Goal: Task Accomplishment & Management: Manage account settings

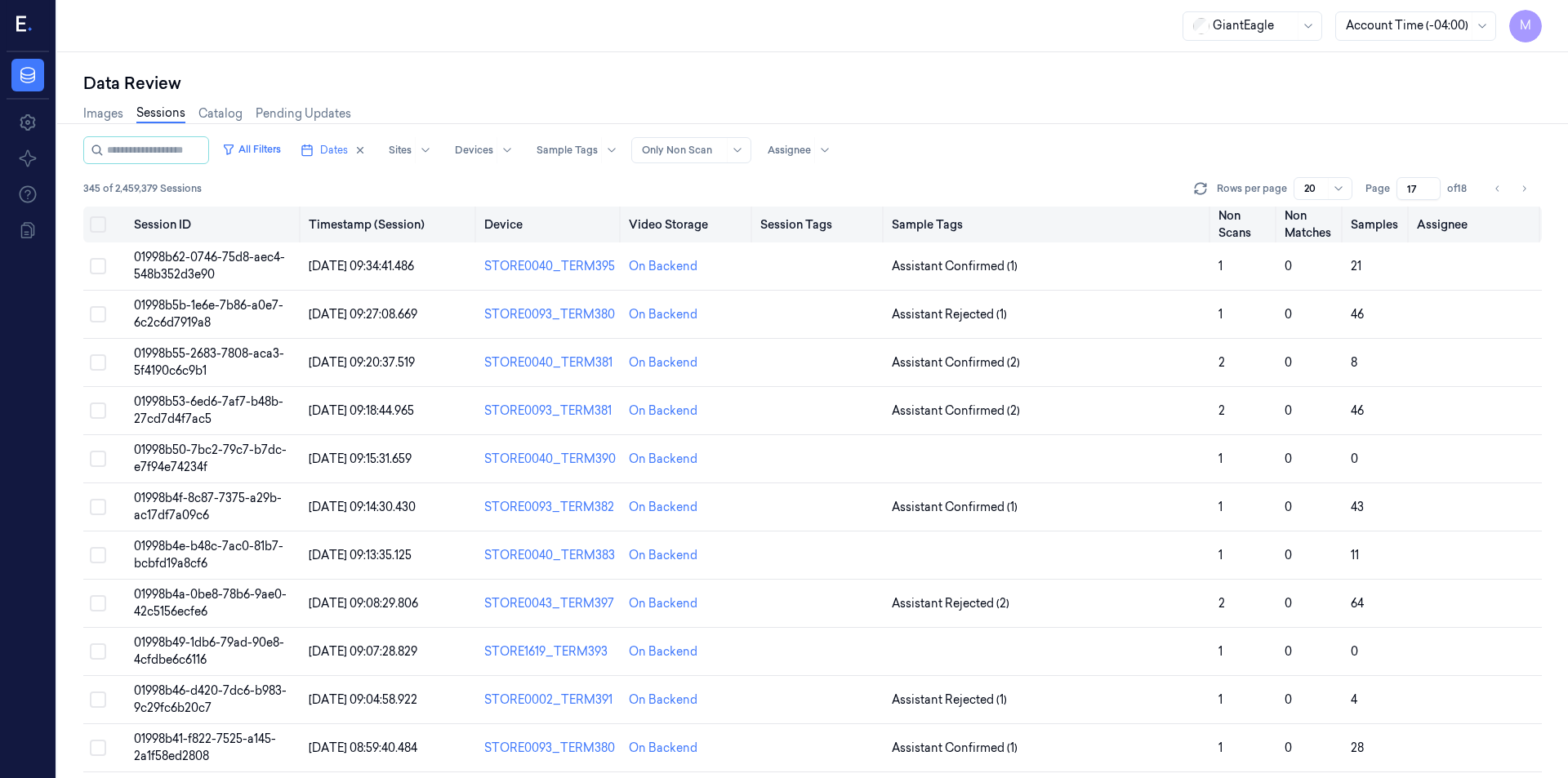
click at [103, 220] on button "Select all" at bounding box center [97, 224] width 17 height 17
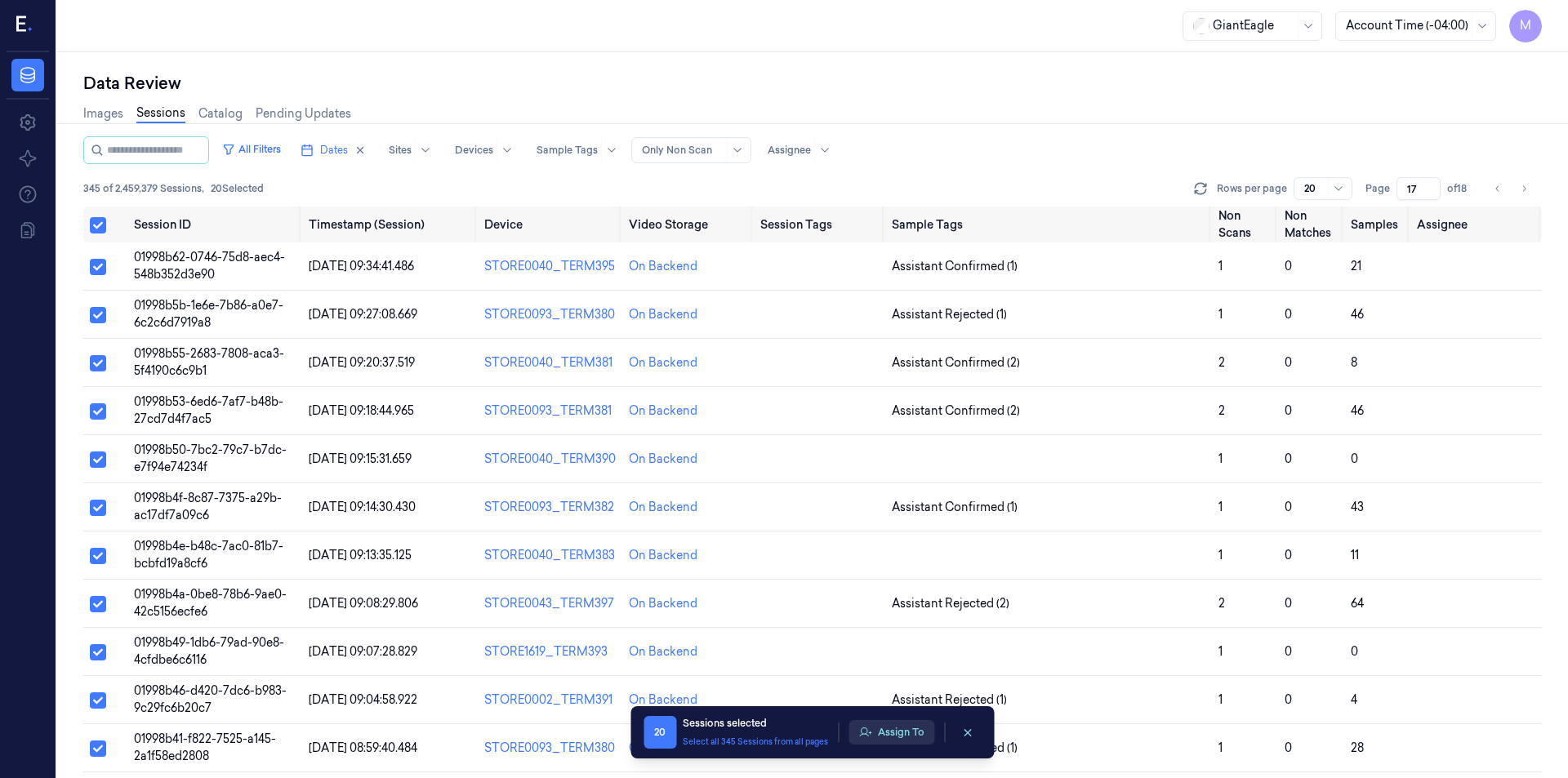
click at [886, 733] on button "Assign To" at bounding box center [891, 732] width 86 height 24
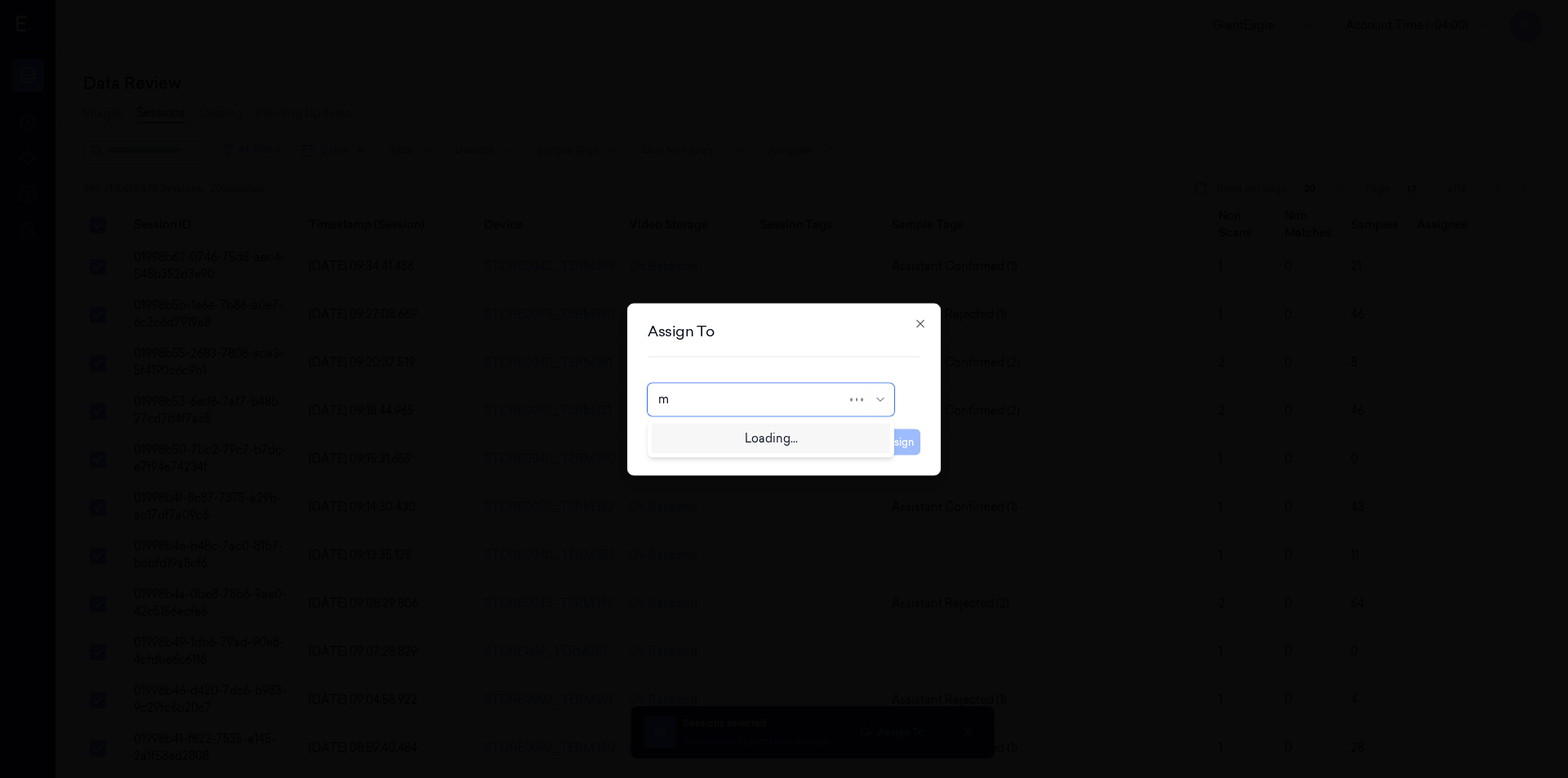
type input "mo"
click at [711, 429] on div "mohan kune" at bounding box center [707, 436] width 98 height 17
click at [889, 445] on button "Assign" at bounding box center [897, 442] width 45 height 26
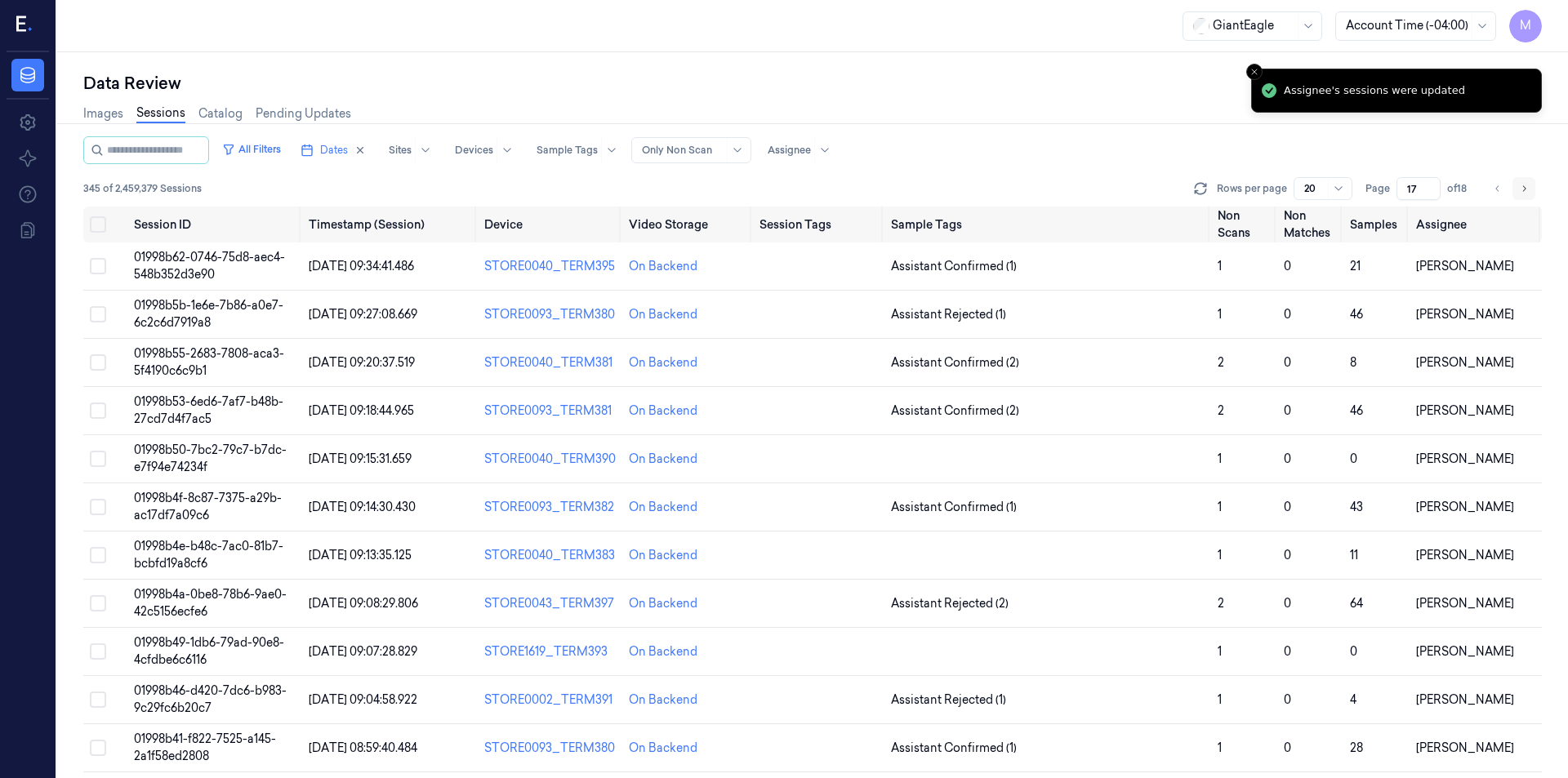
click at [1518, 197] on button "Go to next page" at bounding box center [1524, 189] width 23 height 23
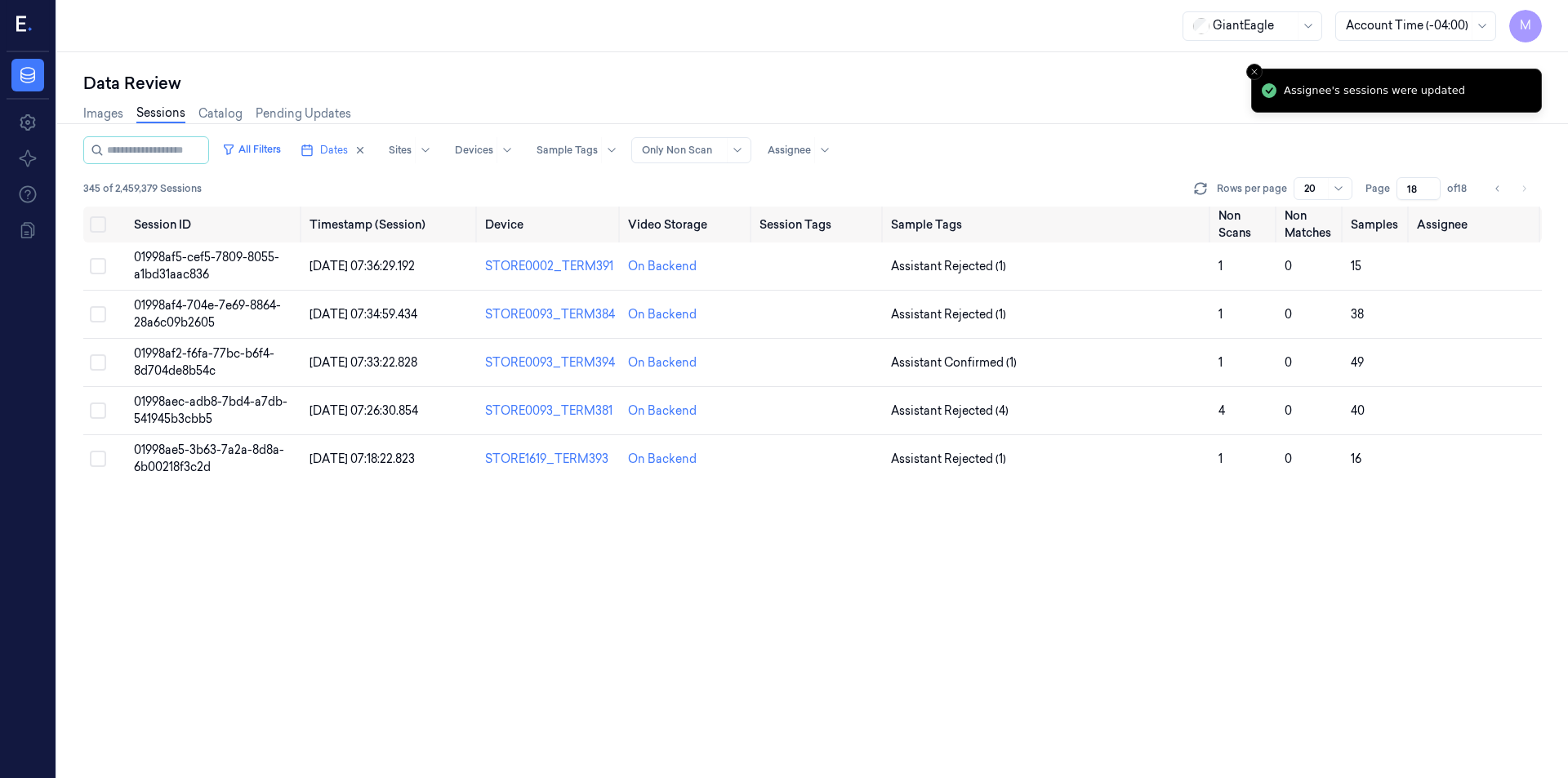
click at [1044, 140] on div "All Filters Dates Sites Devices Sample Tags Alert Type Only Non Scan Assignee" at bounding box center [812, 150] width 1458 height 28
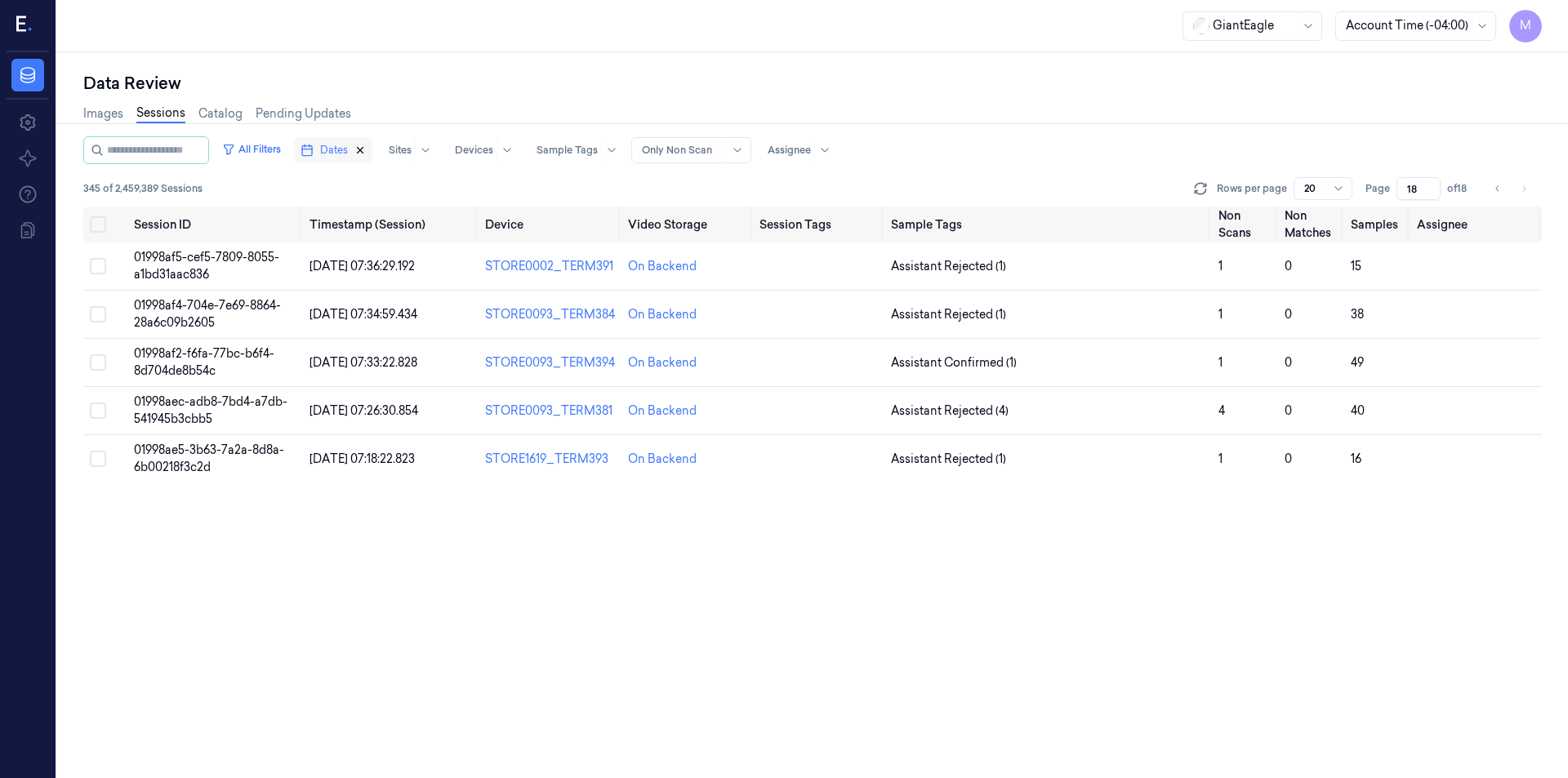
click at [366, 153] on icon "button" at bounding box center [359, 150] width 11 height 11
type input "1"
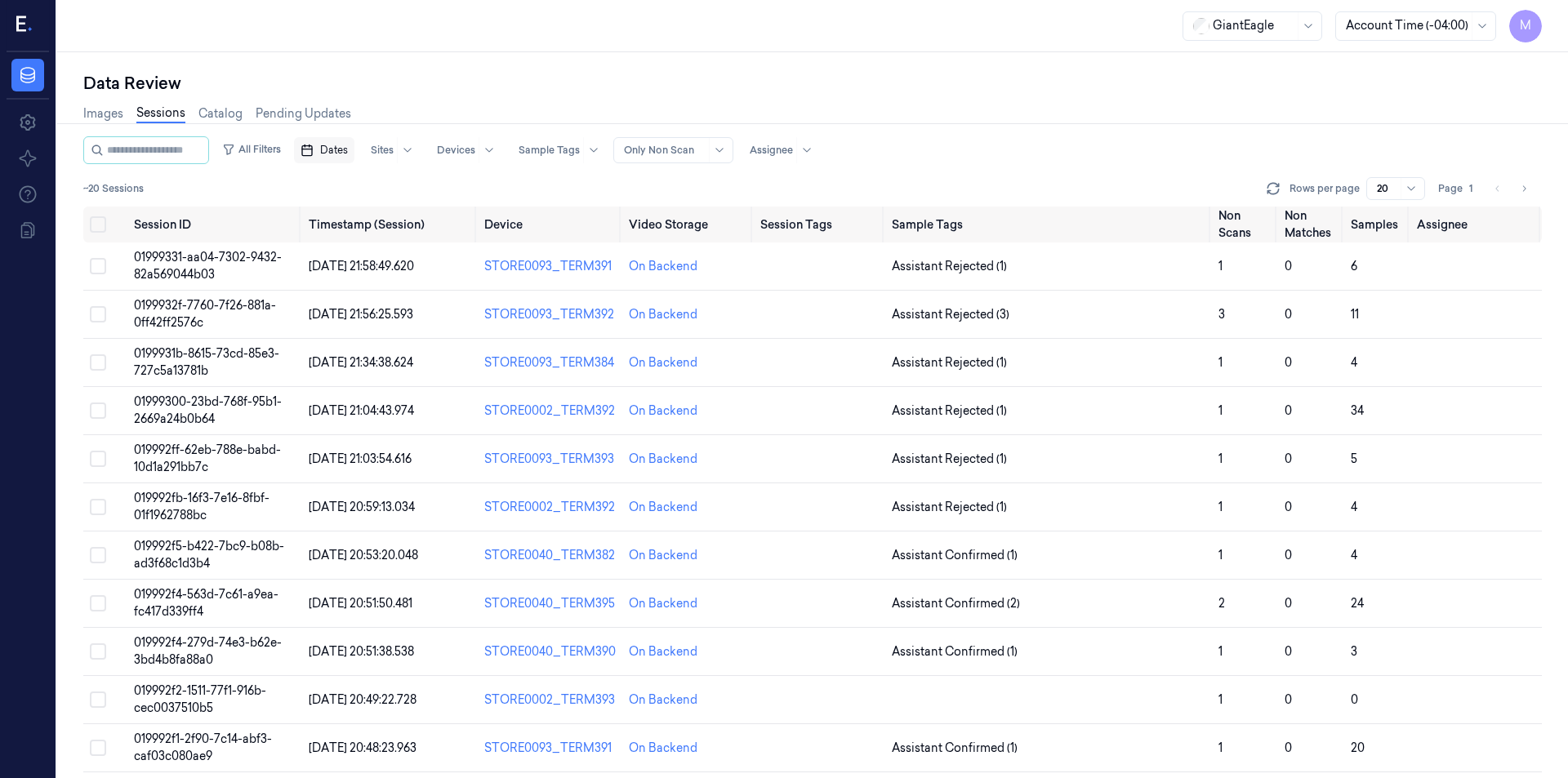
click at [348, 153] on span "Dates" at bounding box center [334, 150] width 28 height 15
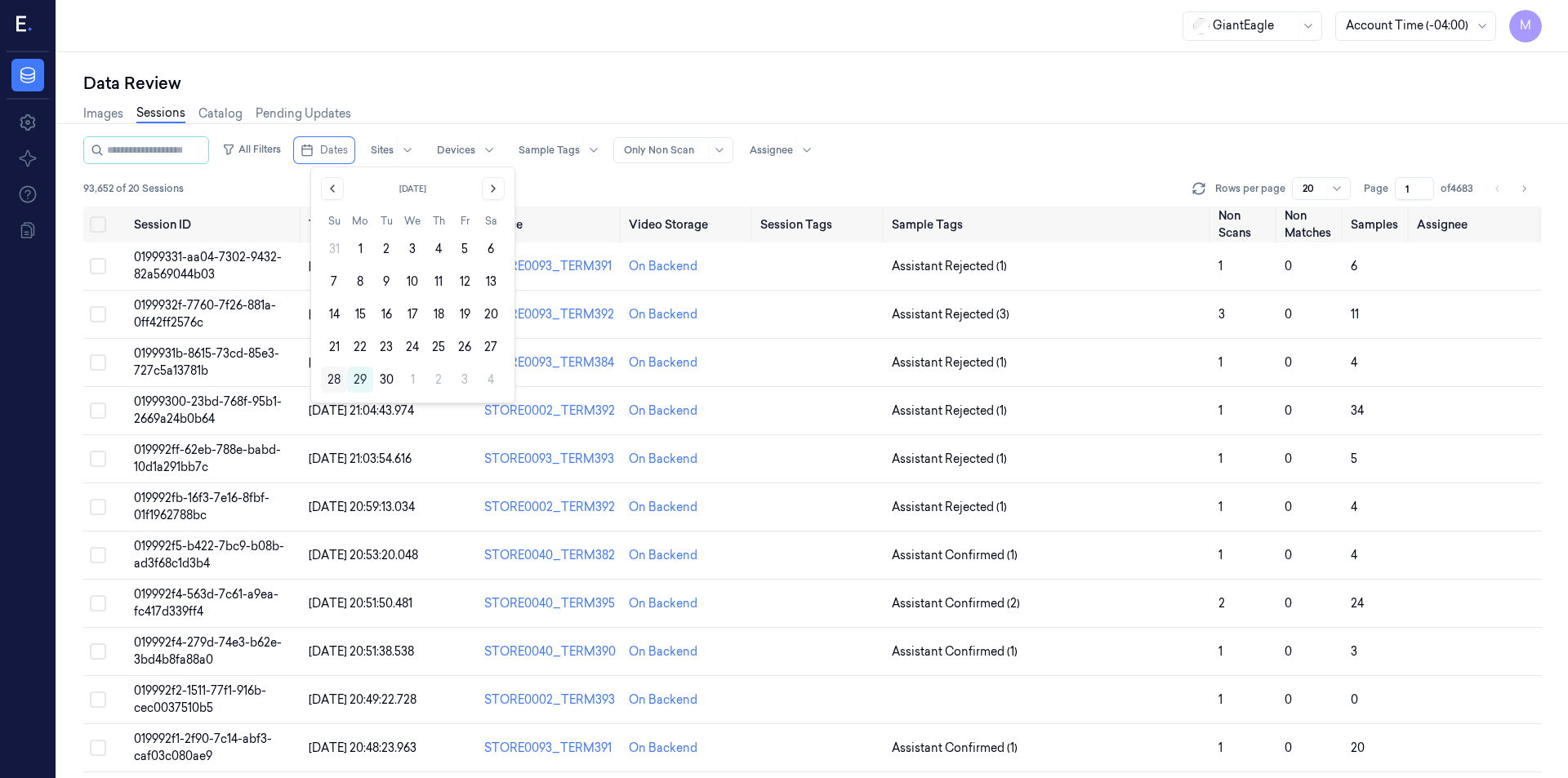
click at [340, 382] on button "28" at bounding box center [334, 380] width 26 height 26
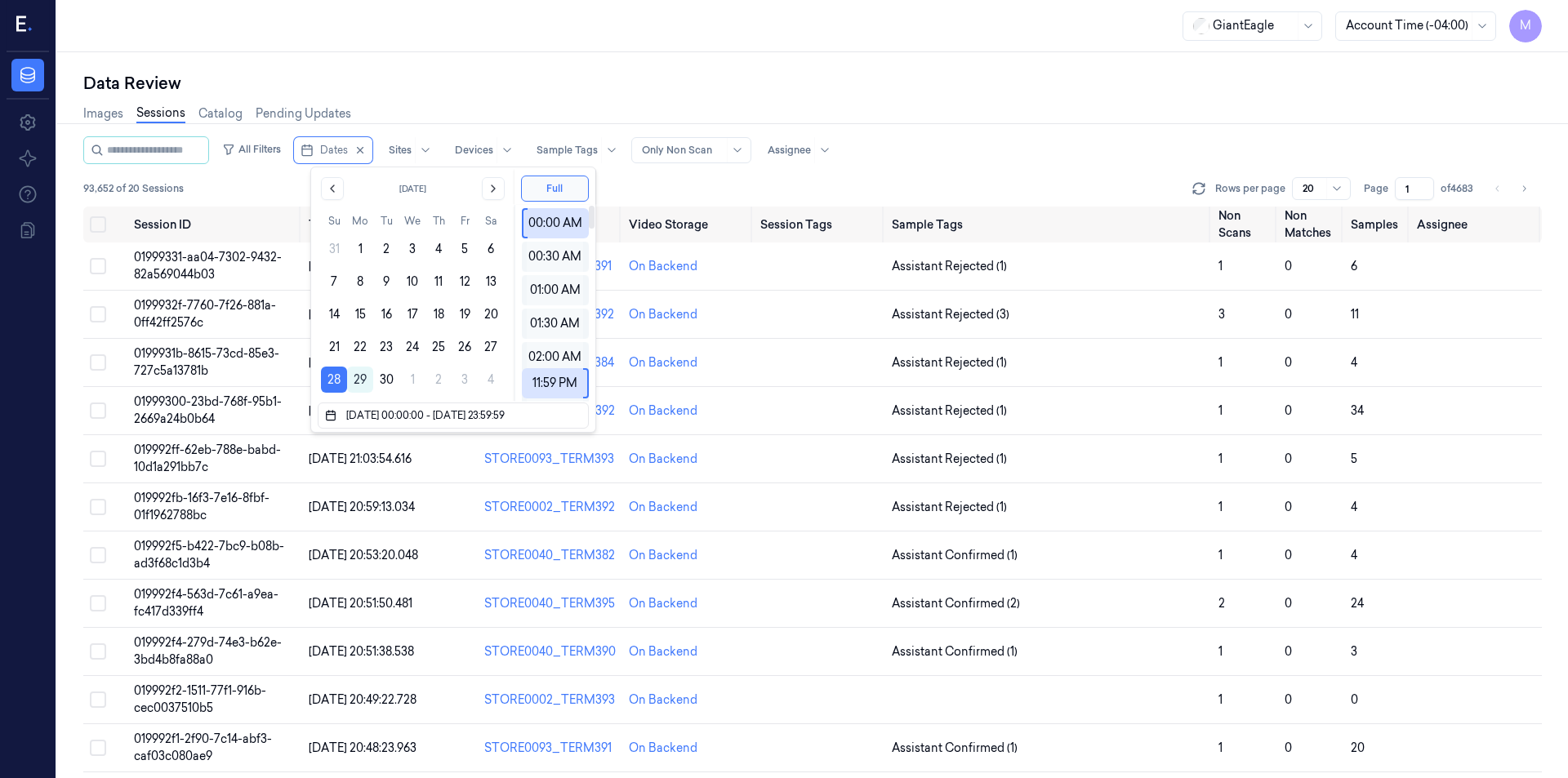
click at [635, 78] on div "Data Review" at bounding box center [812, 83] width 1458 height 23
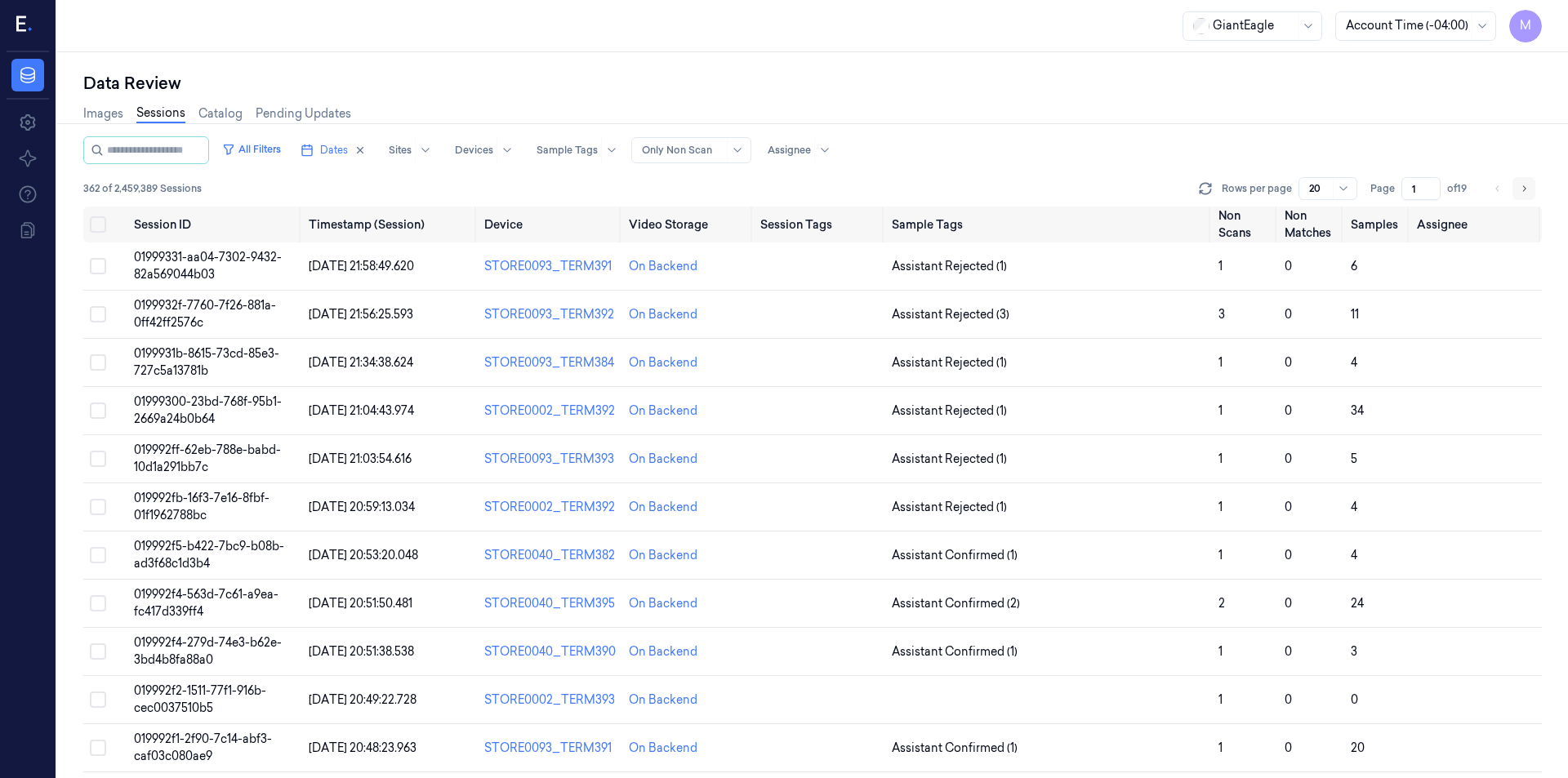
click at [1528, 190] on icon "Go to next page" at bounding box center [1523, 188] width 10 height 13
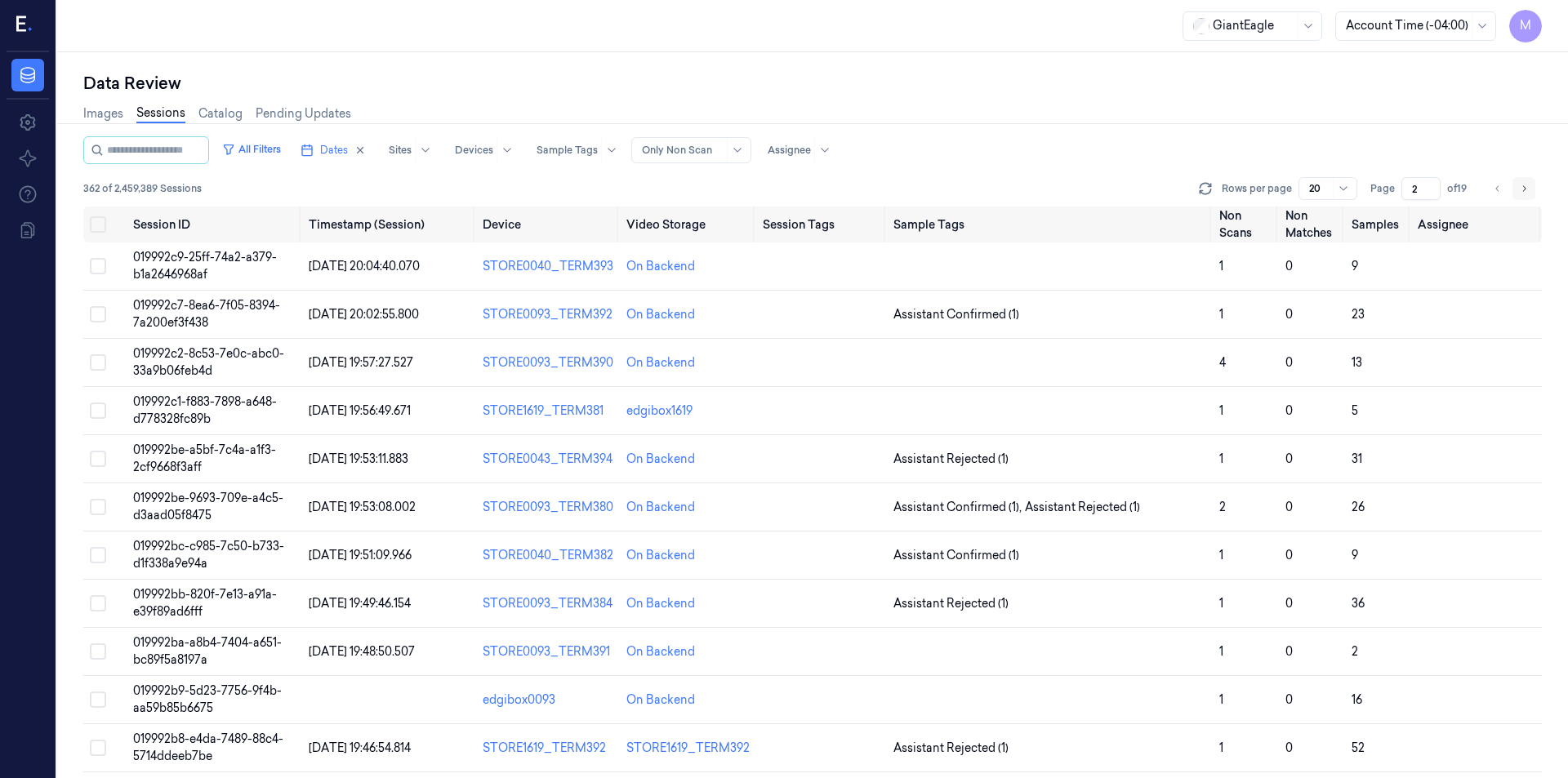
click at [1525, 185] on icon "Go to next page" at bounding box center [1523, 188] width 10 height 13
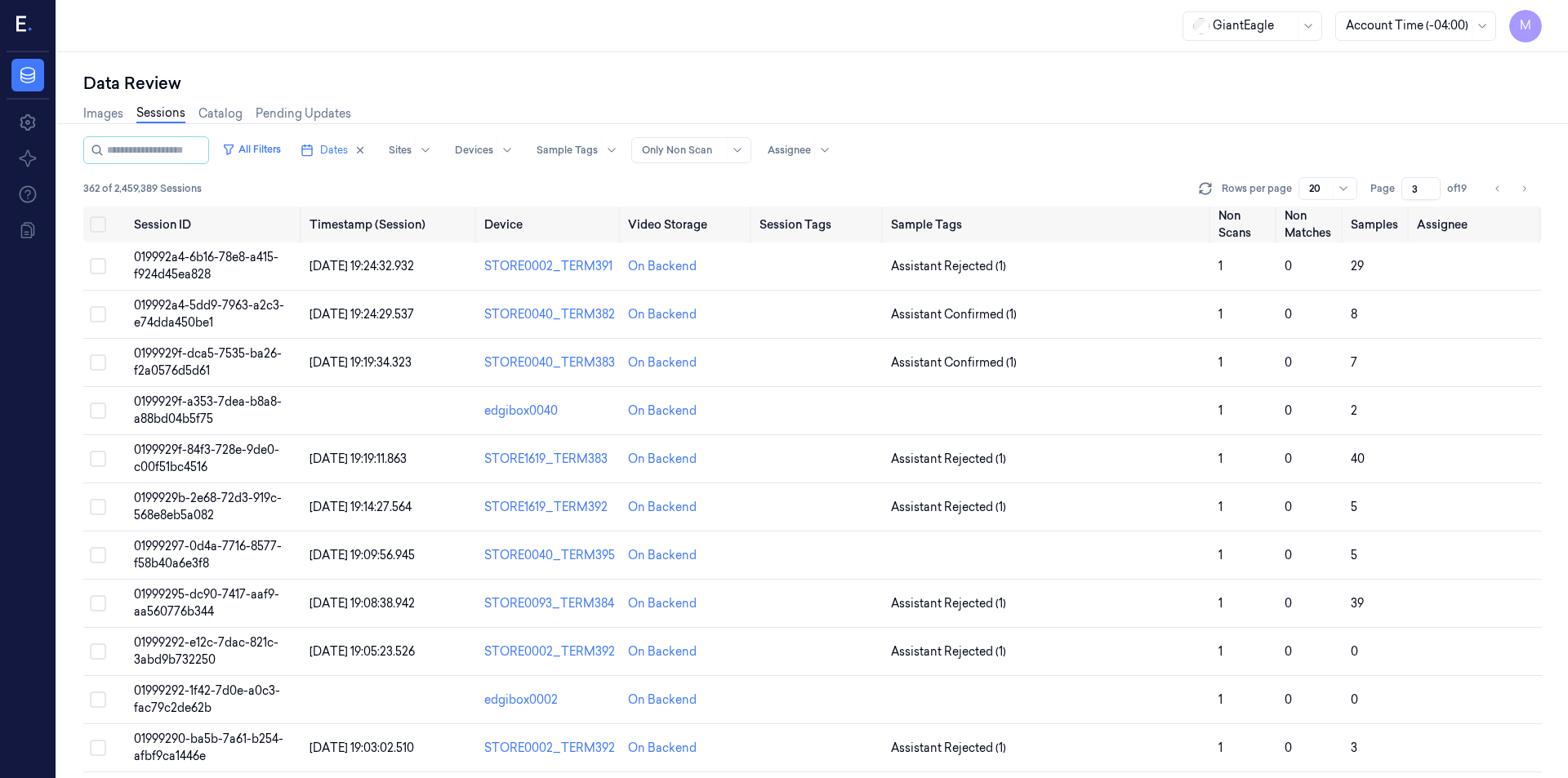
click at [1485, 191] on div "Rows per page 20 Page 3 of 19" at bounding box center [1369, 189] width 346 height 23
click at [1497, 192] on icon "Go to previous page" at bounding box center [1497, 188] width 10 height 13
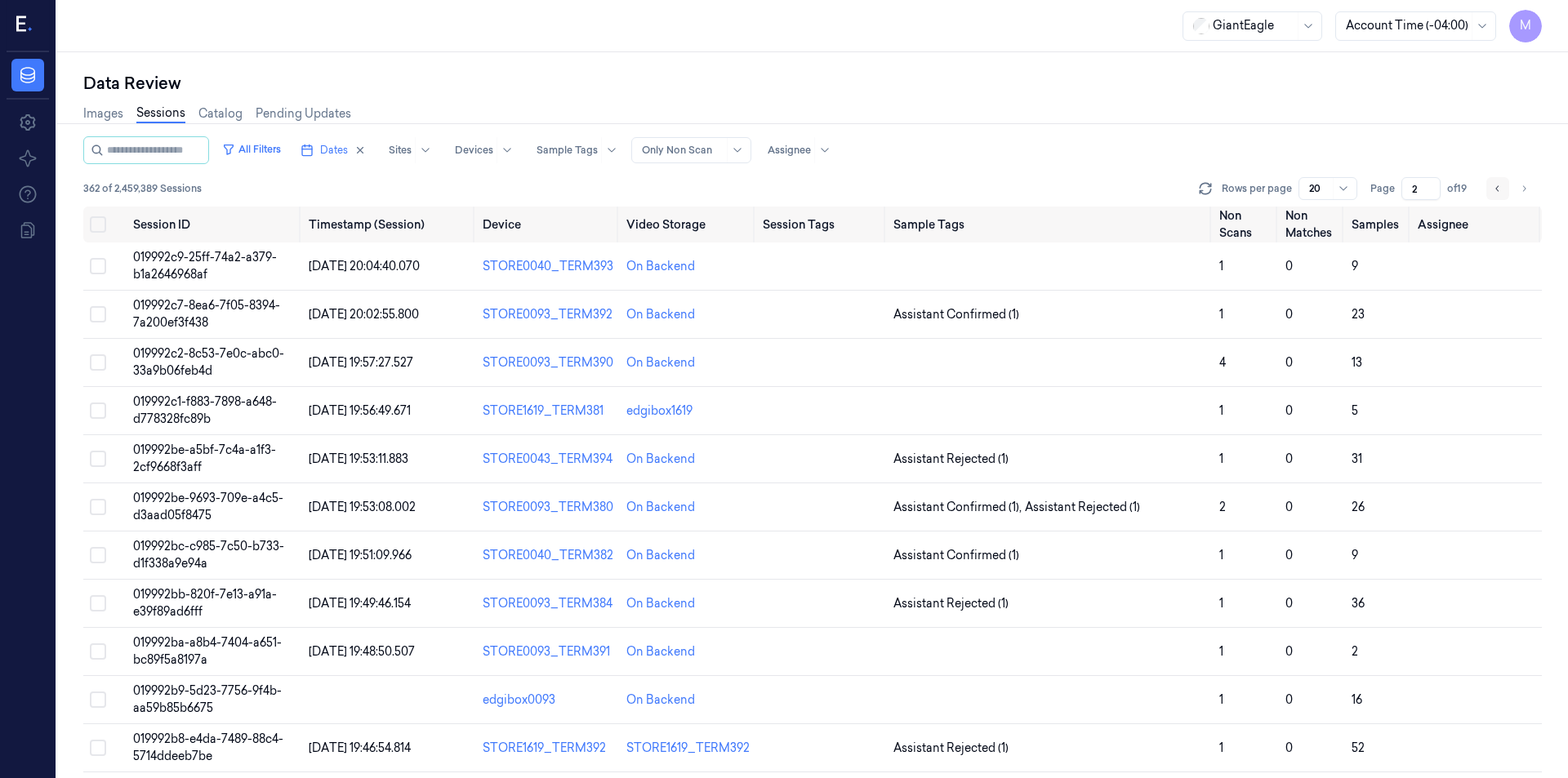
click at [1497, 192] on icon "Go to previous page" at bounding box center [1497, 188] width 10 height 13
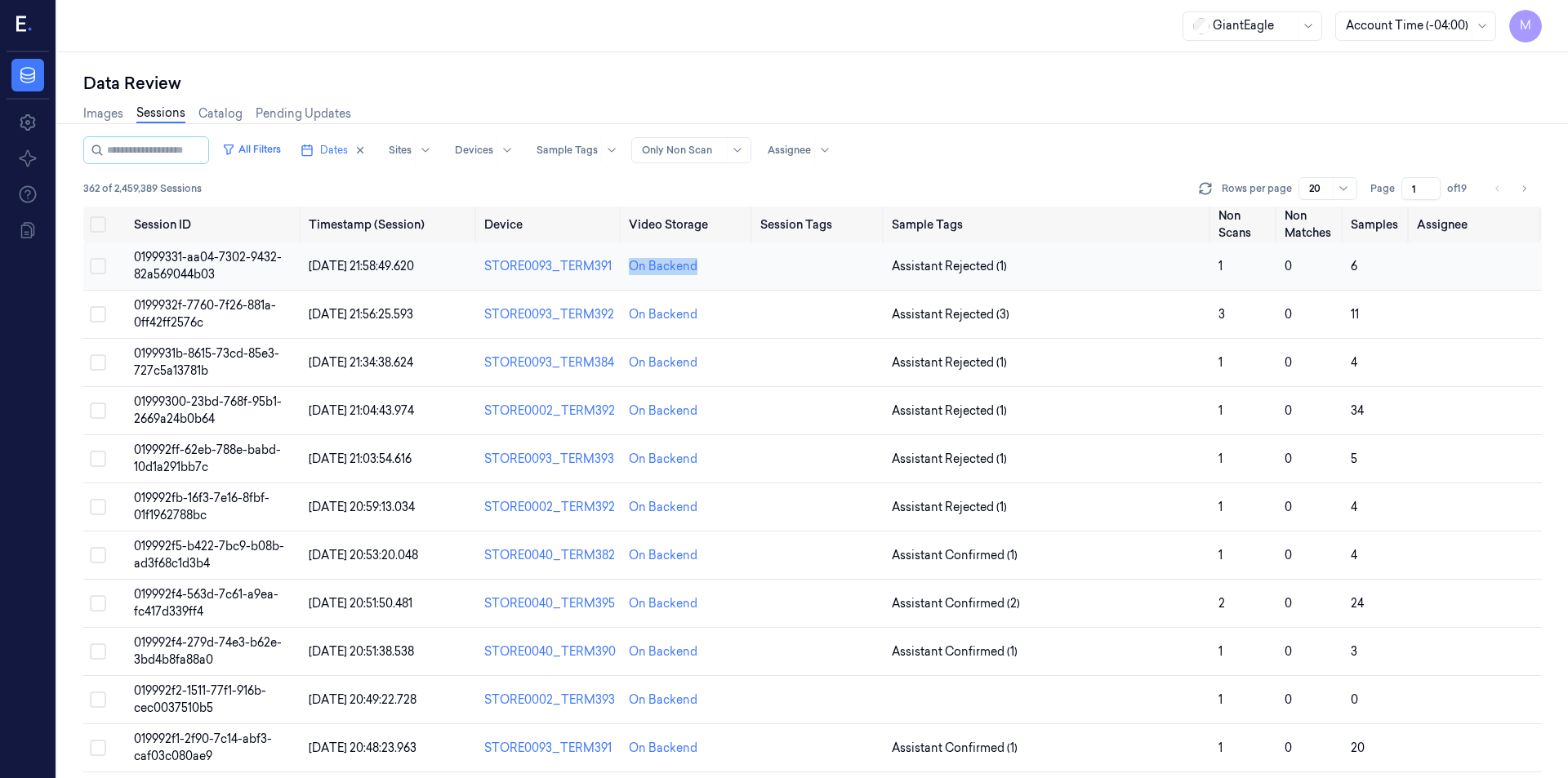
drag, startPoint x: 711, startPoint y: 272, endPoint x: 618, endPoint y: 271, distance: 93.0
click at [618, 271] on tr "01999331-aa04-7302-9432-82a569044b03 28/09/2025 21:58:49.620 STORE0093_TERM391 …" at bounding box center [812, 266] width 1458 height 48
copy tr "On Backend"
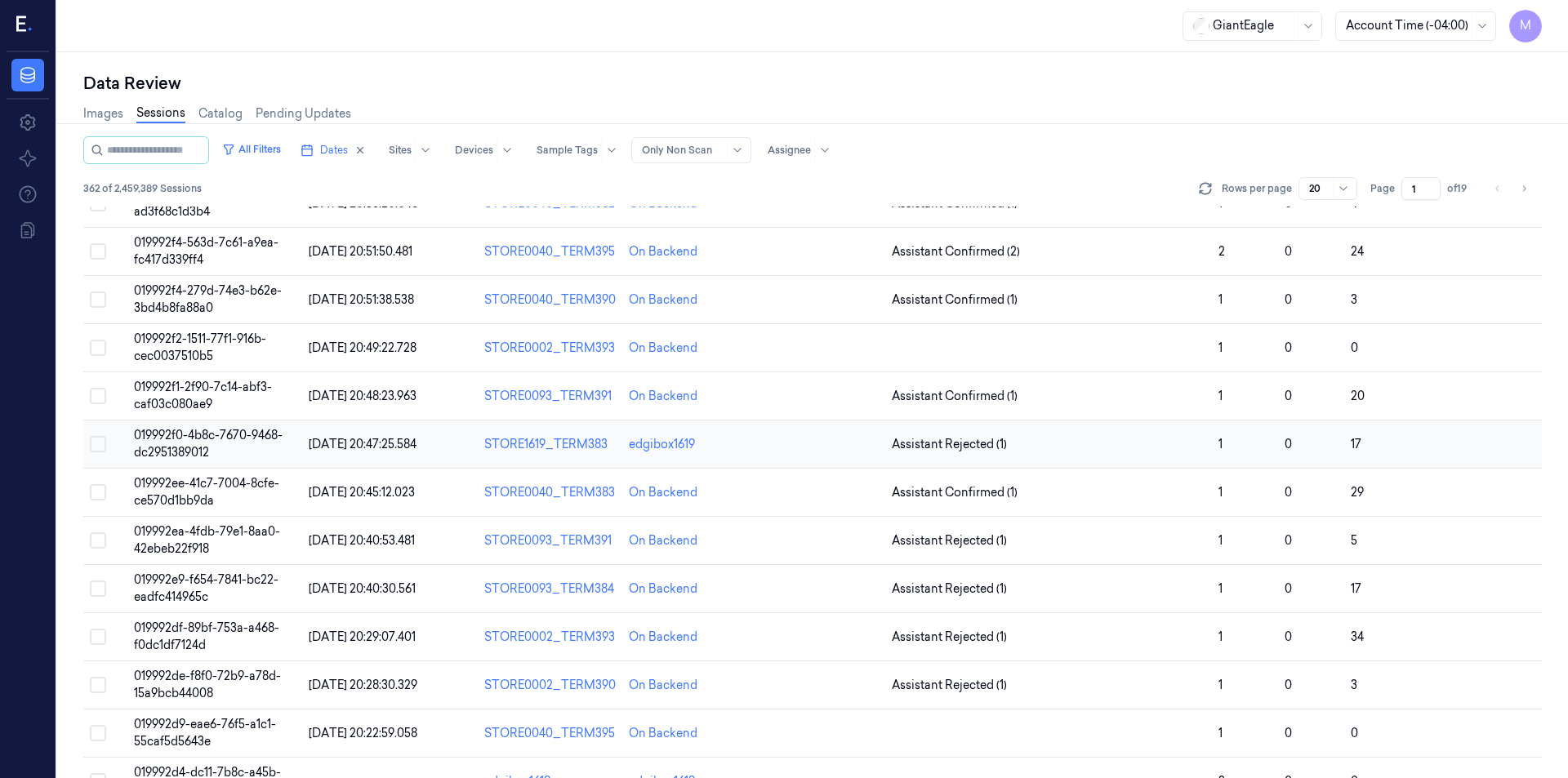
scroll to position [440, 0]
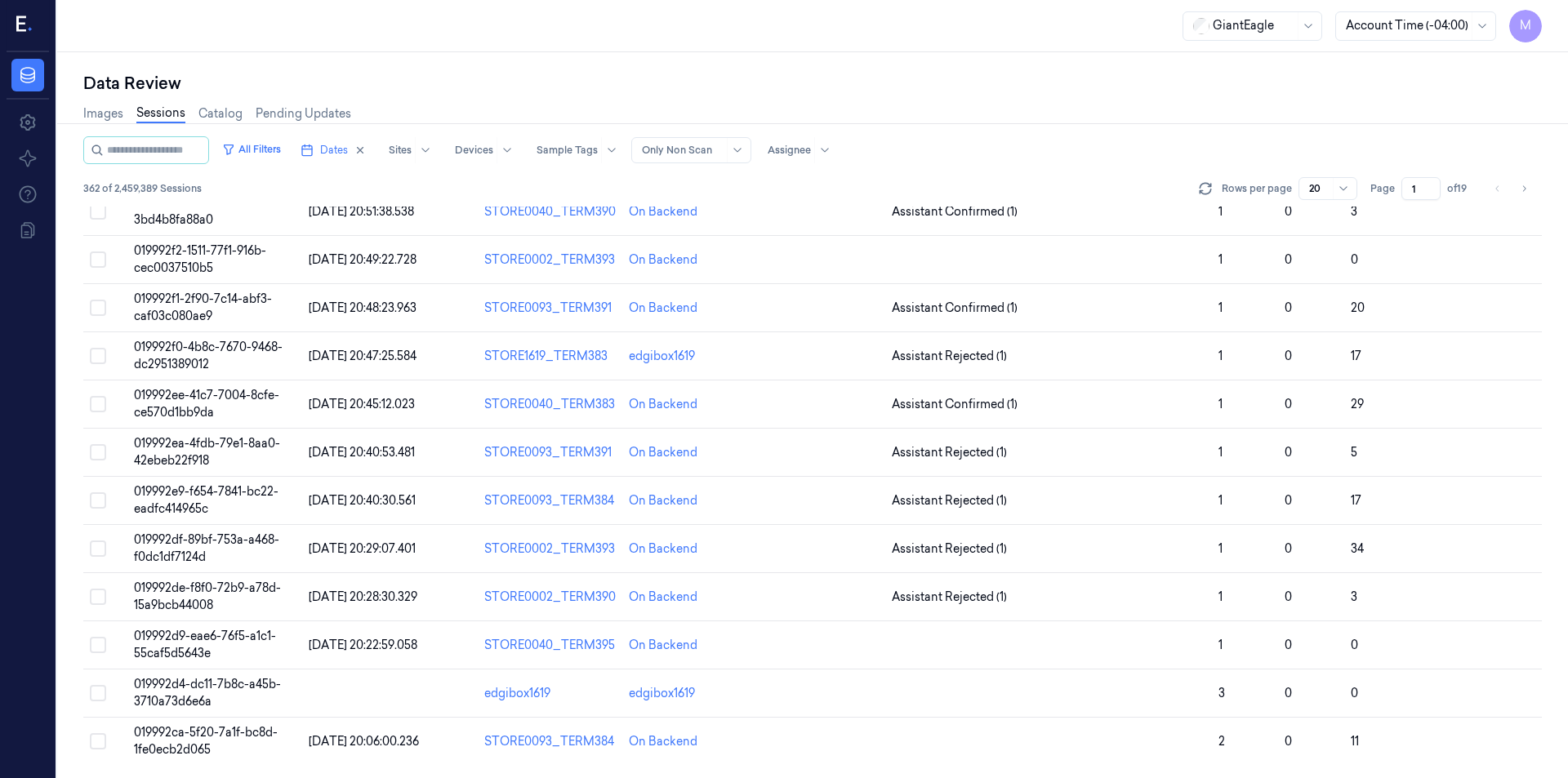
click at [1502, 190] on li "pagination" at bounding box center [1498, 189] width 23 height 23
click at [1511, 190] on ul "pagination" at bounding box center [1511, 189] width 49 height 23
click at [1518, 191] on icon "Go to next page" at bounding box center [1523, 188] width 10 height 13
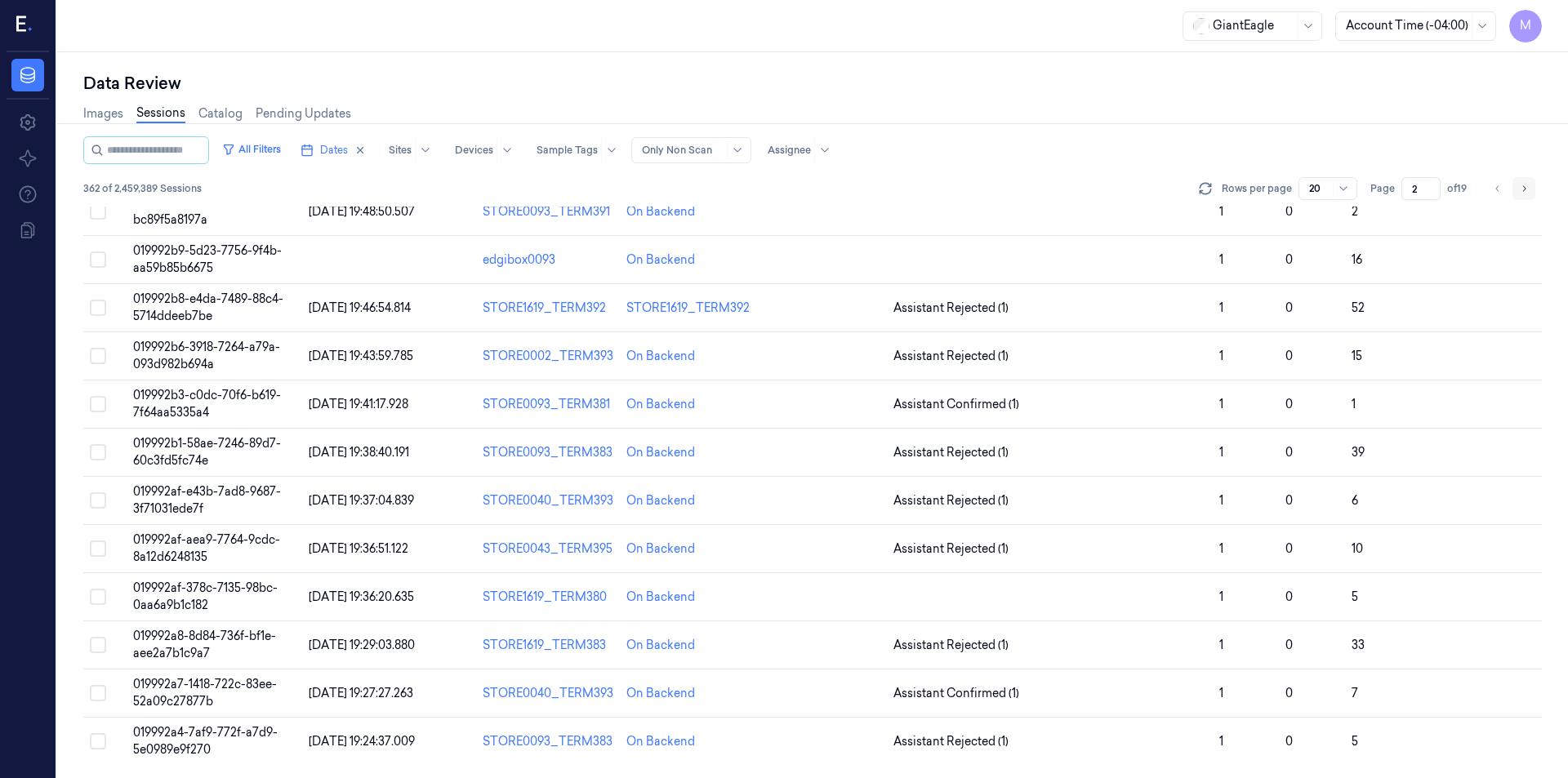
click at [1518, 191] on icon "Go to next page" at bounding box center [1523, 188] width 10 height 13
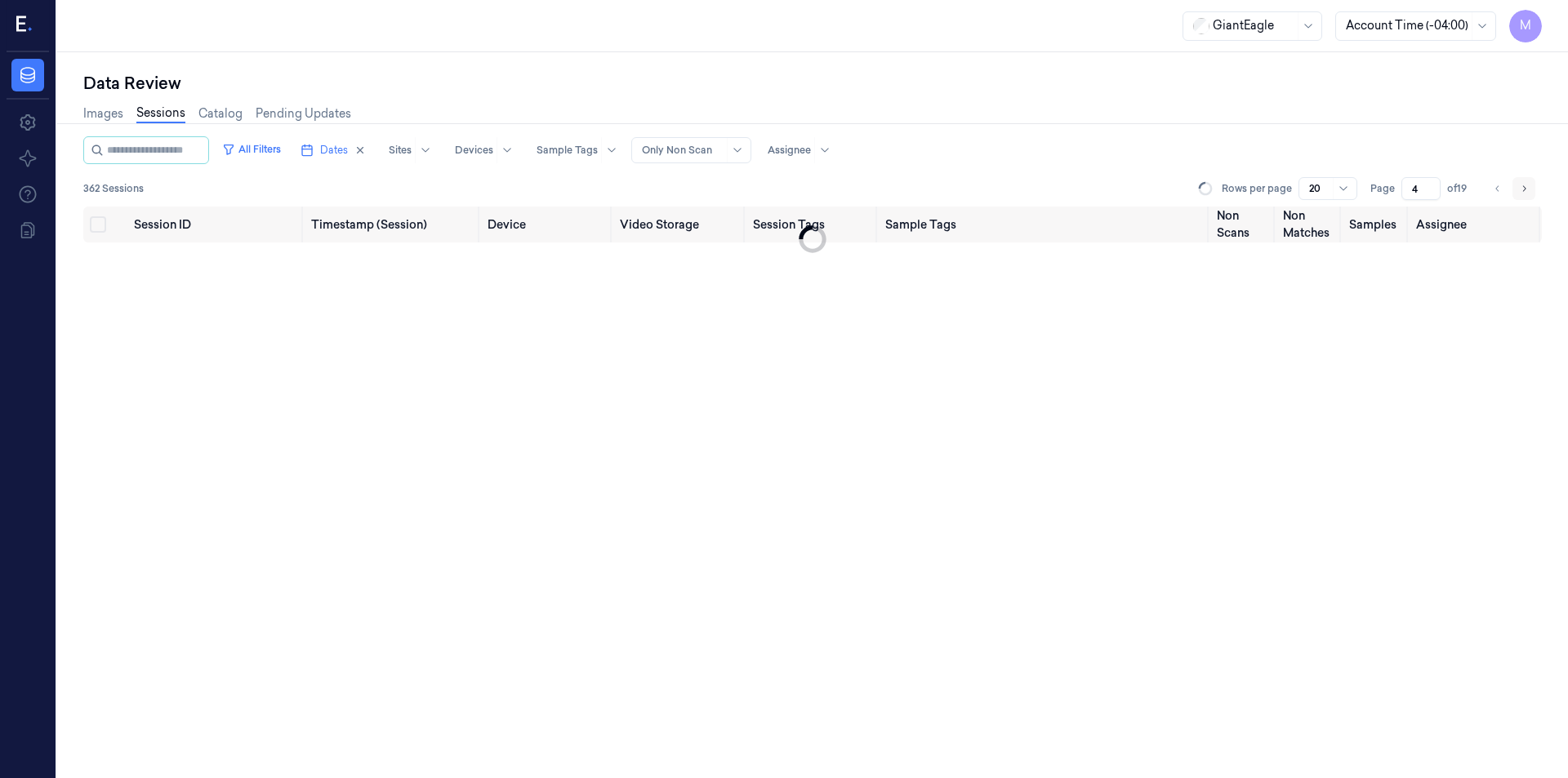
click at [1518, 191] on icon "Go to next page" at bounding box center [1523, 188] width 10 height 13
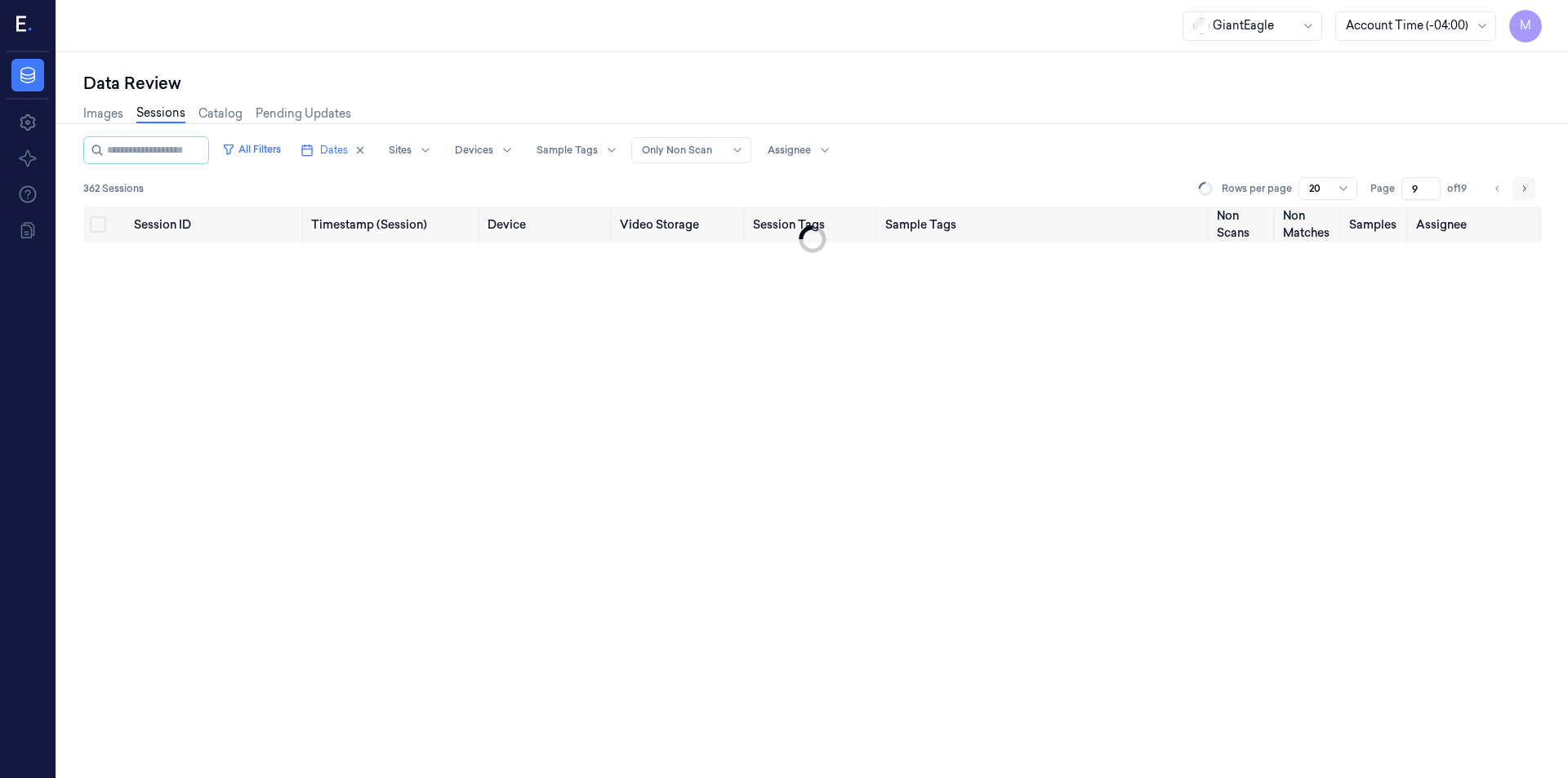
click at [1518, 191] on icon "Go to next page" at bounding box center [1523, 188] width 10 height 13
click at [1519, 191] on icon "Go to next page" at bounding box center [1523, 188] width 10 height 13
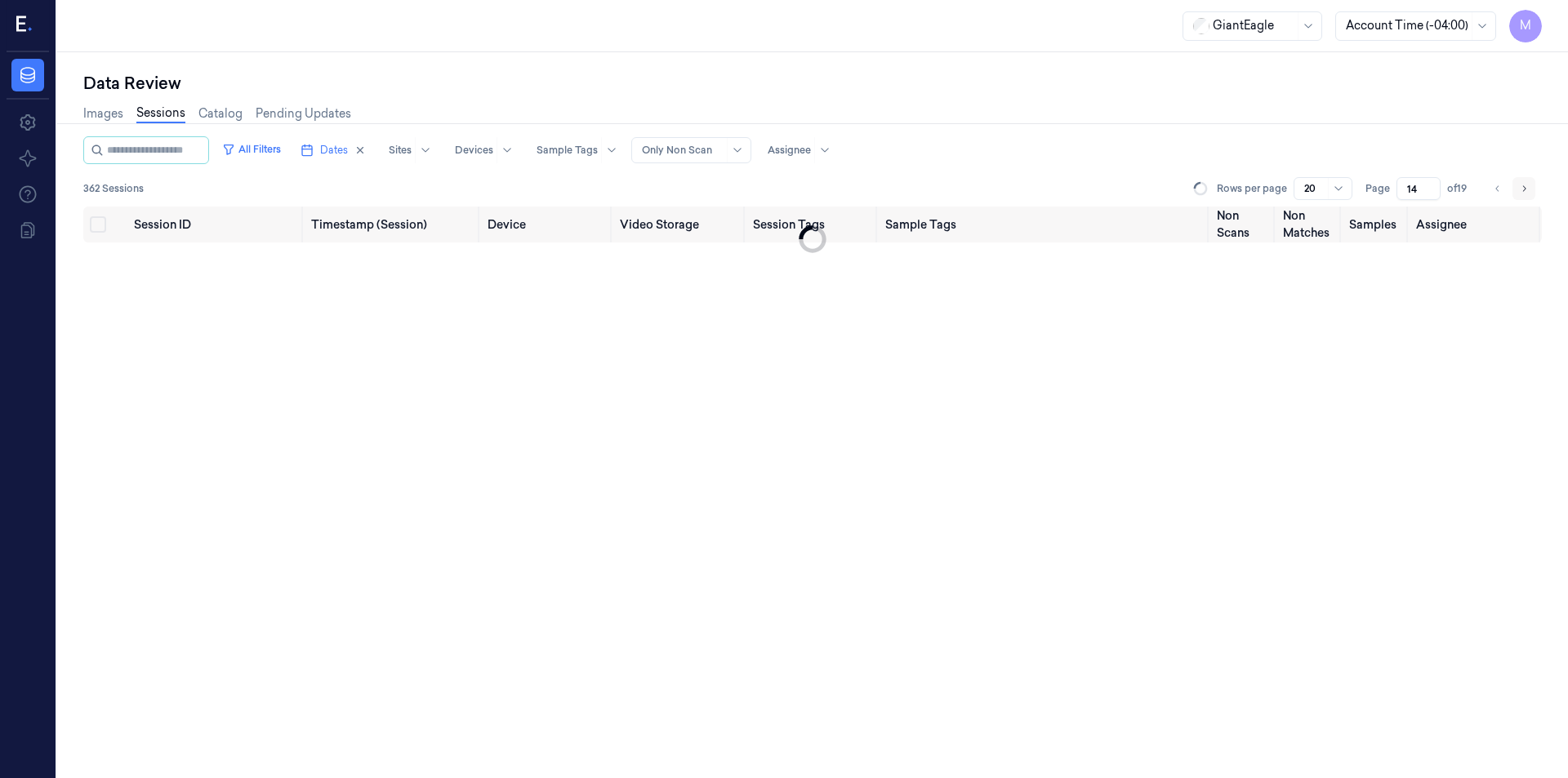
click at [1519, 191] on icon "Go to next page" at bounding box center [1523, 188] width 10 height 13
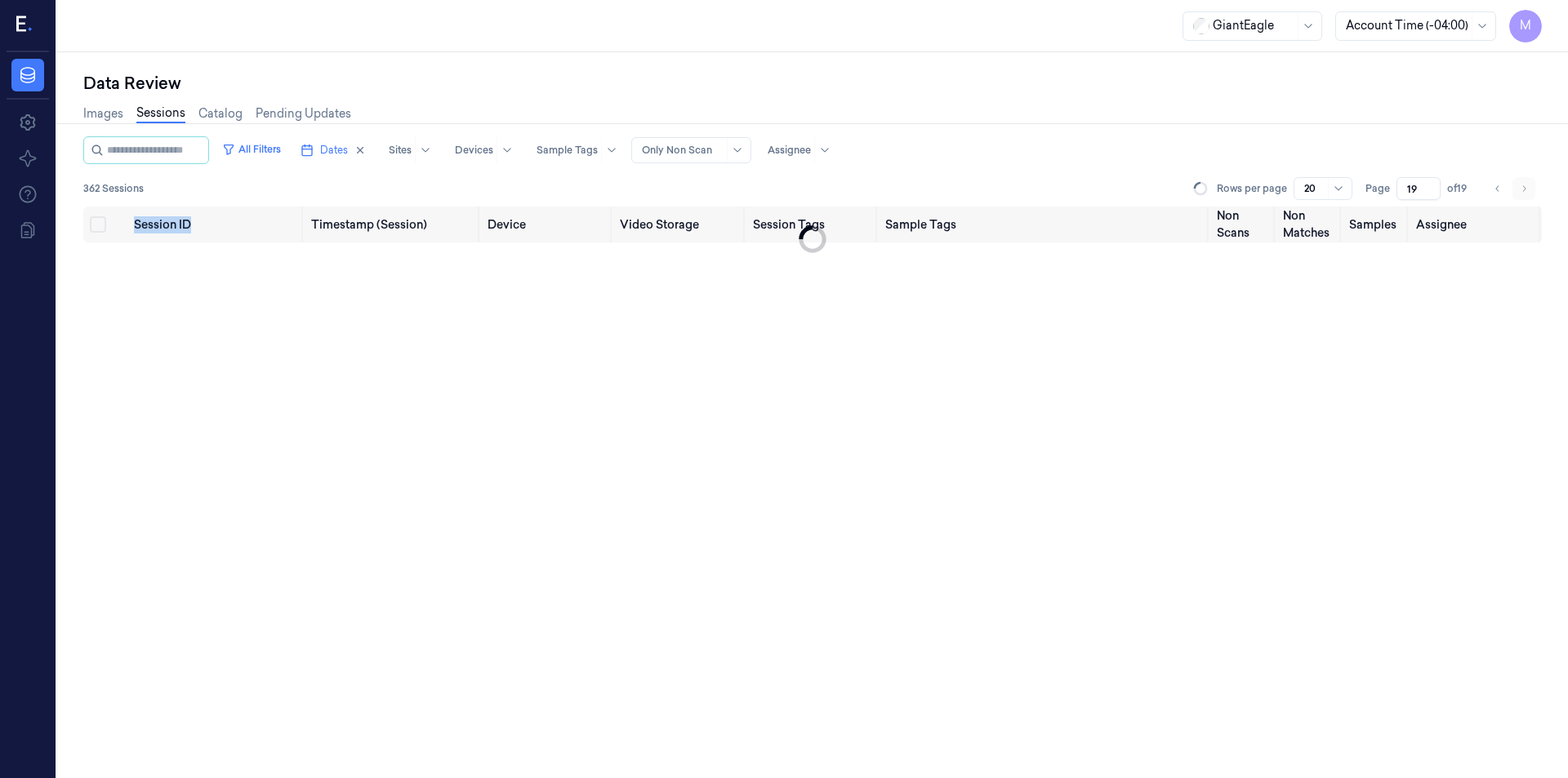
click at [1519, 191] on li "pagination" at bounding box center [1524, 189] width 23 height 23
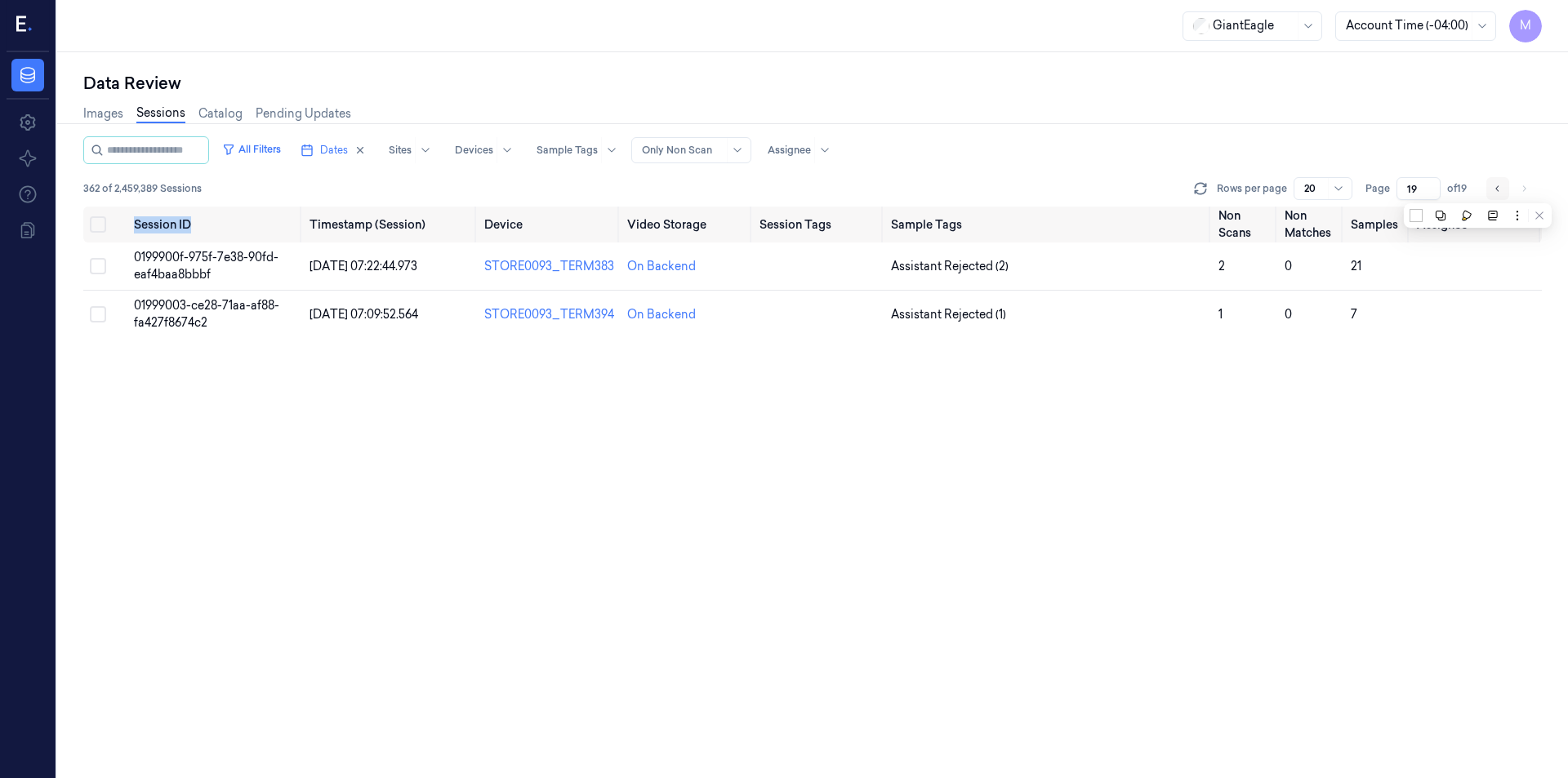
click at [1498, 191] on icon "Go to previous page" at bounding box center [1497, 188] width 10 height 13
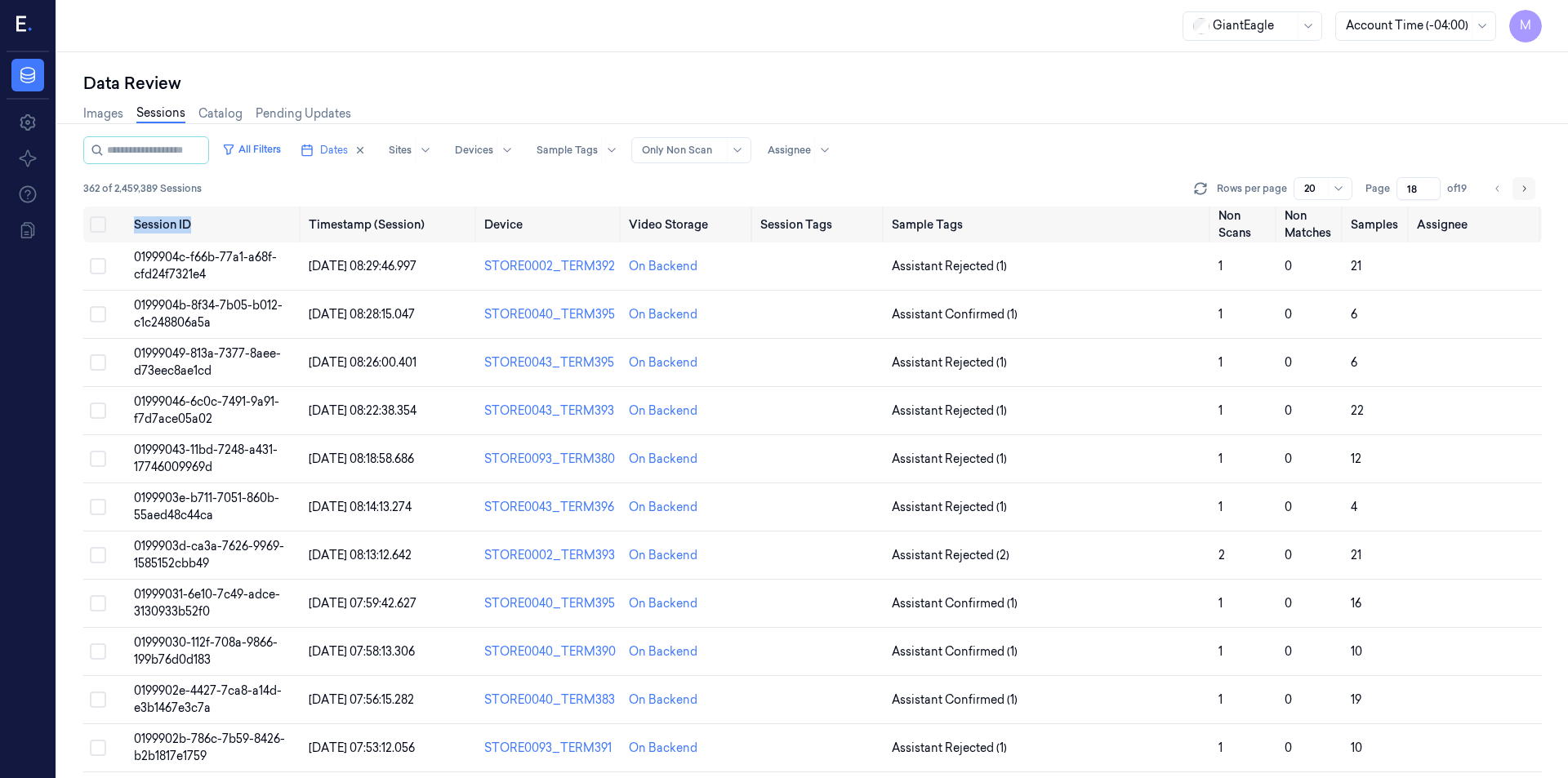
click at [1530, 188] on button "Go to next page" at bounding box center [1524, 189] width 23 height 23
type input "19"
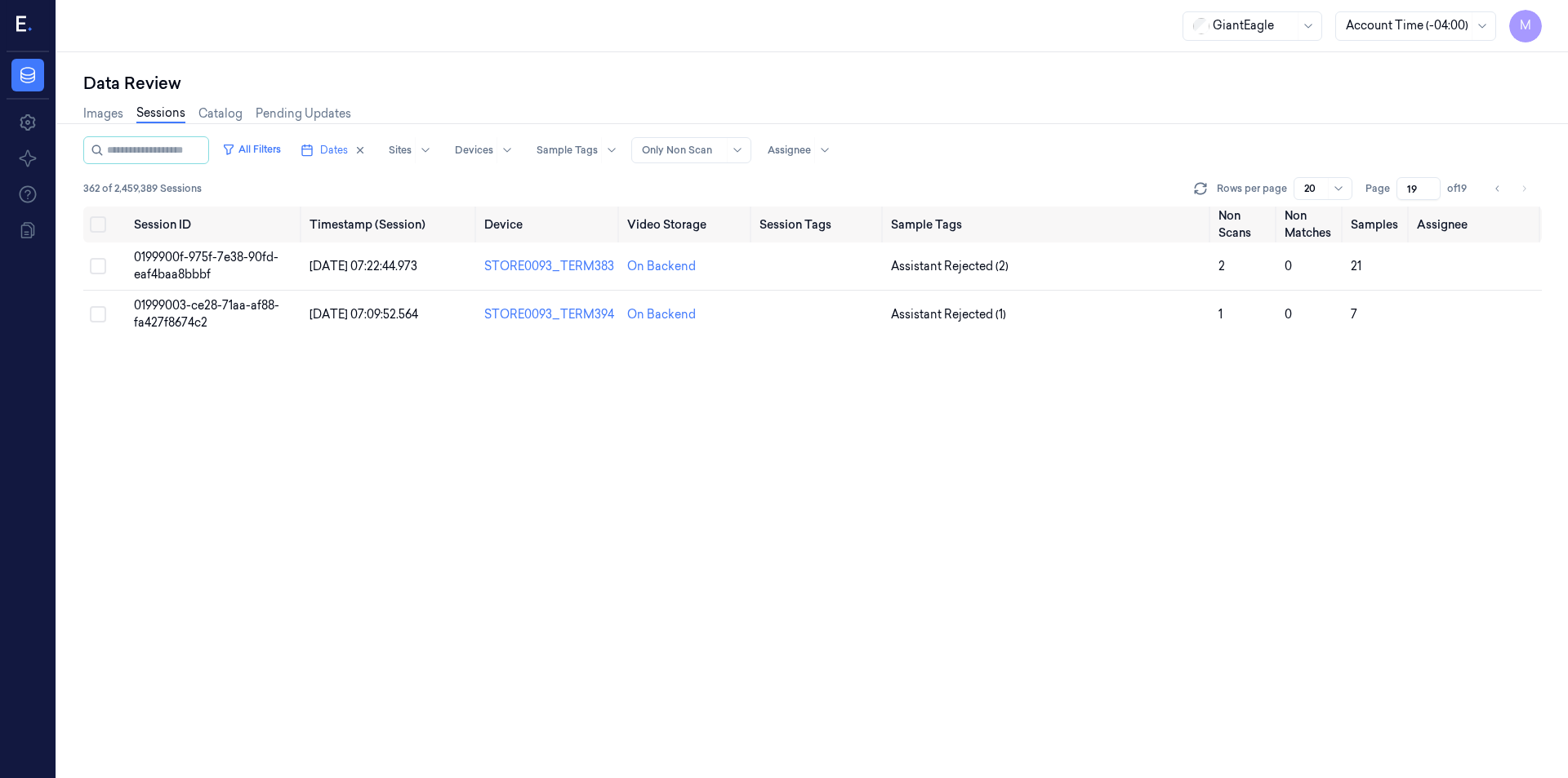
click at [1192, 96] on div "Images Sessions Catalog Pending Updates" at bounding box center [812, 116] width 1458 height 42
click at [97, 226] on button "Select all" at bounding box center [97, 224] width 17 height 17
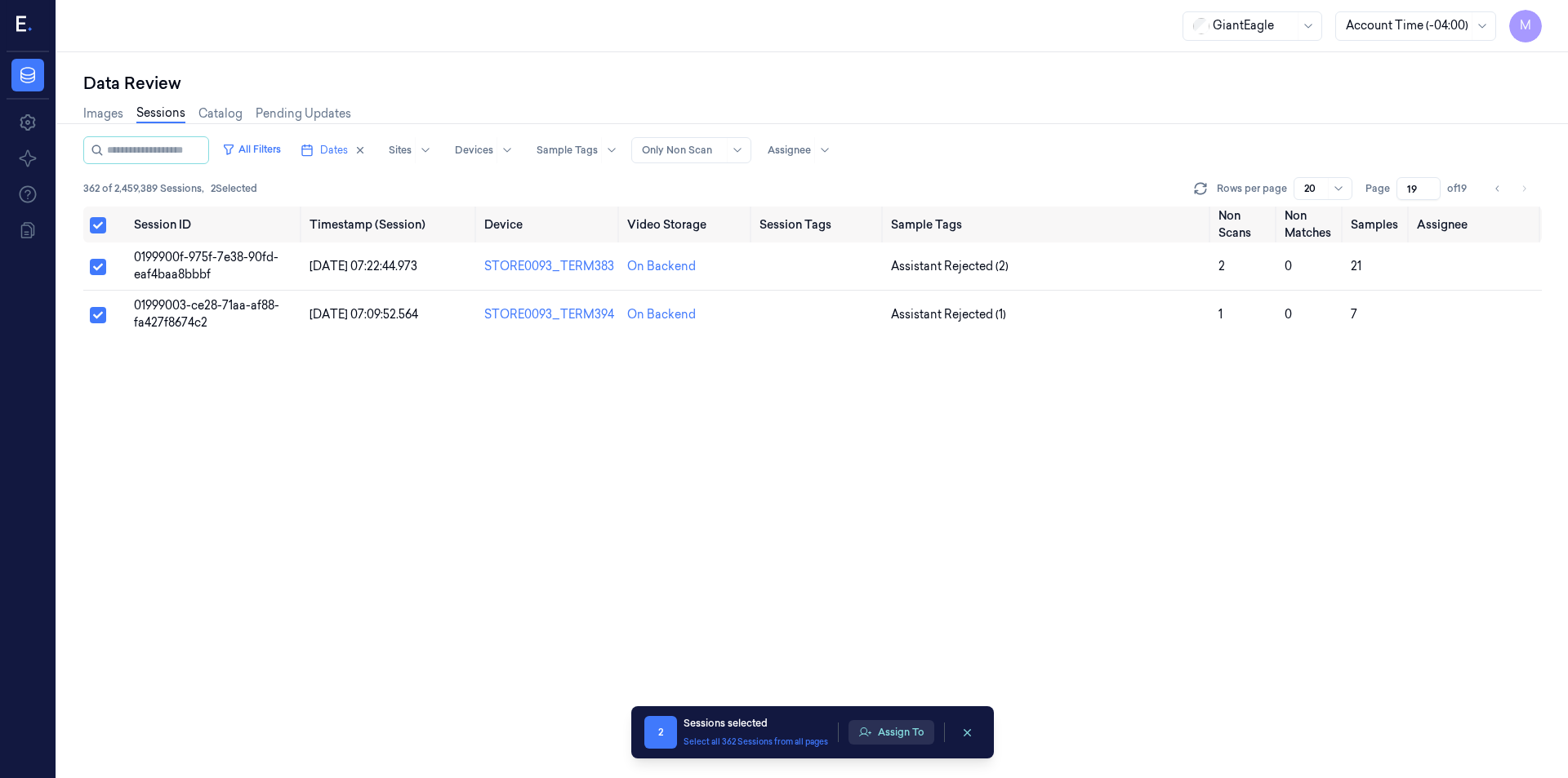
click at [882, 728] on button "Assign To" at bounding box center [891, 732] width 86 height 24
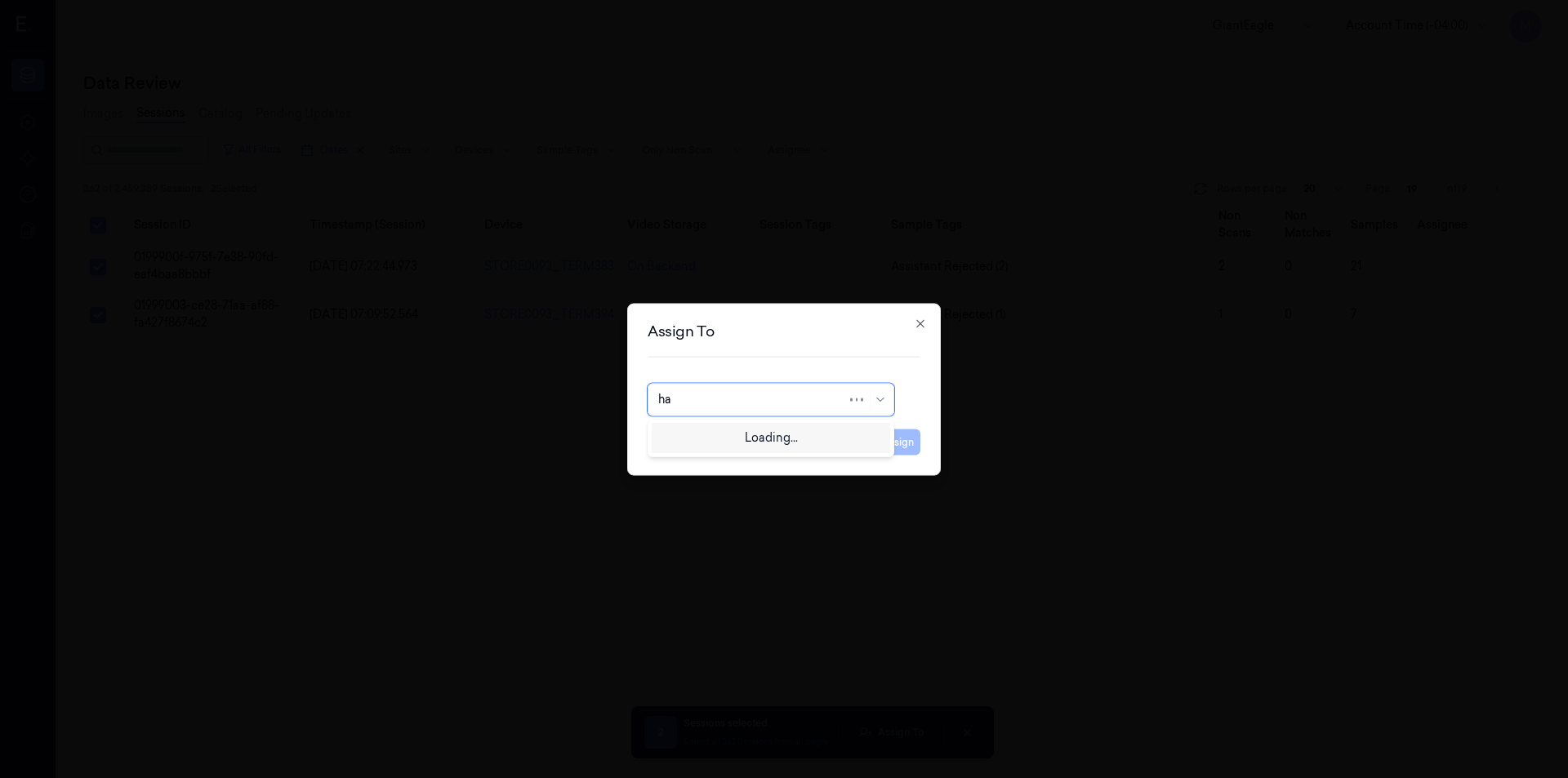
type input "h"
type input "ven"
click at [724, 436] on div "ven kataiah" at bounding box center [771, 436] width 225 height 17
click at [890, 435] on button "Assign" at bounding box center [897, 442] width 45 height 26
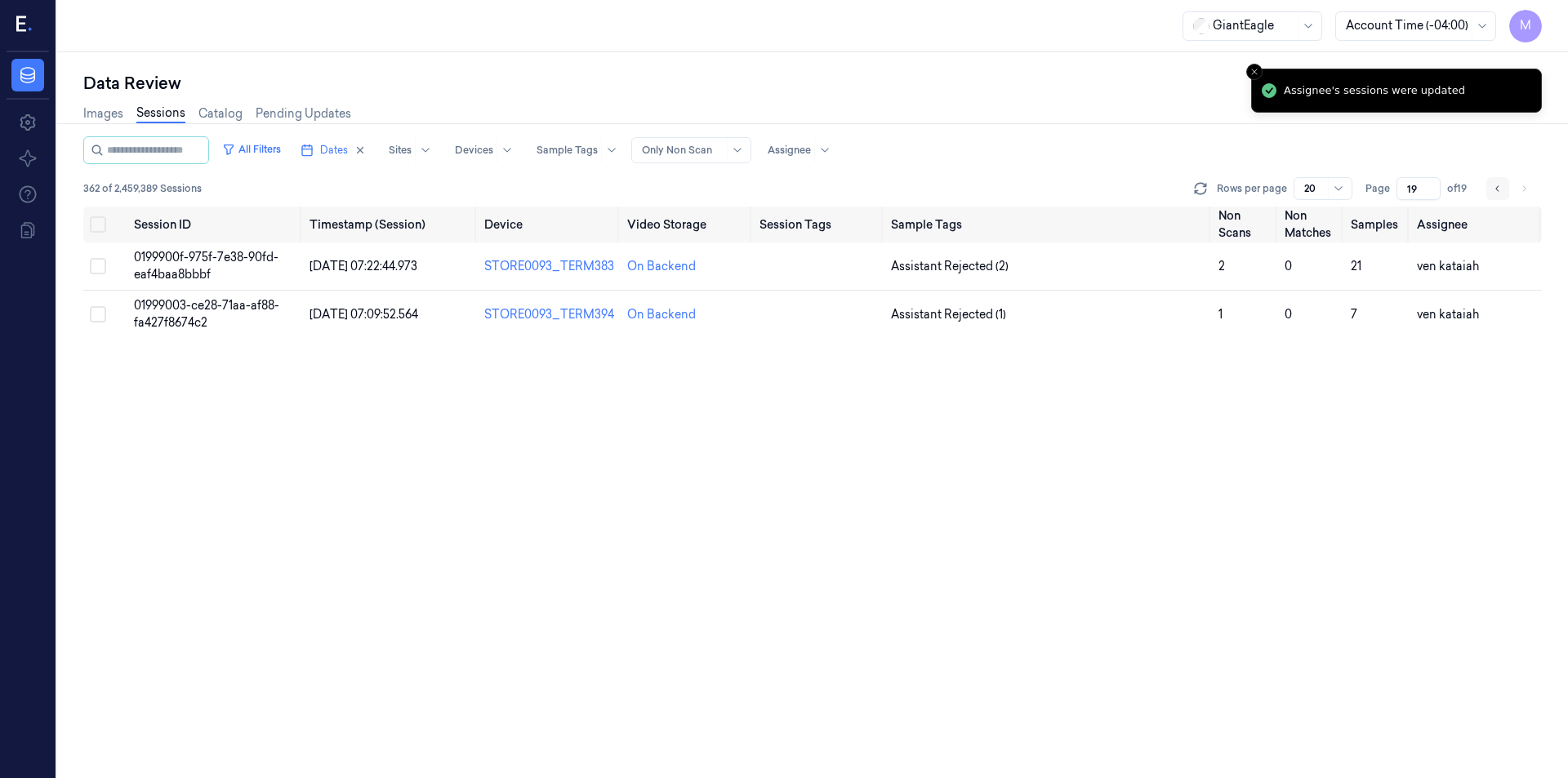
click at [1499, 188] on icon "Go to previous page" at bounding box center [1497, 188] width 10 height 13
type input "18"
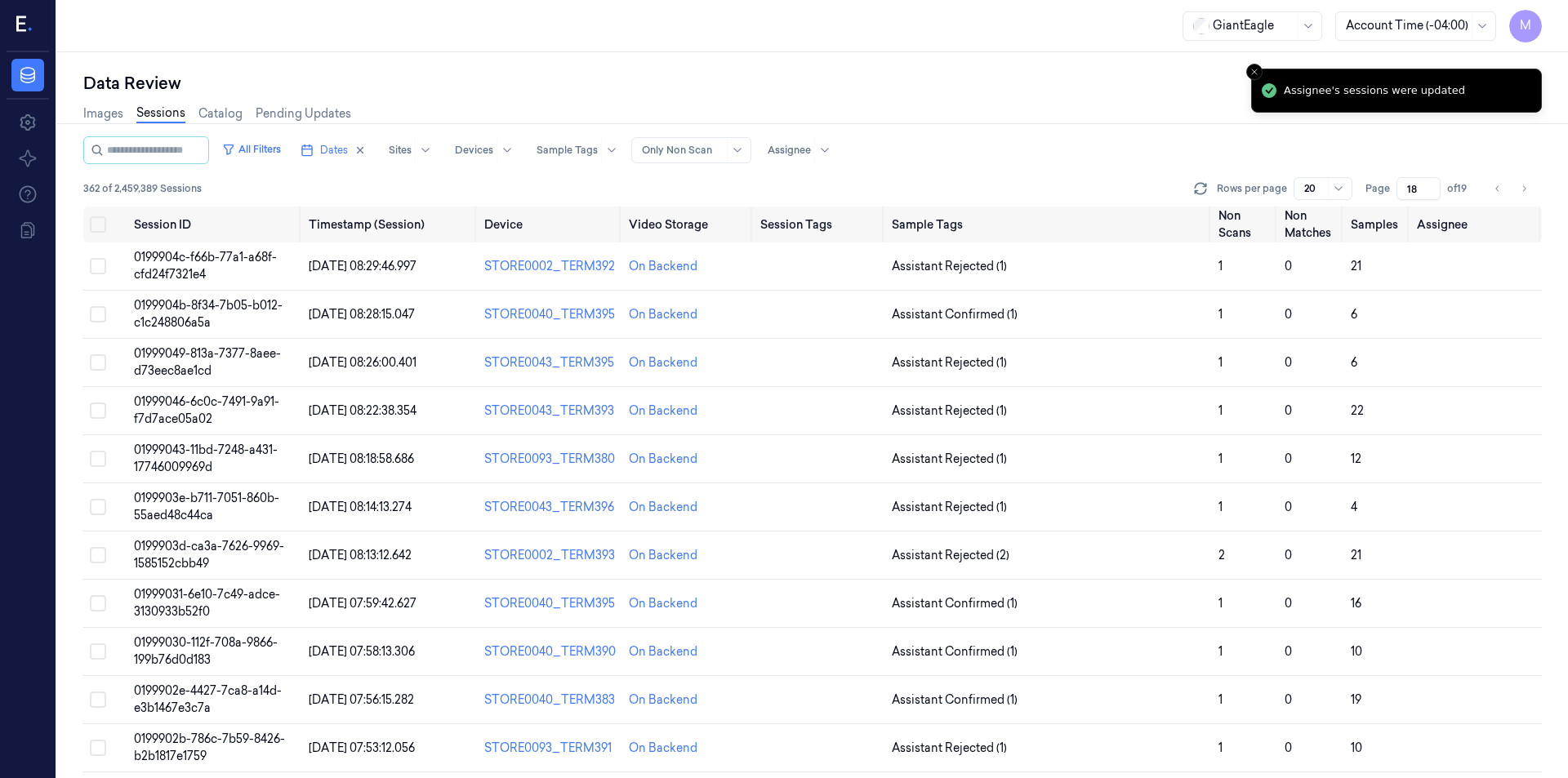
click at [1092, 130] on div "Images Sessions Catalog Pending Updates" at bounding box center [812, 116] width 1458 height 42
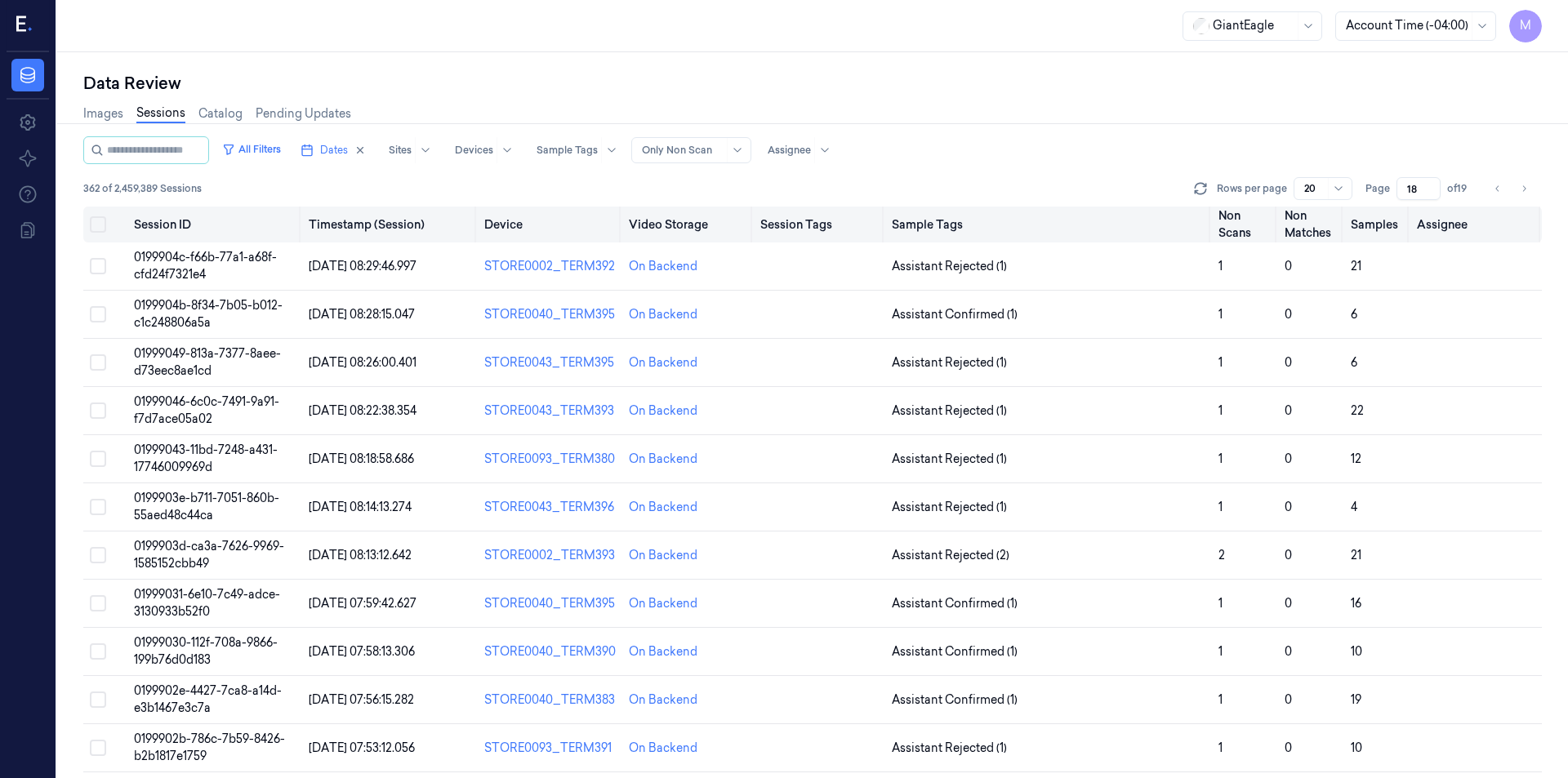
click at [100, 221] on button "Select all" at bounding box center [97, 224] width 17 height 17
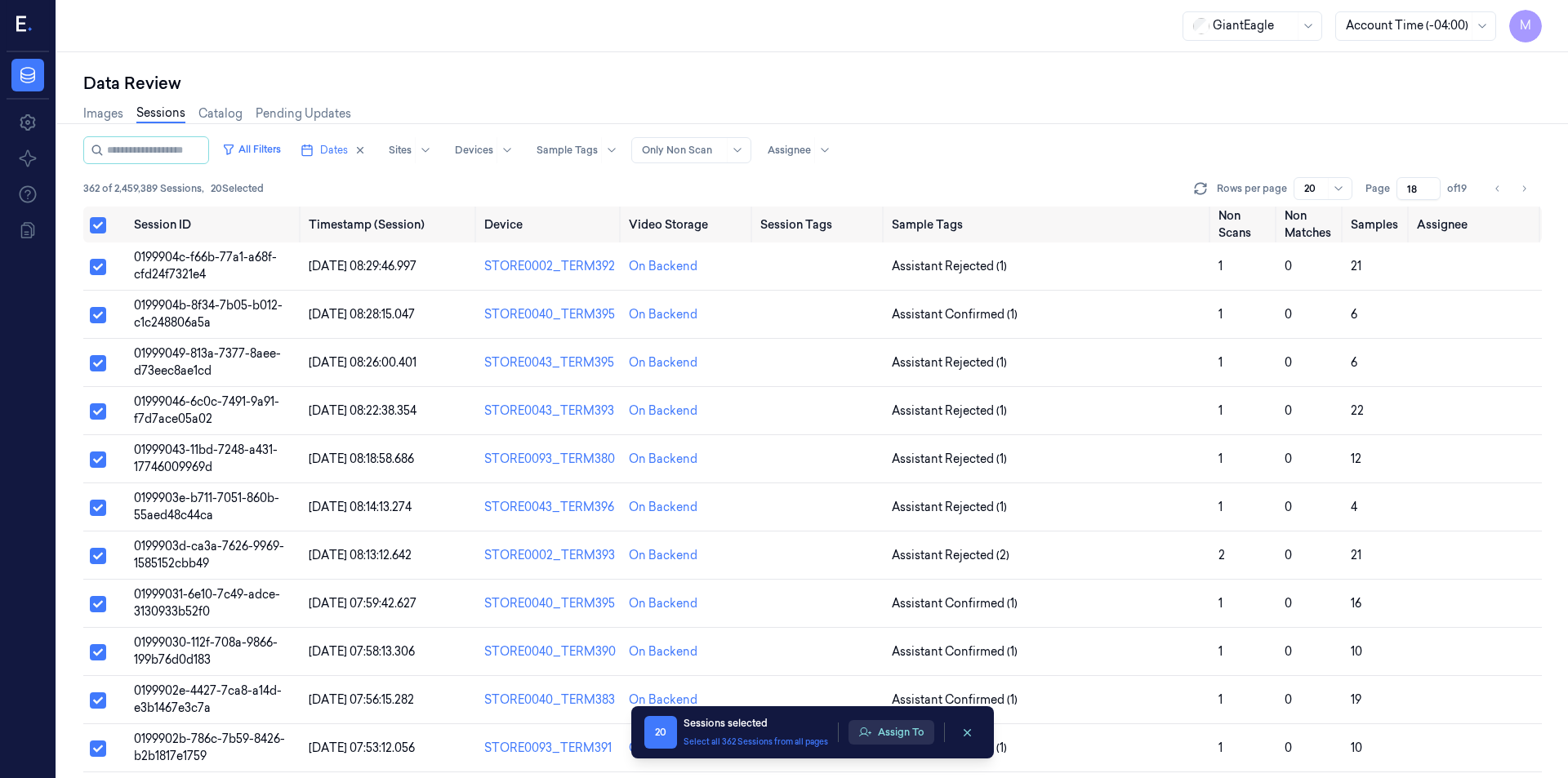
click at [902, 735] on button "Assign To" at bounding box center [891, 732] width 86 height 24
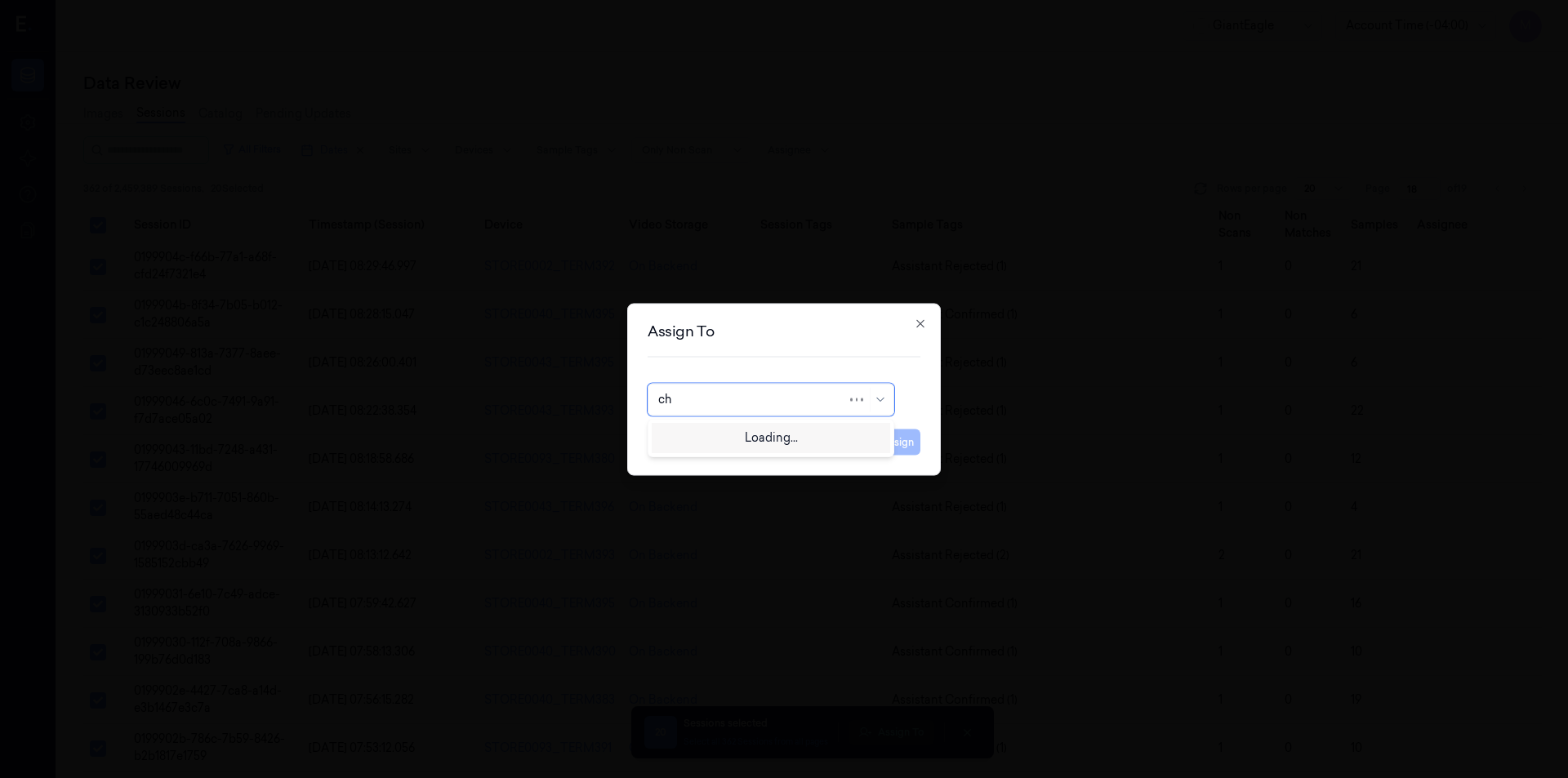
type input "cha"
click at [768, 468] on div "Chandu A" at bounding box center [771, 463] width 225 height 17
click at [894, 429] on button "Assign" at bounding box center [897, 442] width 45 height 26
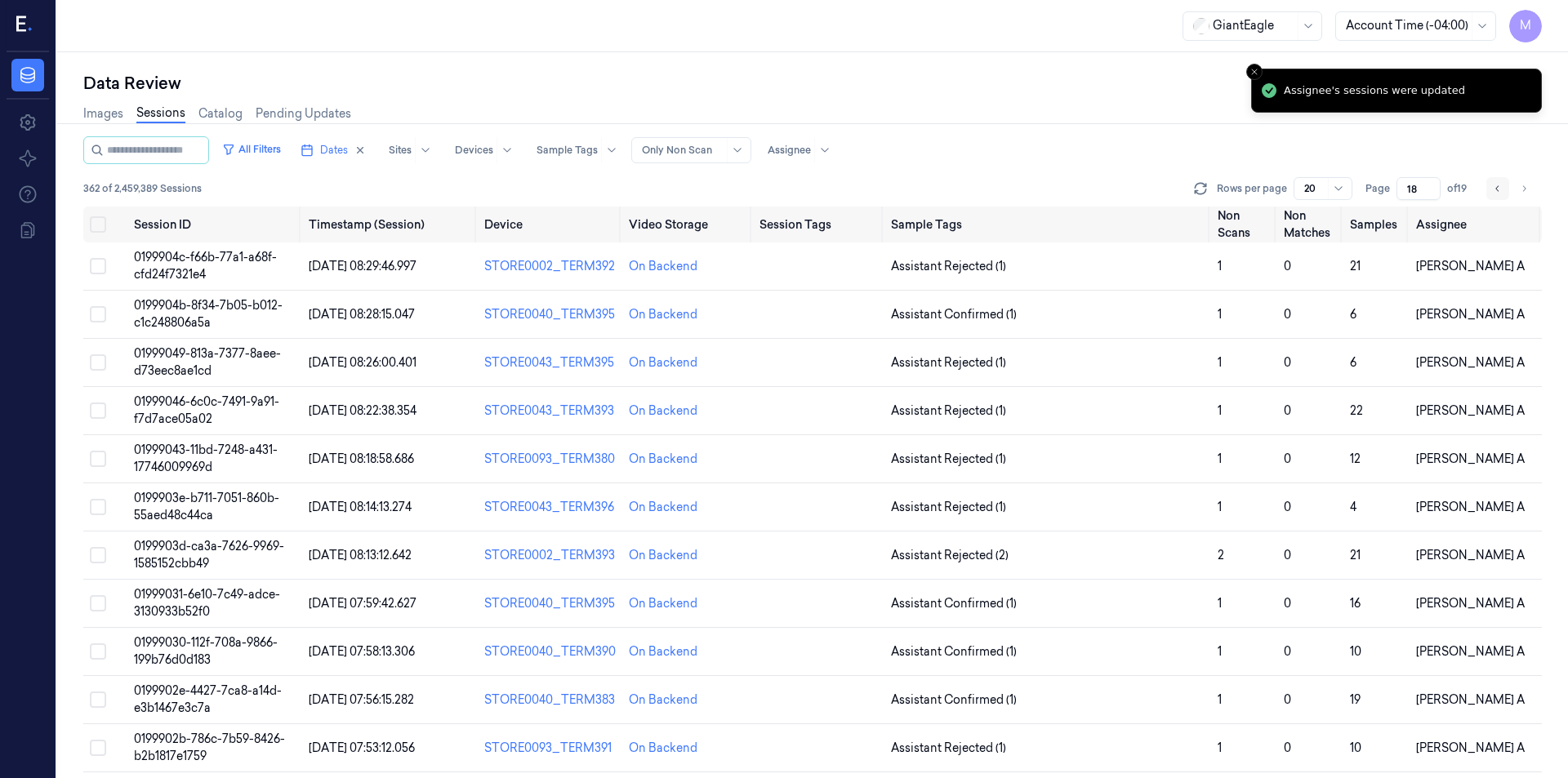
click at [1497, 192] on icon "Go to previous page" at bounding box center [1497, 188] width 10 height 13
type input "17"
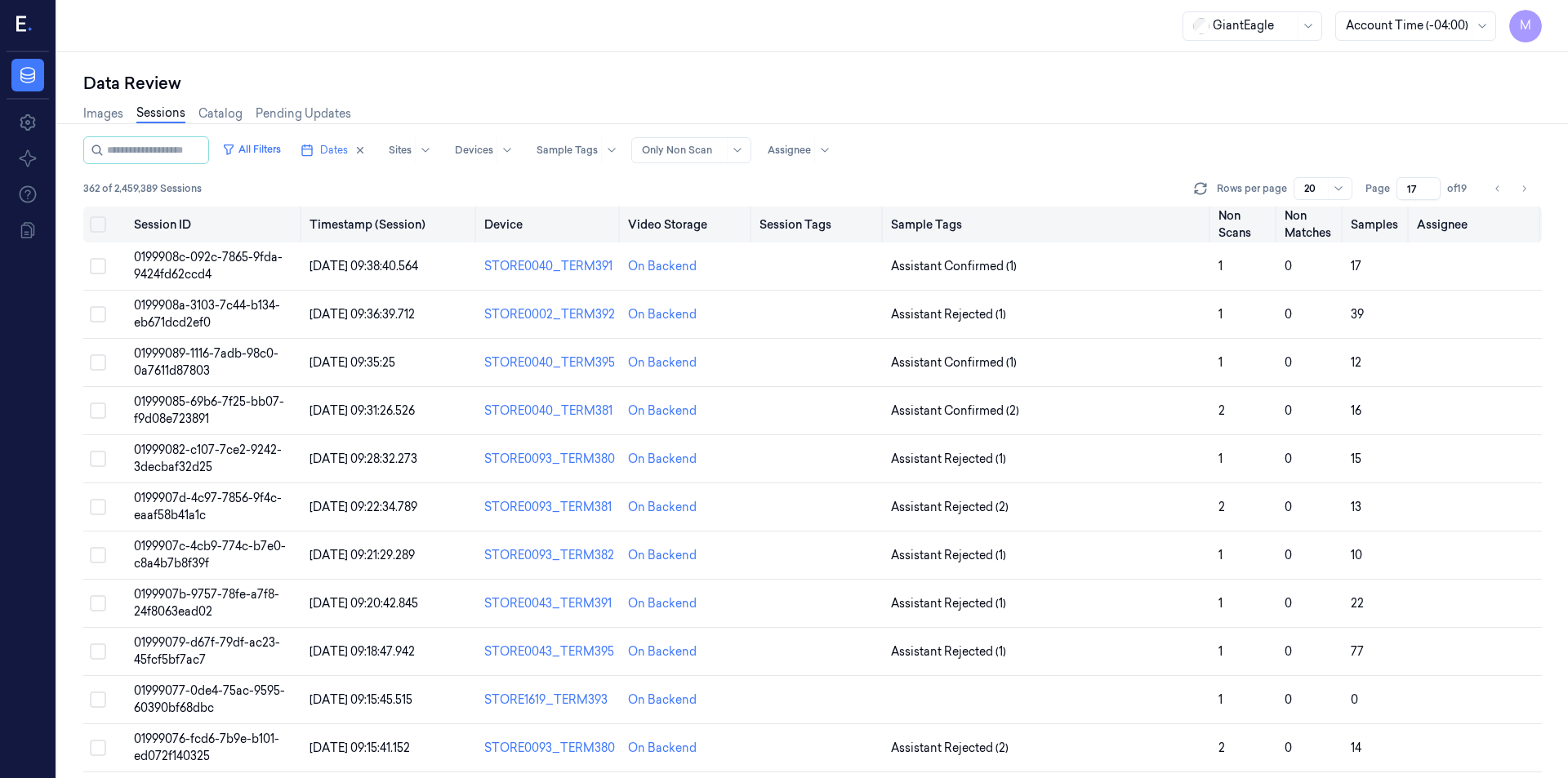
click at [96, 229] on button "Select all" at bounding box center [97, 224] width 17 height 17
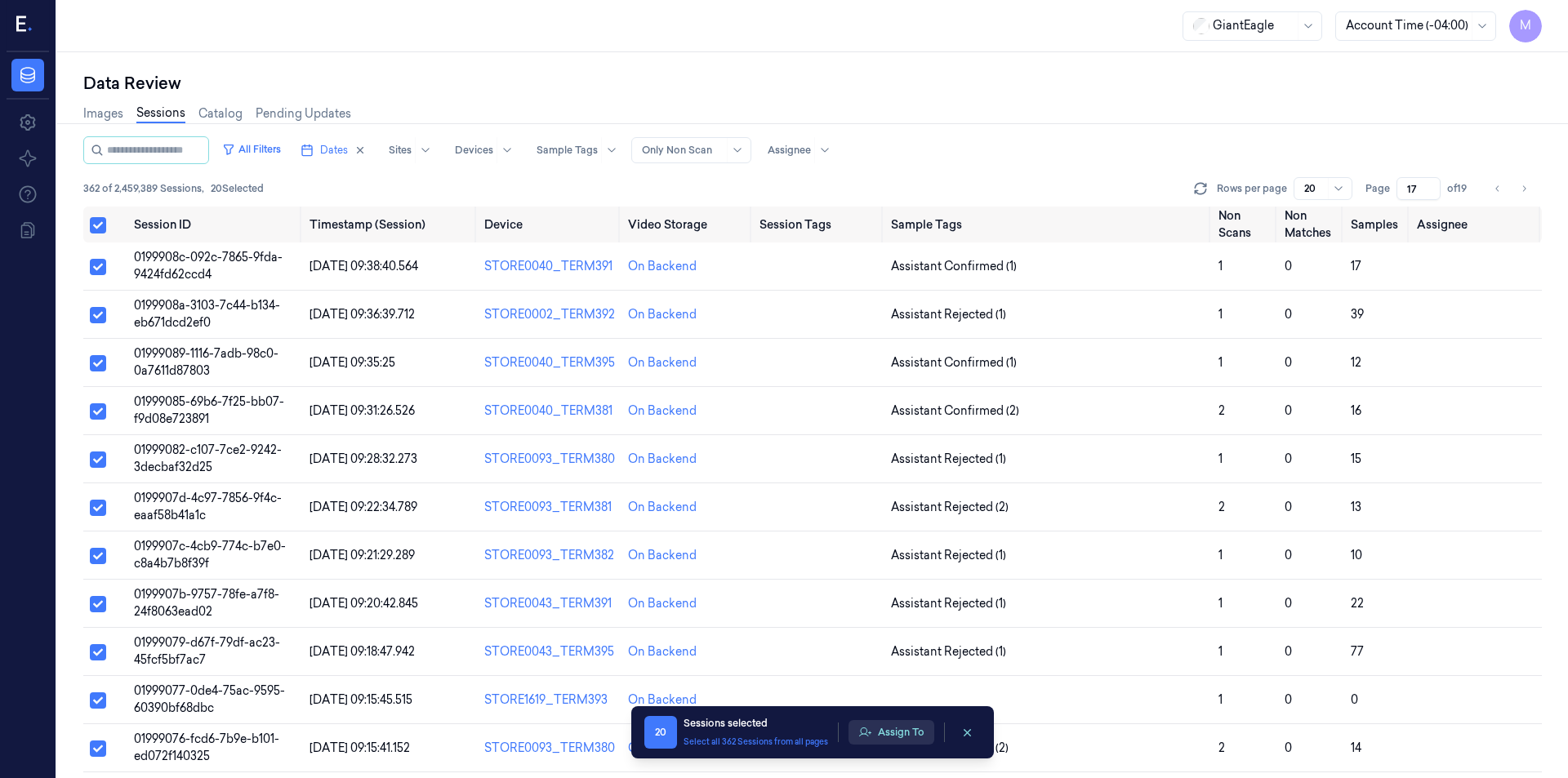
click at [902, 731] on button "Assign To" at bounding box center [891, 732] width 86 height 24
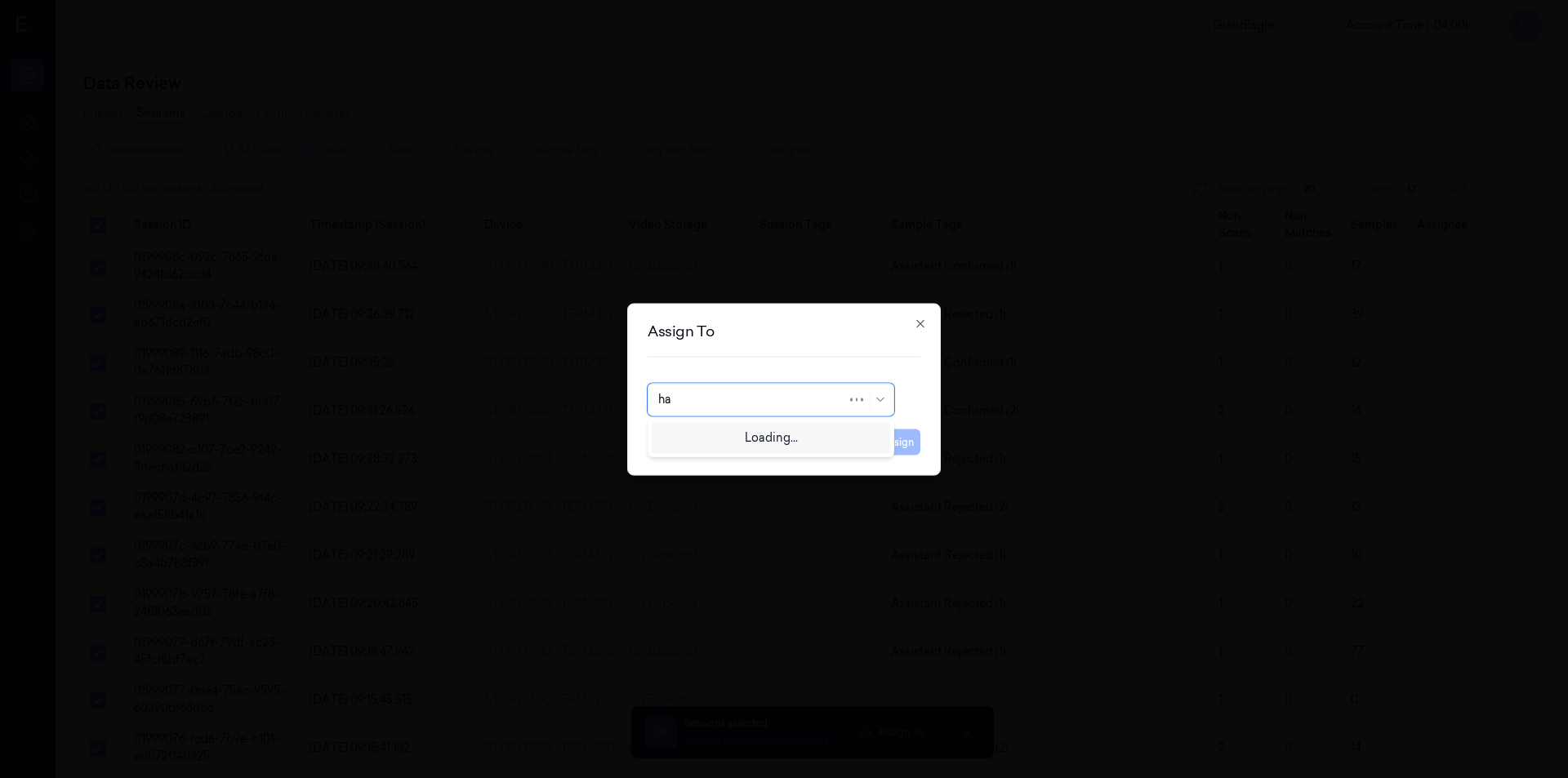
type input "h"
type input "ven"
click at [709, 433] on div "ven kataiah" at bounding box center [689, 436] width 62 height 17
click at [913, 445] on button "Assign" at bounding box center [897, 442] width 45 height 26
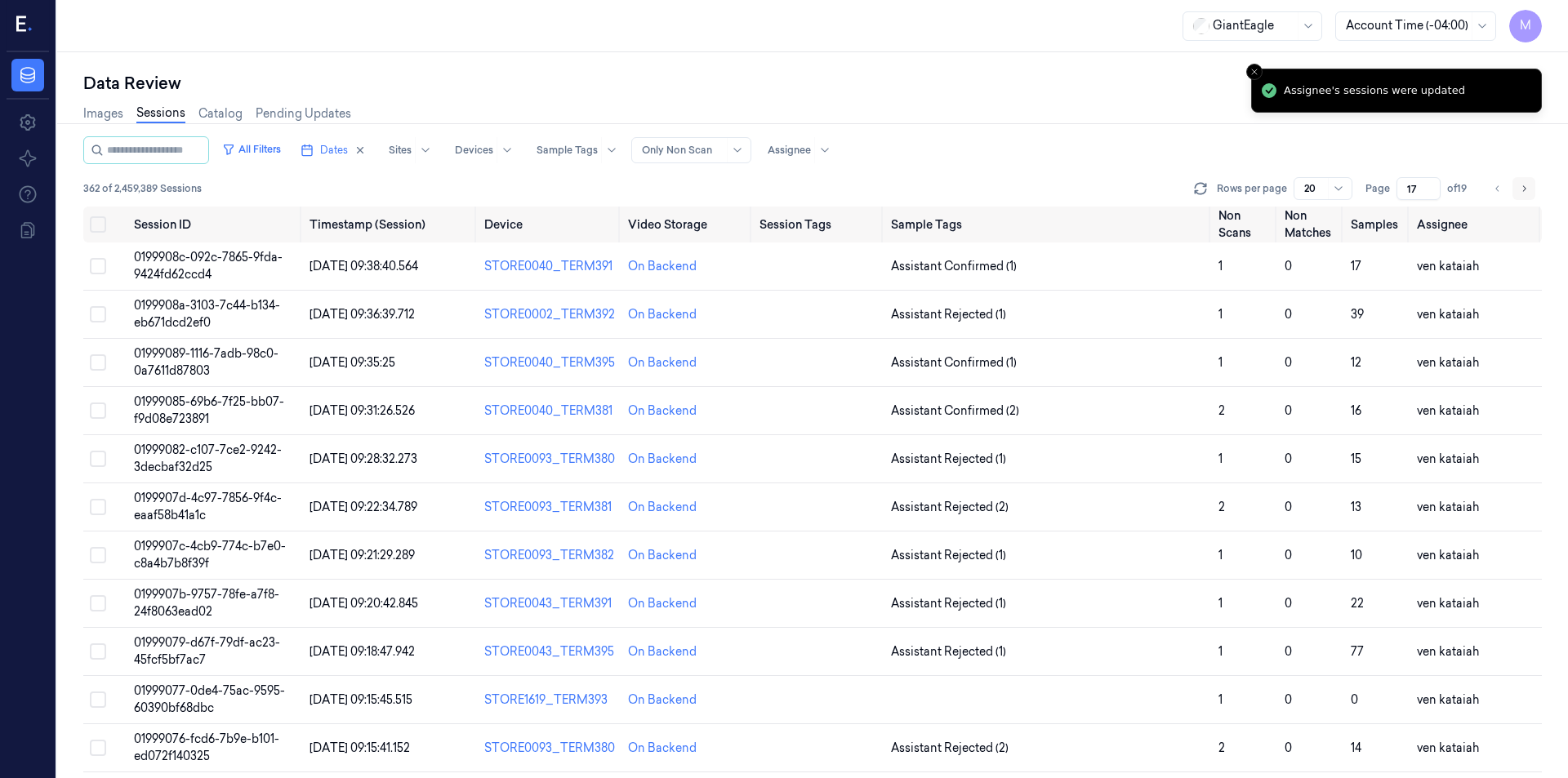
click at [1530, 187] on button "Go to next page" at bounding box center [1524, 189] width 23 height 23
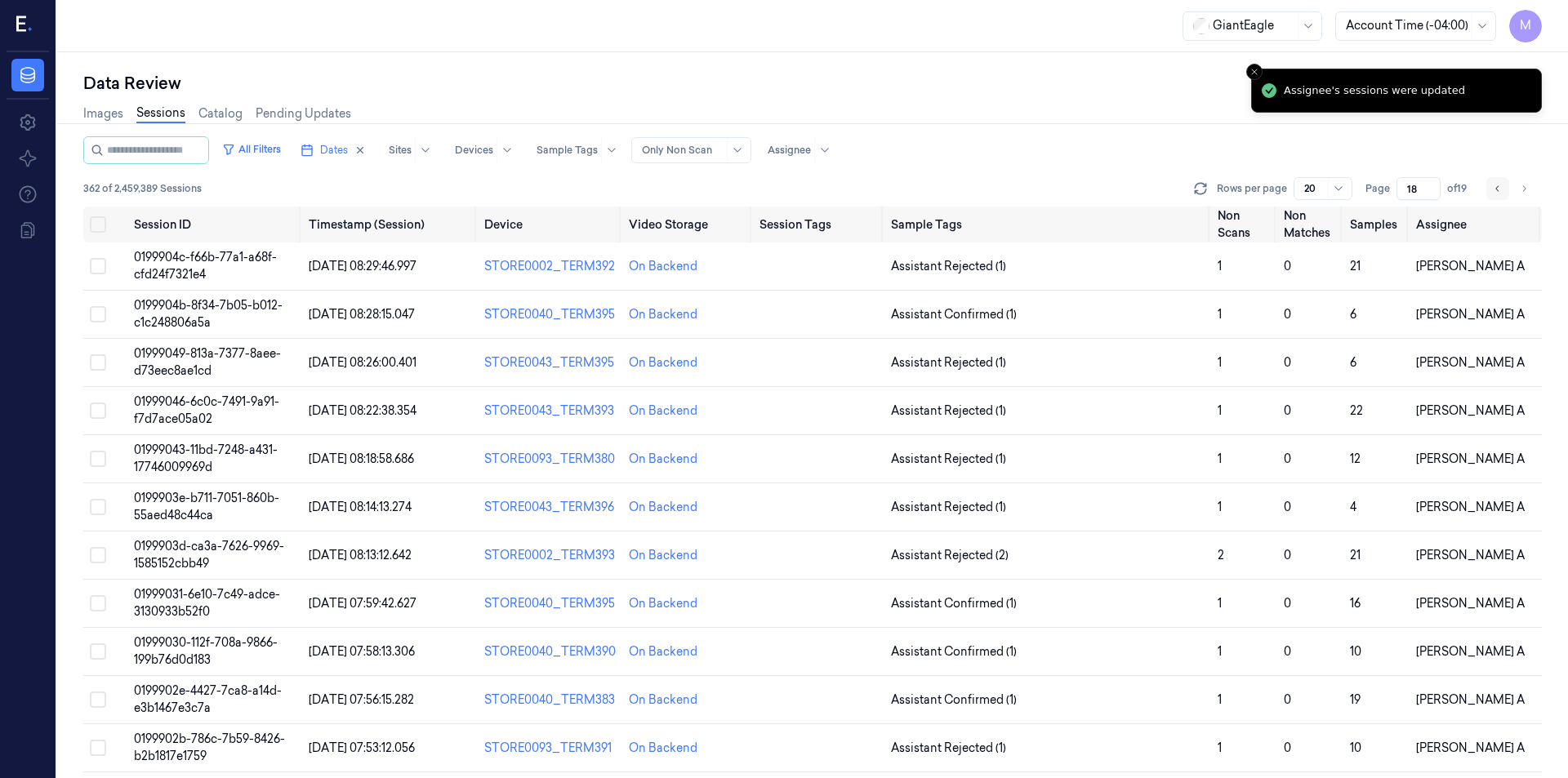
click at [1497, 184] on icon "Go to previous page" at bounding box center [1497, 188] width 10 height 13
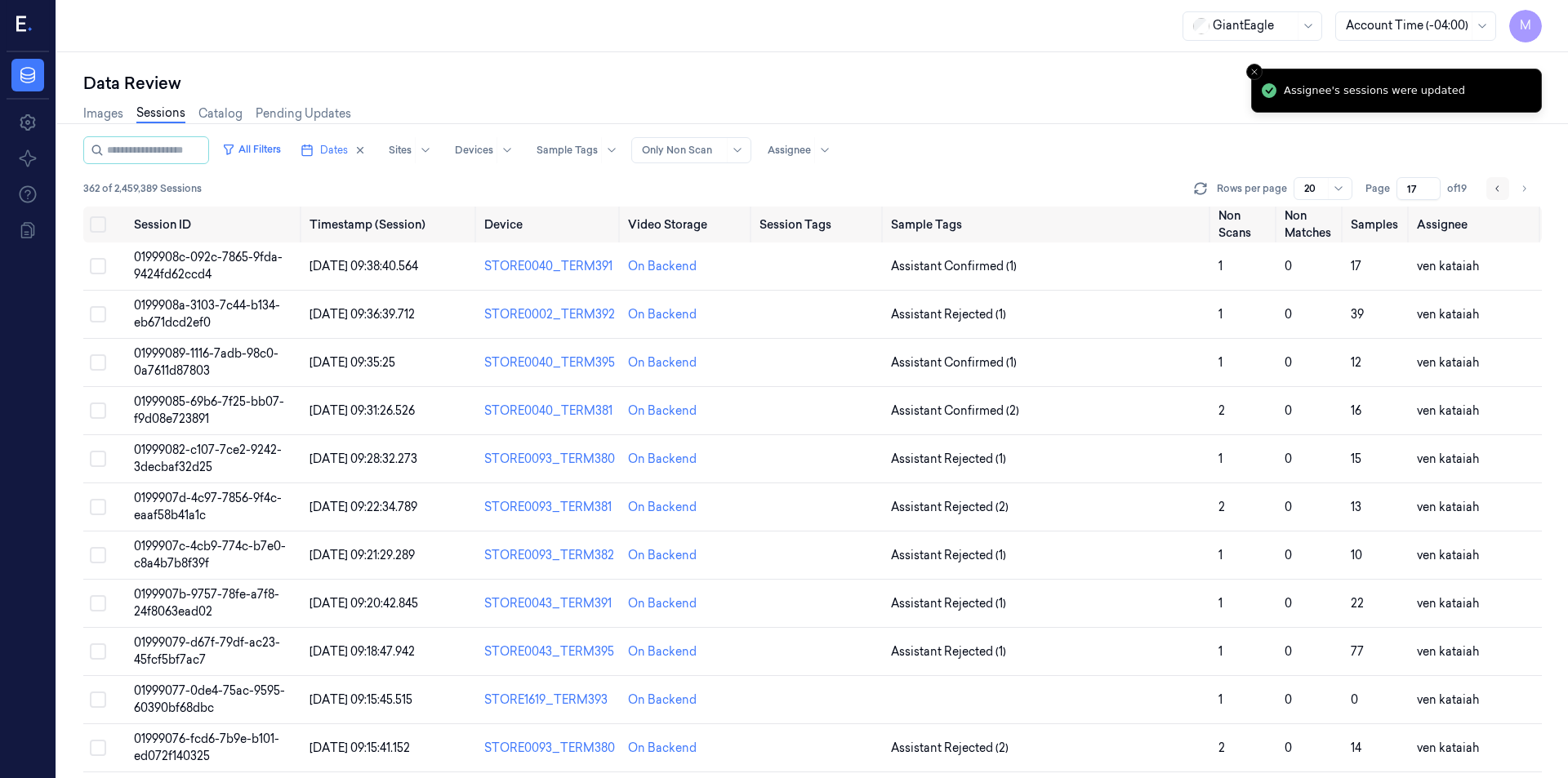
click at [1497, 184] on icon "Go to previous page" at bounding box center [1497, 188] width 10 height 13
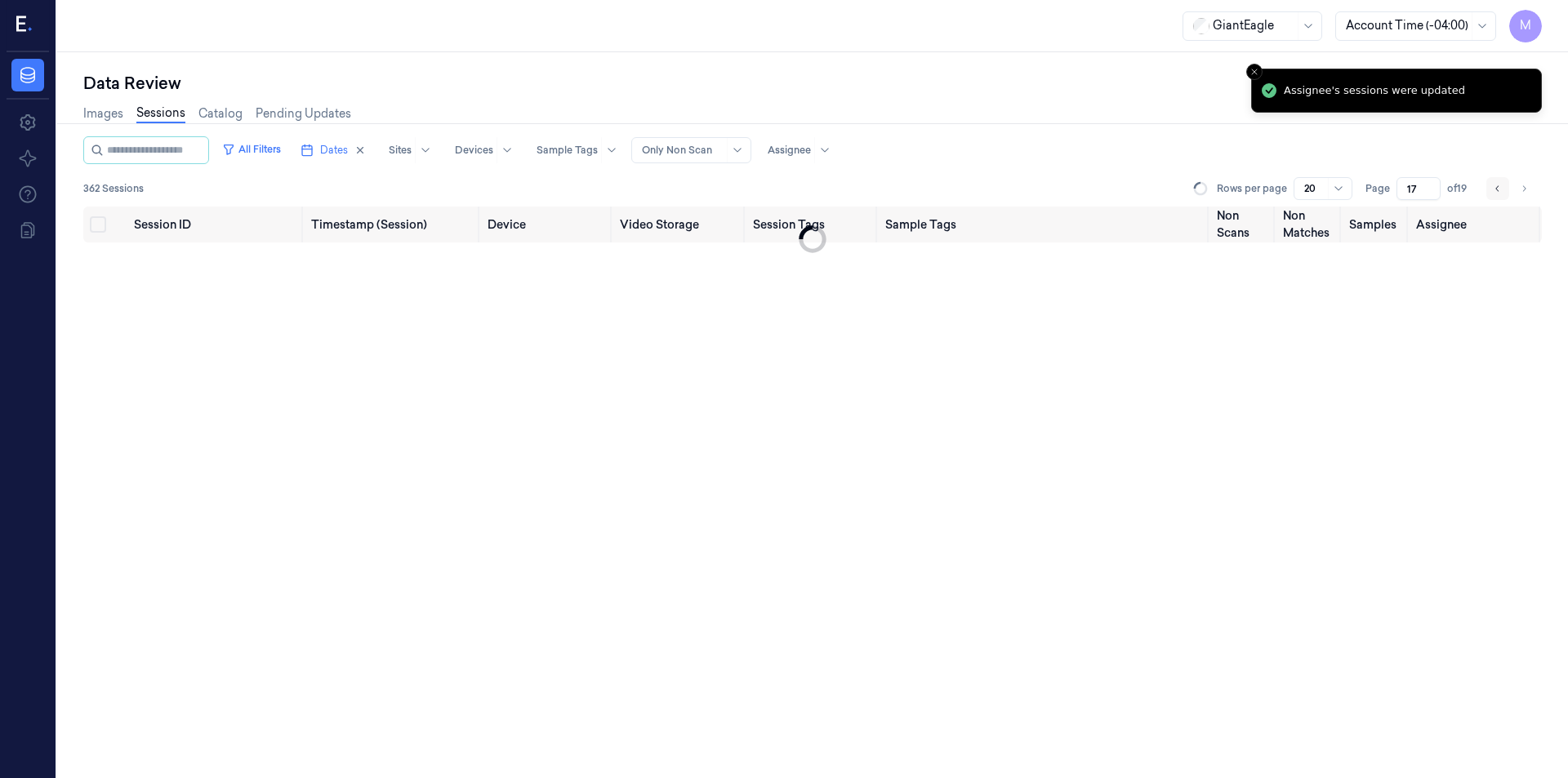
type input "16"
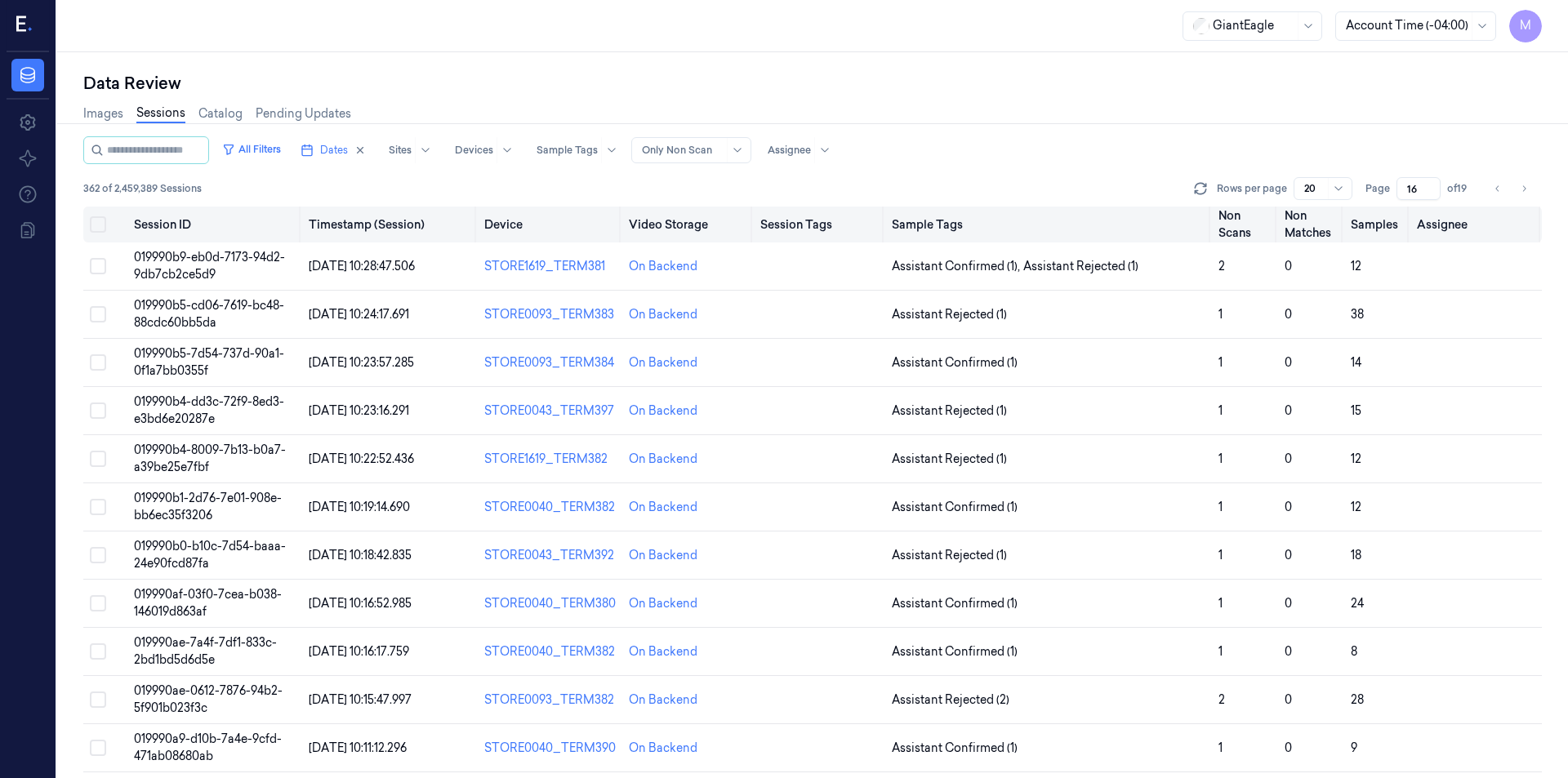
click at [97, 228] on button "Select all" at bounding box center [97, 224] width 17 height 17
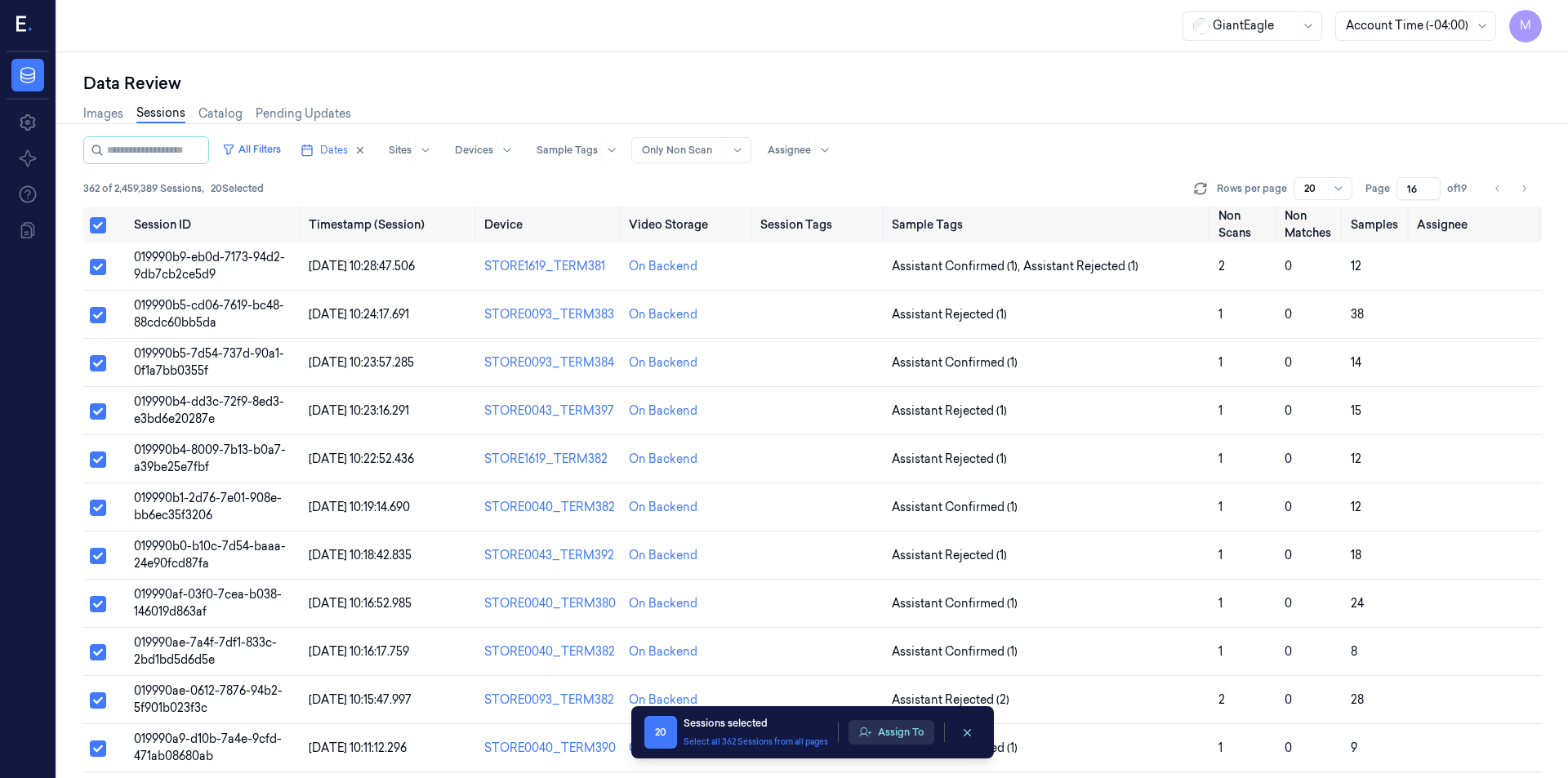
click at [882, 725] on button "Assign To" at bounding box center [891, 732] width 86 height 24
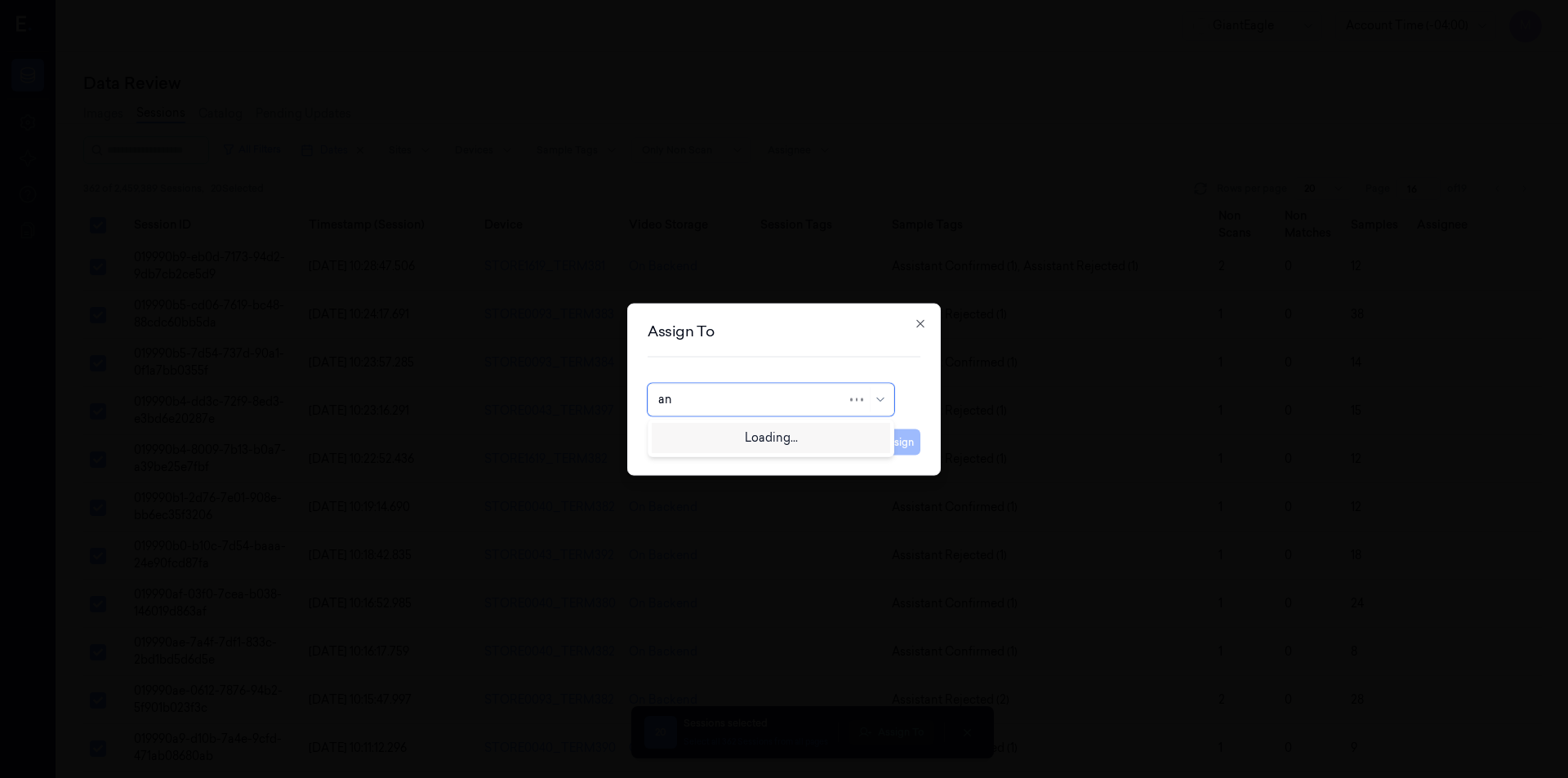
type input "ank"
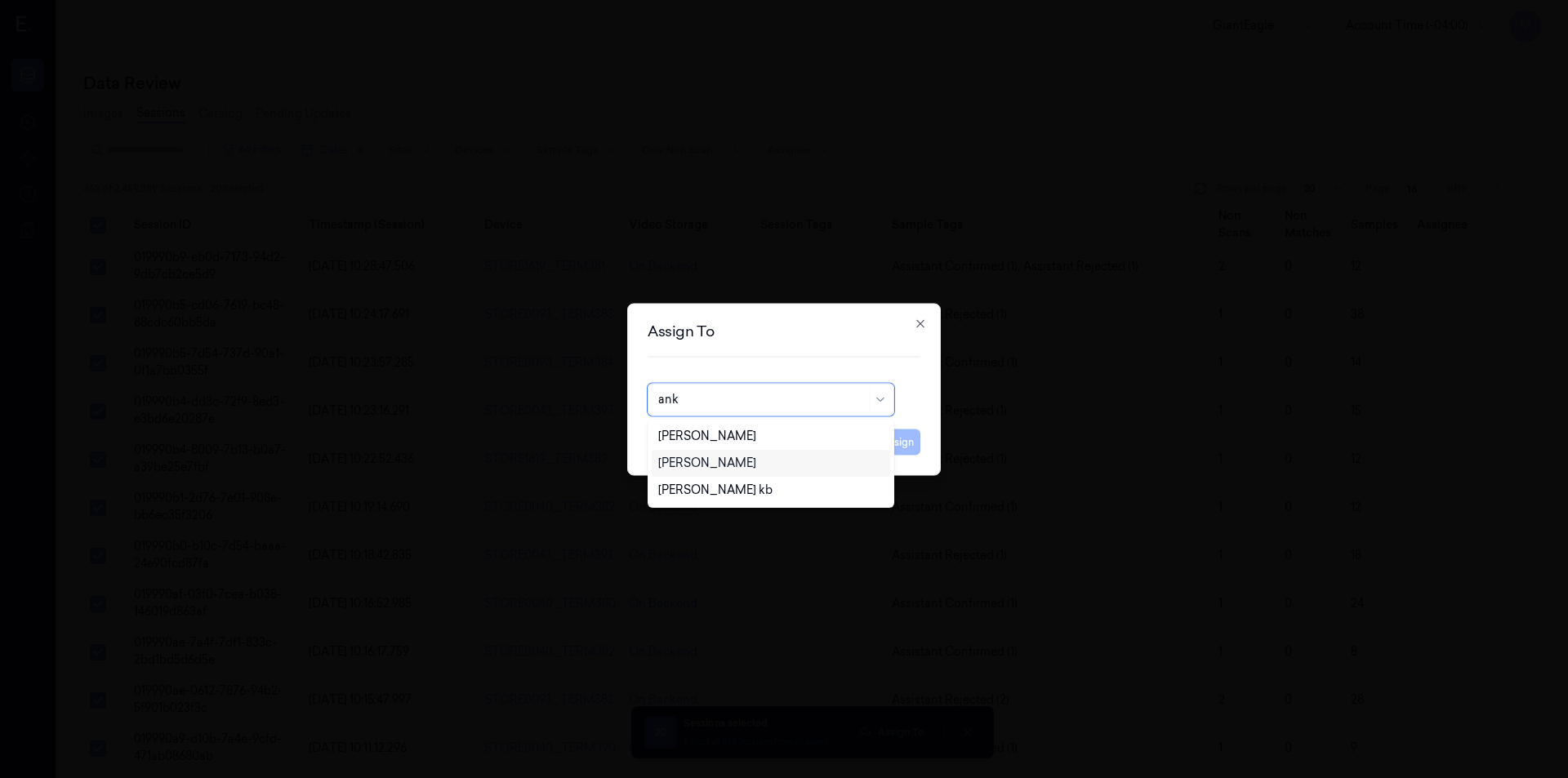
click at [705, 470] on div "Ankitha Naik" at bounding box center [707, 463] width 98 height 17
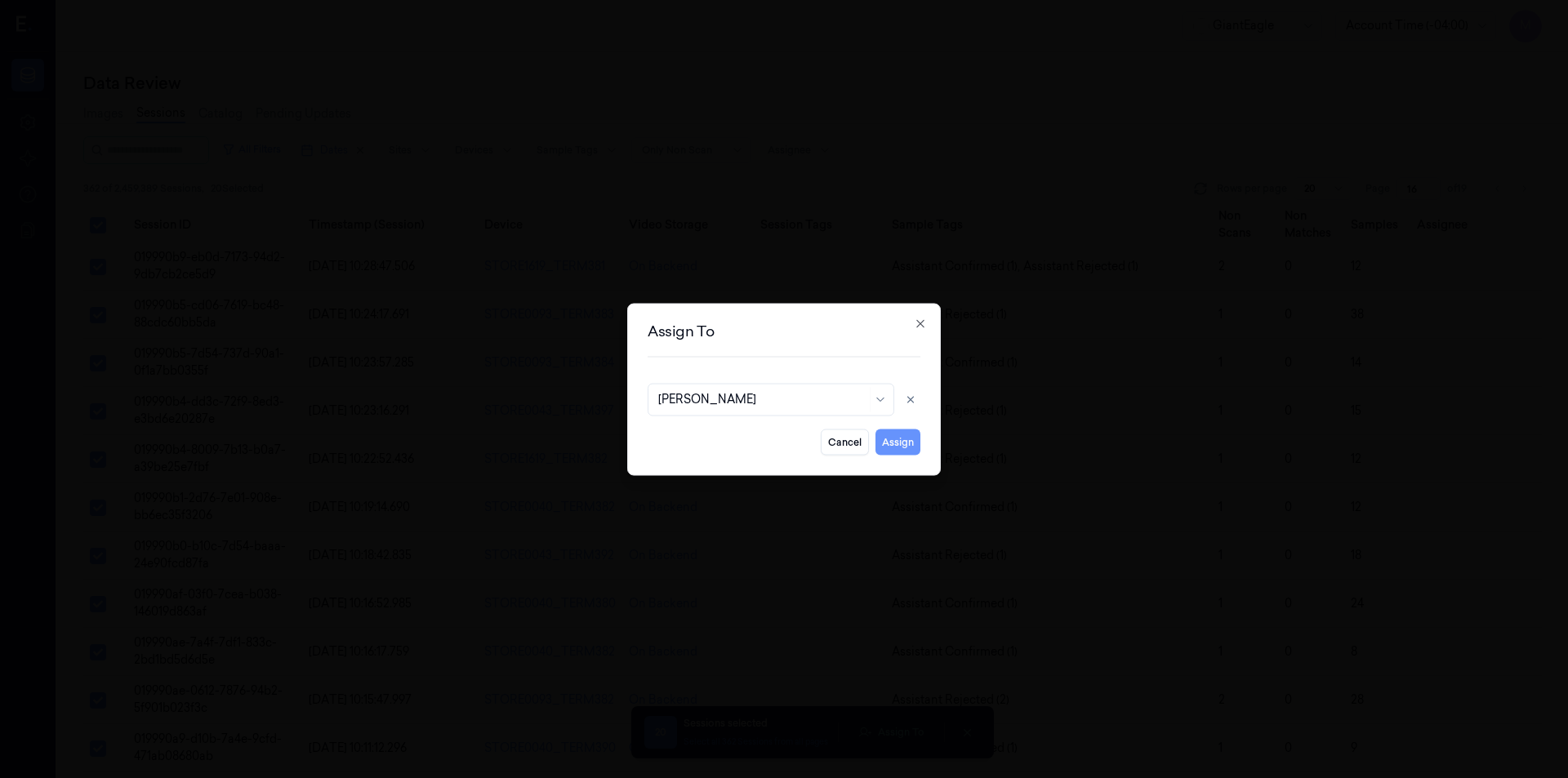
click at [911, 446] on button "Assign" at bounding box center [897, 442] width 45 height 26
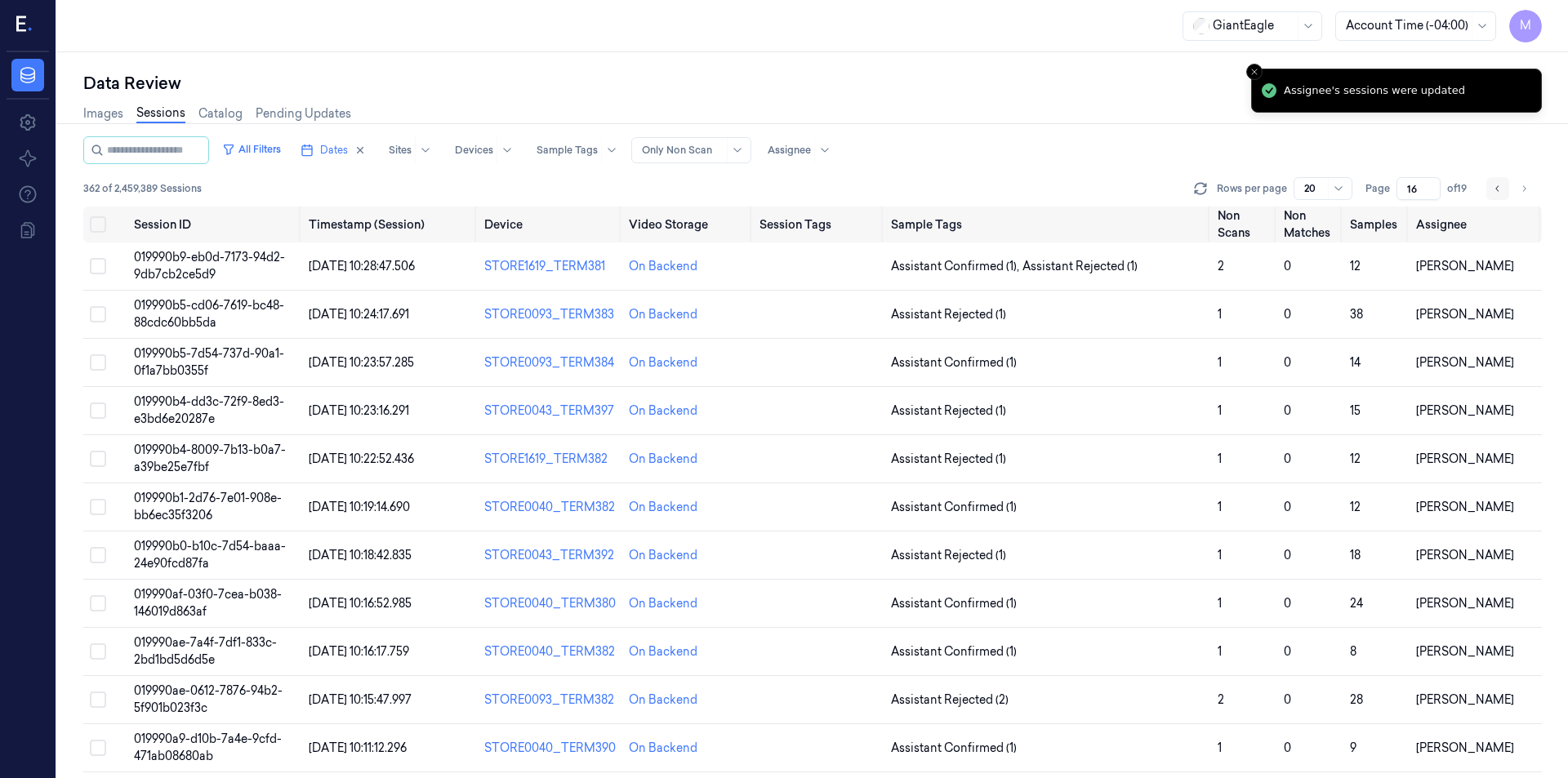
click at [1491, 188] on button "Go to previous page" at bounding box center [1498, 189] width 23 height 23
type input "15"
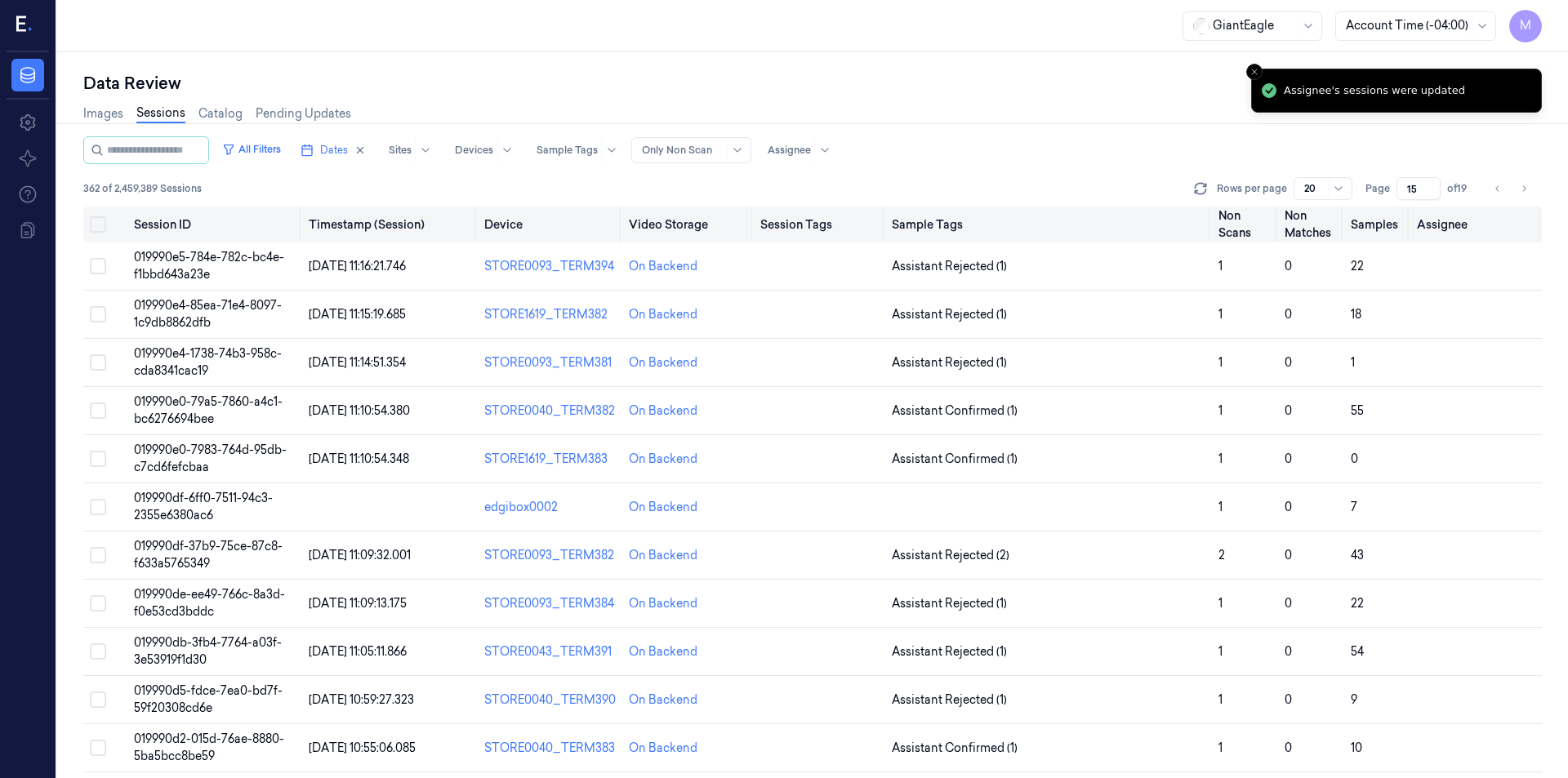
click at [91, 221] on button "Select all" at bounding box center [97, 224] width 17 height 17
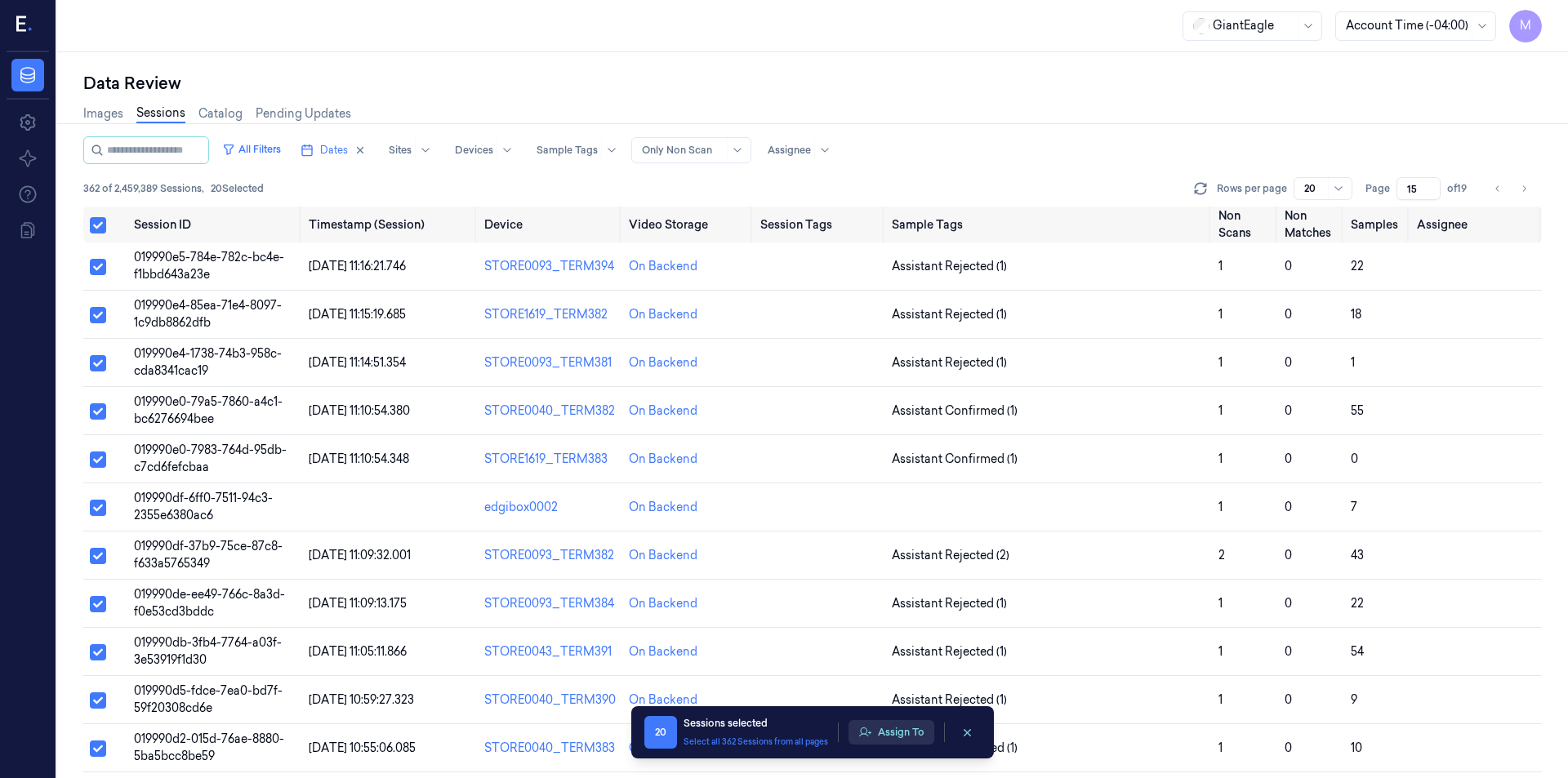
click at [888, 733] on button "Assign To" at bounding box center [891, 732] width 86 height 24
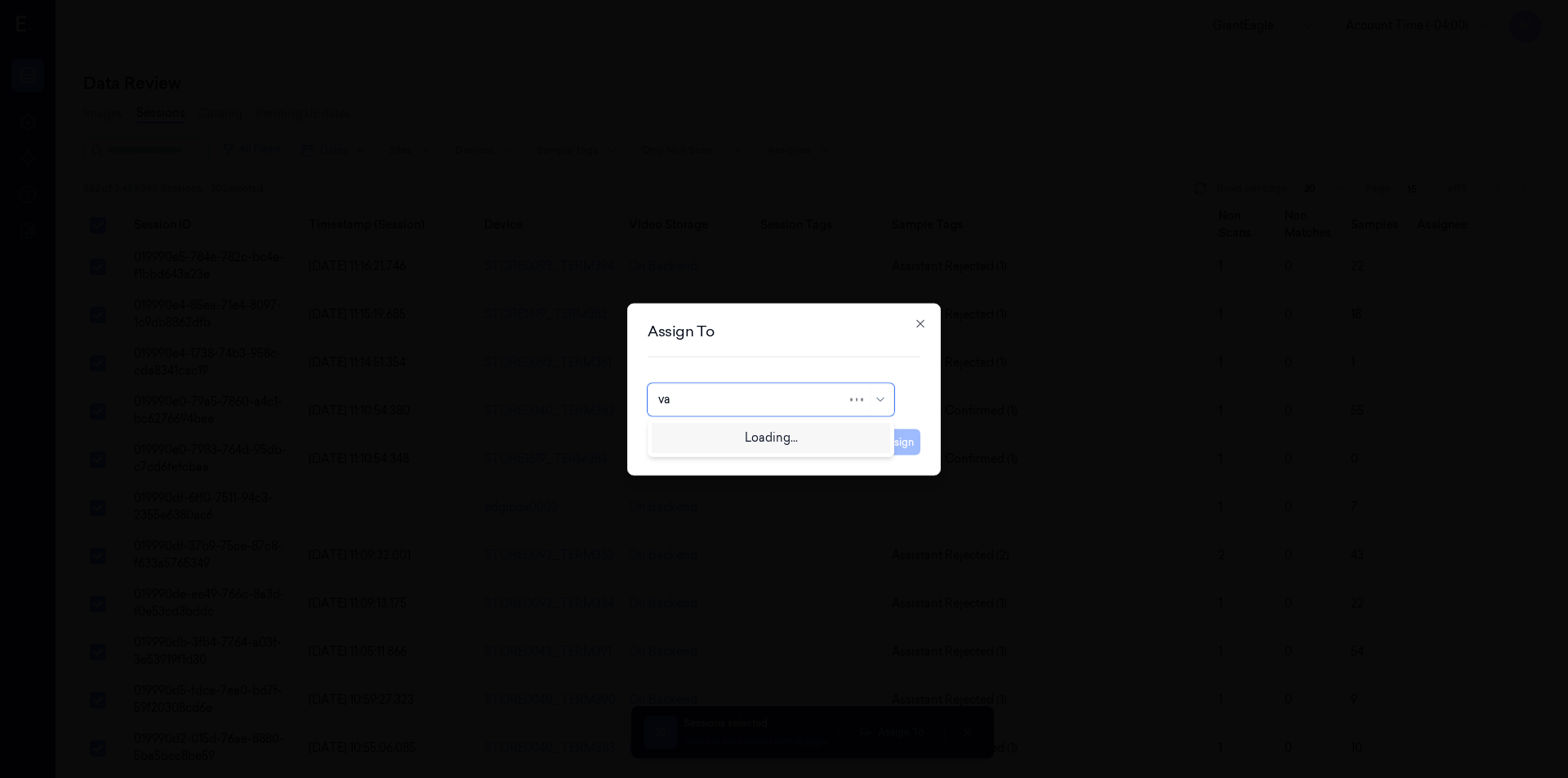
type input "var"
click at [702, 433] on div "Varsha Poojary" at bounding box center [707, 436] width 98 height 17
click at [897, 442] on button "Assign" at bounding box center [897, 442] width 45 height 26
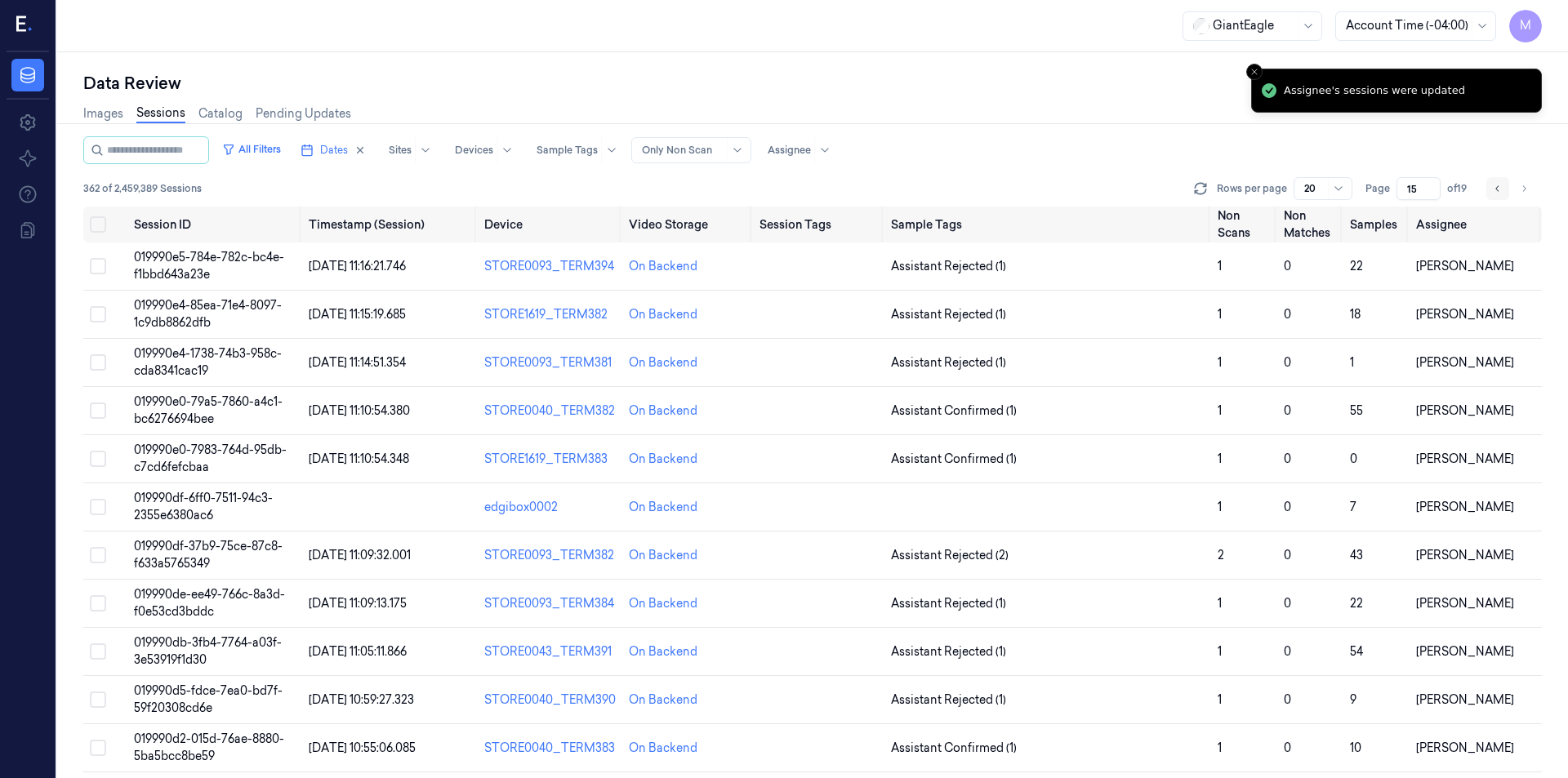
click at [1493, 189] on icon "Go to previous page" at bounding box center [1497, 188] width 10 height 13
type input "14"
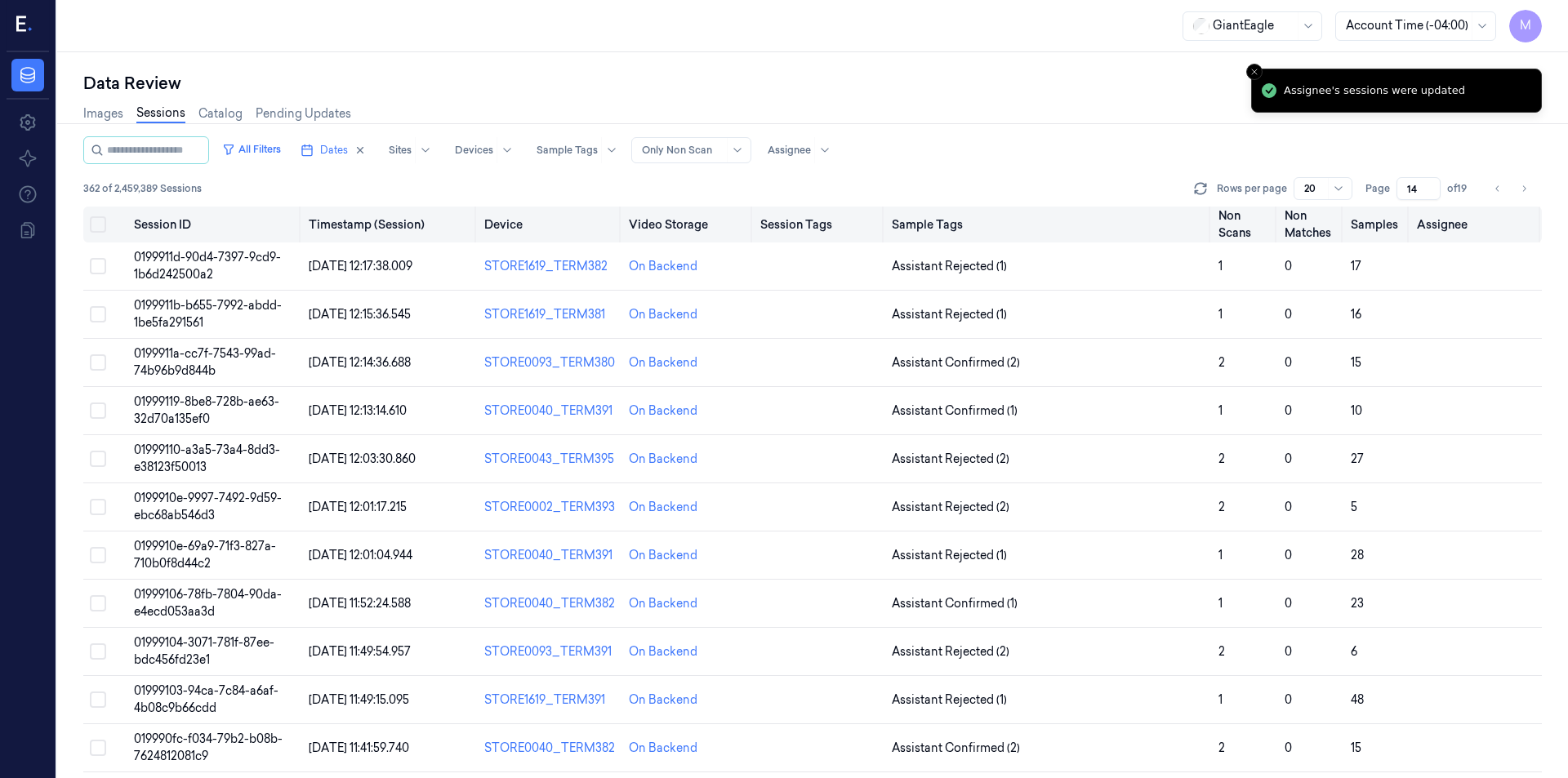
click at [93, 219] on button "Select all" at bounding box center [97, 224] width 17 height 17
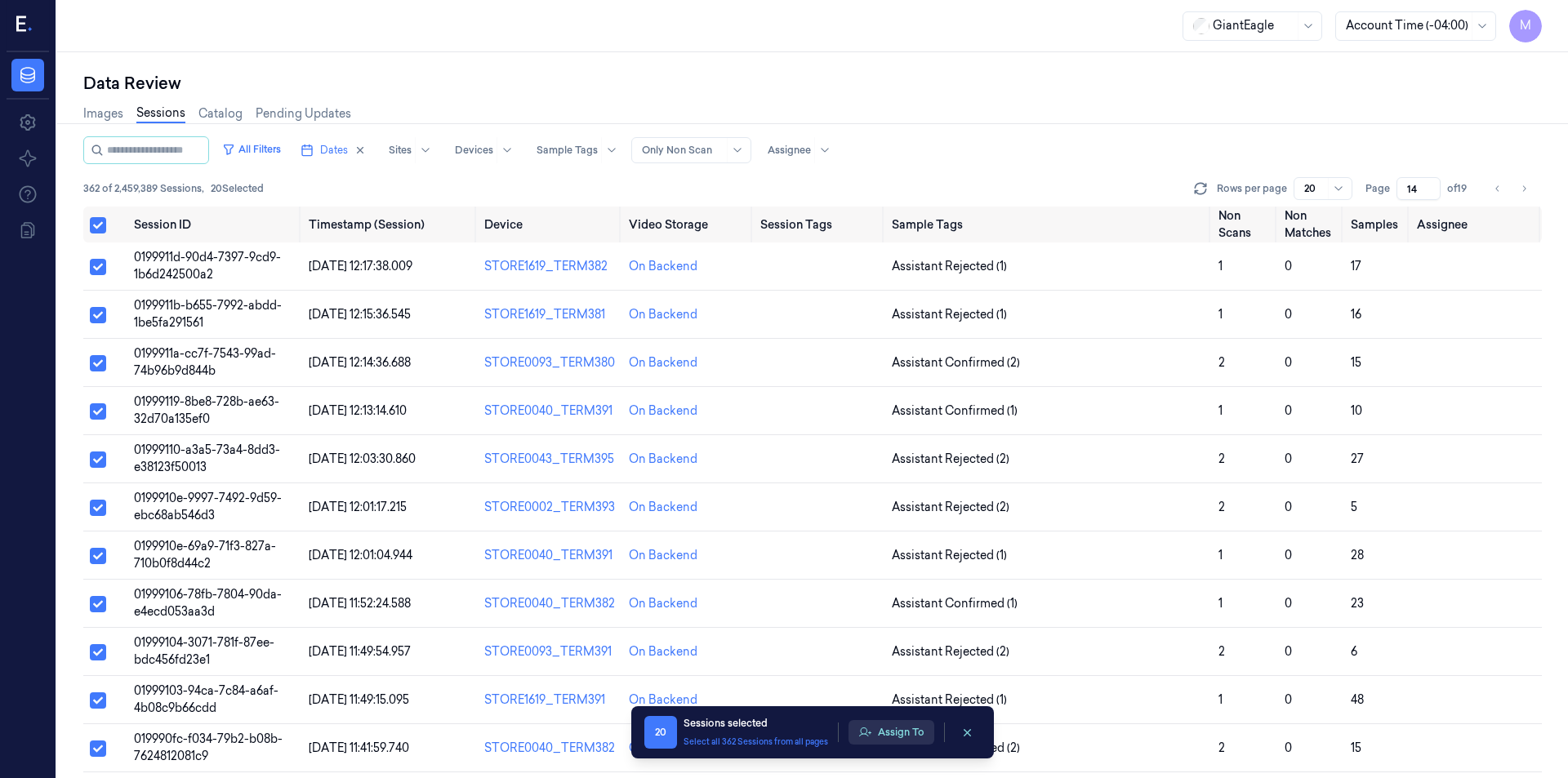
click at [897, 735] on button "Assign To" at bounding box center [891, 732] width 86 height 24
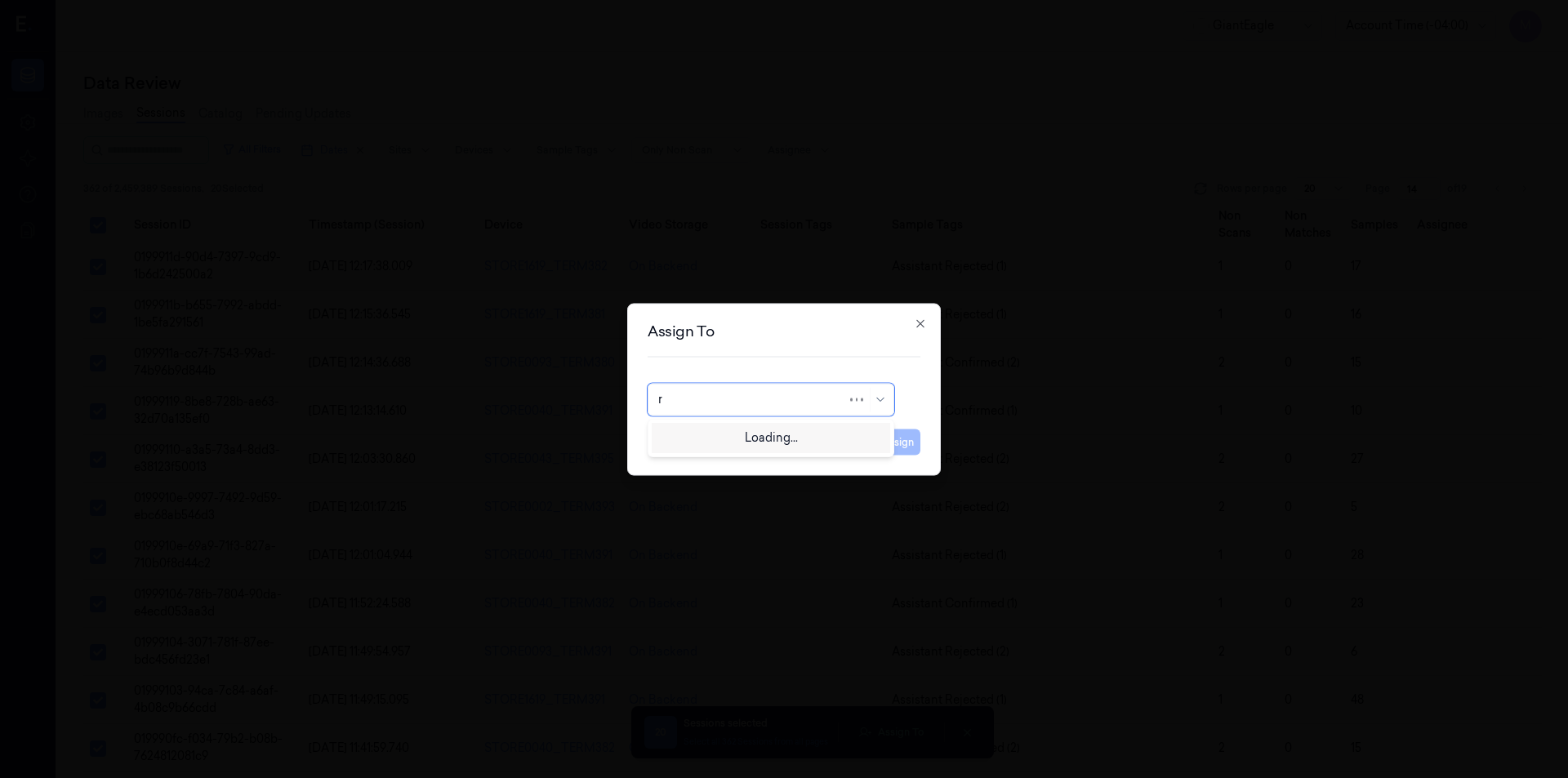
type input "ro"
click at [718, 444] on div "Rohith Acharya" at bounding box center [707, 436] width 98 height 17
click at [911, 448] on button "Assign" at bounding box center [897, 442] width 45 height 26
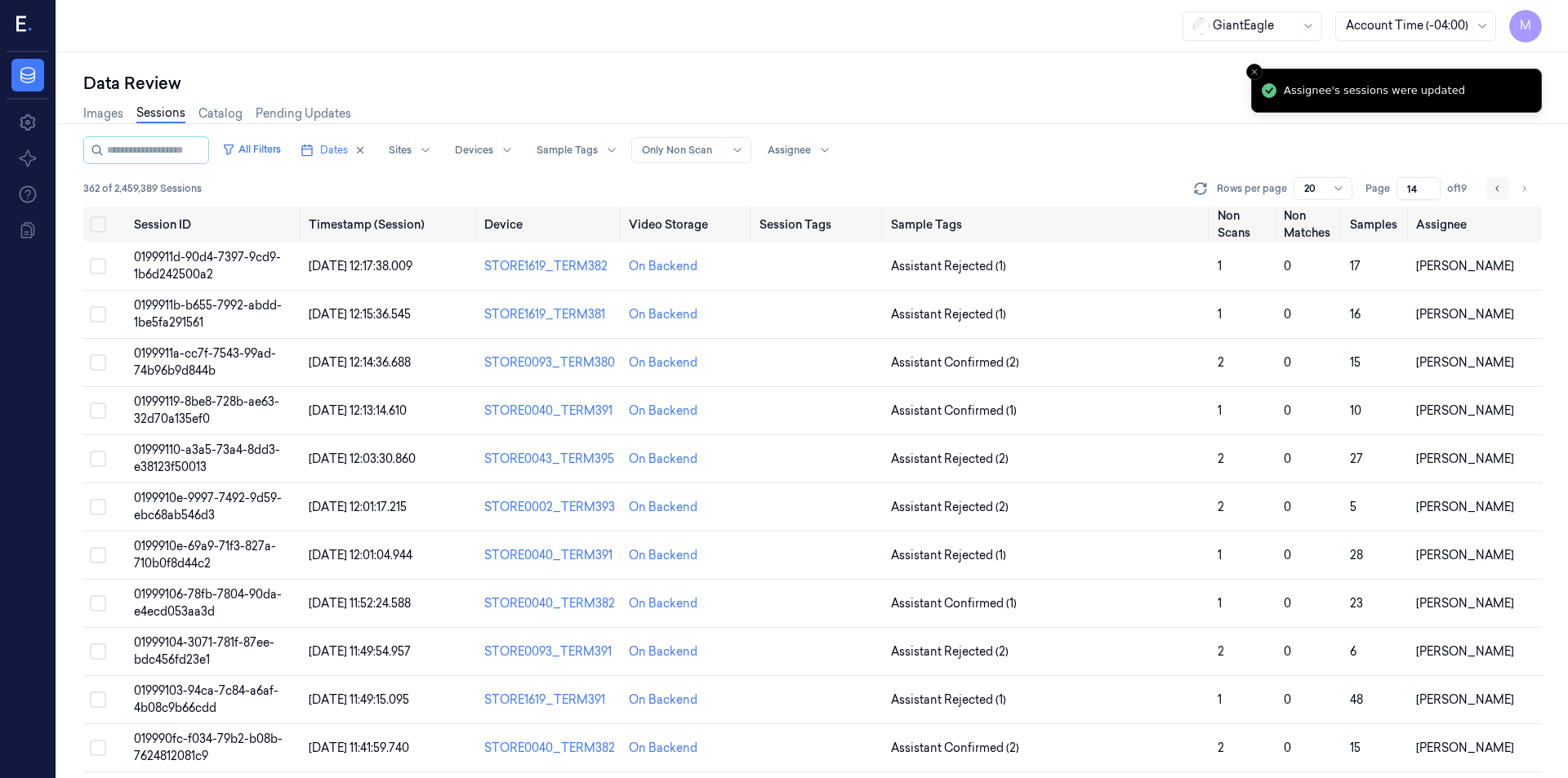
click at [1496, 196] on button "Go to previous page" at bounding box center [1498, 189] width 23 height 23
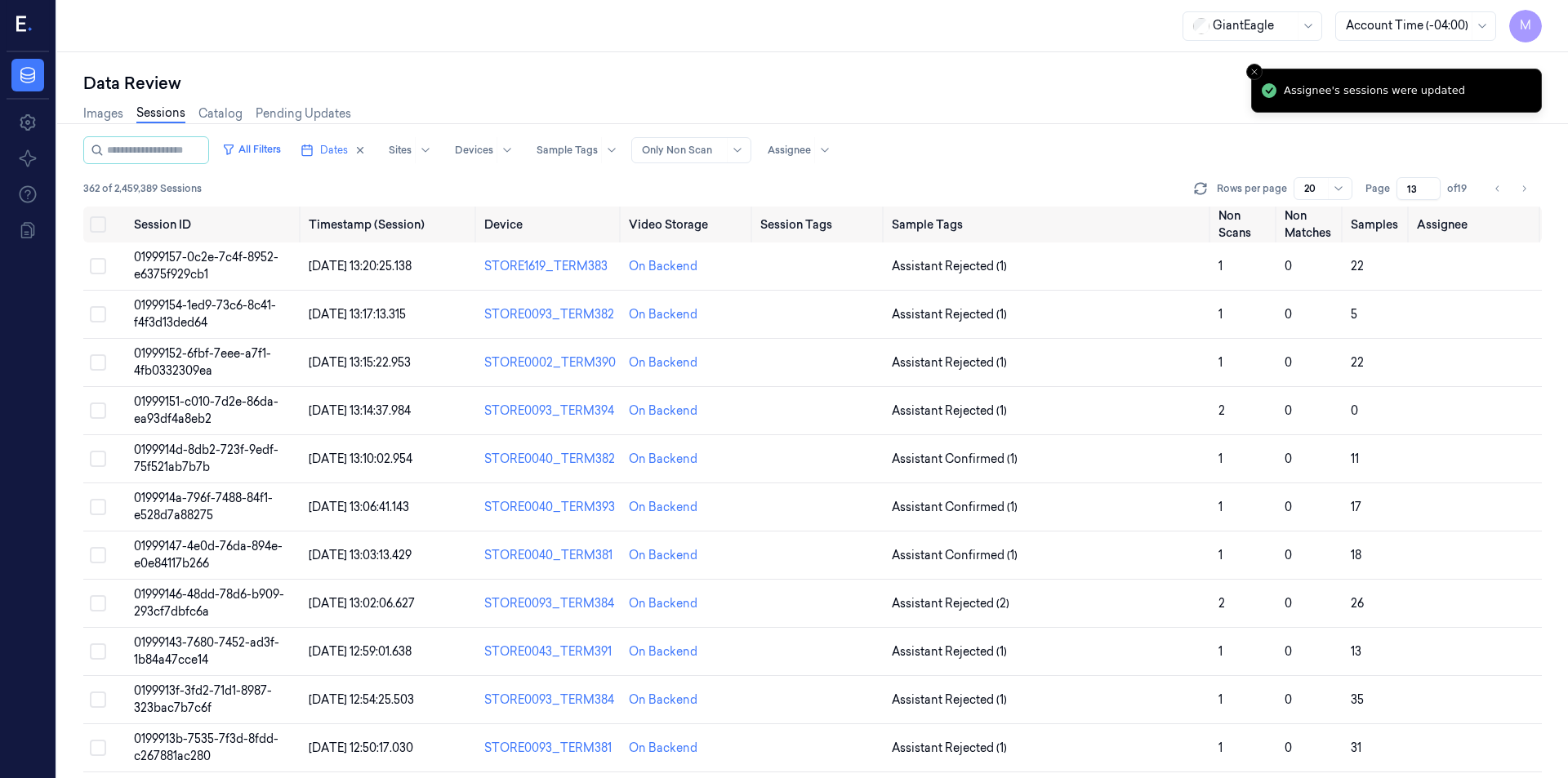
click at [1103, 147] on div "All Filters Dates Sites Devices Sample Tags Alert Type Only Non Scan Assignee" at bounding box center [812, 150] width 1458 height 28
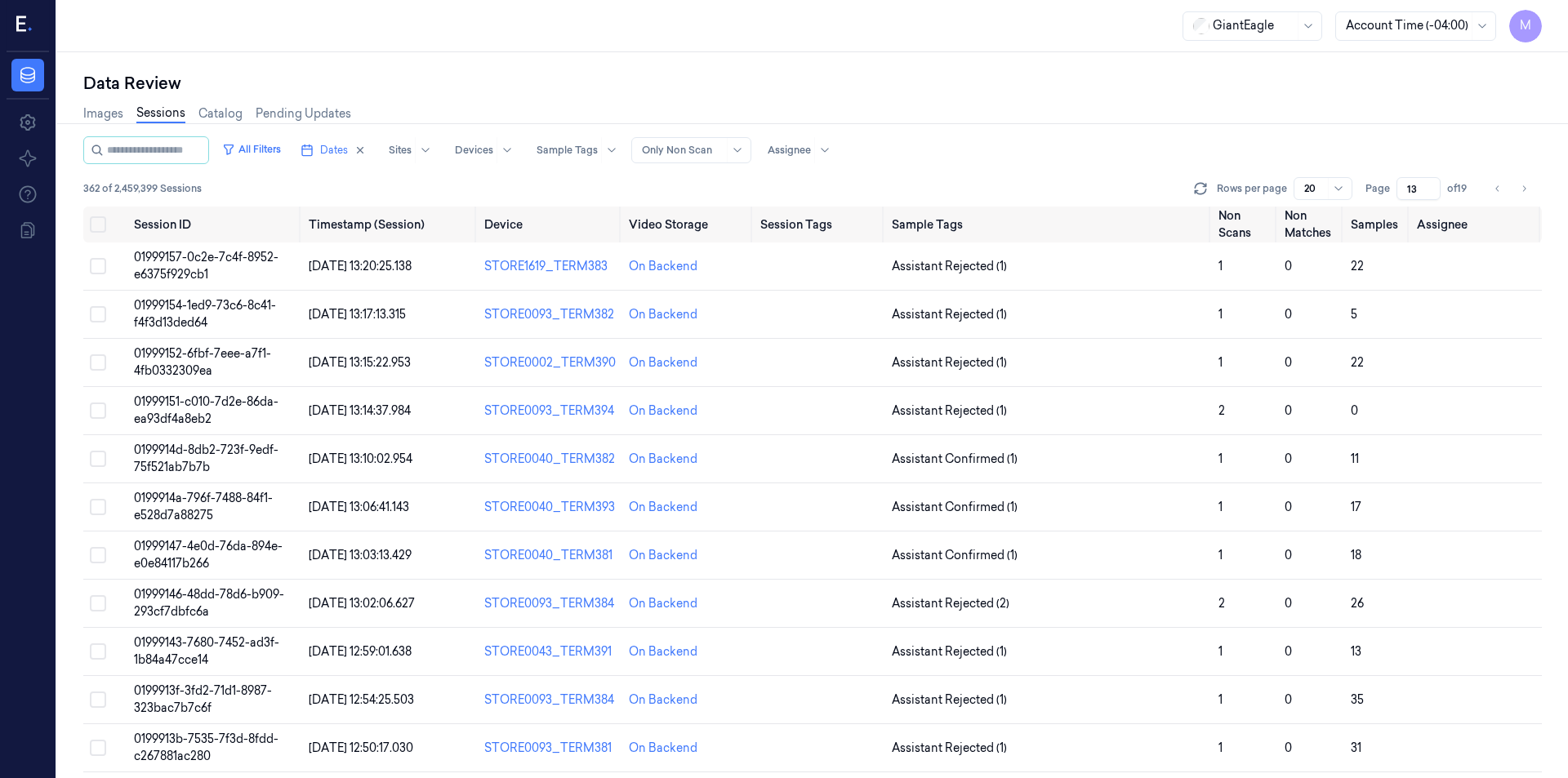
click at [993, 101] on div "Images Sessions Catalog Pending Updates" at bounding box center [812, 116] width 1458 height 42
click at [1072, 136] on div "Images Sessions Catalog Pending Updates" at bounding box center [812, 116] width 1458 height 42
click at [372, 152] on button "Dates" at bounding box center [333, 150] width 78 height 26
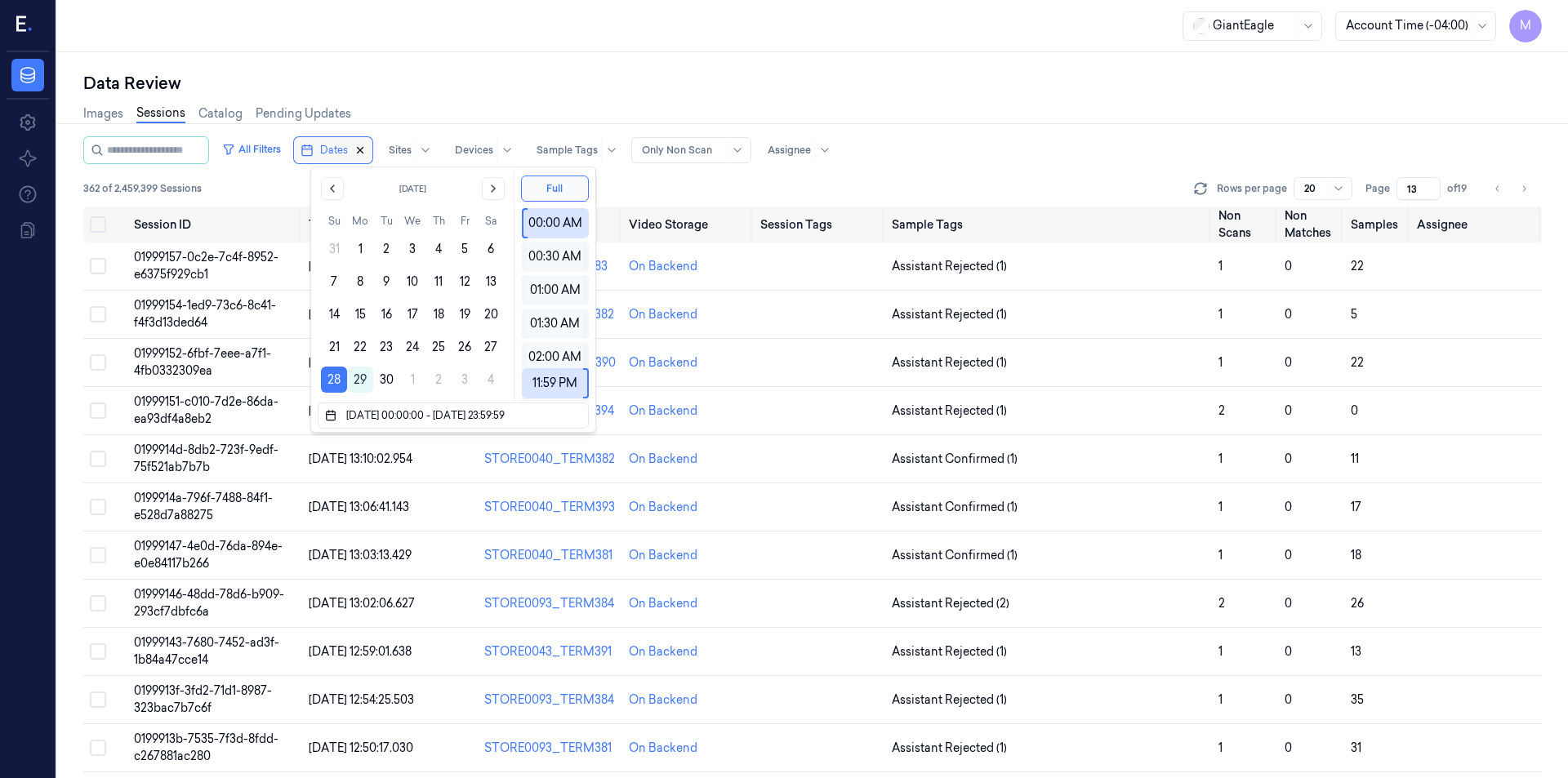
click at [366, 150] on icon "button" at bounding box center [359, 150] width 11 height 11
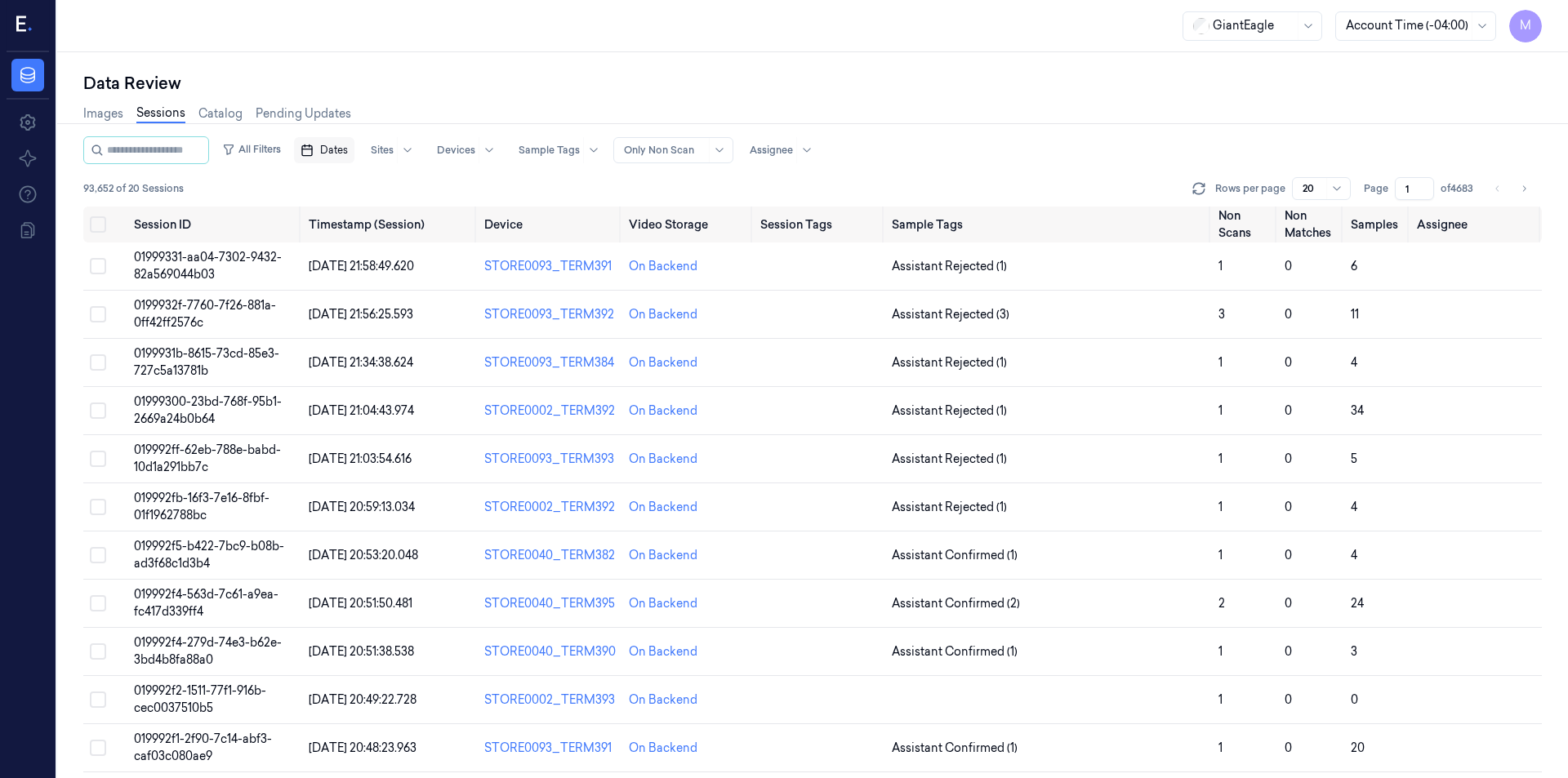
click at [404, 116] on div "Images Sessions Catalog Pending Updates" at bounding box center [812, 116] width 1458 height 42
click at [348, 145] on span "Dates" at bounding box center [334, 150] width 28 height 15
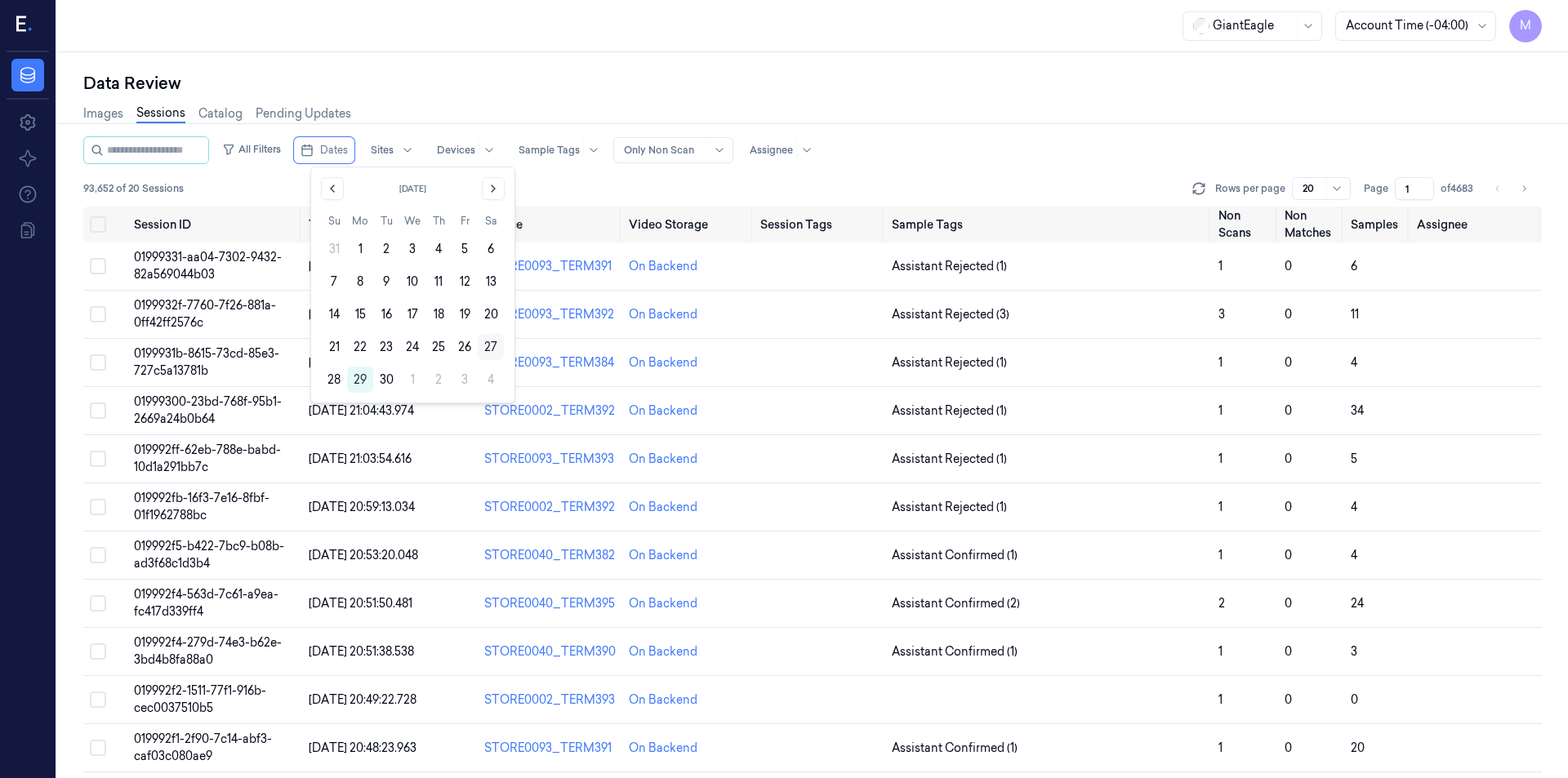
click at [490, 345] on button "27" at bounding box center [490, 347] width 26 height 26
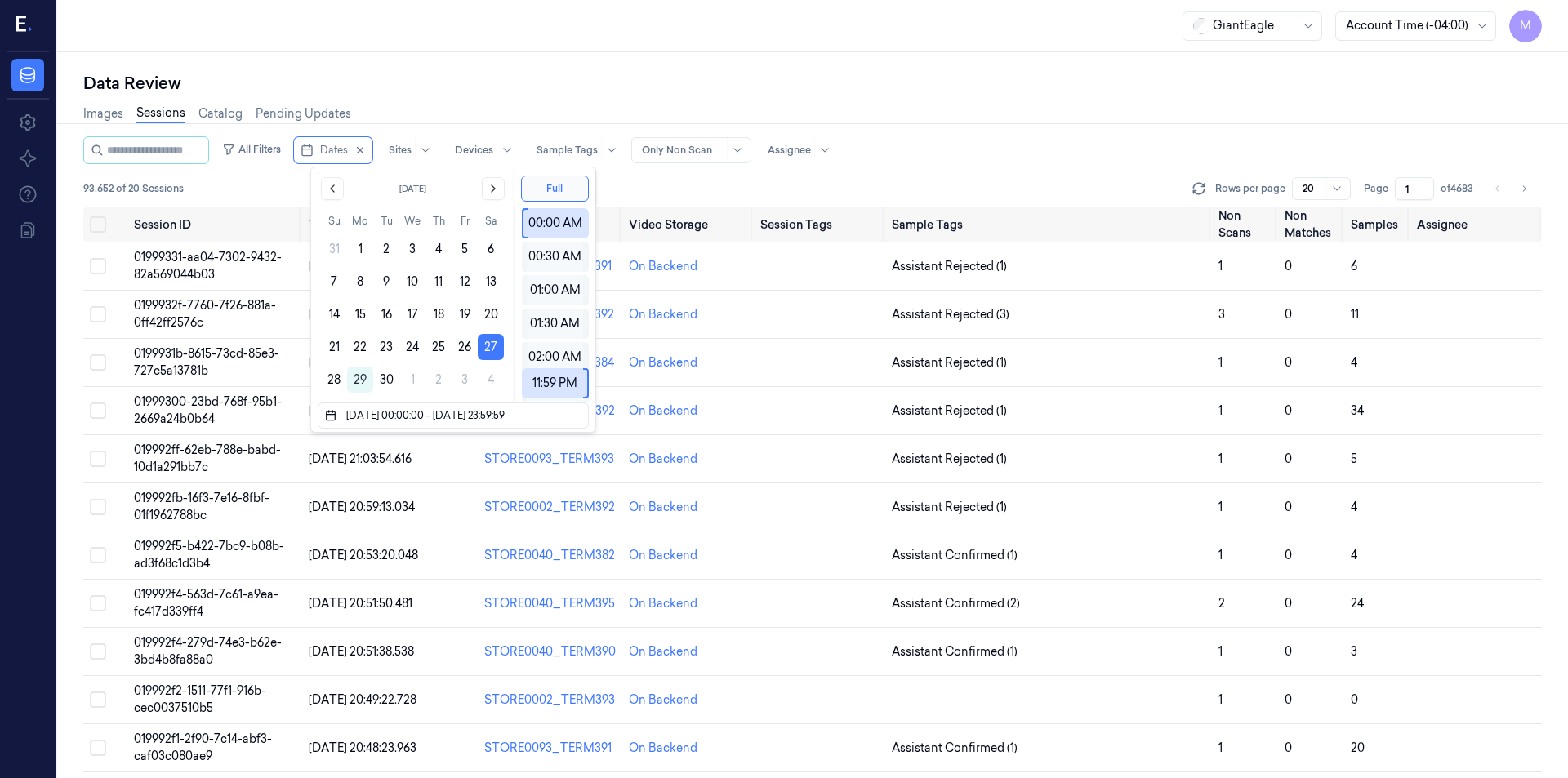
click at [463, 77] on div "Data Review" at bounding box center [812, 83] width 1458 height 23
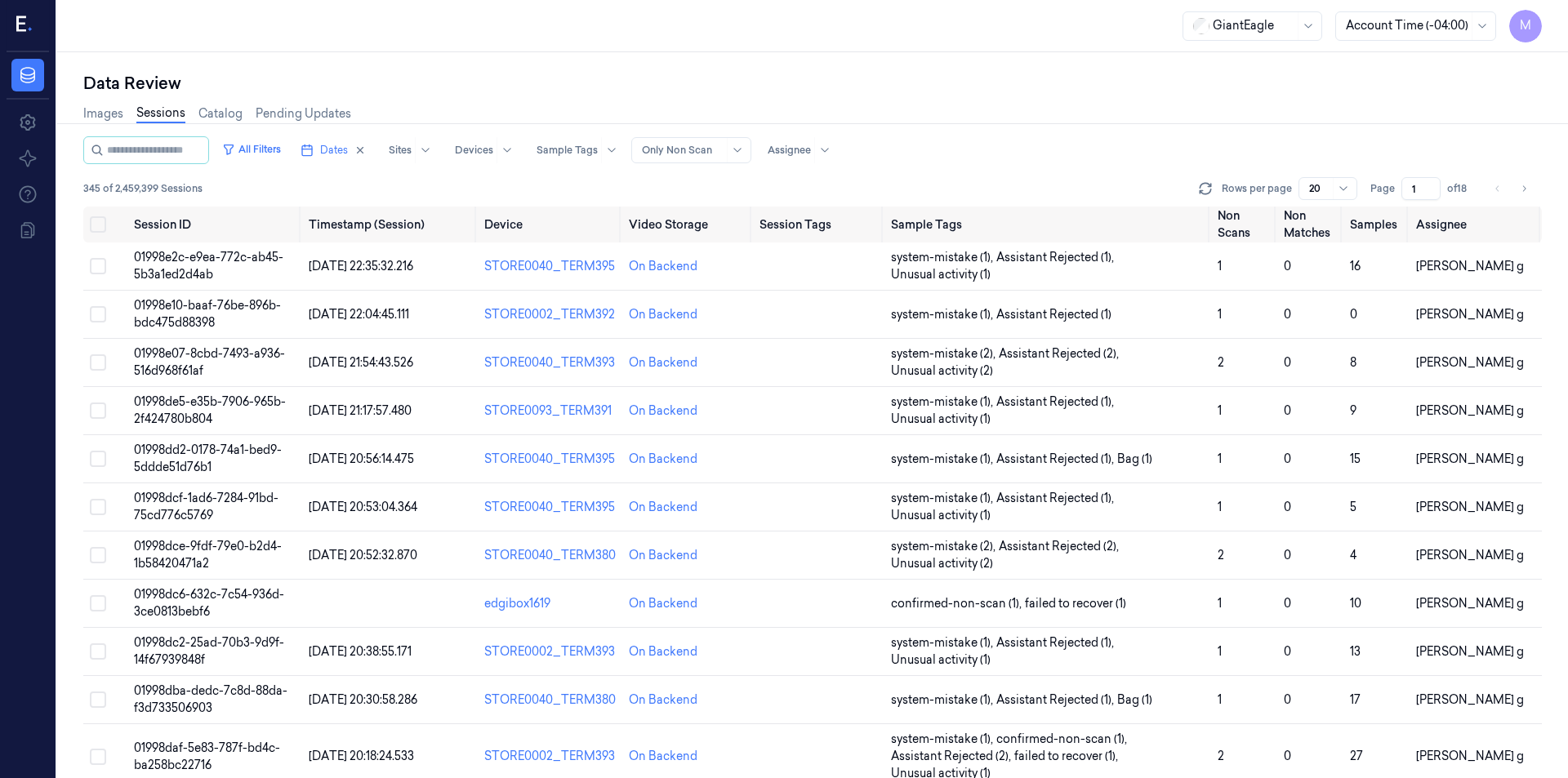
click at [1419, 187] on input "1" at bounding box center [1420, 189] width 39 height 23
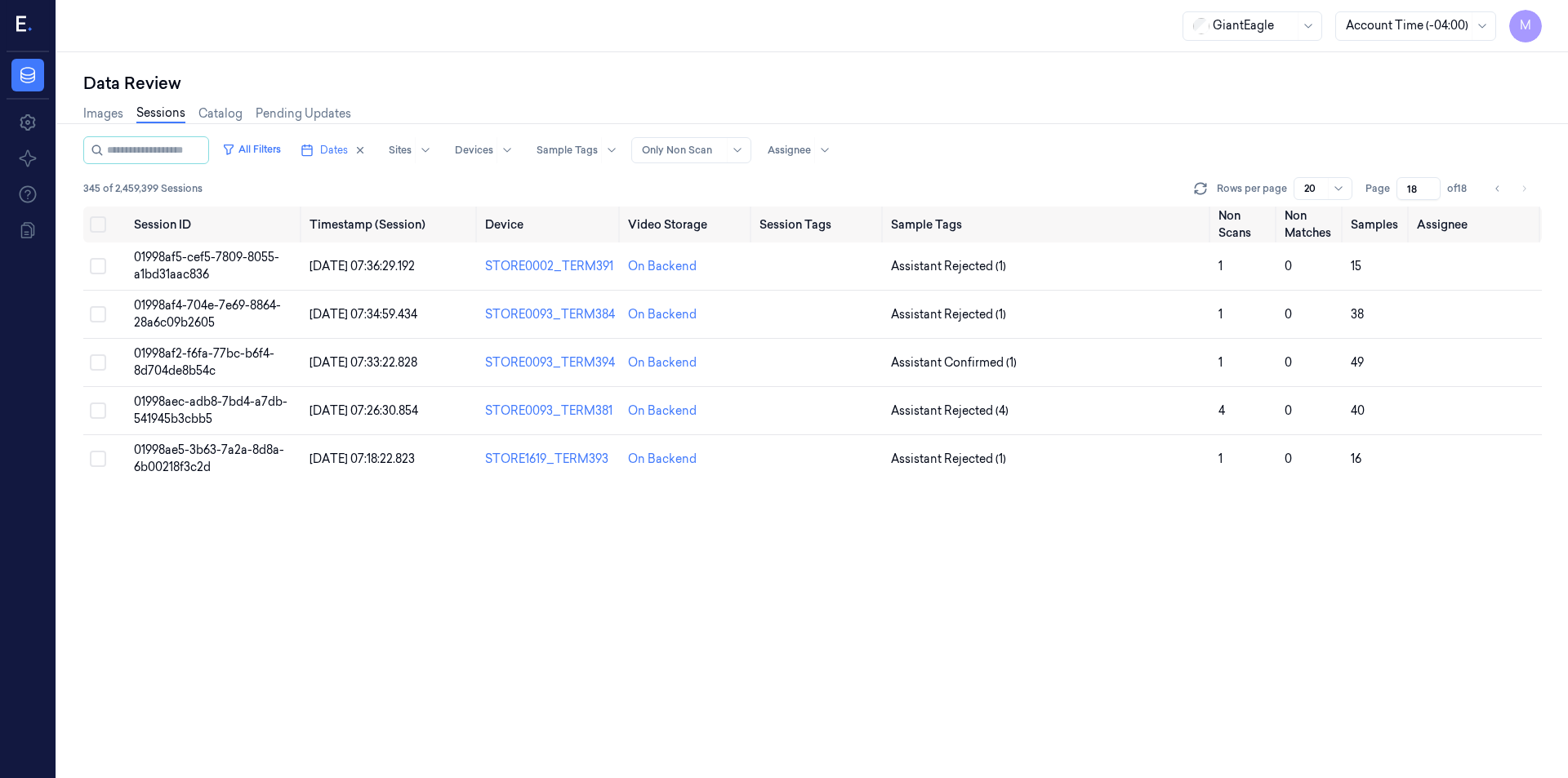
click at [1348, 134] on div "Images Sessions Catalog Pending Updates" at bounding box center [812, 116] width 1458 height 42
click at [1503, 197] on button "Go to previous page" at bounding box center [1498, 189] width 23 height 23
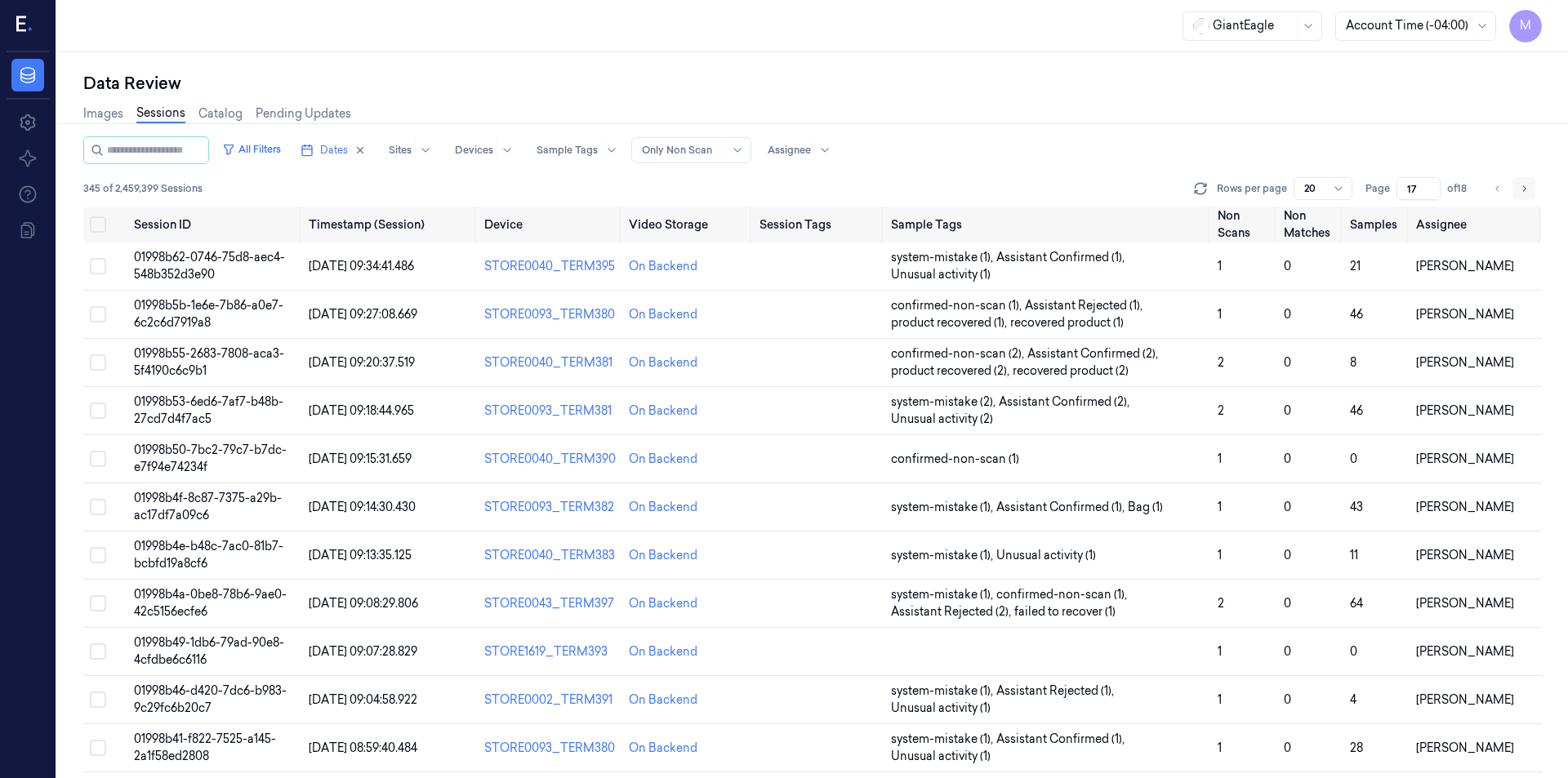
click at [1522, 189] on icon "Go to next page" at bounding box center [1523, 188] width 10 height 13
type input "18"
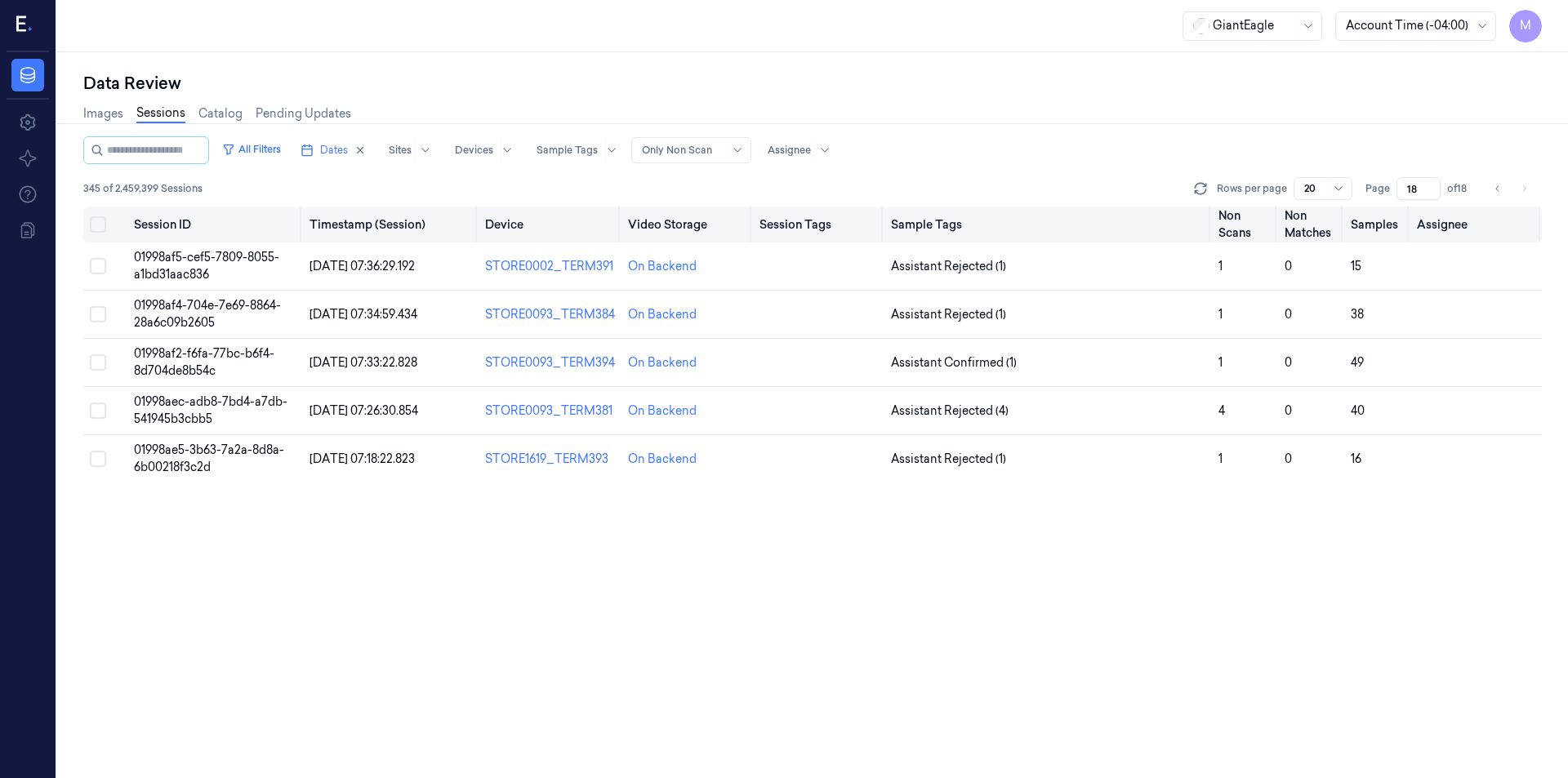
click at [100, 220] on button "Select all" at bounding box center [97, 224] width 17 height 17
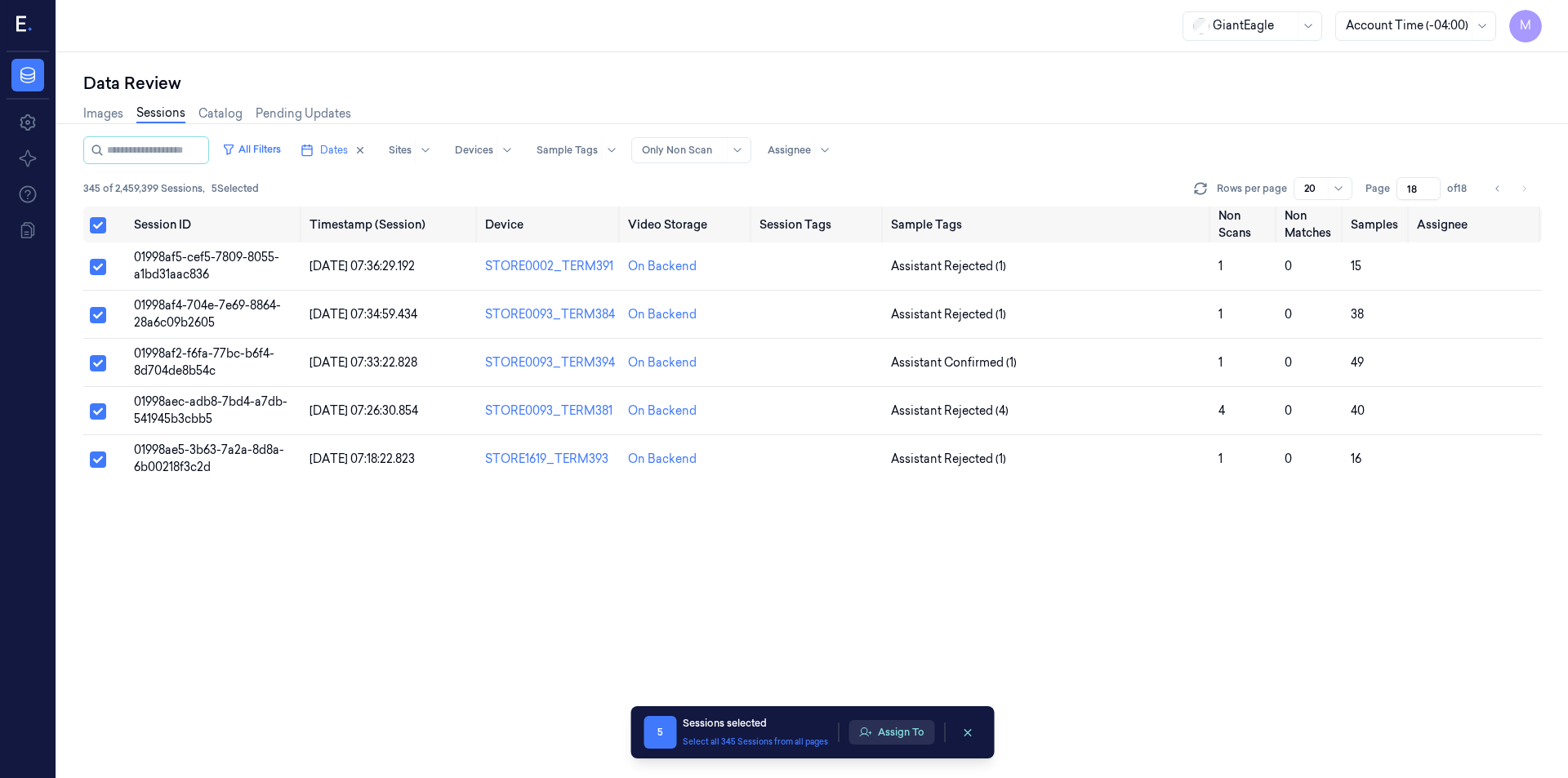
click at [894, 728] on button "Assign To" at bounding box center [891, 732] width 86 height 24
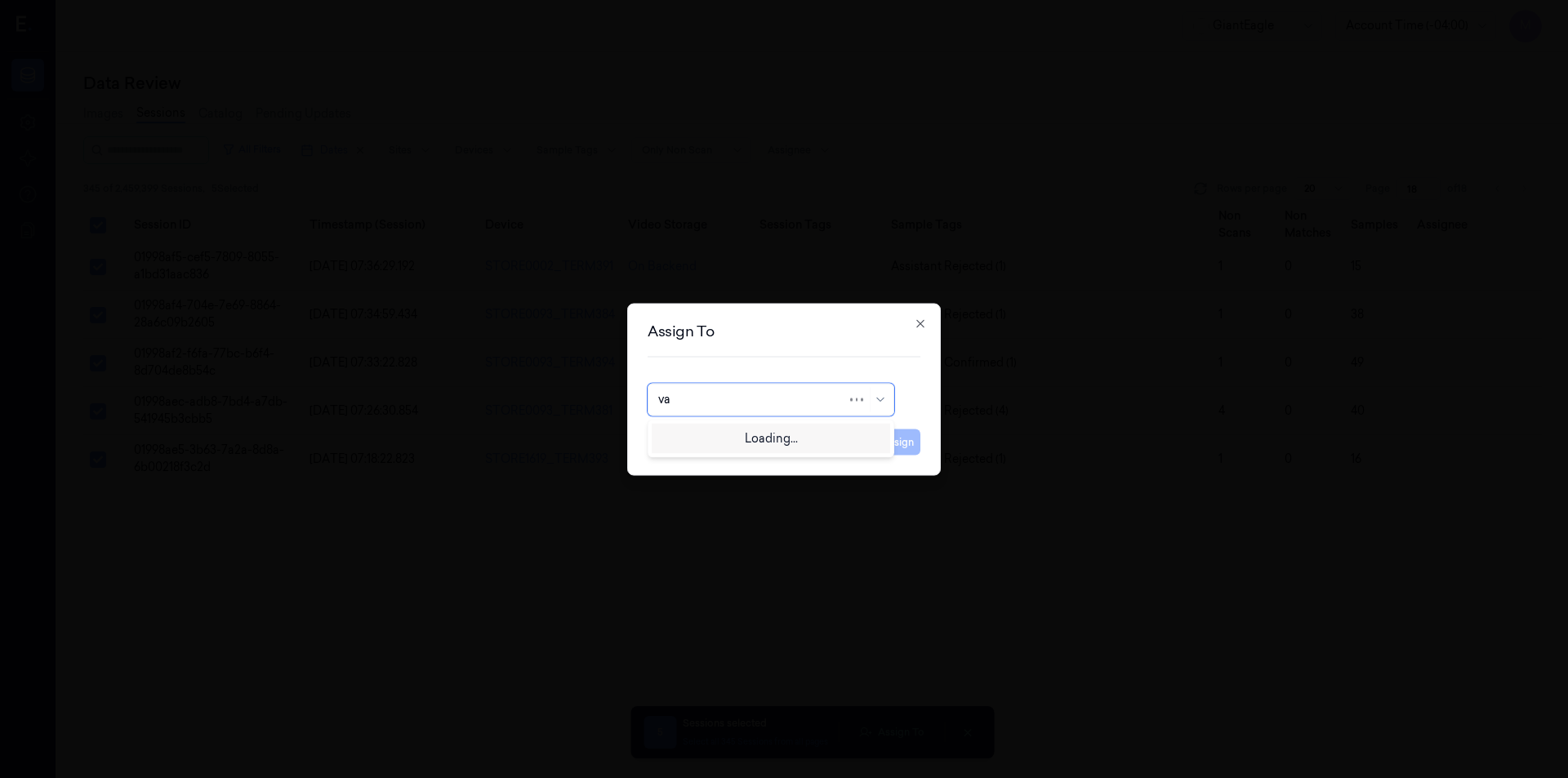
type input "var"
click at [717, 465] on div "varsha g" at bounding box center [771, 463] width 225 height 17
click at [895, 436] on button "Assign" at bounding box center [897, 442] width 45 height 26
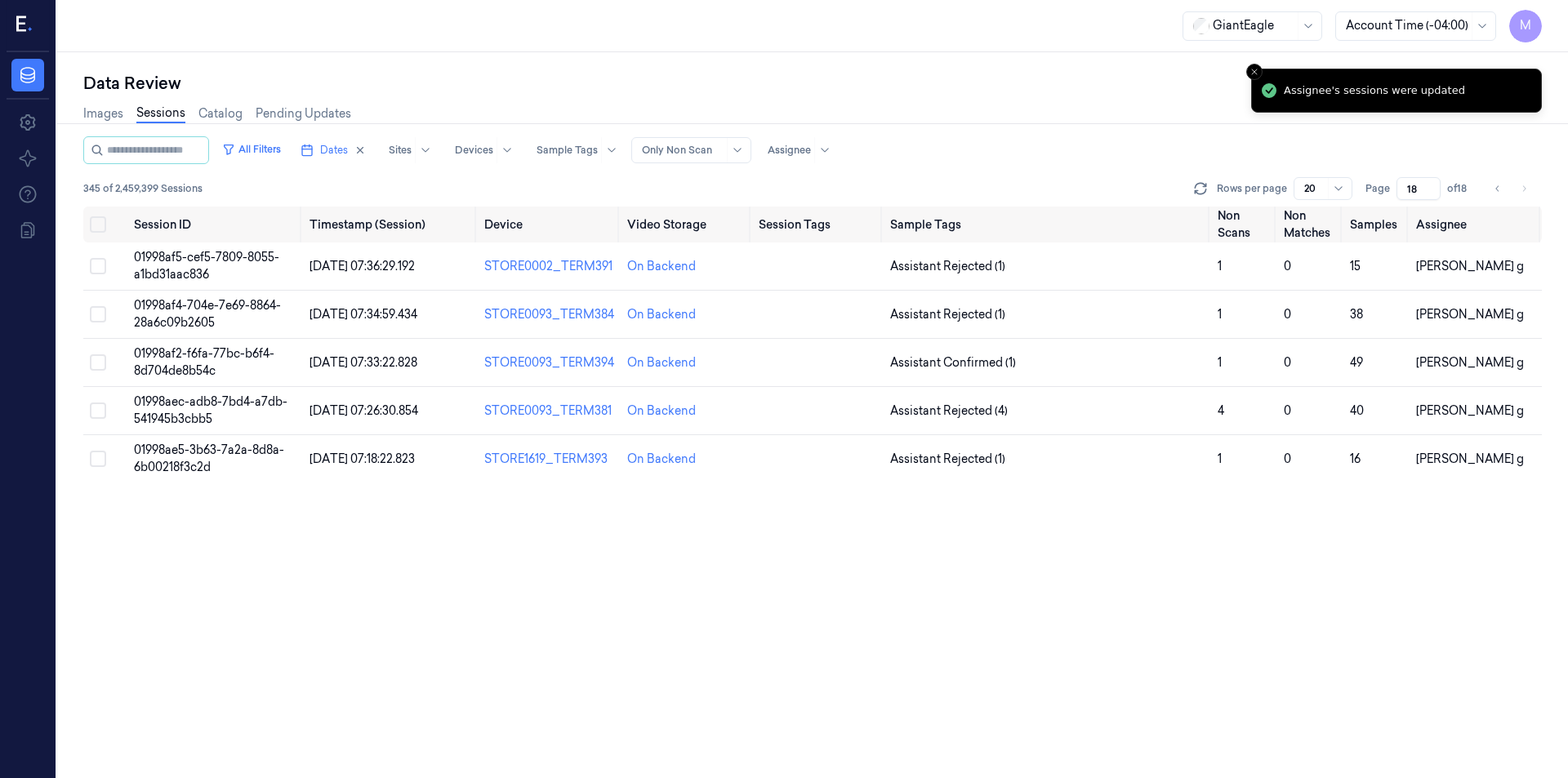
click at [1528, 189] on li "pagination" at bounding box center [1524, 189] width 23 height 23
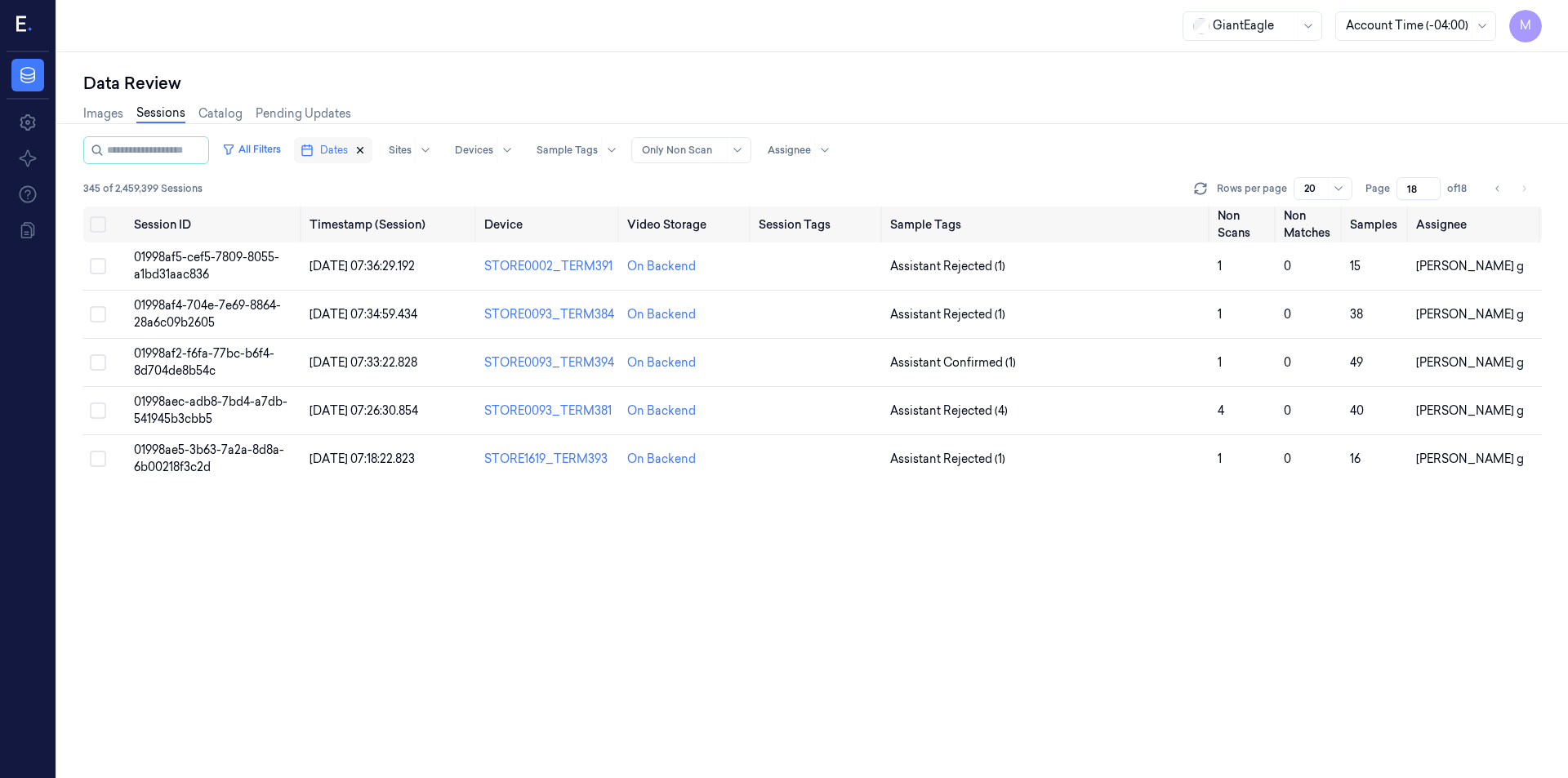
click at [366, 145] on icon "button" at bounding box center [359, 150] width 11 height 11
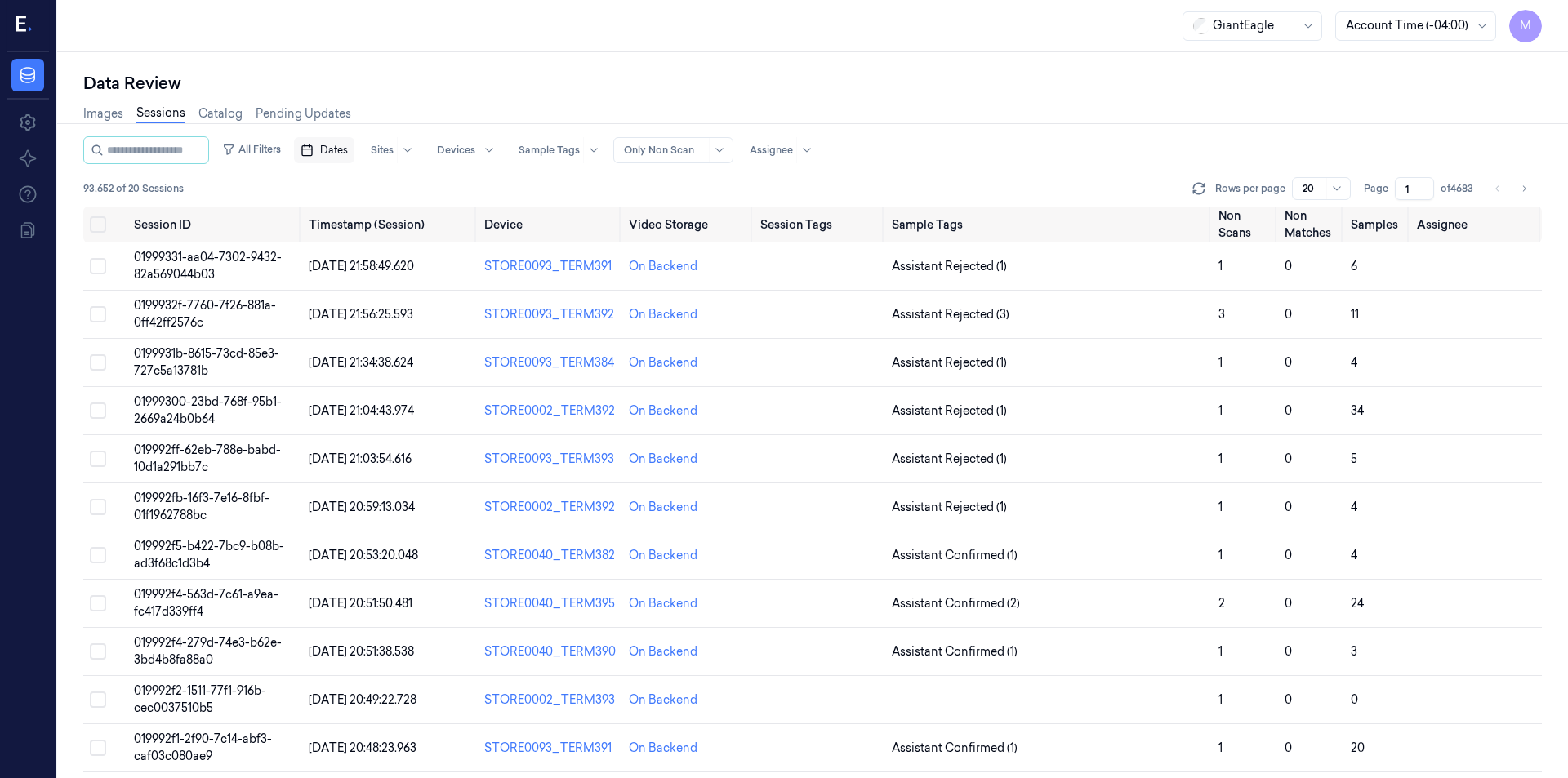
click at [348, 146] on span "Dates" at bounding box center [334, 150] width 28 height 15
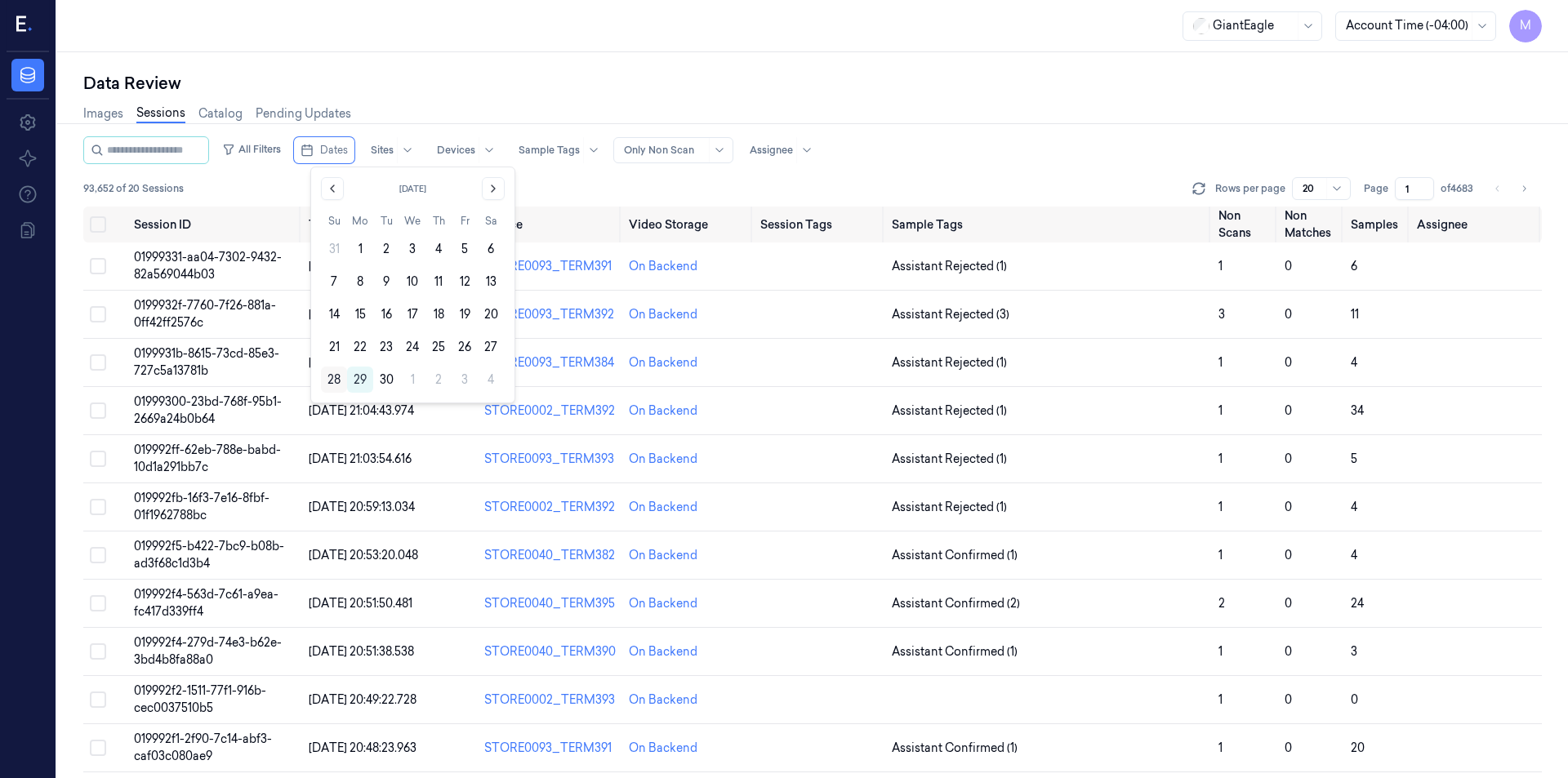
click at [331, 378] on button "28" at bounding box center [334, 380] width 26 height 26
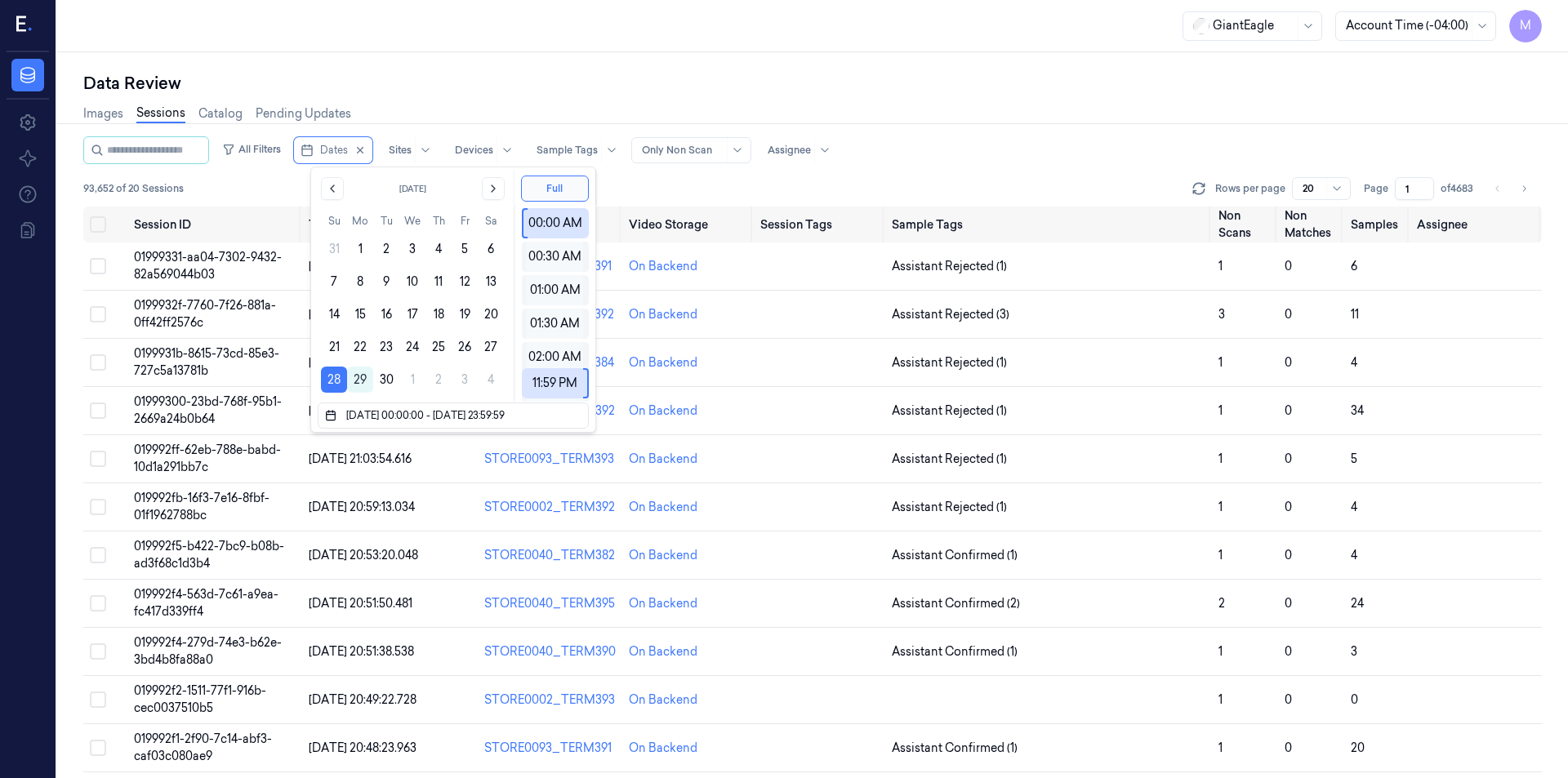
click at [488, 101] on div "Images Sessions Catalog Pending Updates" at bounding box center [812, 116] width 1458 height 42
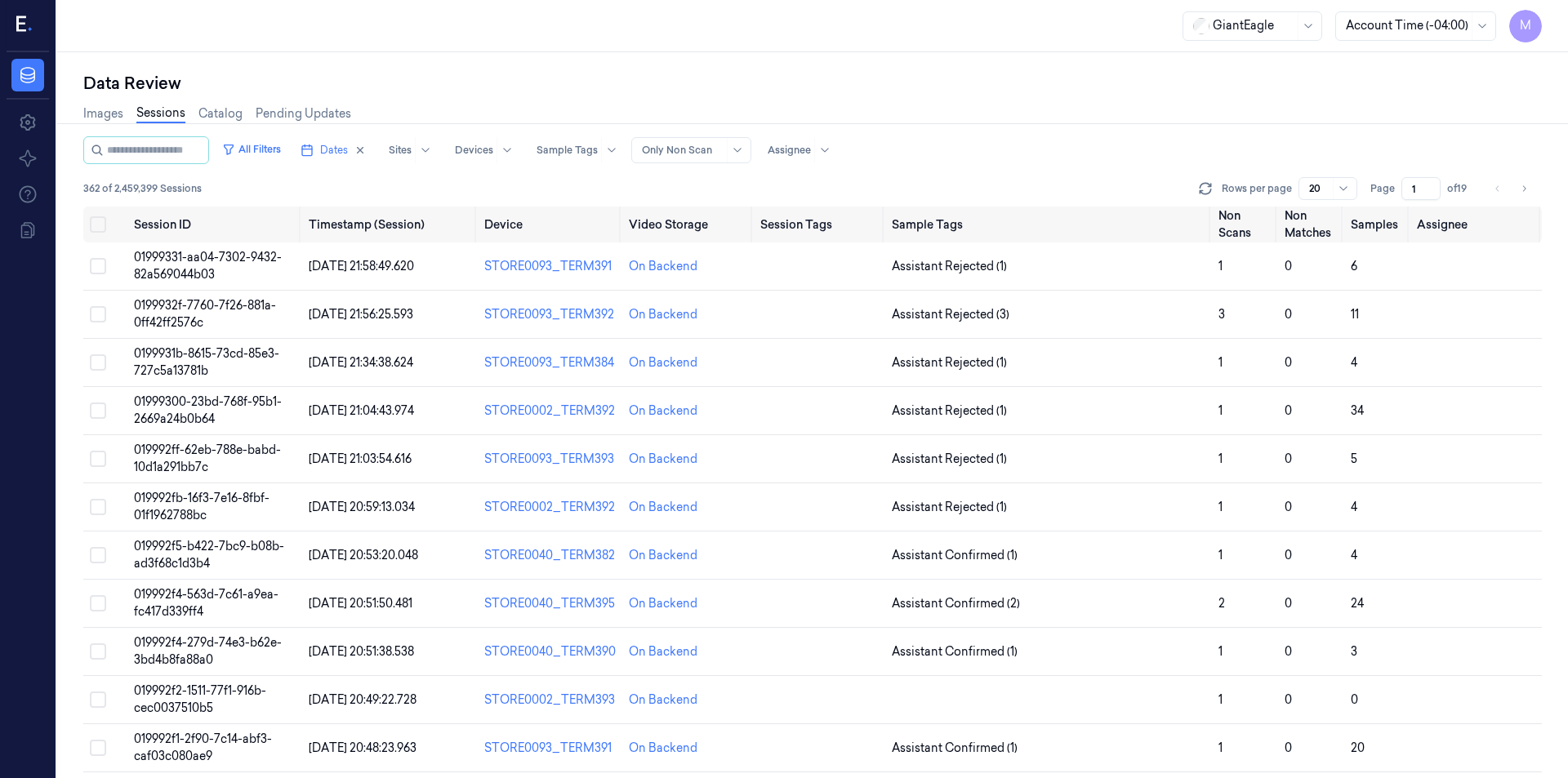
click at [1413, 183] on input "1" at bounding box center [1420, 189] width 39 height 23
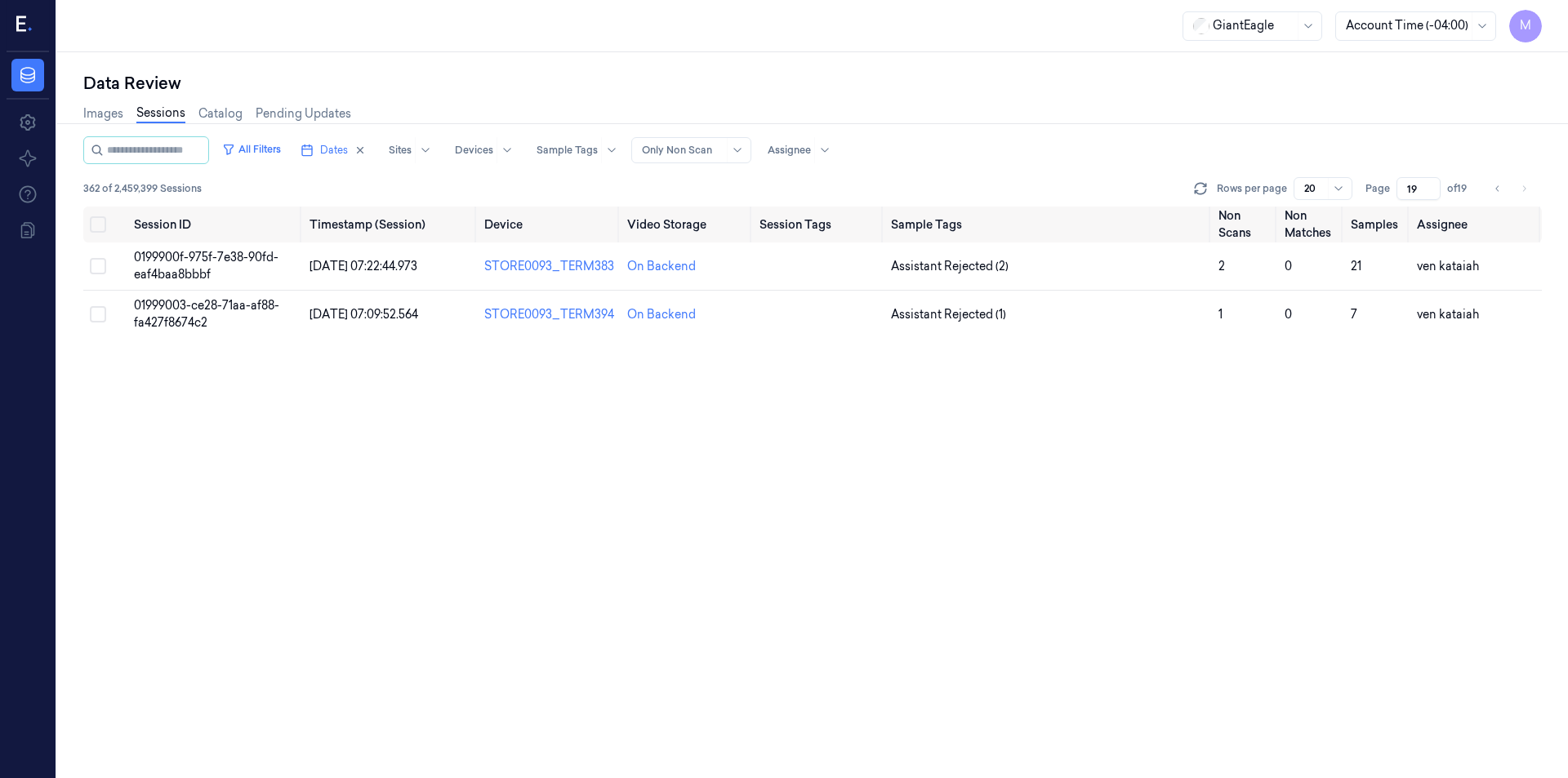
click at [1378, 105] on div "Images Sessions Catalog Pending Updates" at bounding box center [812, 116] width 1458 height 42
click at [1500, 193] on icon "Go to previous page" at bounding box center [1497, 188] width 10 height 13
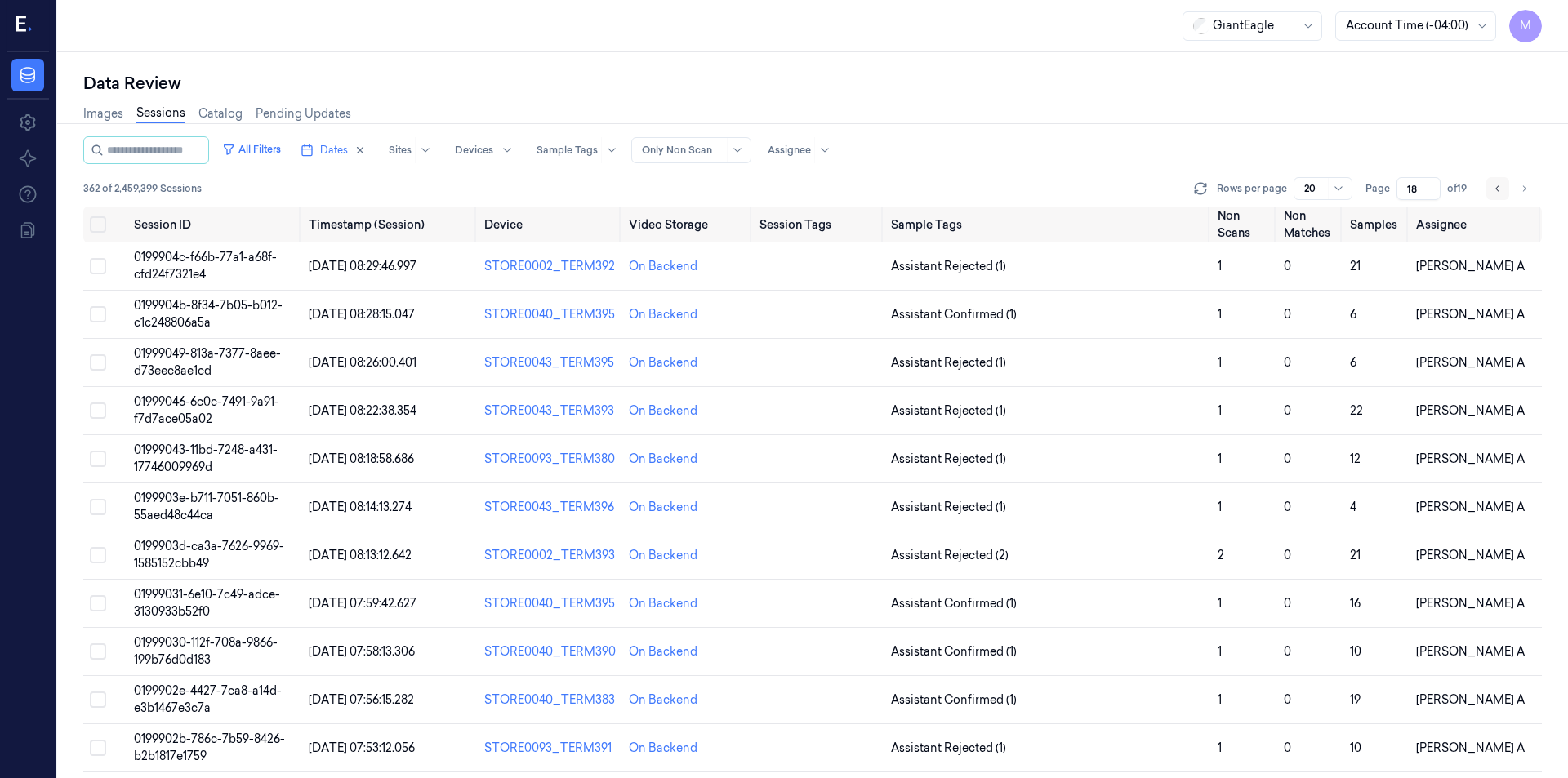
click at [1500, 193] on icon "Go to previous page" at bounding box center [1497, 188] width 10 height 13
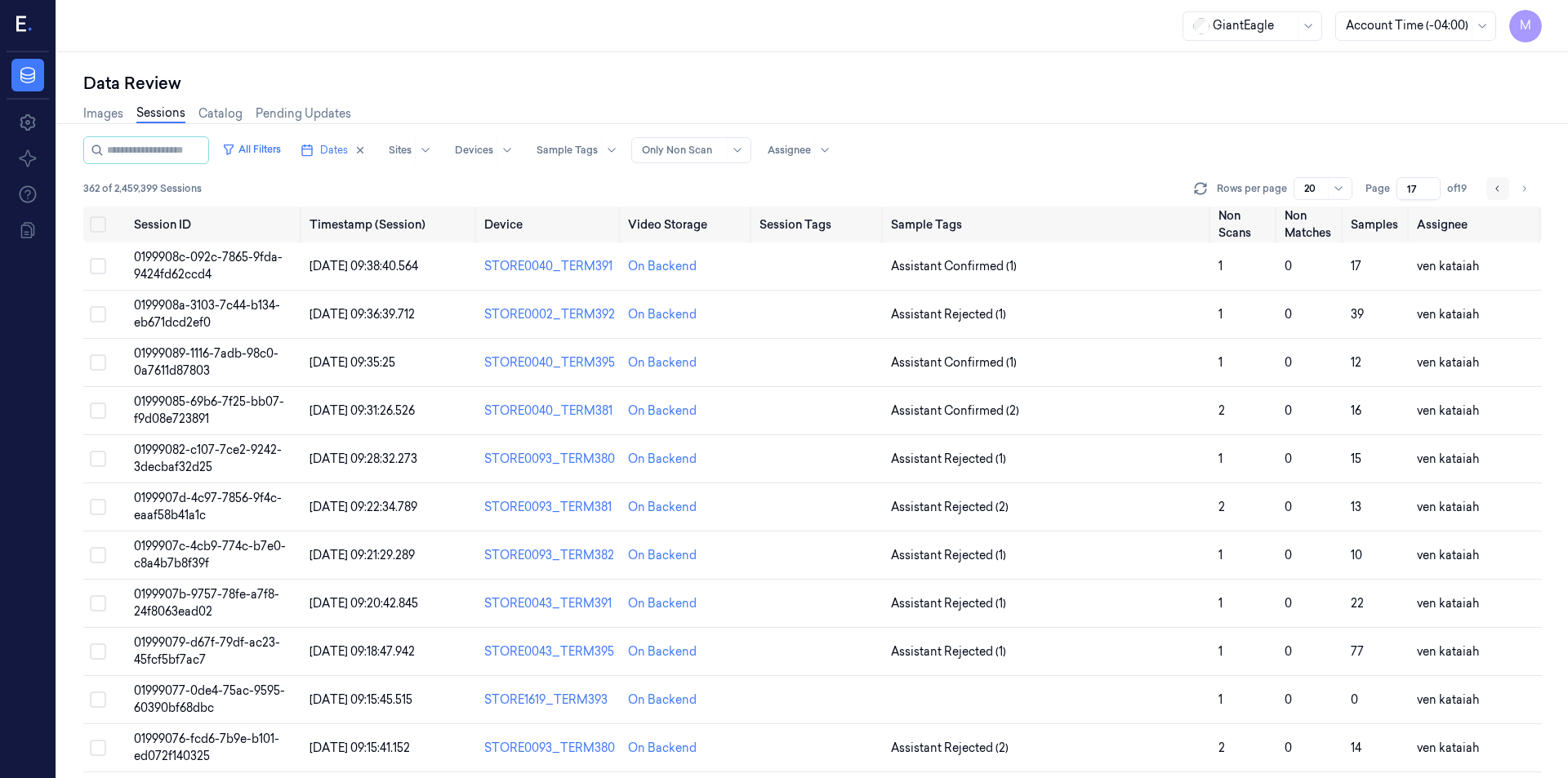
click at [1500, 193] on icon "Go to previous page" at bounding box center [1497, 188] width 10 height 13
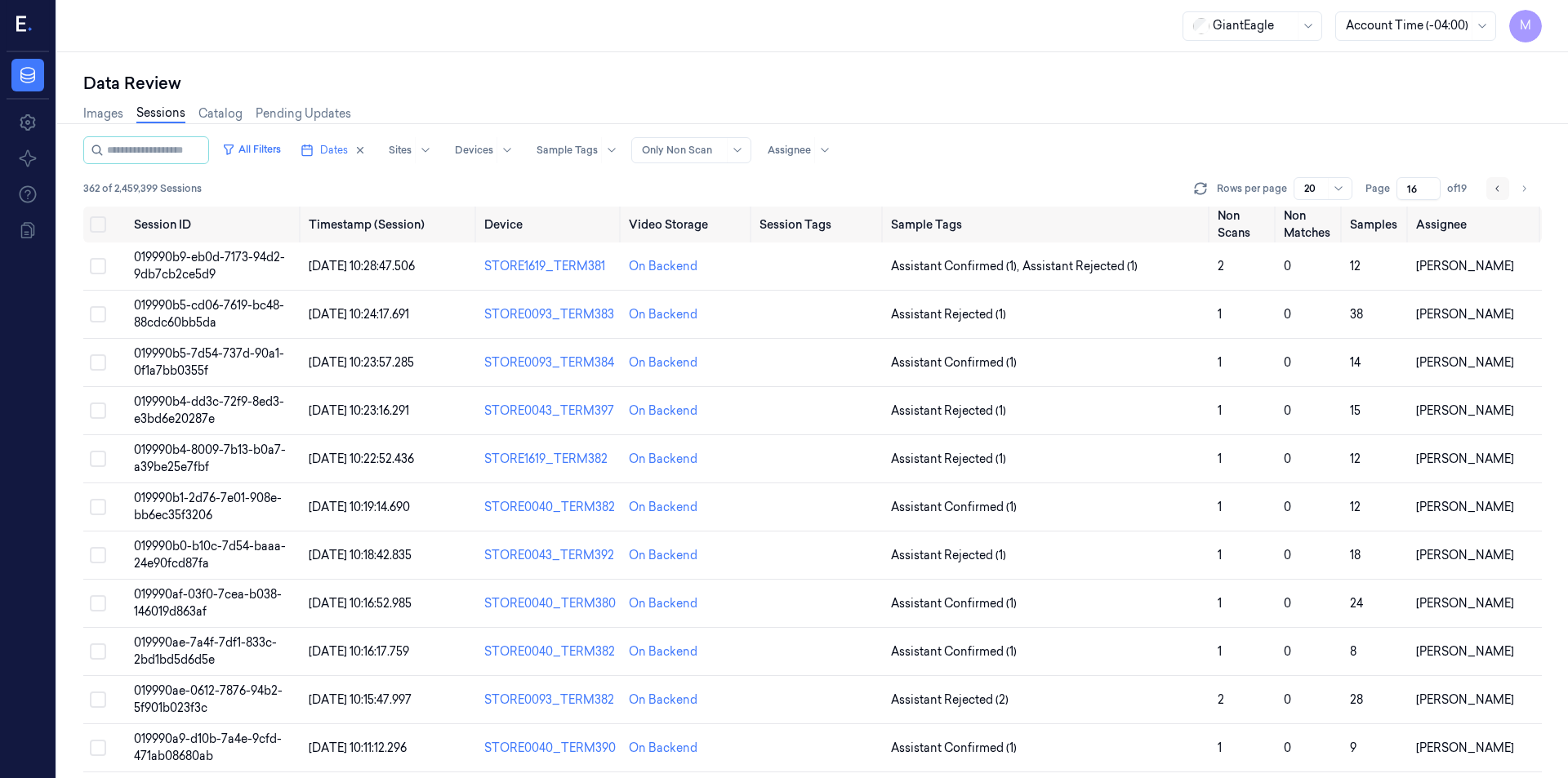
click at [1501, 193] on icon "Go to previous page" at bounding box center [1497, 188] width 10 height 13
click at [1502, 193] on icon "Go to previous page" at bounding box center [1497, 188] width 10 height 13
type input "13"
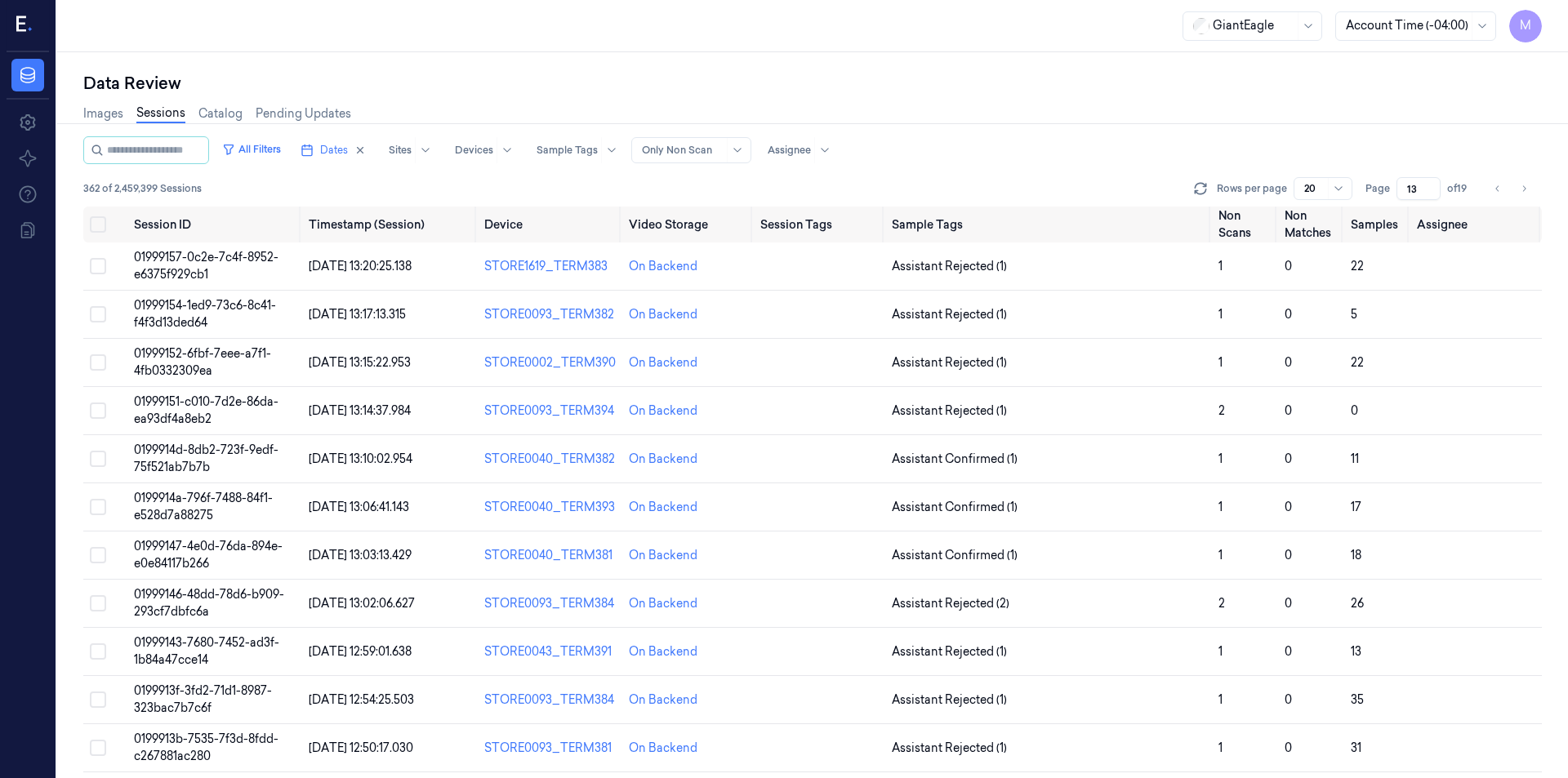
click at [1451, 145] on div "All Filters Dates Sites Devices Sample Tags Alert Type Only Non Scan Assignee" at bounding box center [812, 150] width 1458 height 28
click at [100, 220] on button "Select all" at bounding box center [97, 224] width 17 height 17
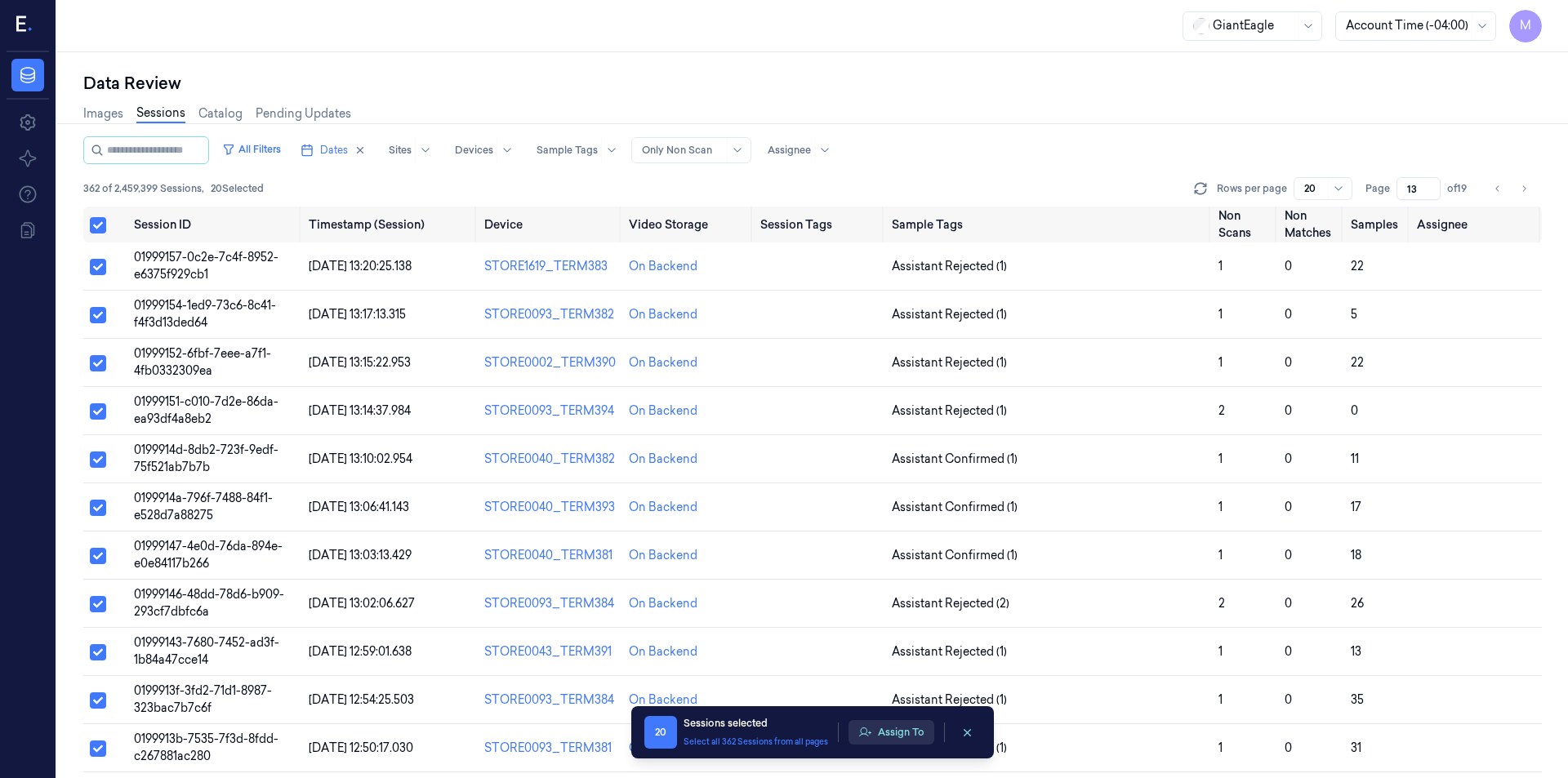
click at [887, 728] on button "Assign To" at bounding box center [891, 732] width 86 height 24
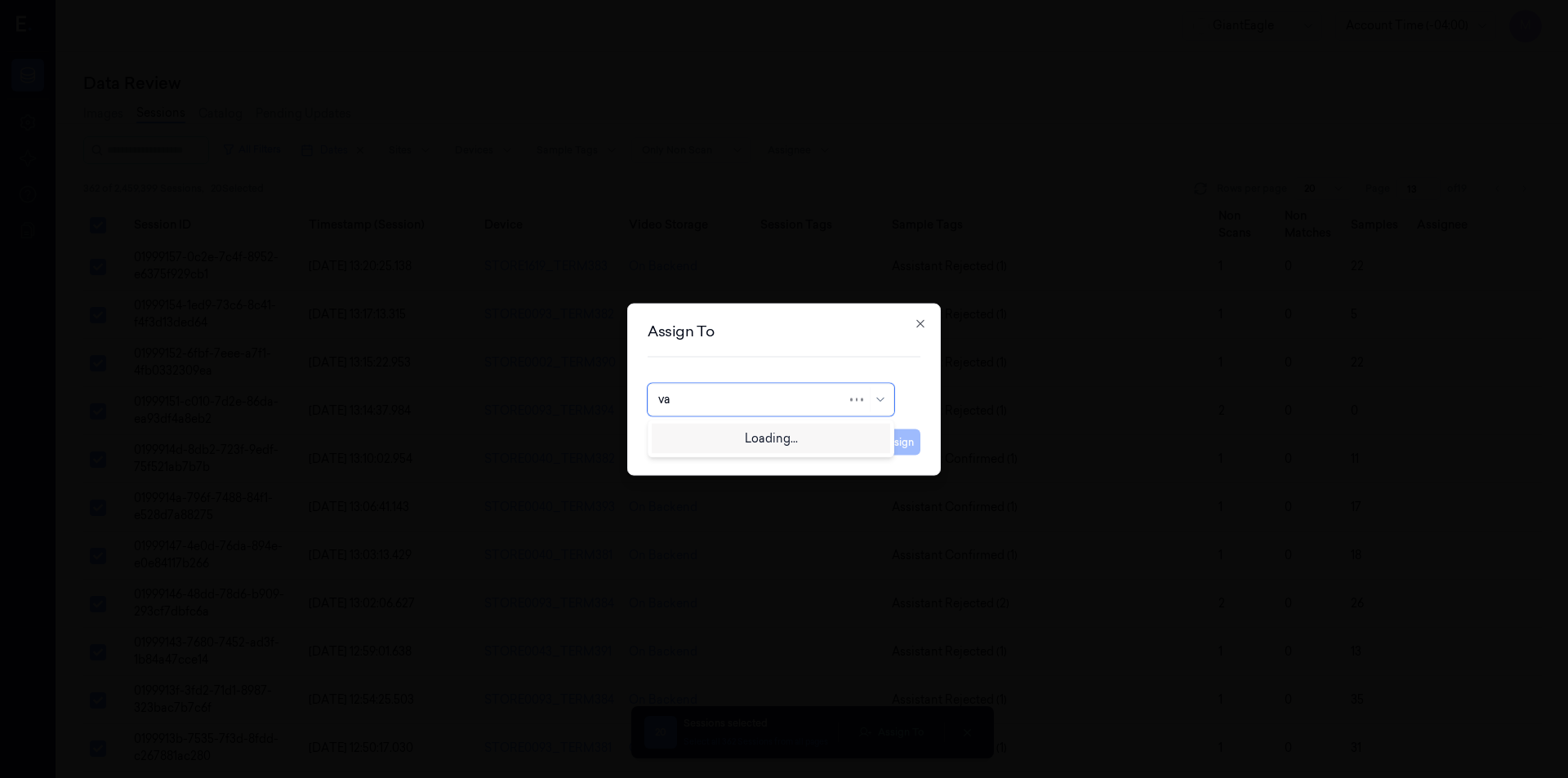
type input "var"
click at [746, 455] on div "varsha g" at bounding box center [771, 463] width 225 height 17
click at [893, 443] on button "Assign" at bounding box center [897, 442] width 45 height 26
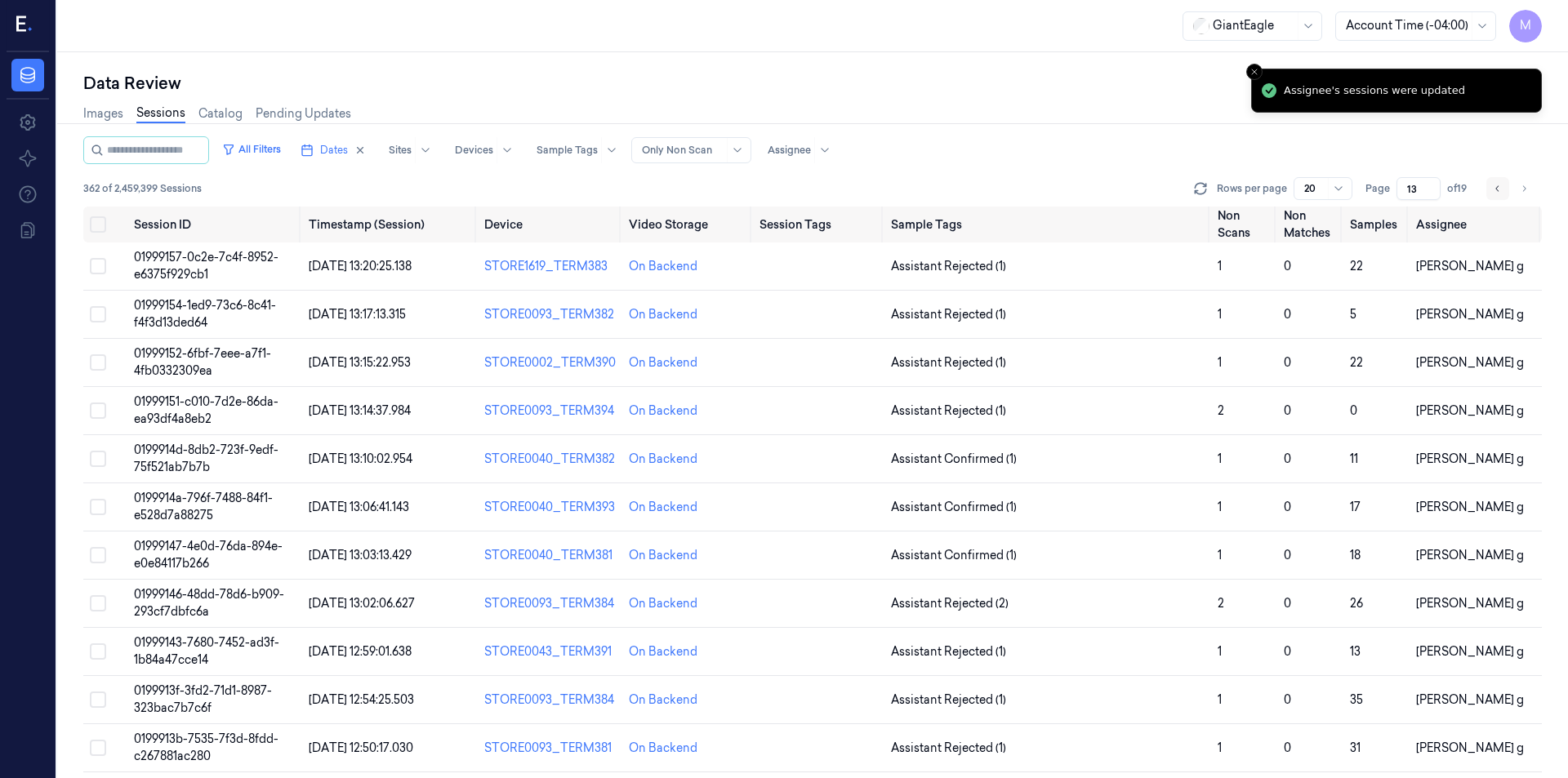
click at [1487, 183] on button "Go to previous page" at bounding box center [1498, 189] width 23 height 23
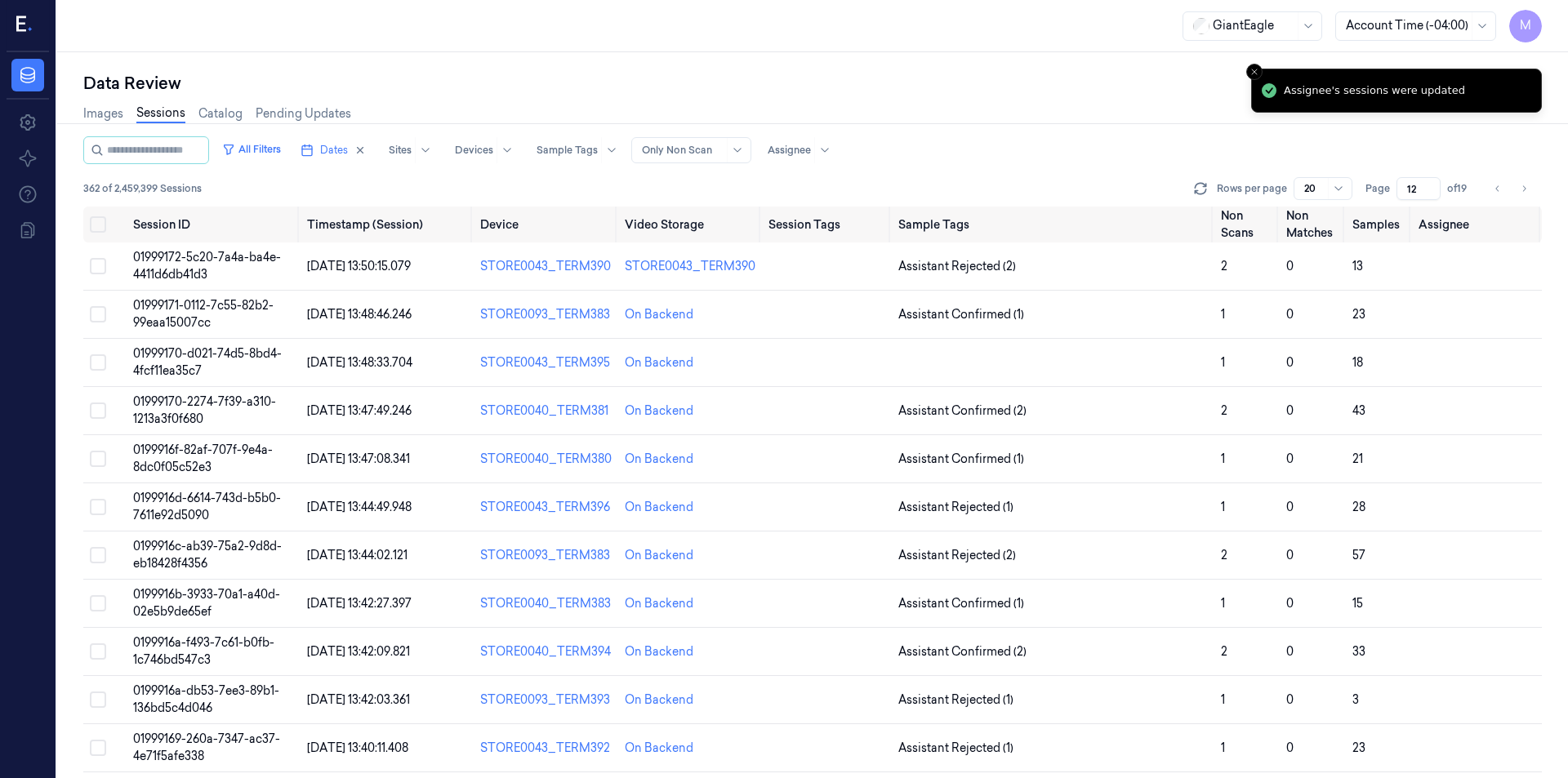
click at [1024, 133] on div "Images Sessions Catalog Pending Updates" at bounding box center [812, 116] width 1458 height 42
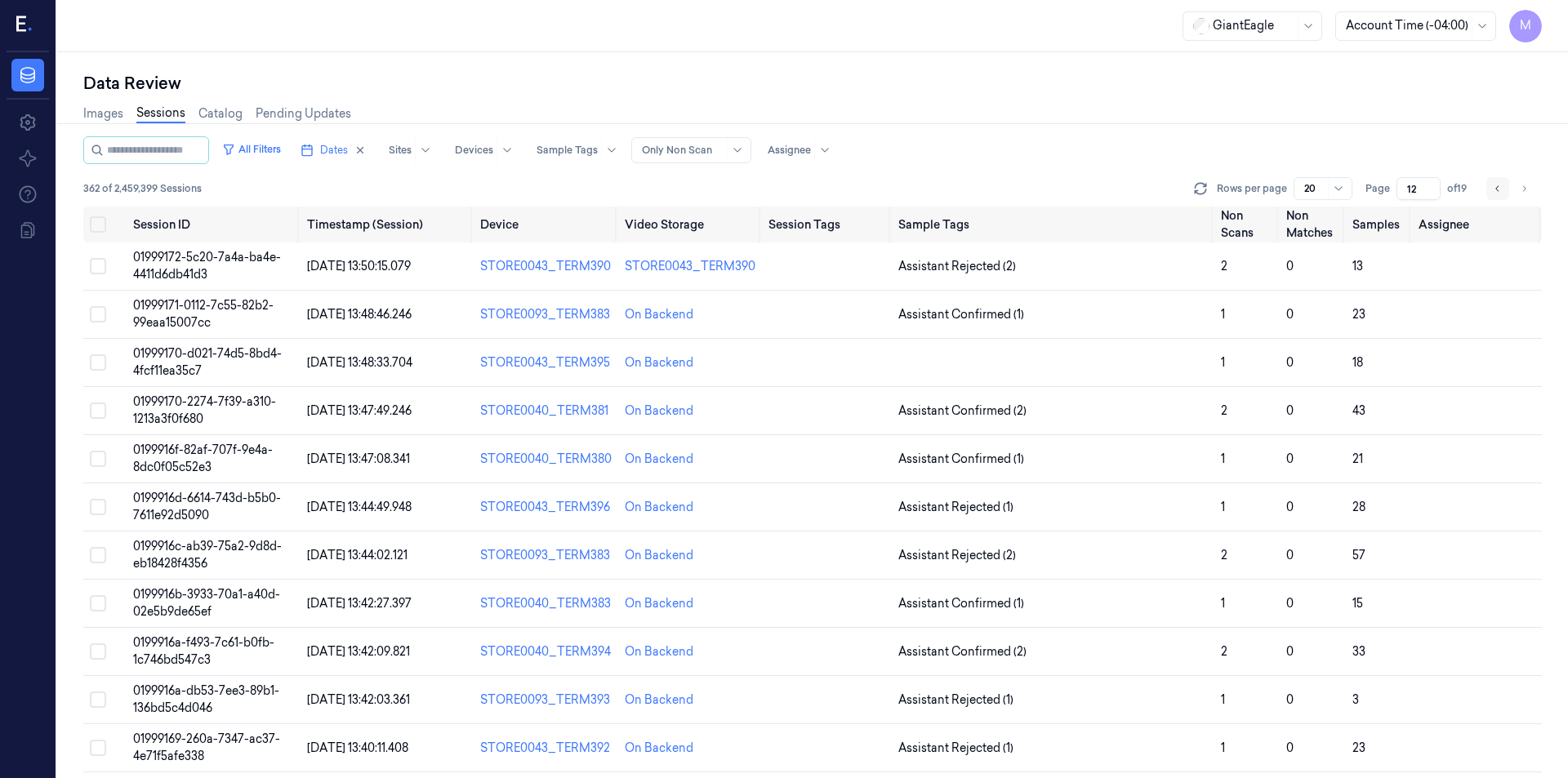
click at [1495, 189] on icon "Go to previous page" at bounding box center [1497, 188] width 10 height 13
click at [1521, 190] on icon "Go to next page" at bounding box center [1523, 188] width 10 height 13
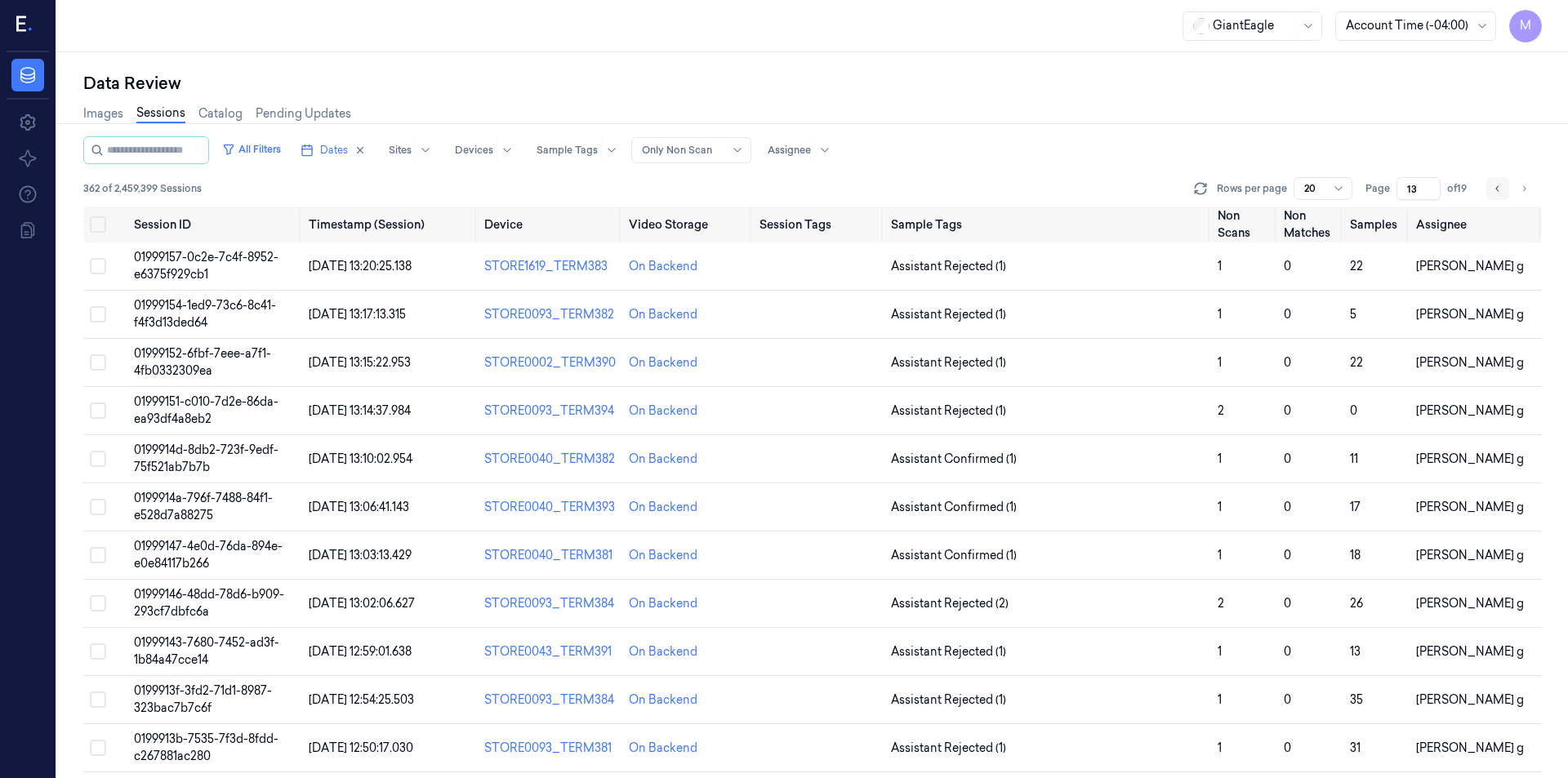
click at [1502, 191] on icon "Go to previous page" at bounding box center [1497, 188] width 10 height 13
type input "12"
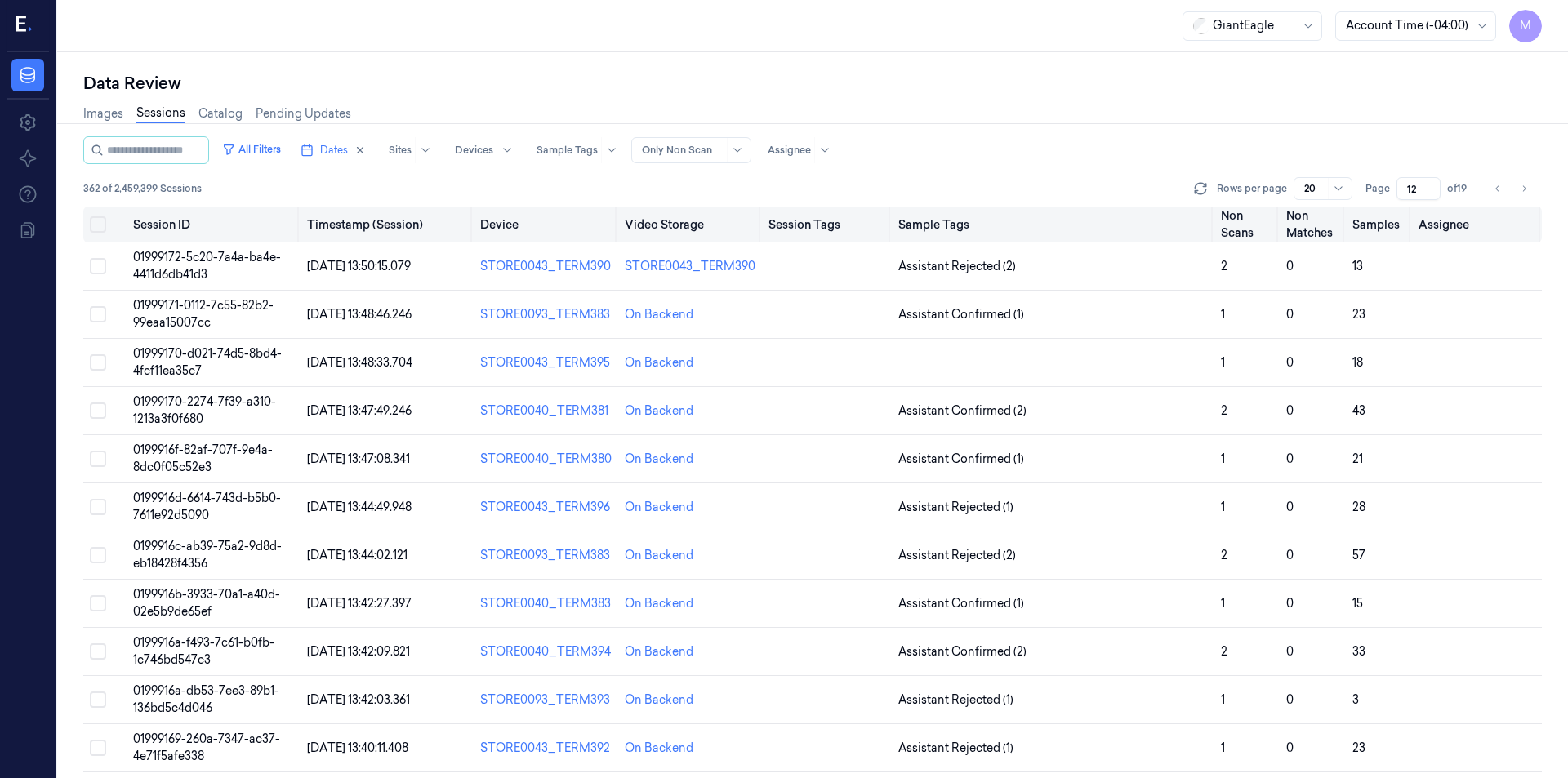
click at [103, 225] on button "Select all" at bounding box center [97, 224] width 17 height 17
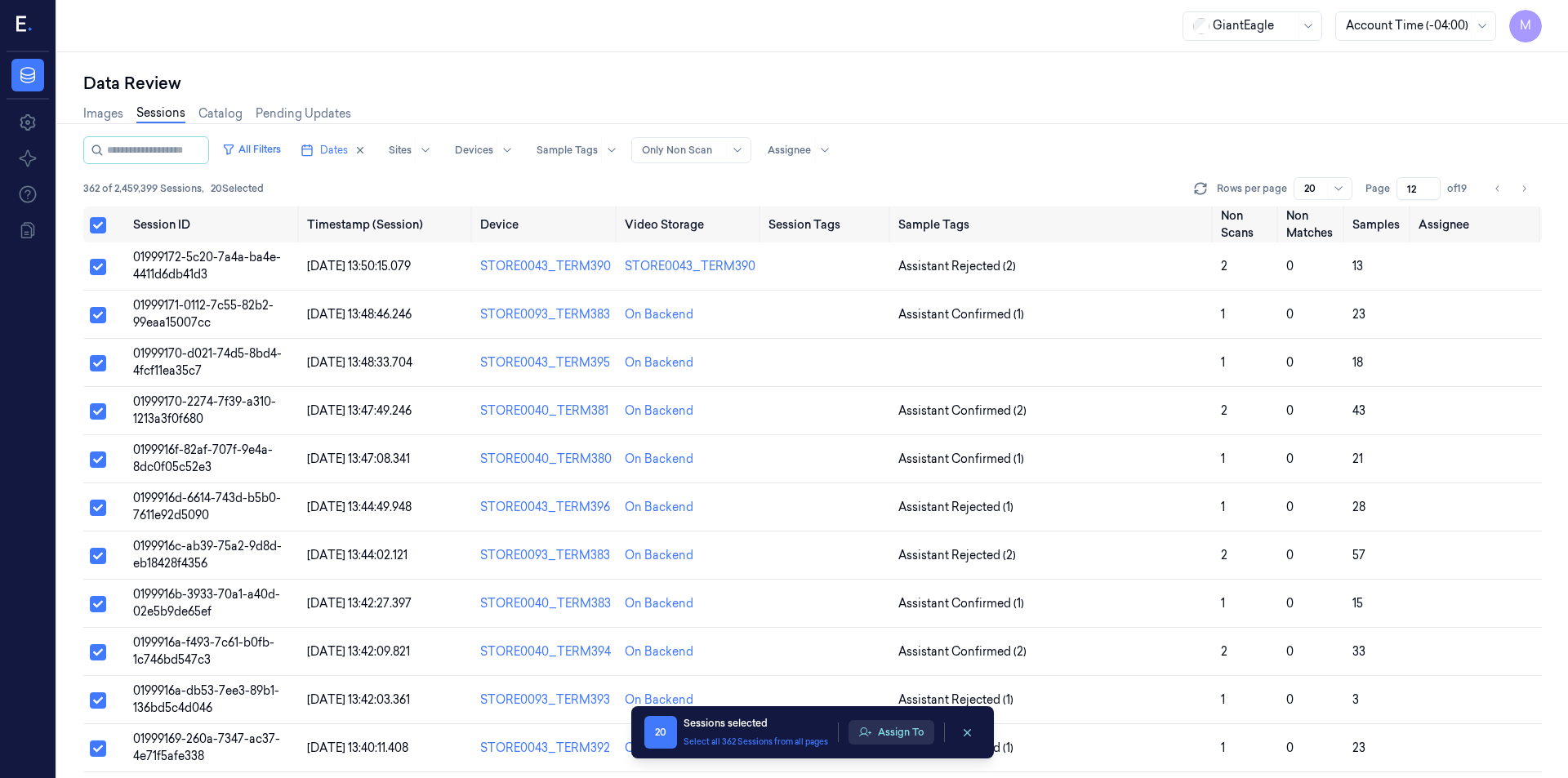
click at [879, 728] on button "Assign To" at bounding box center [891, 732] width 86 height 24
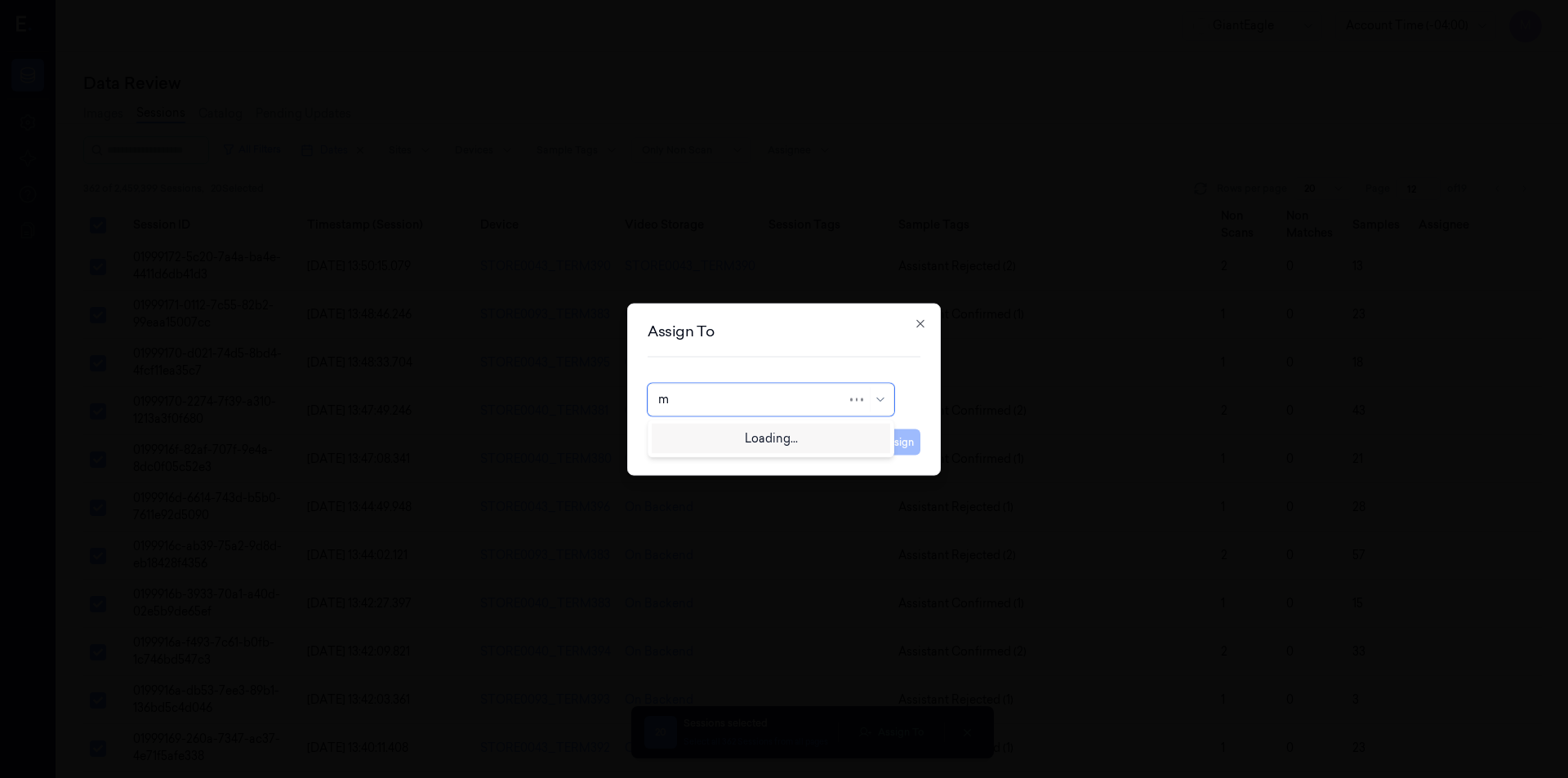
type input "mo"
click at [728, 432] on div "mohan kune" at bounding box center [771, 436] width 225 height 17
click at [888, 442] on button "Assign" at bounding box center [897, 442] width 45 height 26
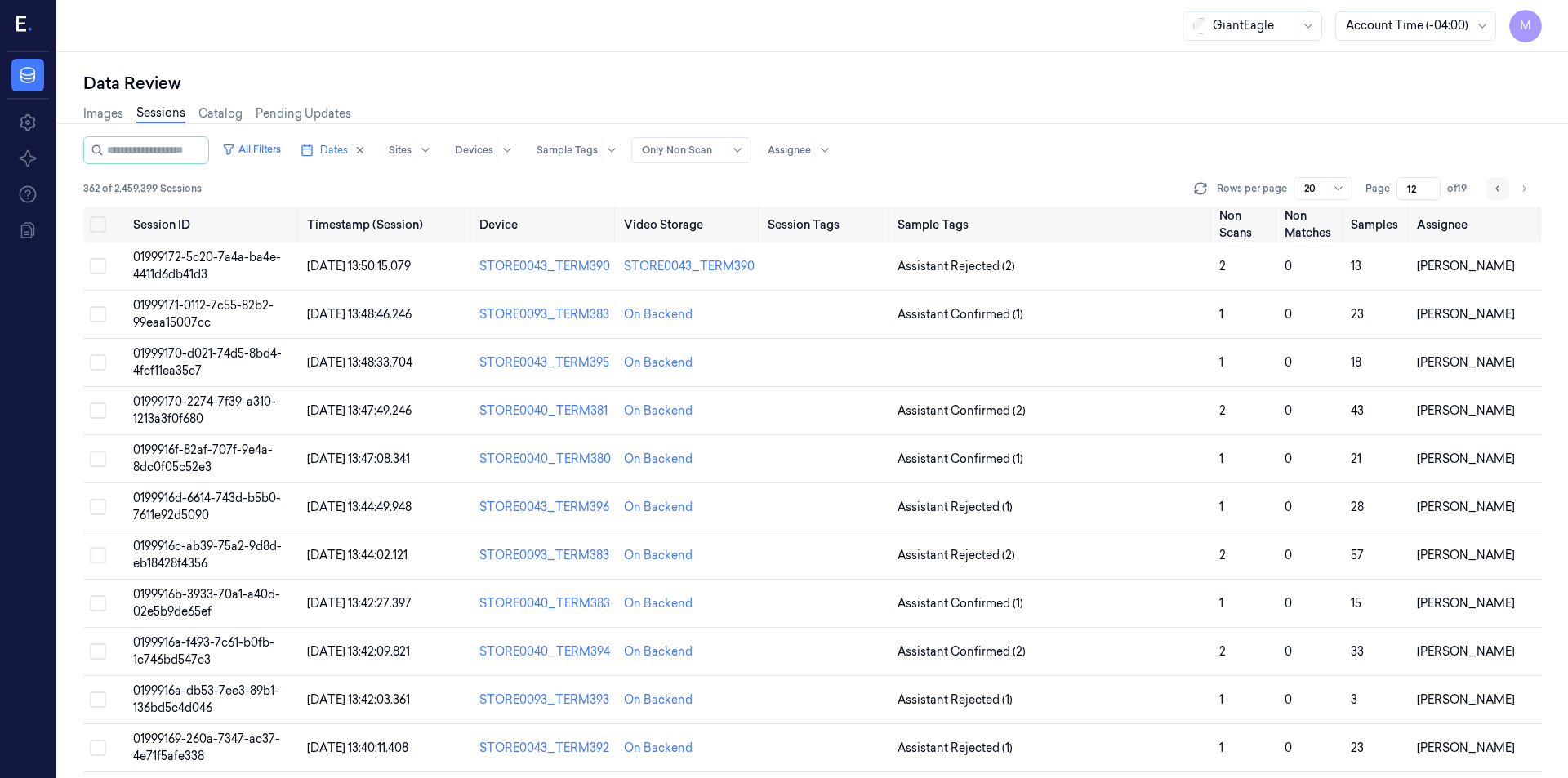
click at [1495, 190] on icon "Go to previous page" at bounding box center [1497, 188] width 10 height 13
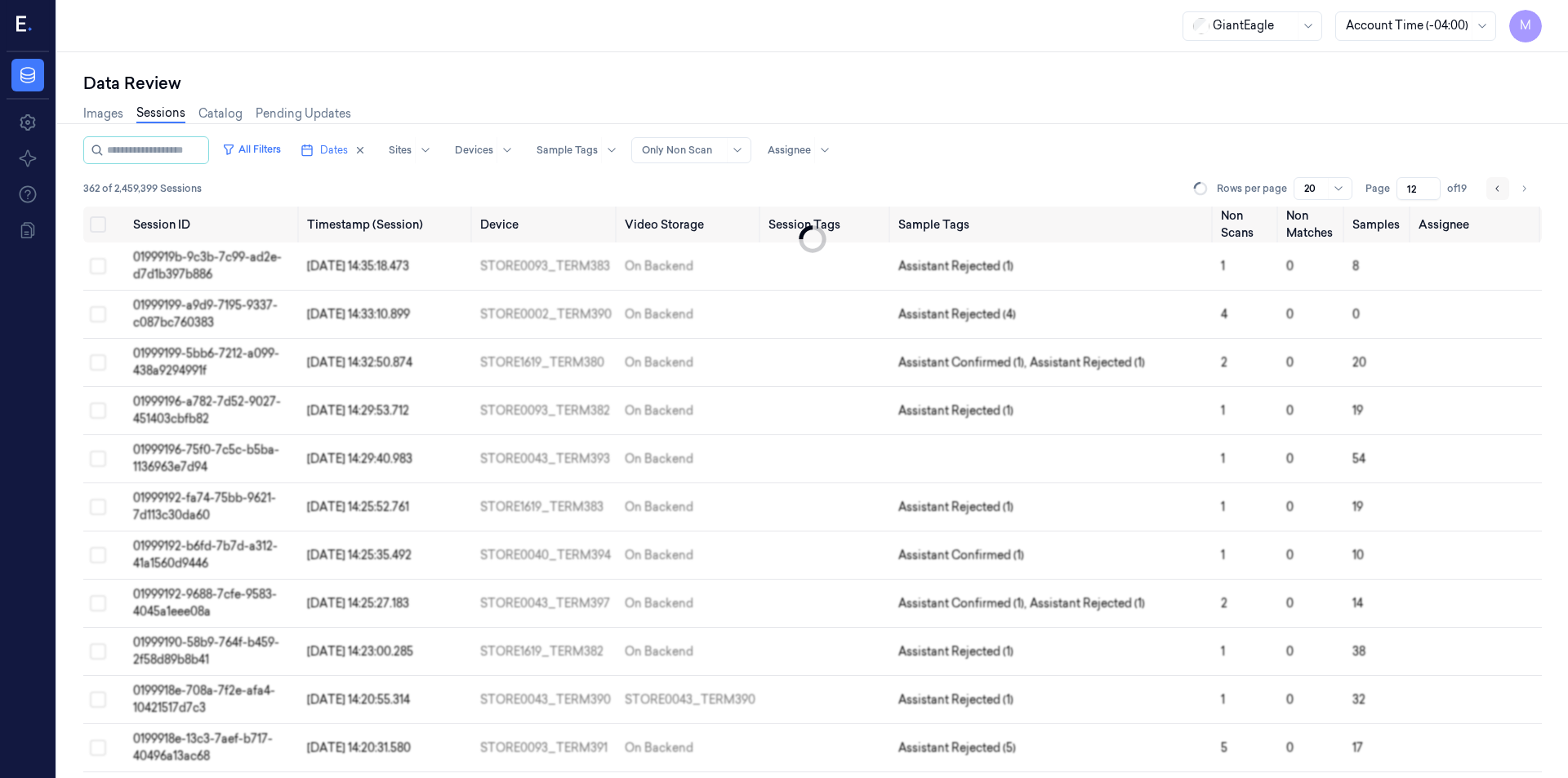
type input "11"
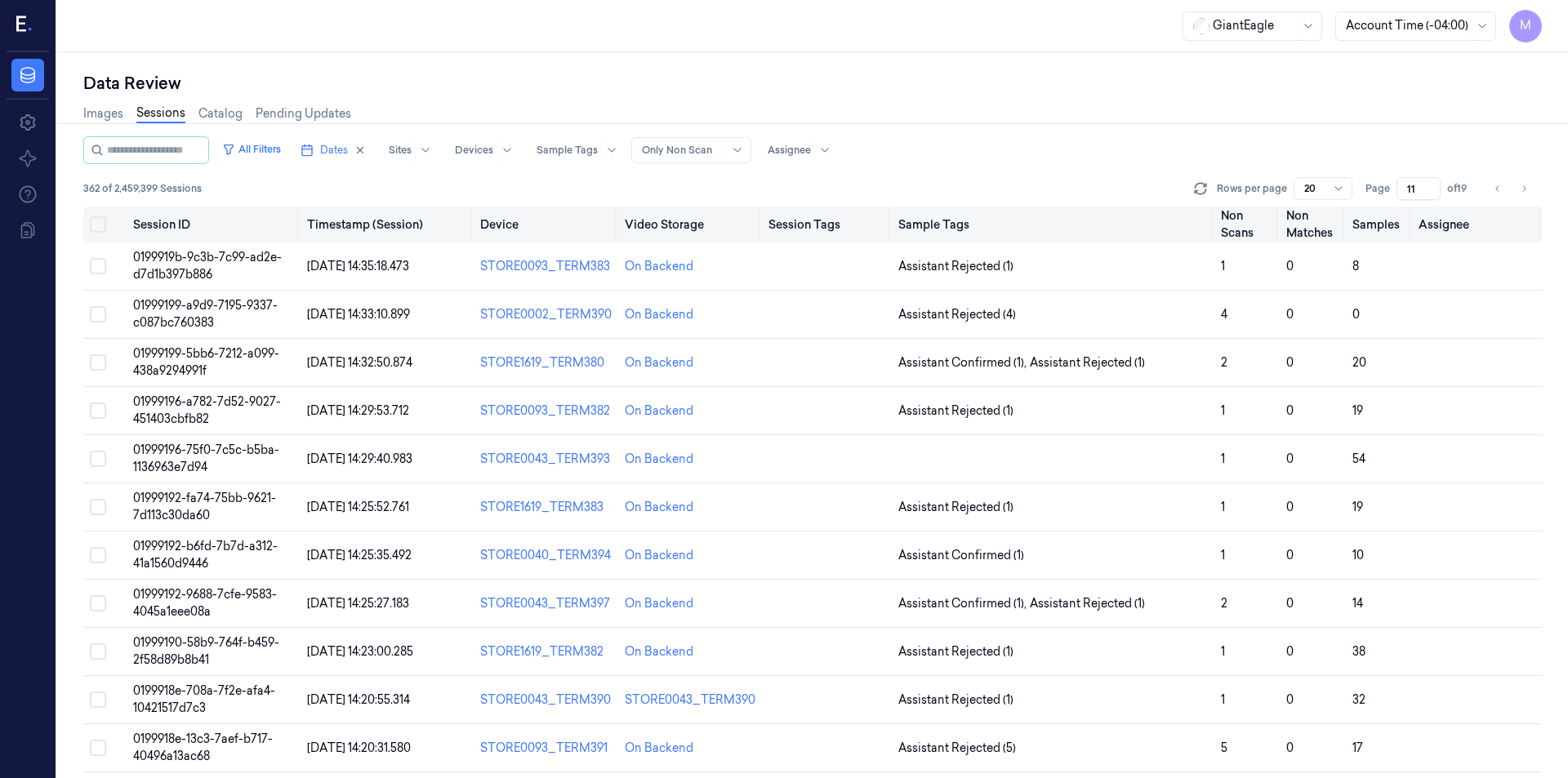
click at [103, 228] on button "Select all" at bounding box center [97, 224] width 17 height 17
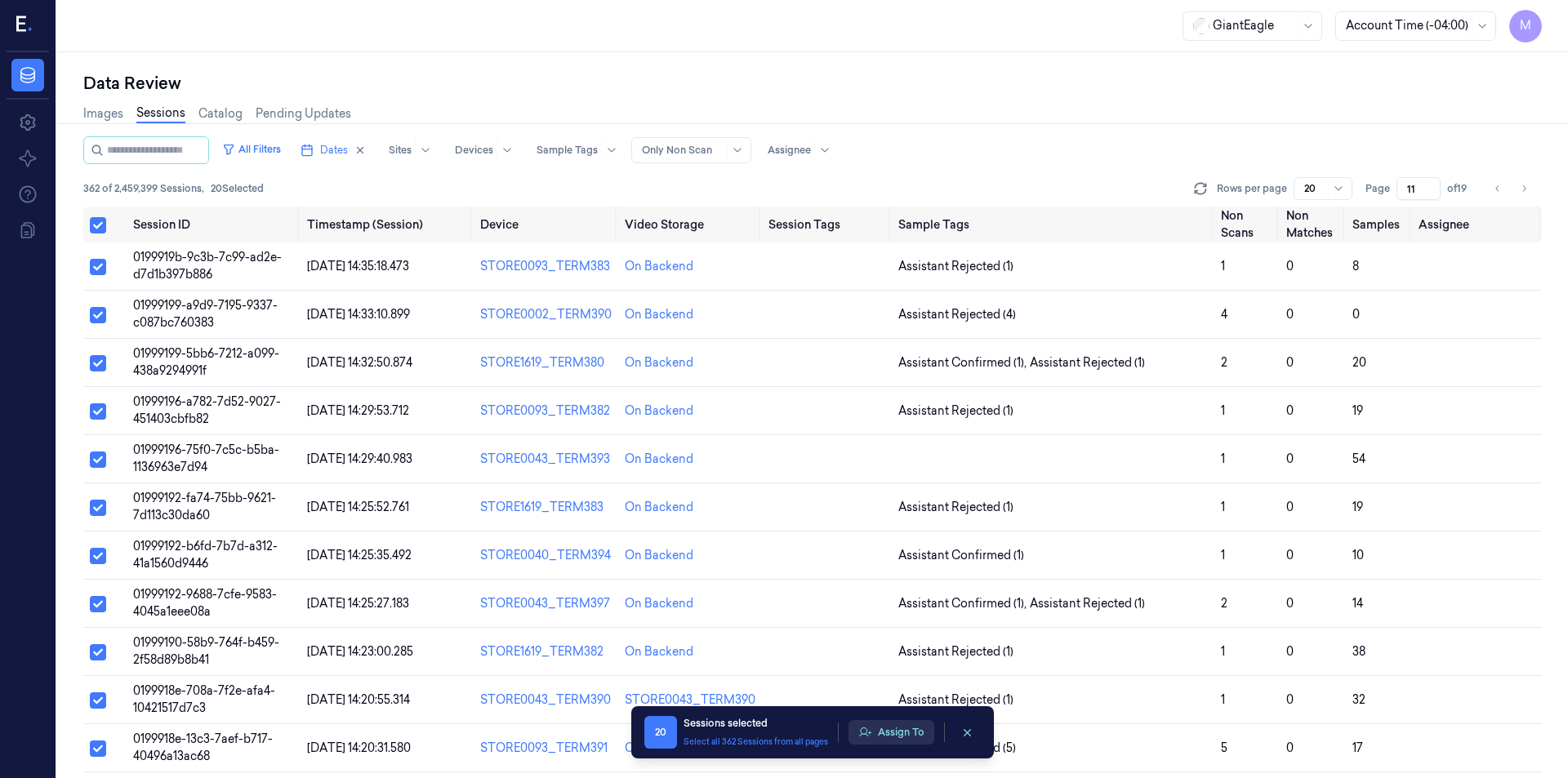
click at [905, 722] on button "Assign To" at bounding box center [891, 732] width 86 height 24
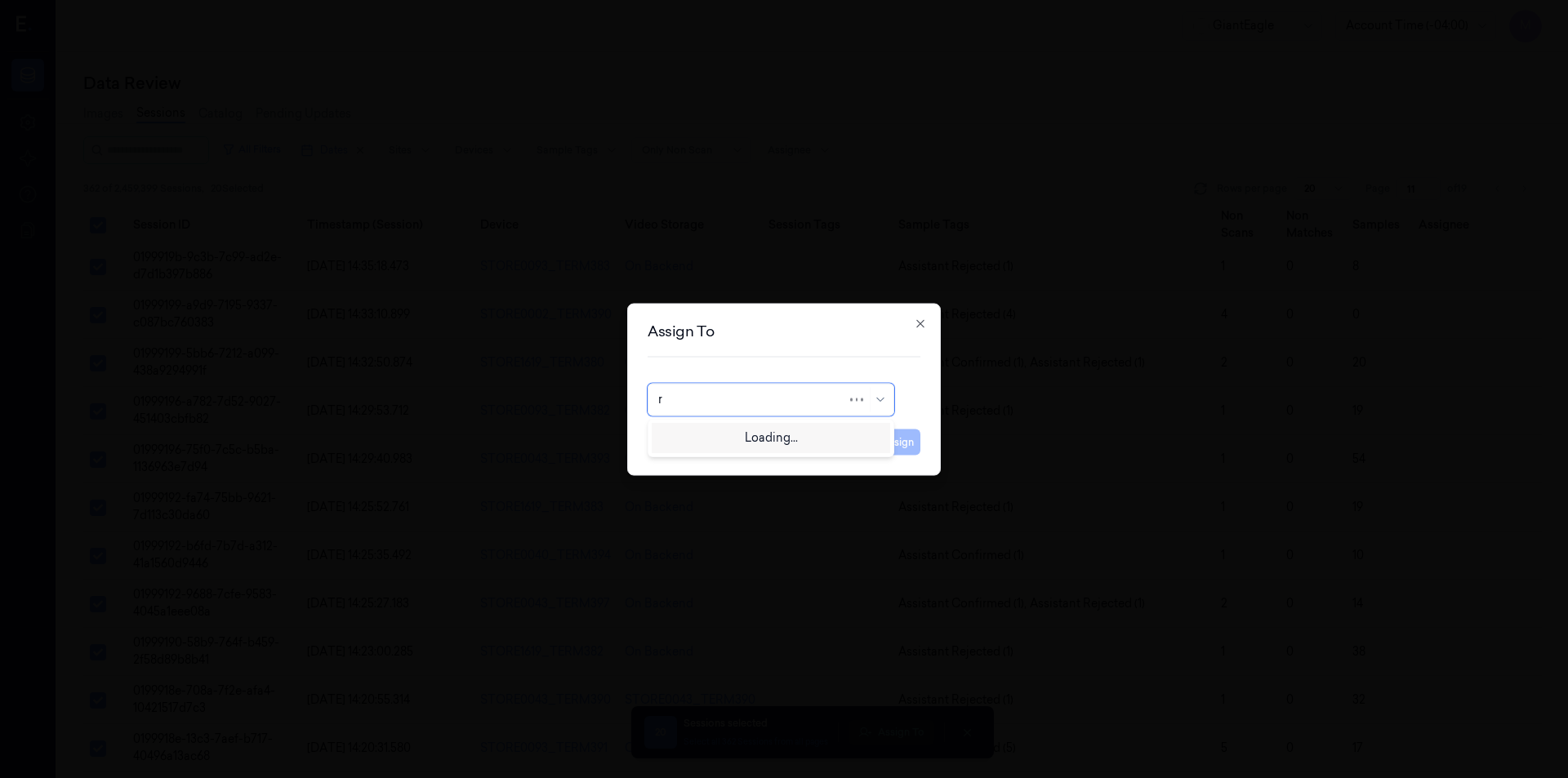
type input "ru"
click at [741, 442] on div "rupa b" at bounding box center [771, 436] width 225 height 17
click at [892, 440] on button "Assign" at bounding box center [897, 442] width 45 height 26
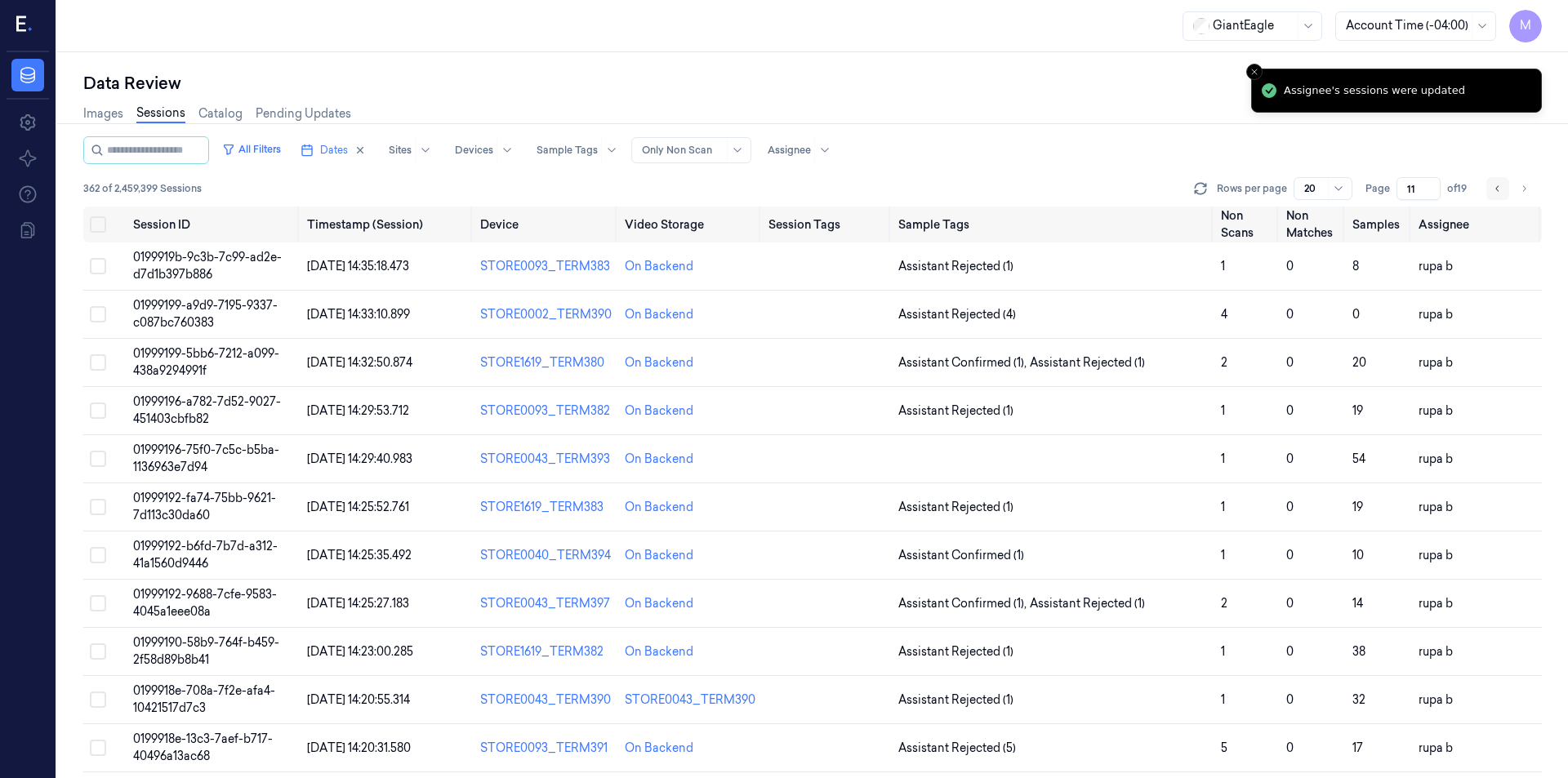
click at [1498, 193] on icon "Go to previous page" at bounding box center [1497, 188] width 10 height 13
type input "10"
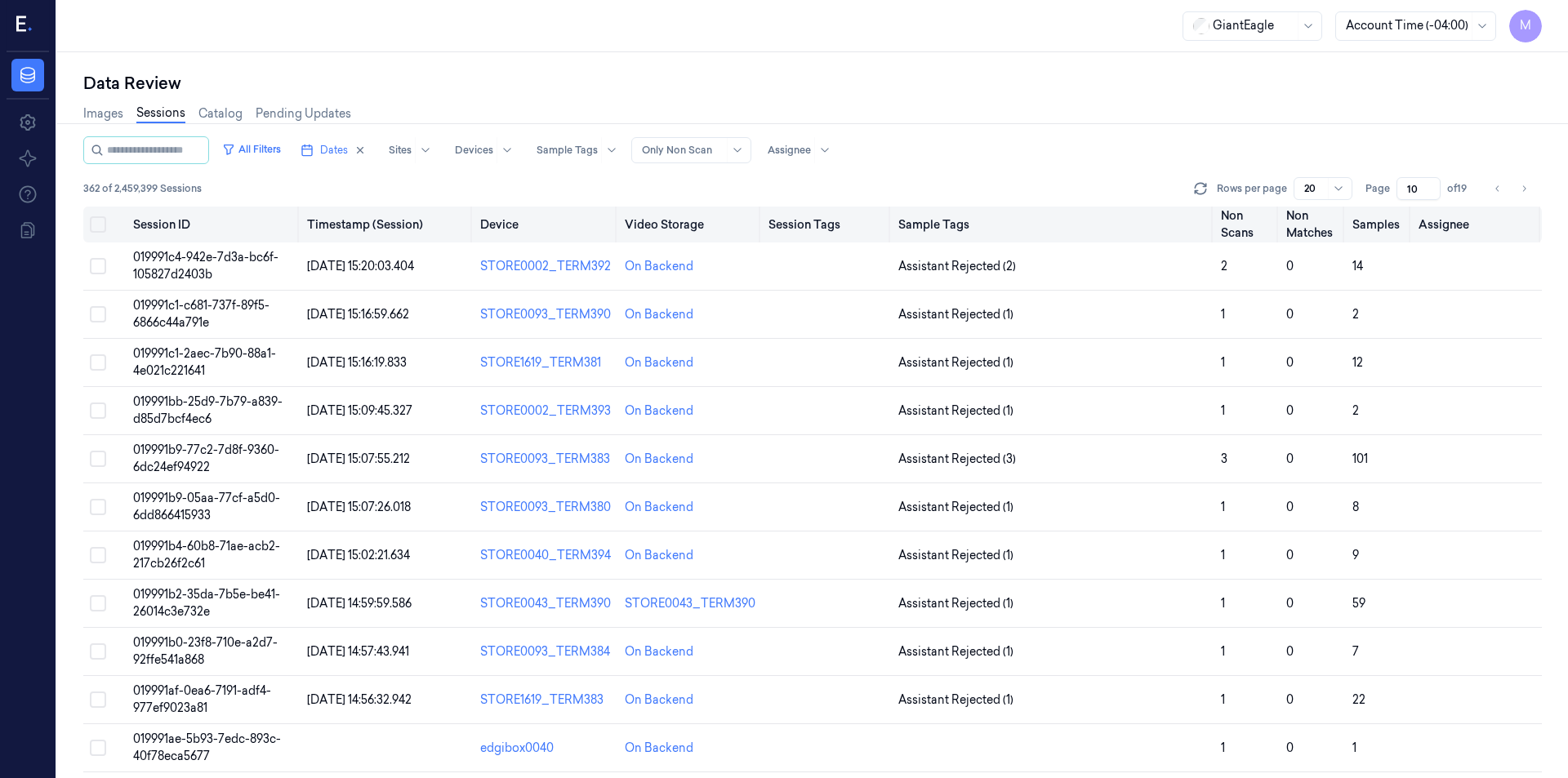
click at [103, 226] on button "Select all" at bounding box center [97, 224] width 17 height 17
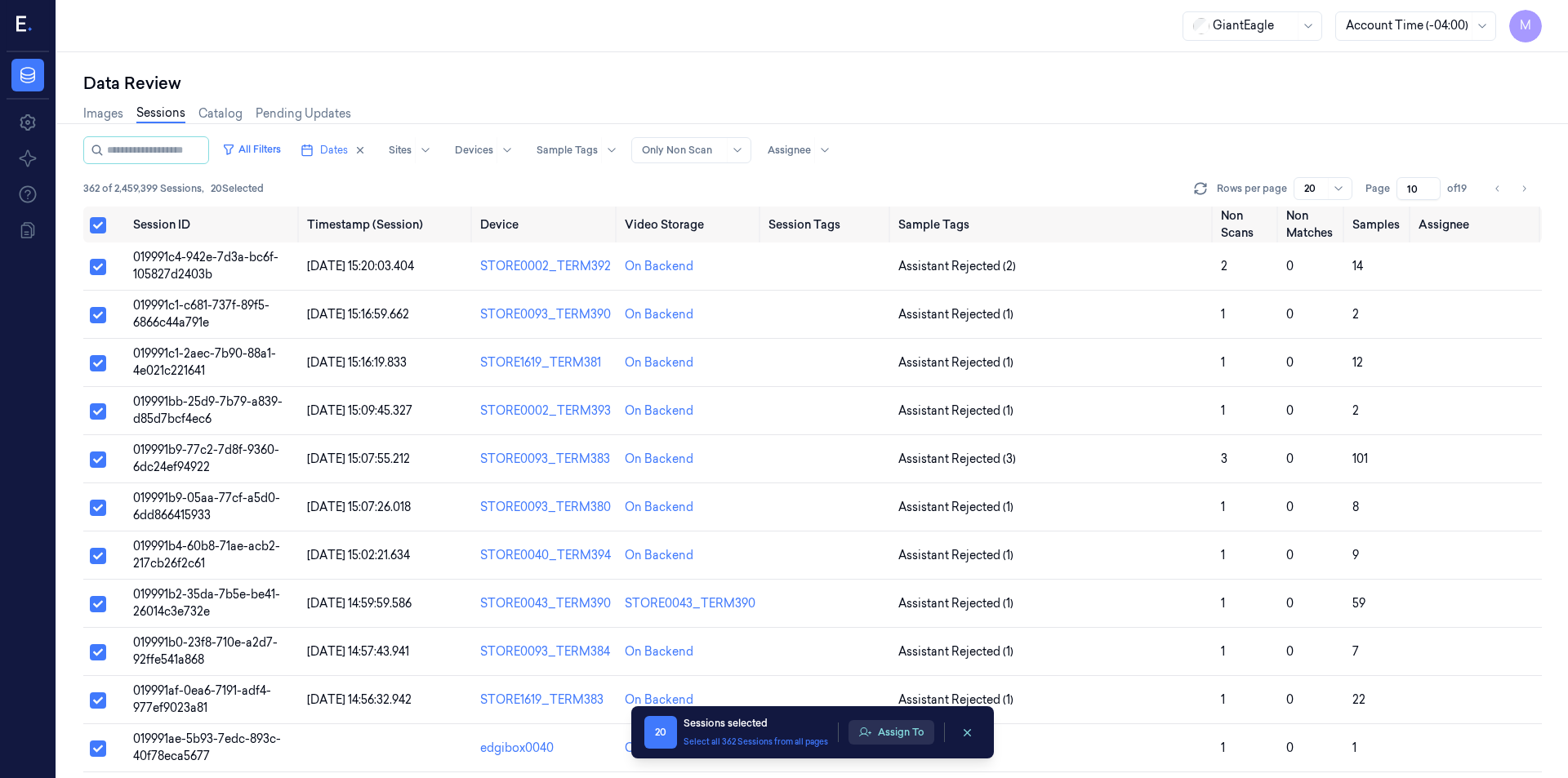
click at [889, 732] on button "Assign To" at bounding box center [891, 732] width 86 height 24
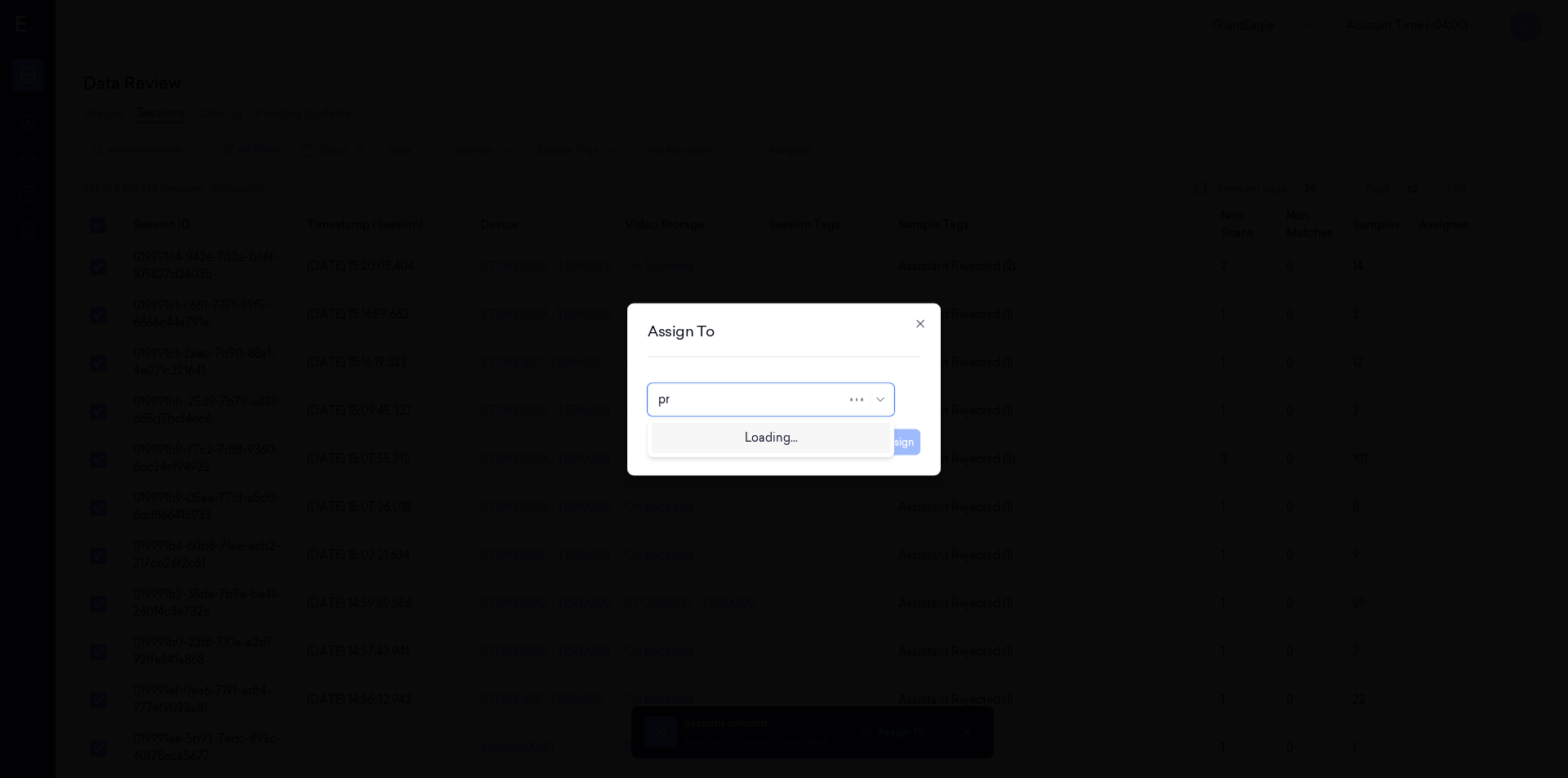
type input "p"
type input "ko"
click at [714, 442] on div "korisetty prem" at bounding box center [697, 436] width 78 height 17
click at [882, 442] on button "Assign" at bounding box center [897, 442] width 45 height 26
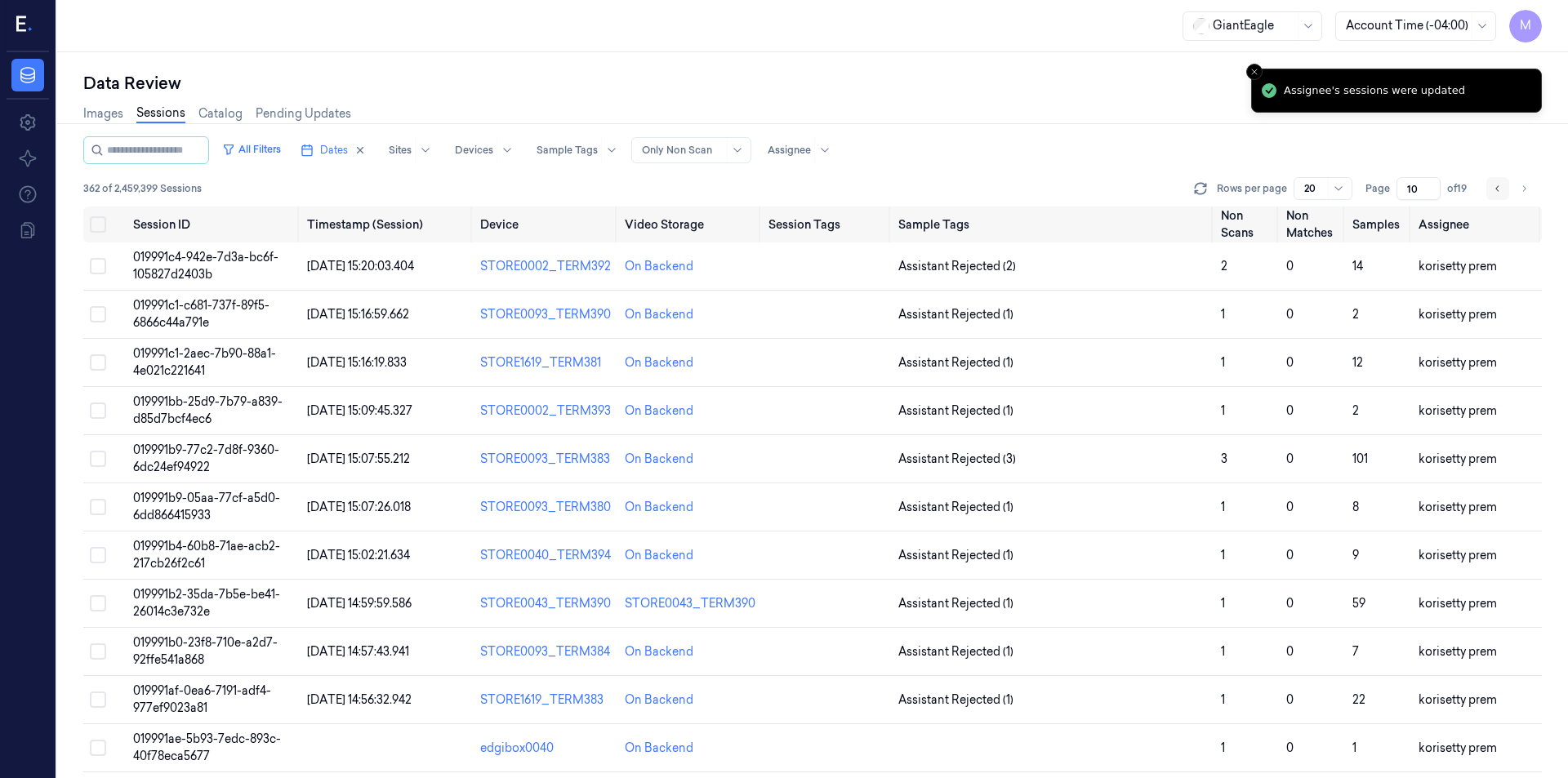
click at [1490, 189] on button "Go to previous page" at bounding box center [1498, 189] width 23 height 23
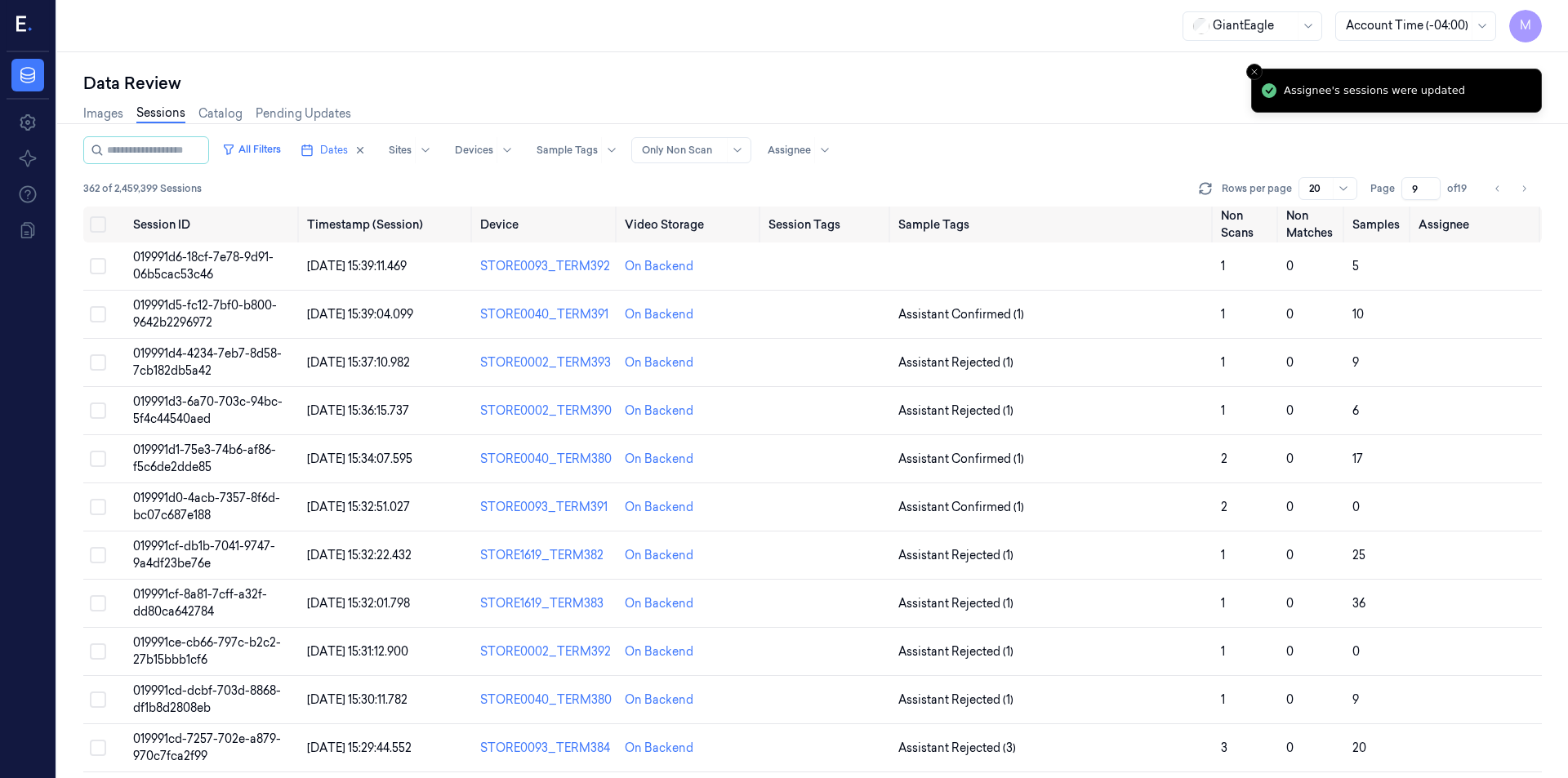
click at [1201, 136] on div "Images Sessions Catalog Pending Updates" at bounding box center [812, 116] width 1458 height 42
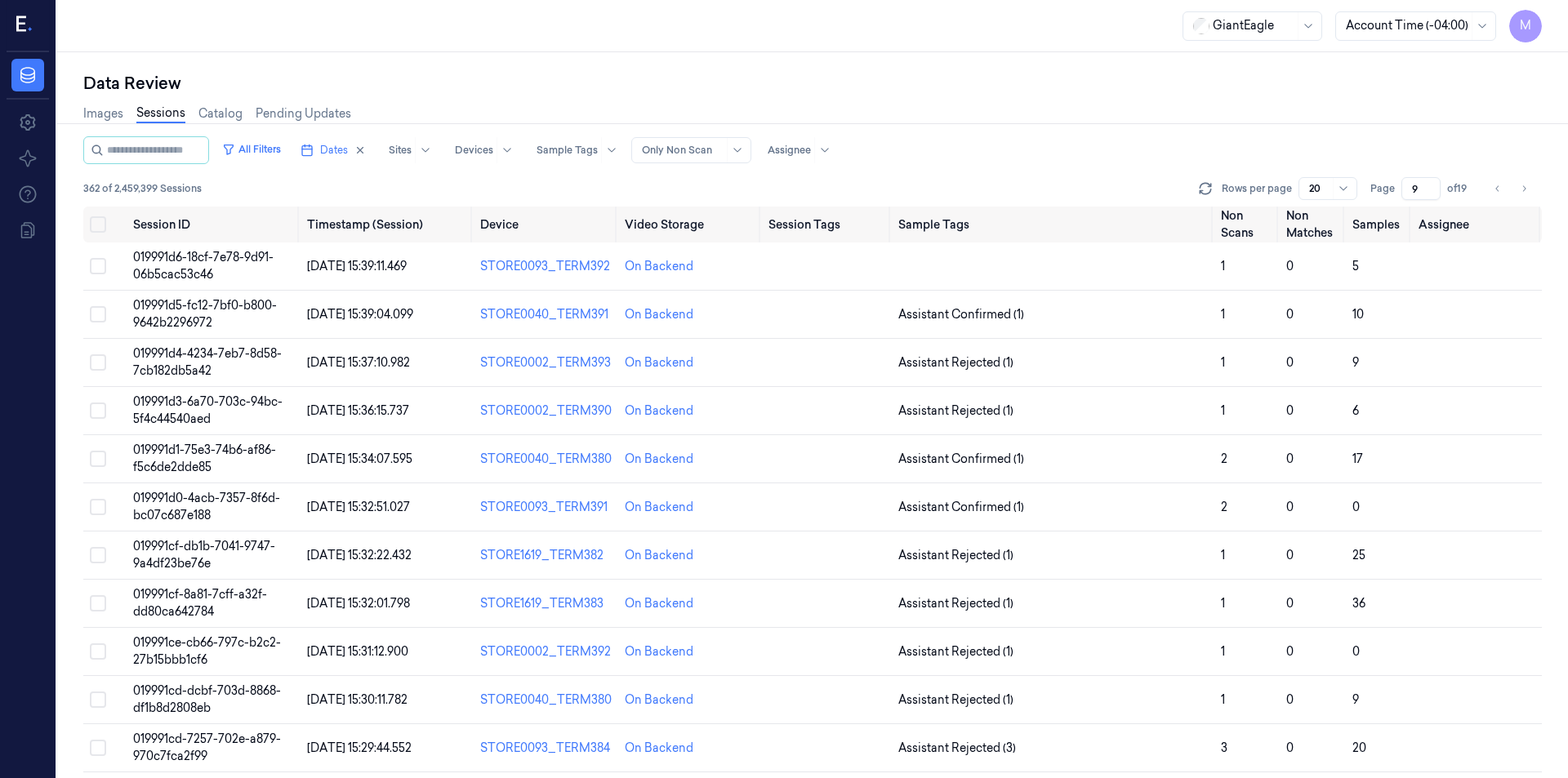
click at [924, 100] on div "Images Sessions Catalog Pending Updates" at bounding box center [812, 116] width 1458 height 42
click at [1530, 191] on button "Go to next page" at bounding box center [1524, 189] width 23 height 23
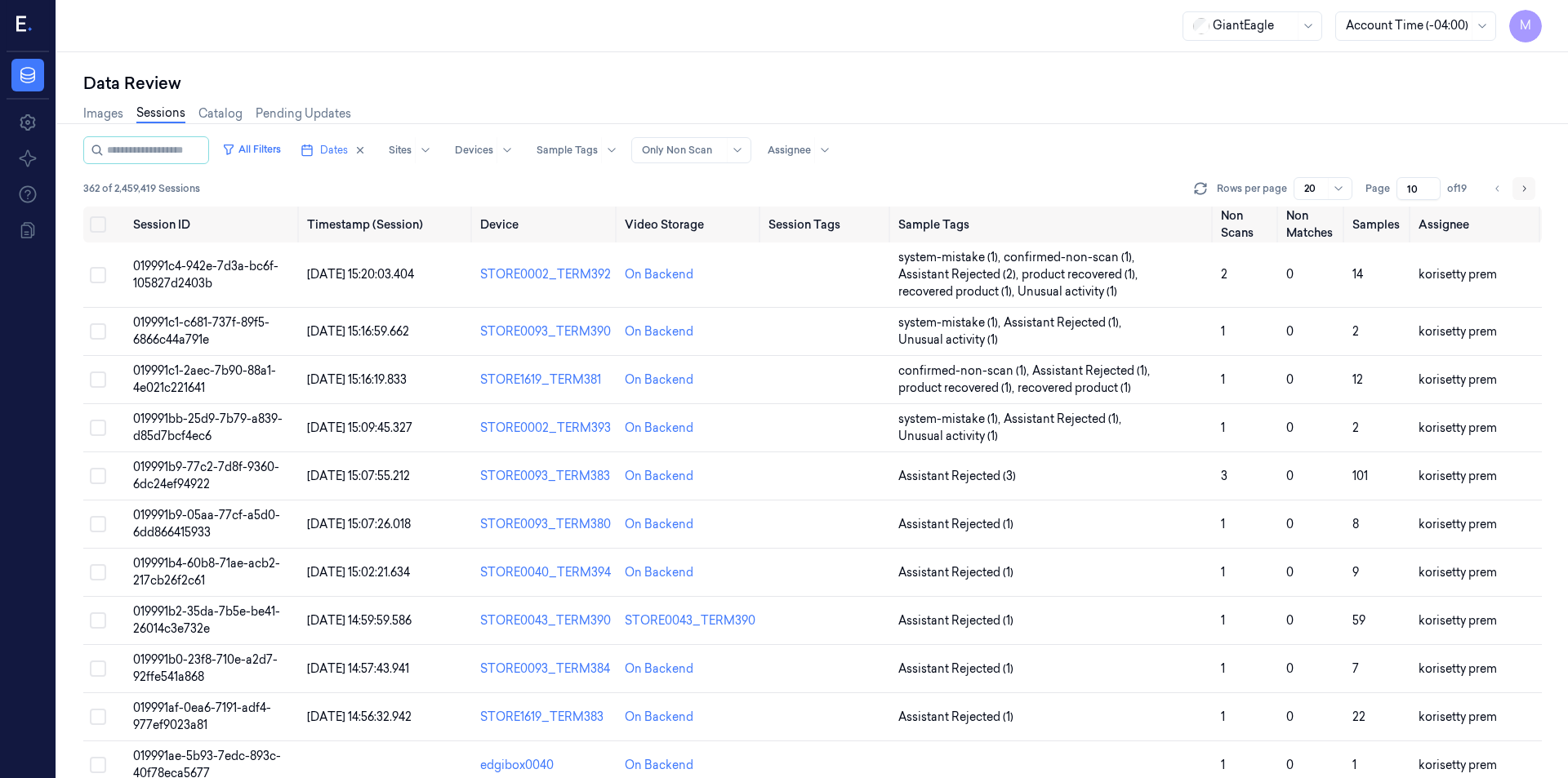
click at [1530, 191] on button "Go to next page" at bounding box center [1524, 189] width 23 height 23
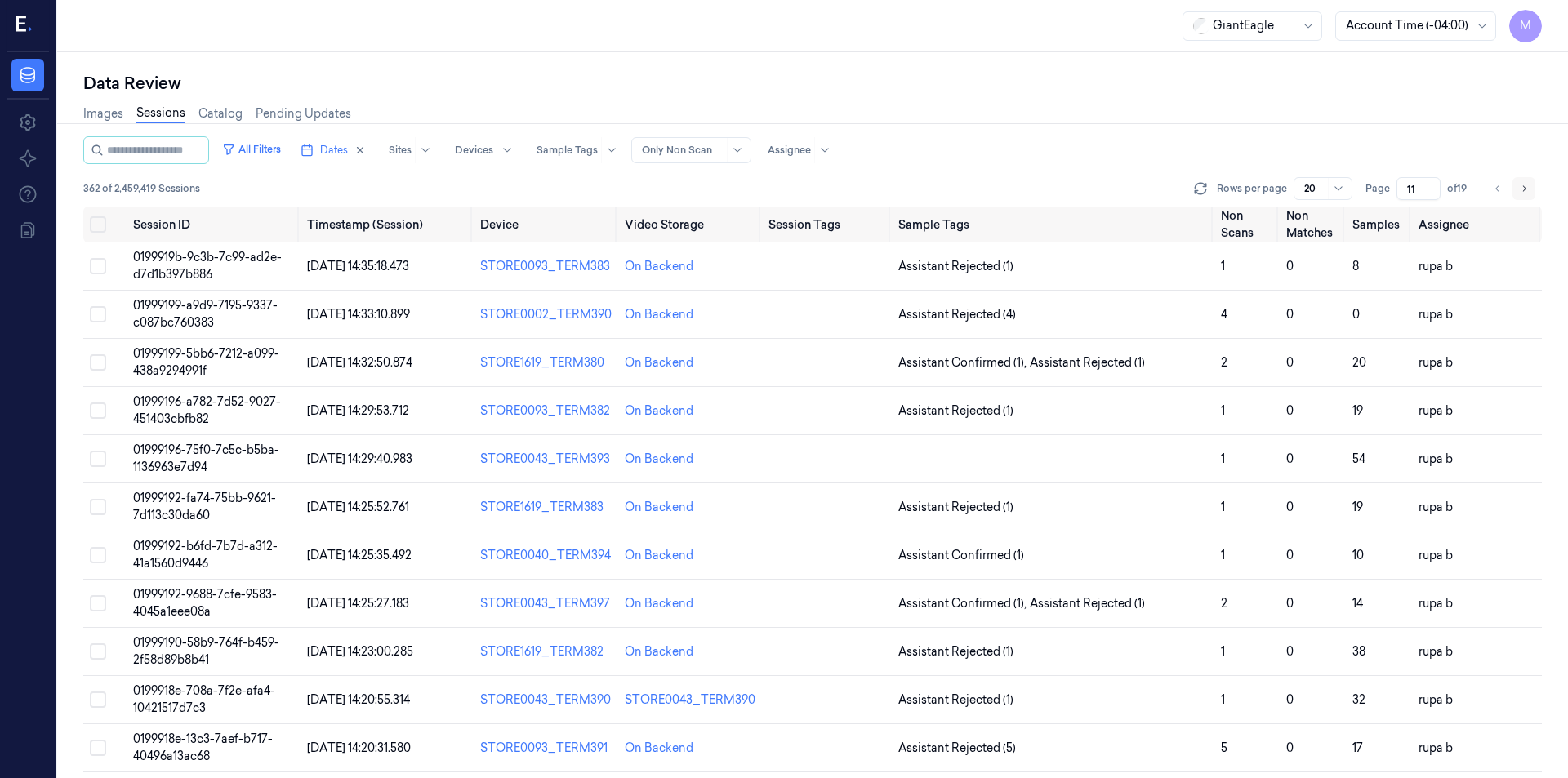
click at [1530, 191] on button "Go to next page" at bounding box center [1524, 189] width 23 height 23
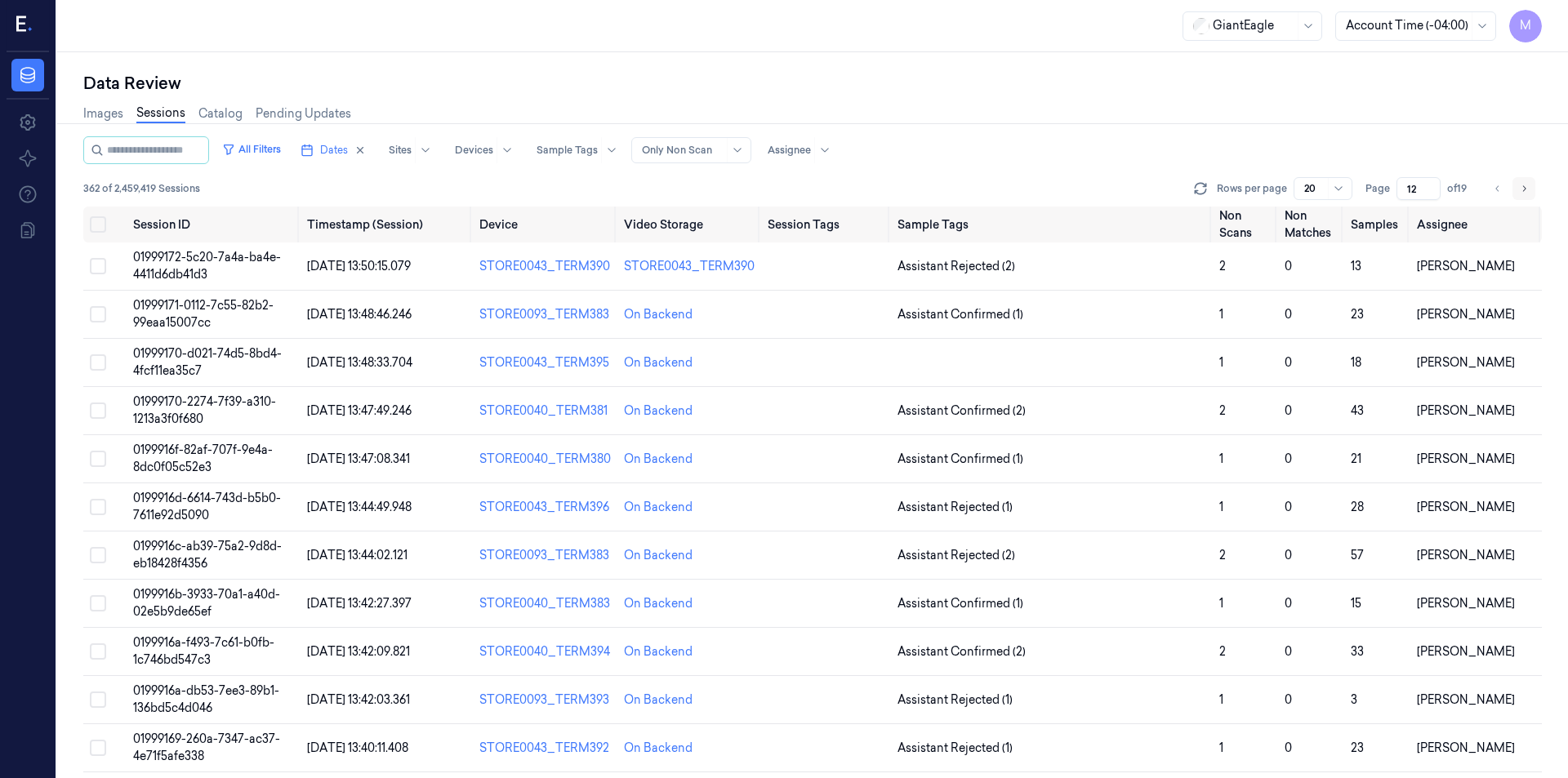
click at [1530, 191] on button "Go to next page" at bounding box center [1524, 189] width 23 height 23
click at [1368, 140] on div "All Filters Dates Sites Devices Sample Tags Alert Type Only Non Scan Assignee" at bounding box center [812, 150] width 1458 height 28
click at [102, 224] on button "Select all" at bounding box center [97, 224] width 17 height 17
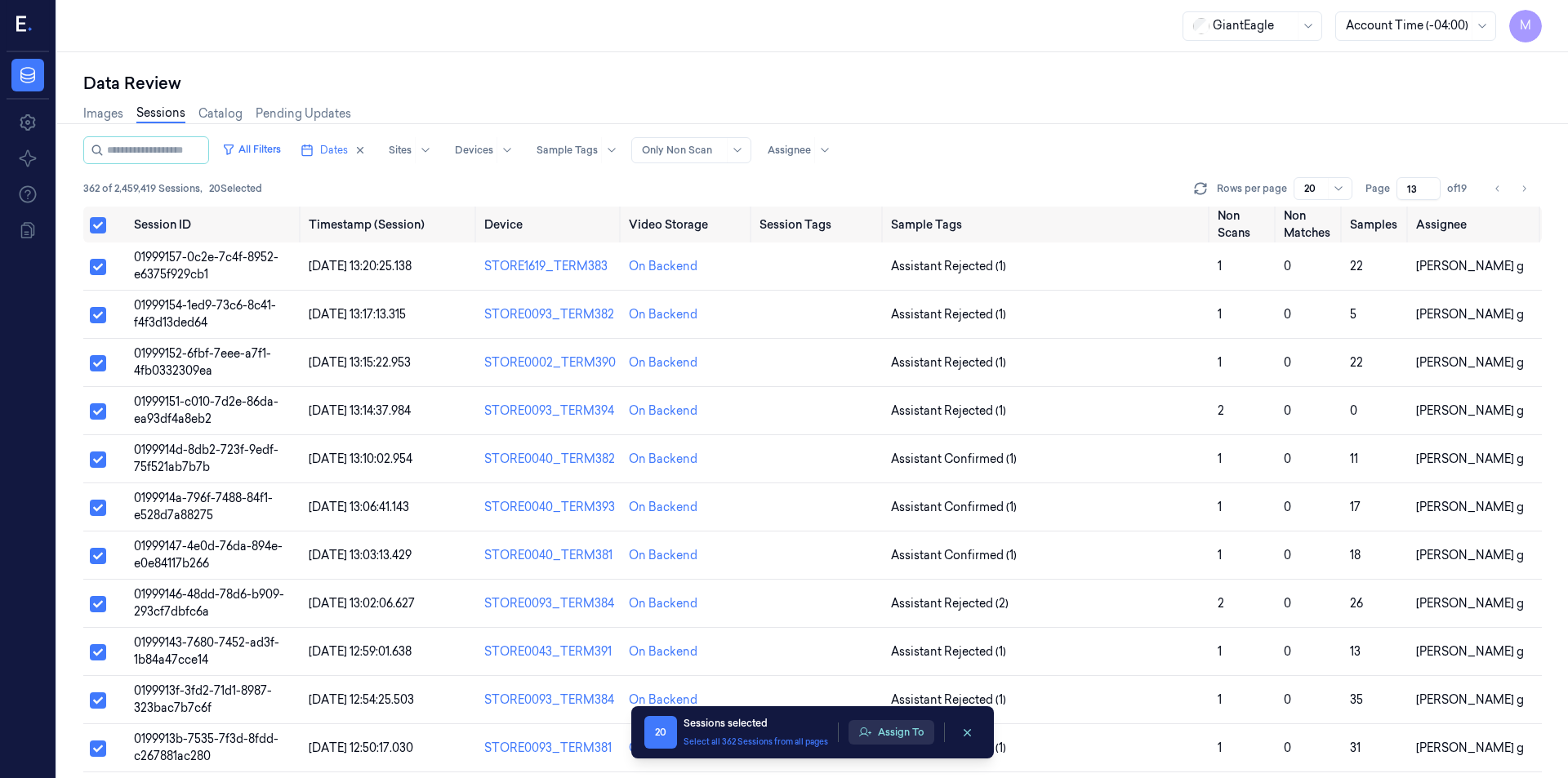
click at [877, 731] on button "Assign To" at bounding box center [891, 732] width 86 height 24
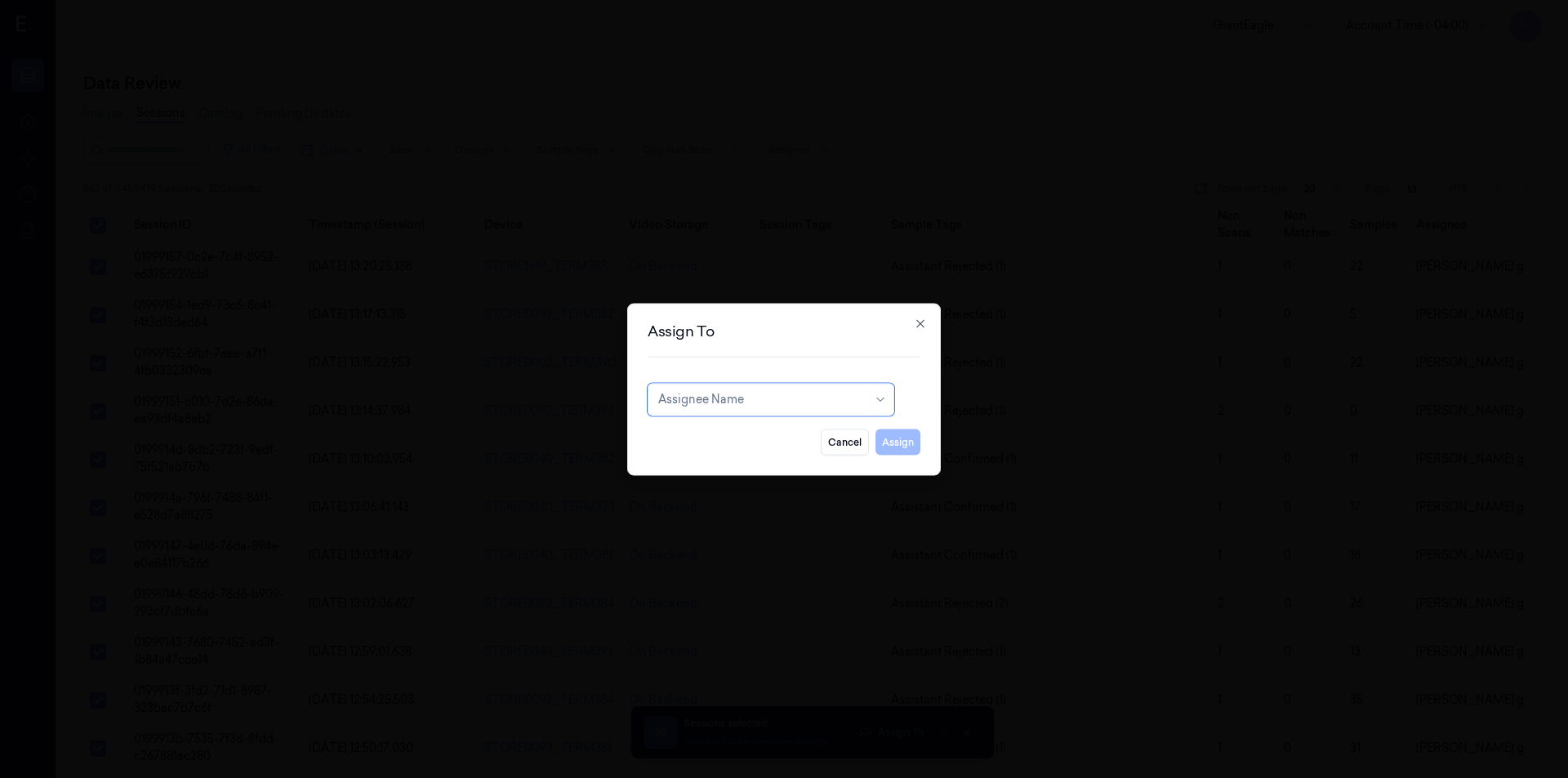
click at [796, 412] on div "Assignee Name" at bounding box center [771, 399] width 247 height 33
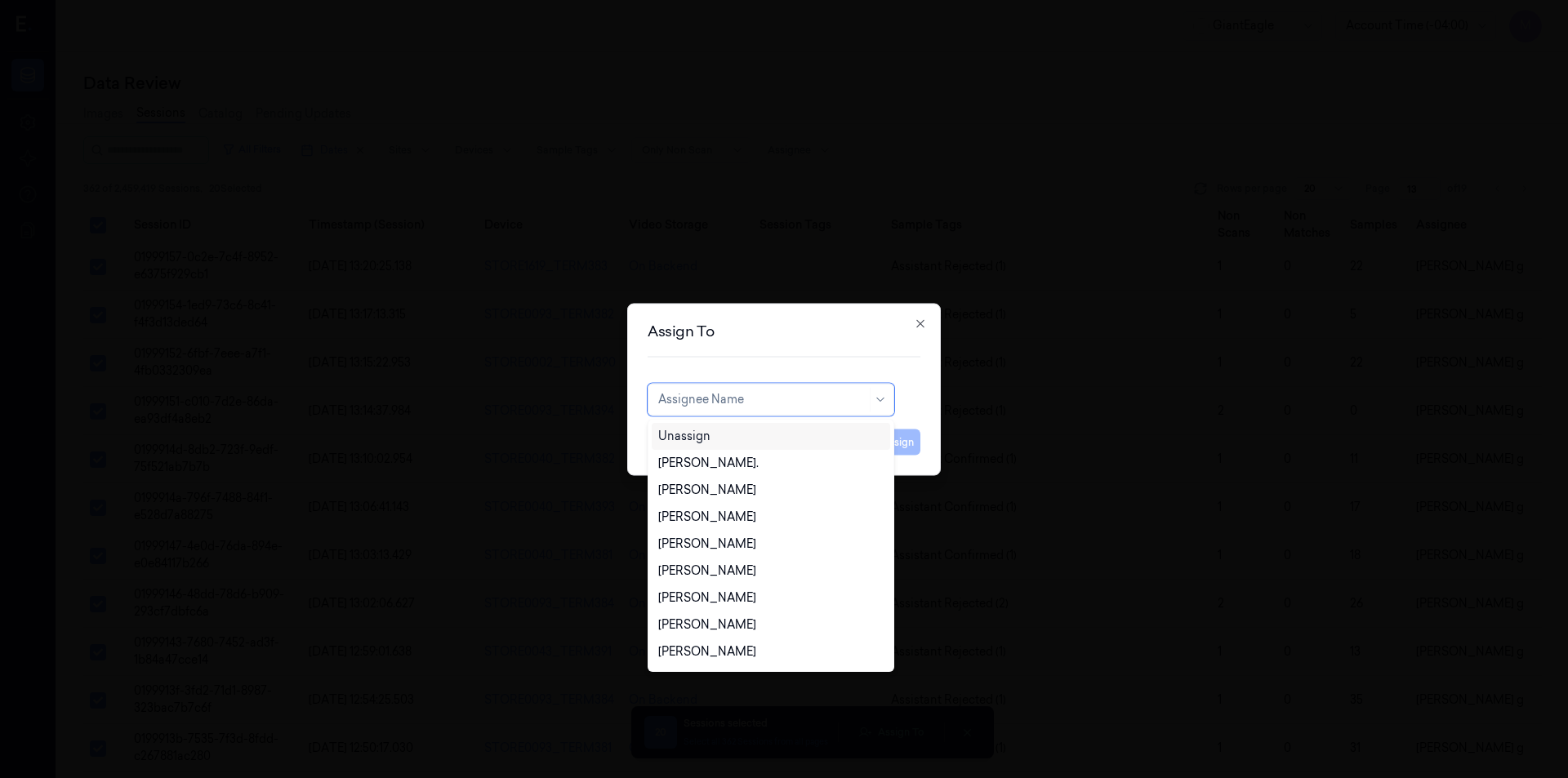
click at [725, 427] on div "Unassign" at bounding box center [771, 436] width 238 height 27
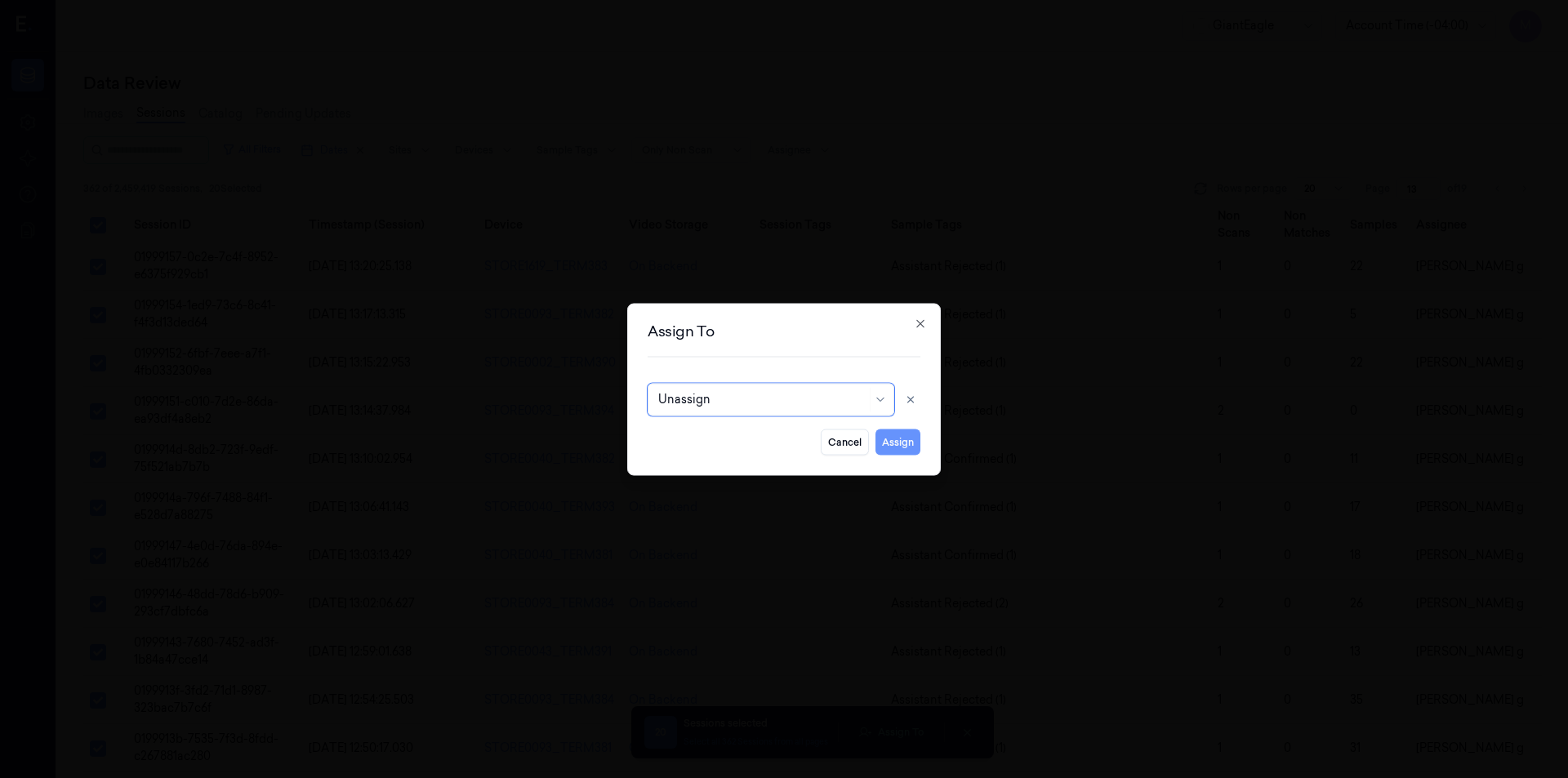
click at [889, 440] on button "Assign" at bounding box center [897, 442] width 45 height 26
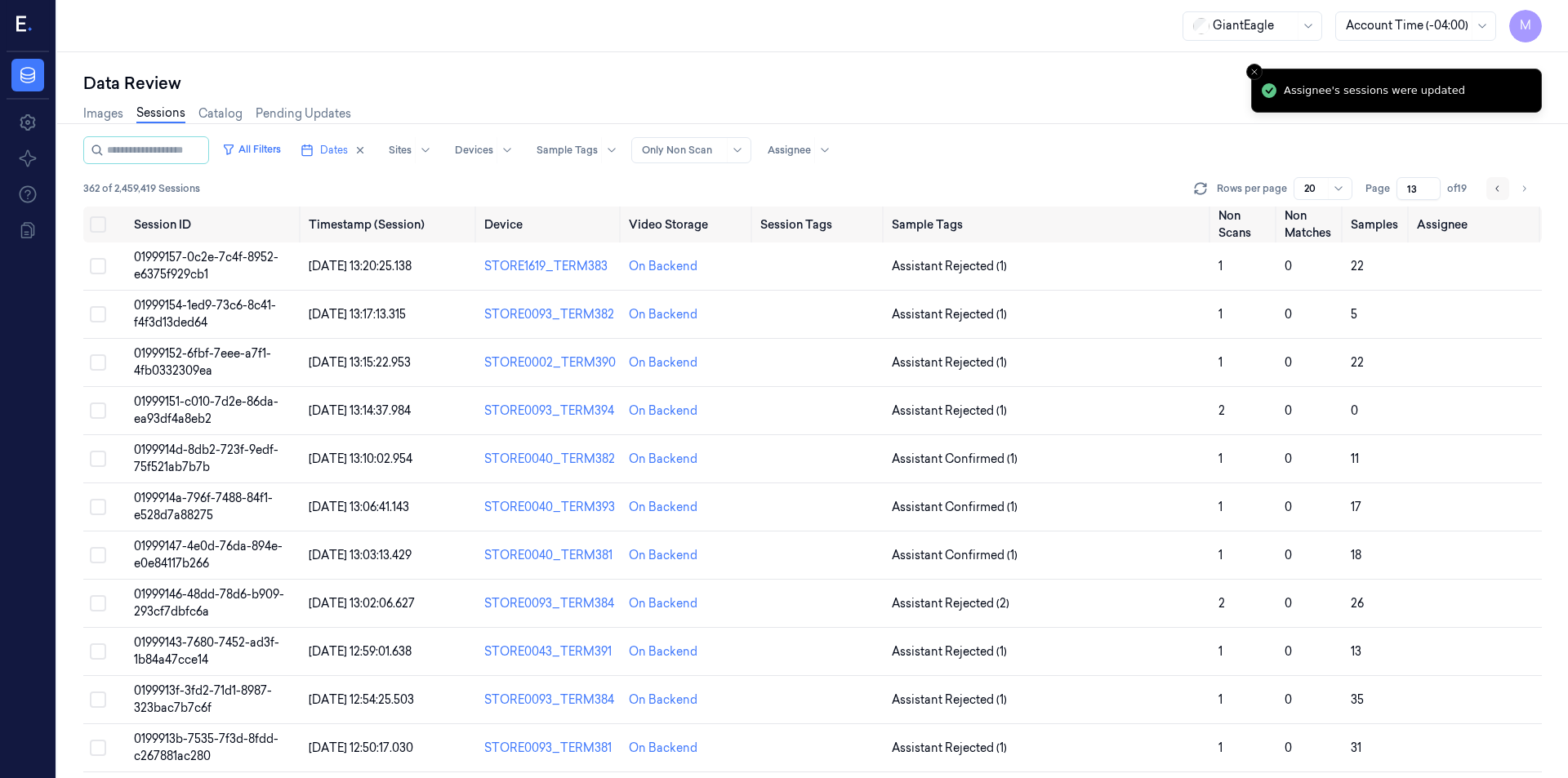
click at [1502, 184] on icon "Go to previous page" at bounding box center [1497, 188] width 10 height 13
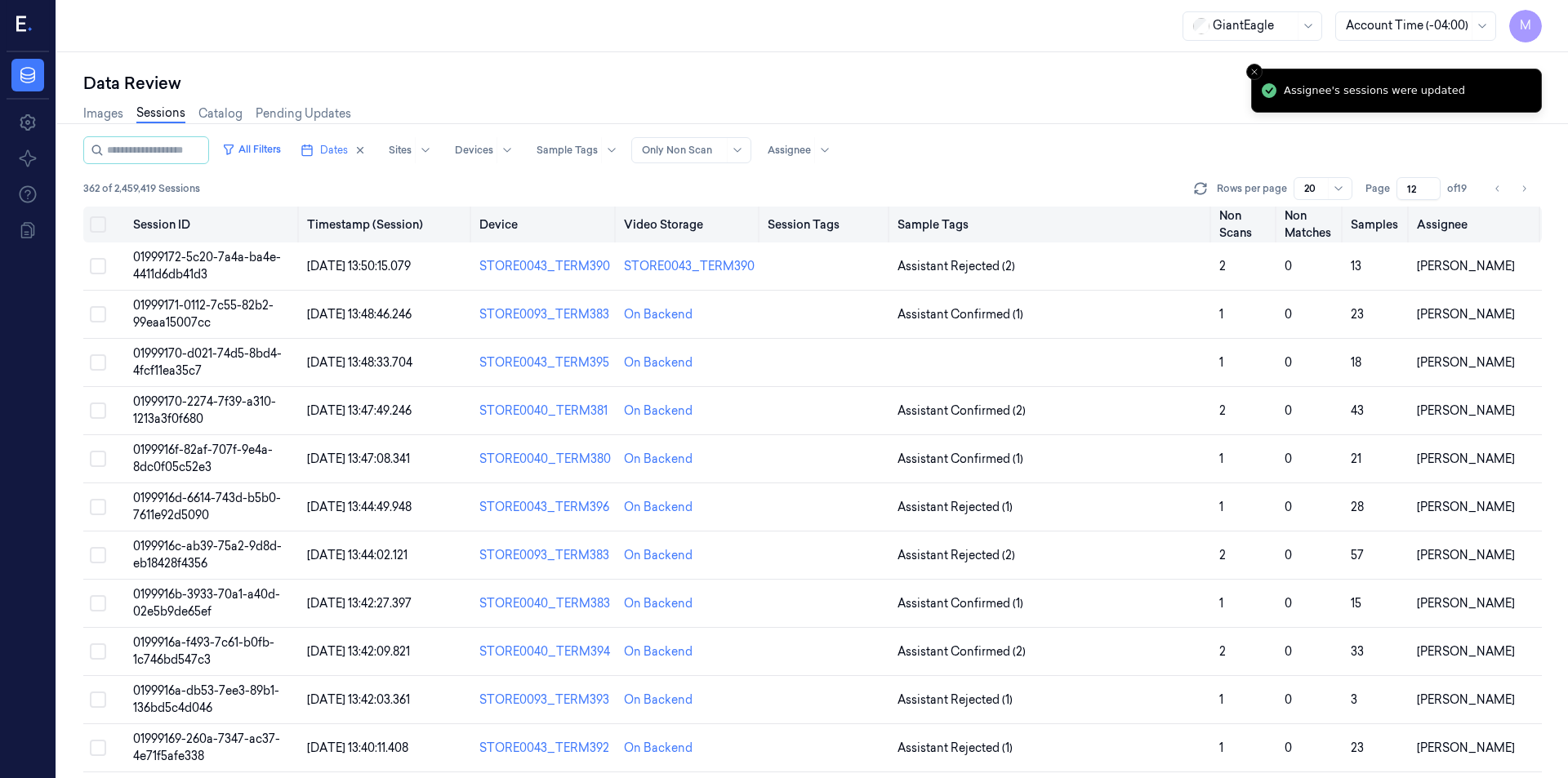
click at [90, 216] on th at bounding box center [105, 224] width 43 height 36
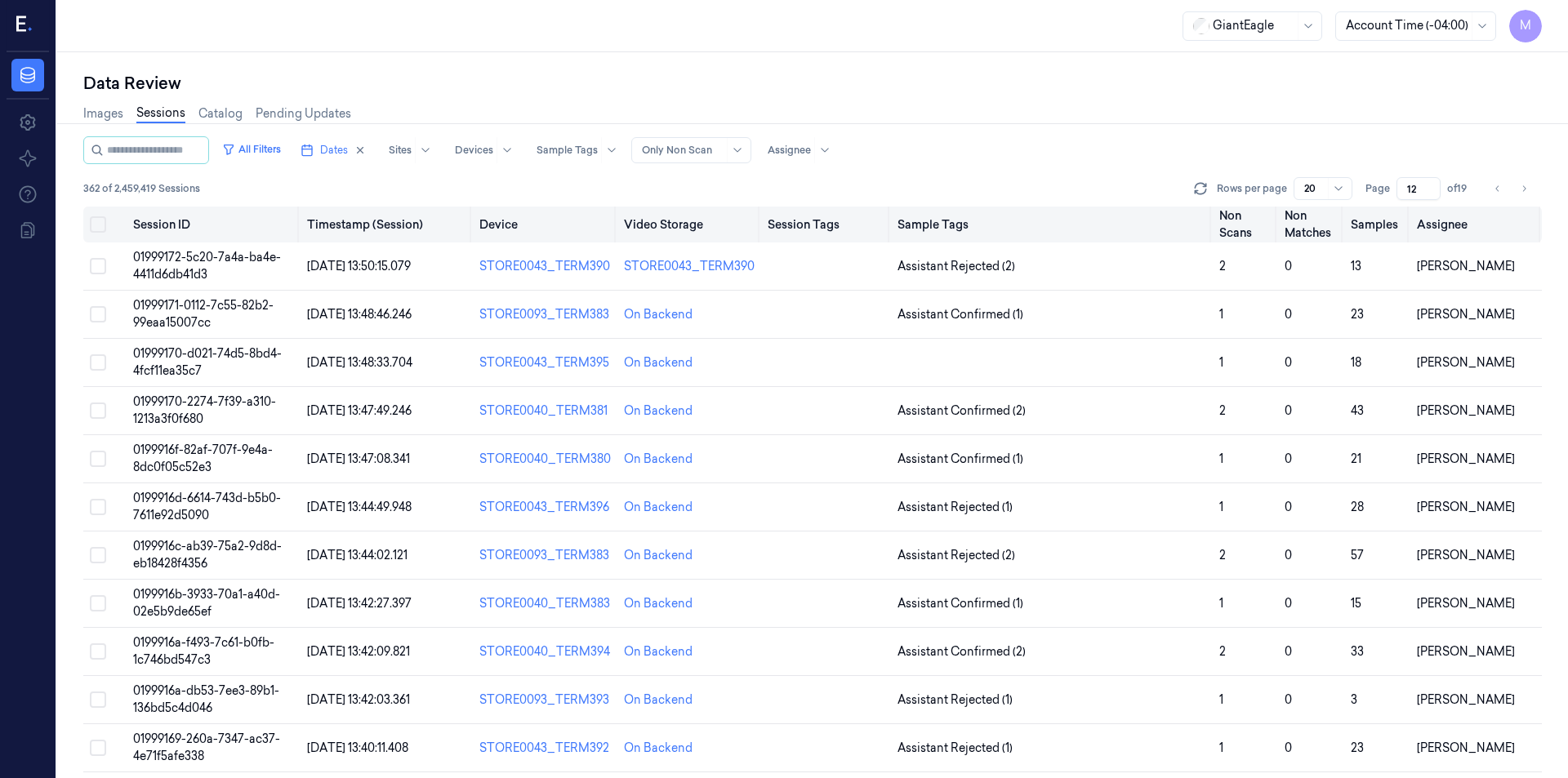
click at [95, 224] on button "Select all" at bounding box center [97, 224] width 17 height 17
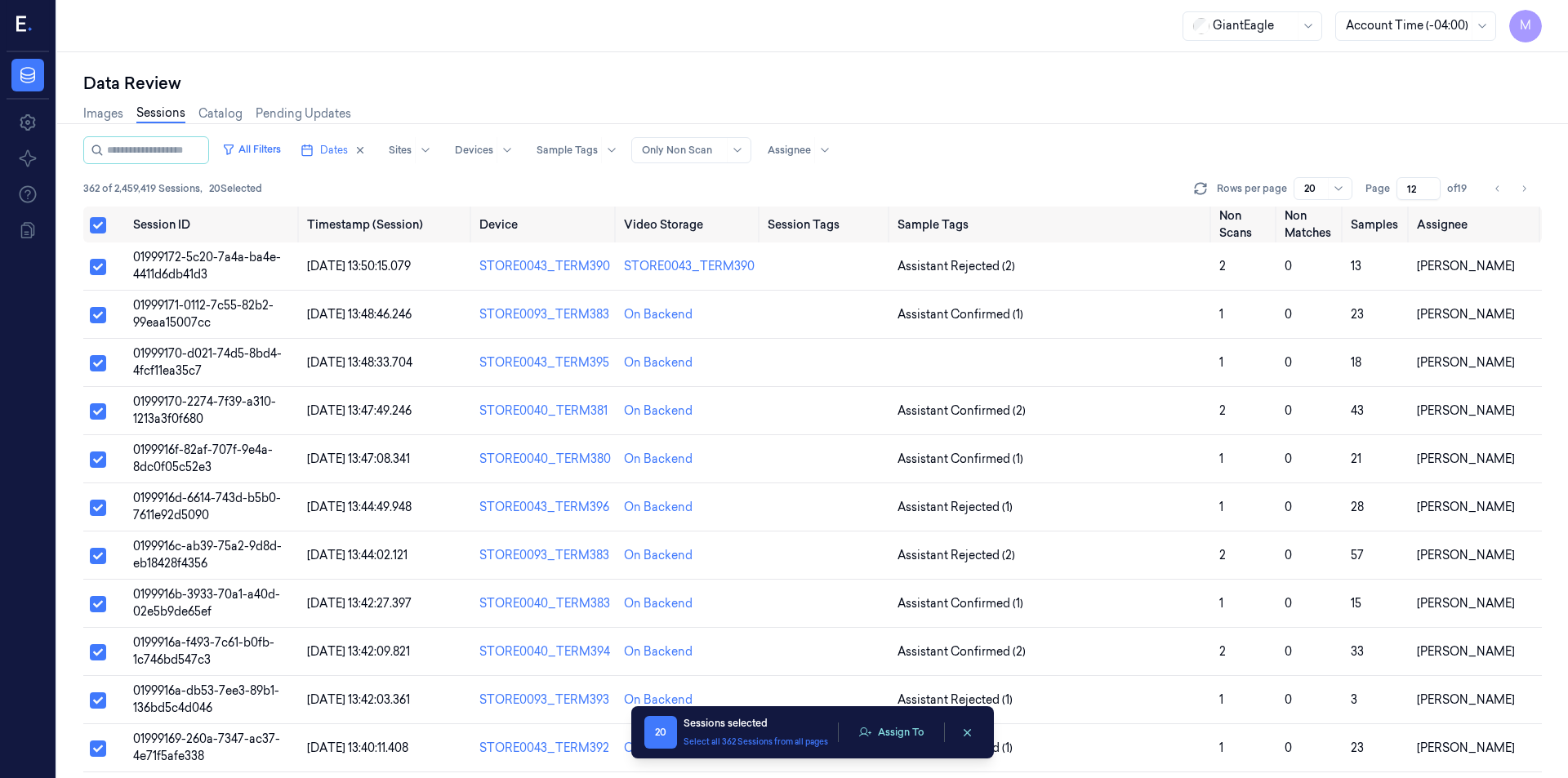
click at [917, 747] on div "20 Sessions selected Select all 362 Sessions from all pages Assign To" at bounding box center [812, 732] width 337 height 33
click at [915, 738] on button "Assign To" at bounding box center [891, 732] width 86 height 24
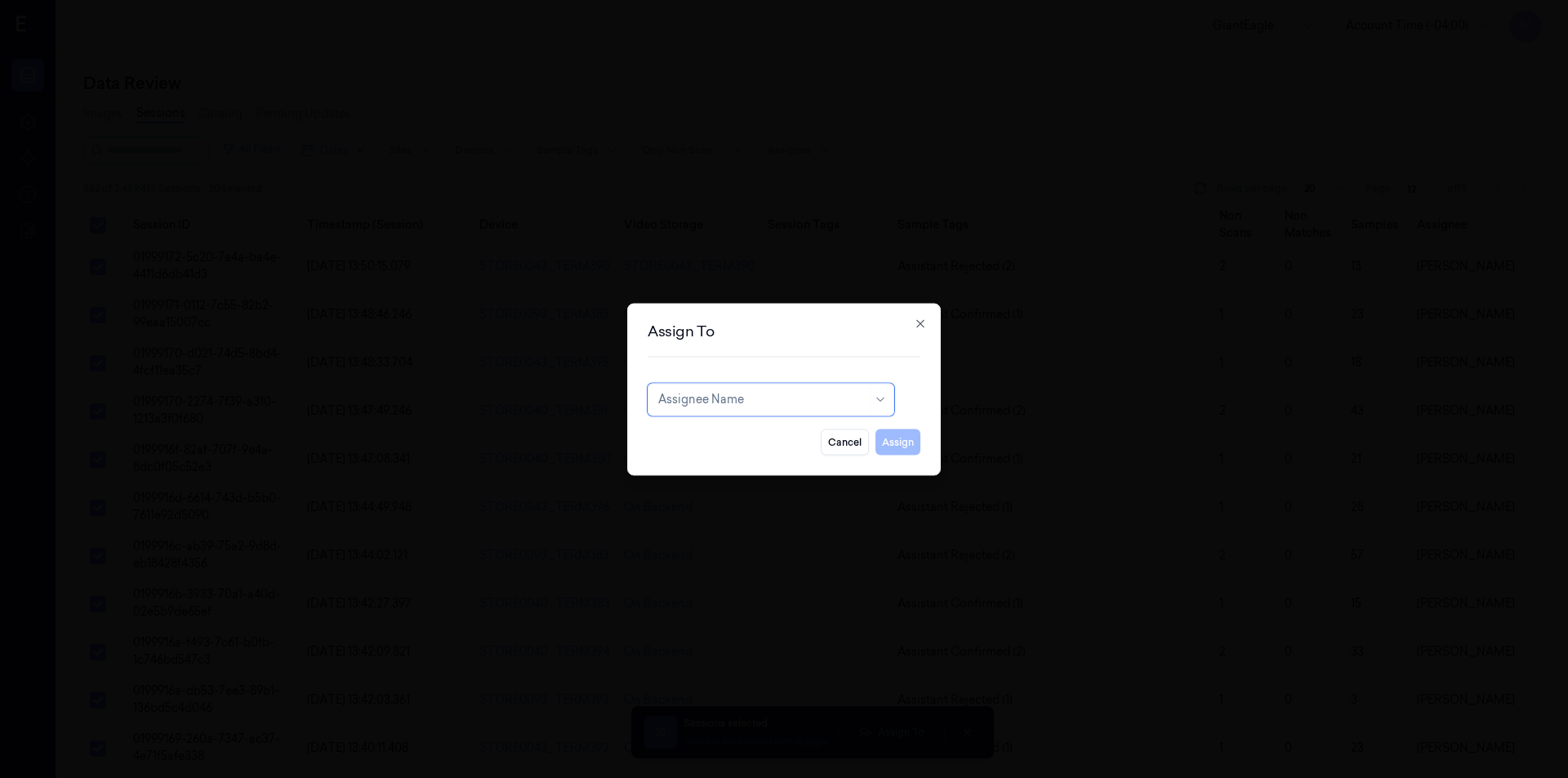
click at [795, 402] on div at bounding box center [762, 400] width 208 height 17
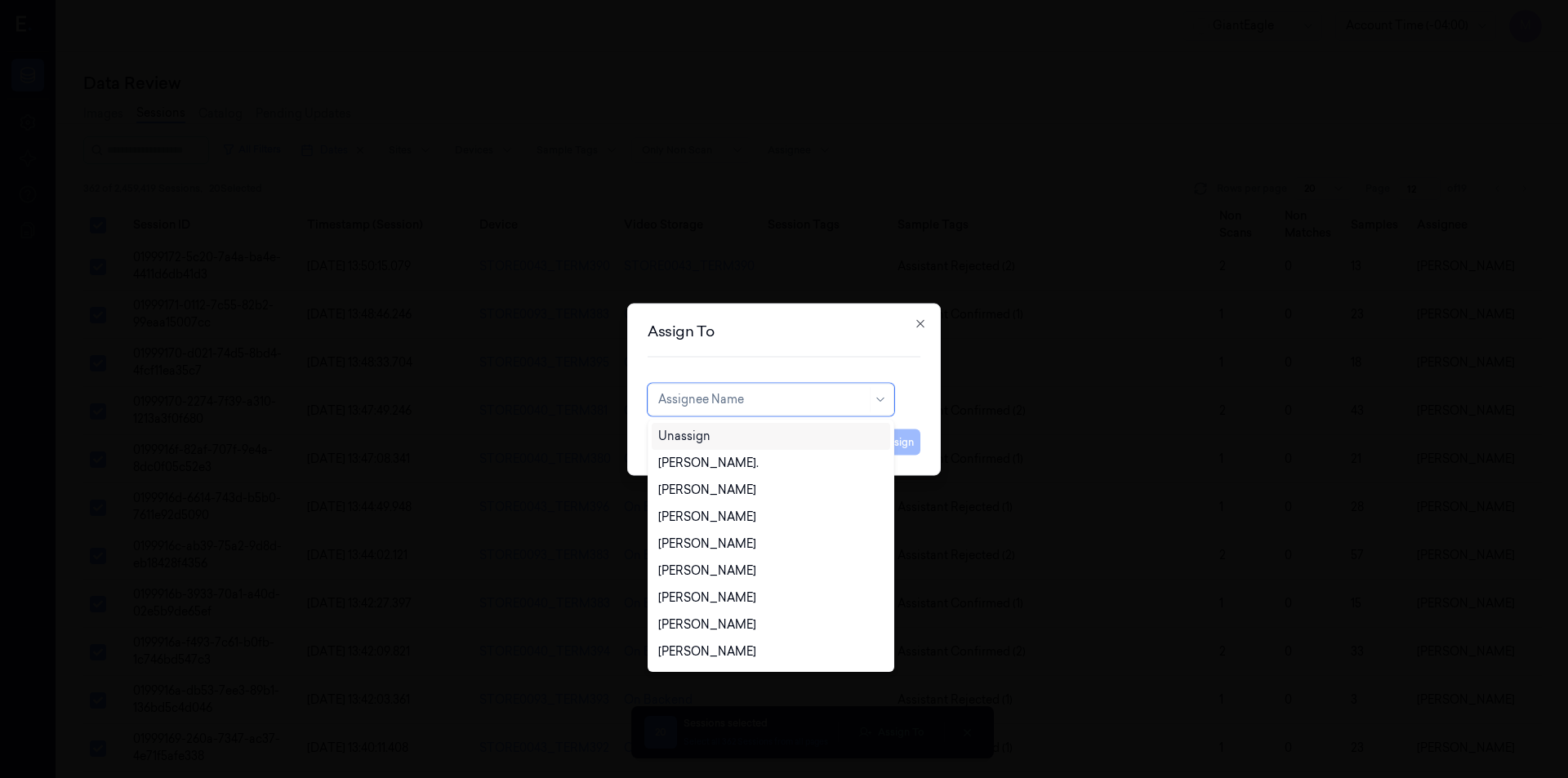
click at [729, 431] on div "Unassign" at bounding box center [771, 436] width 225 height 17
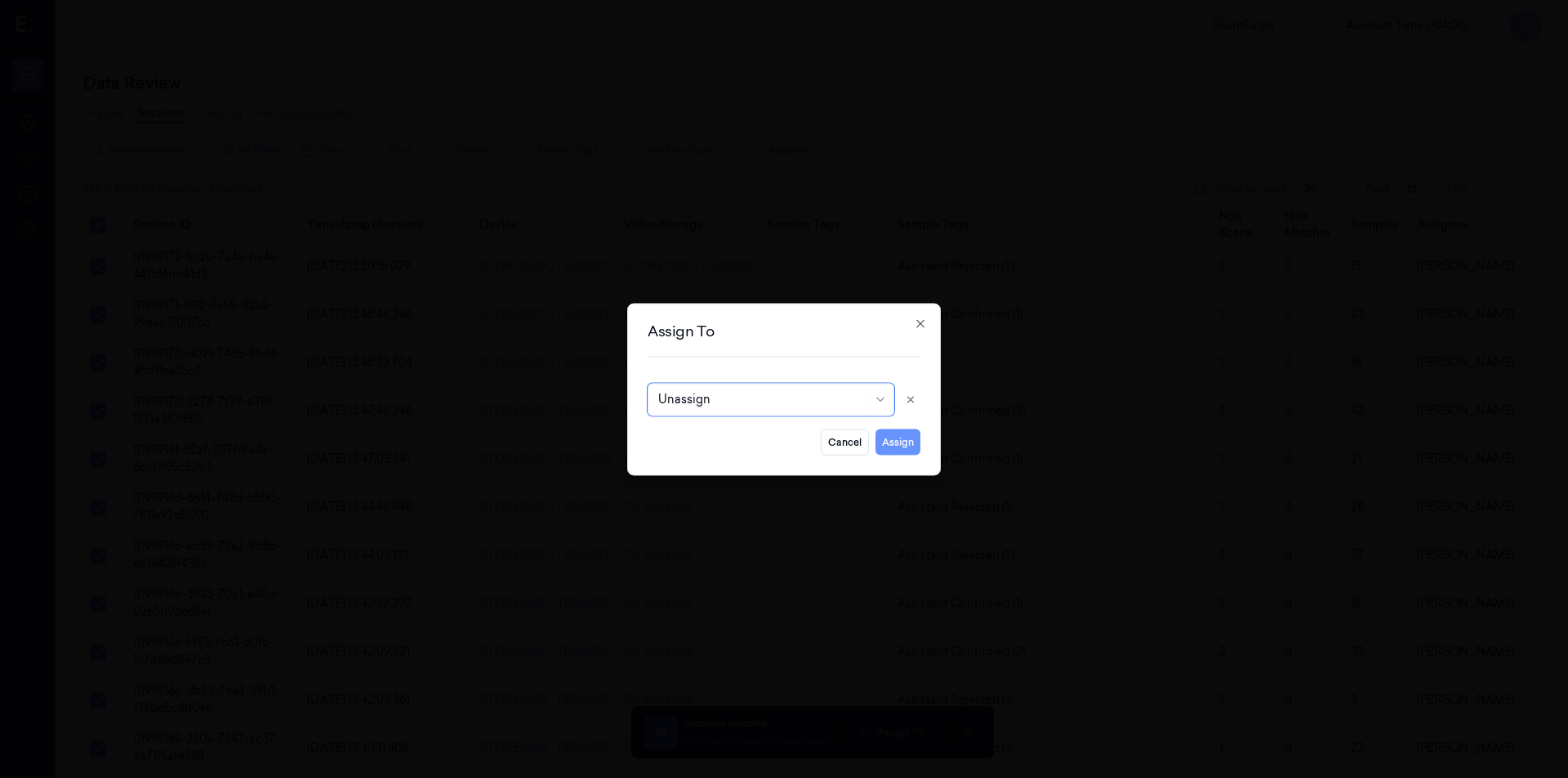
click at [887, 434] on button "Assign" at bounding box center [897, 442] width 45 height 26
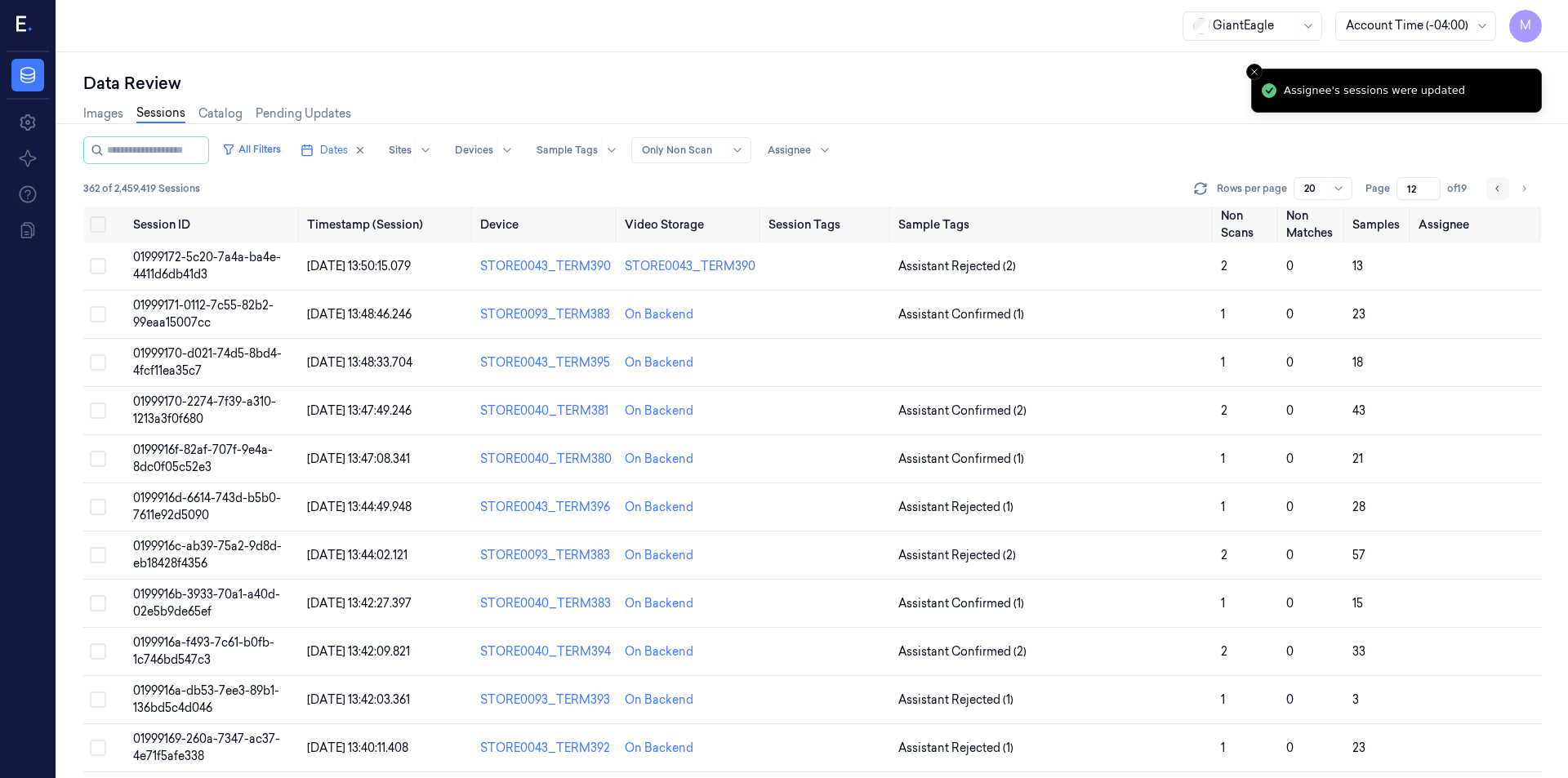
click at [1498, 183] on icon "Go to previous page" at bounding box center [1497, 188] width 10 height 13
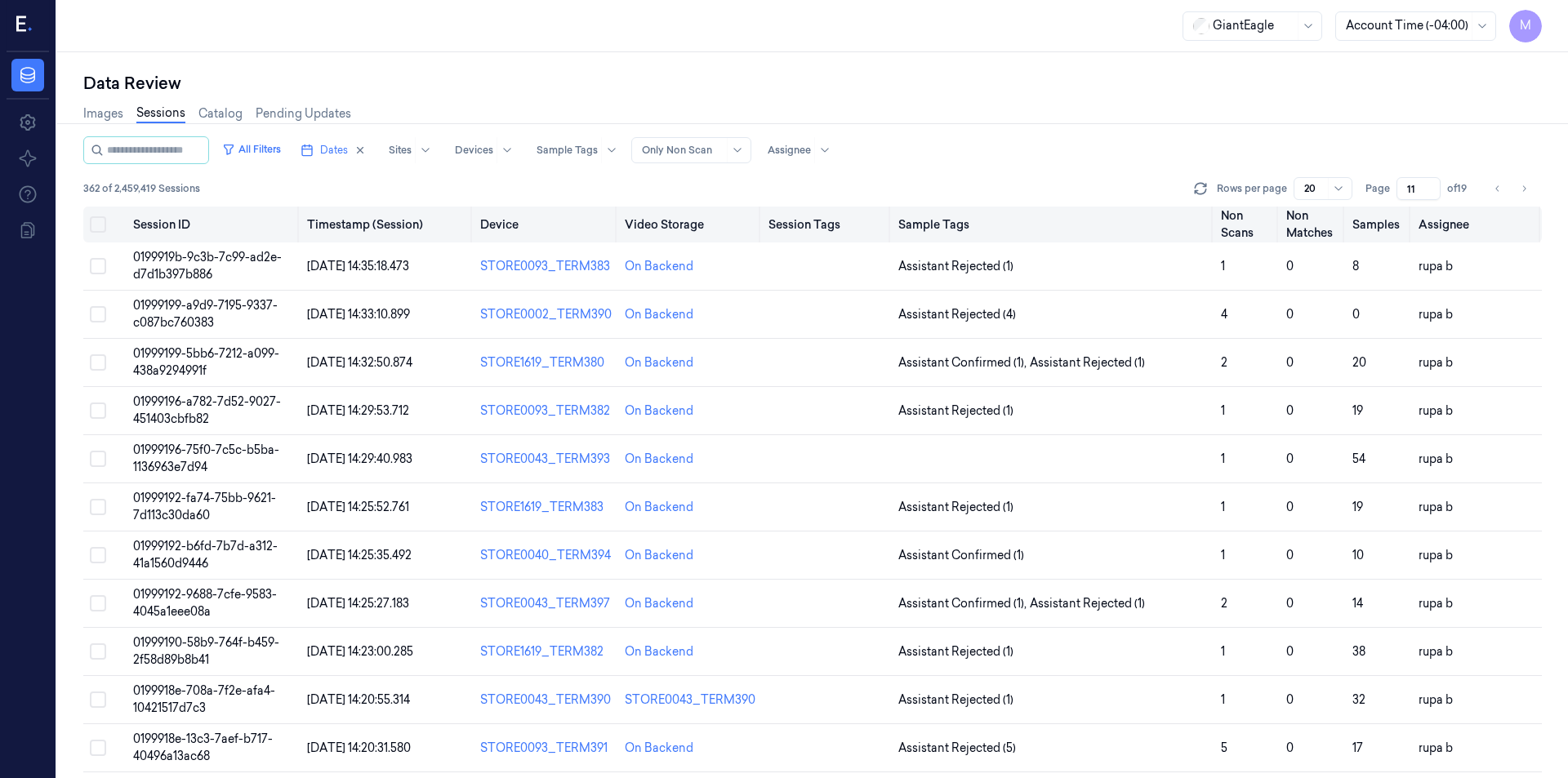
click at [100, 226] on button "Select all" at bounding box center [97, 224] width 17 height 17
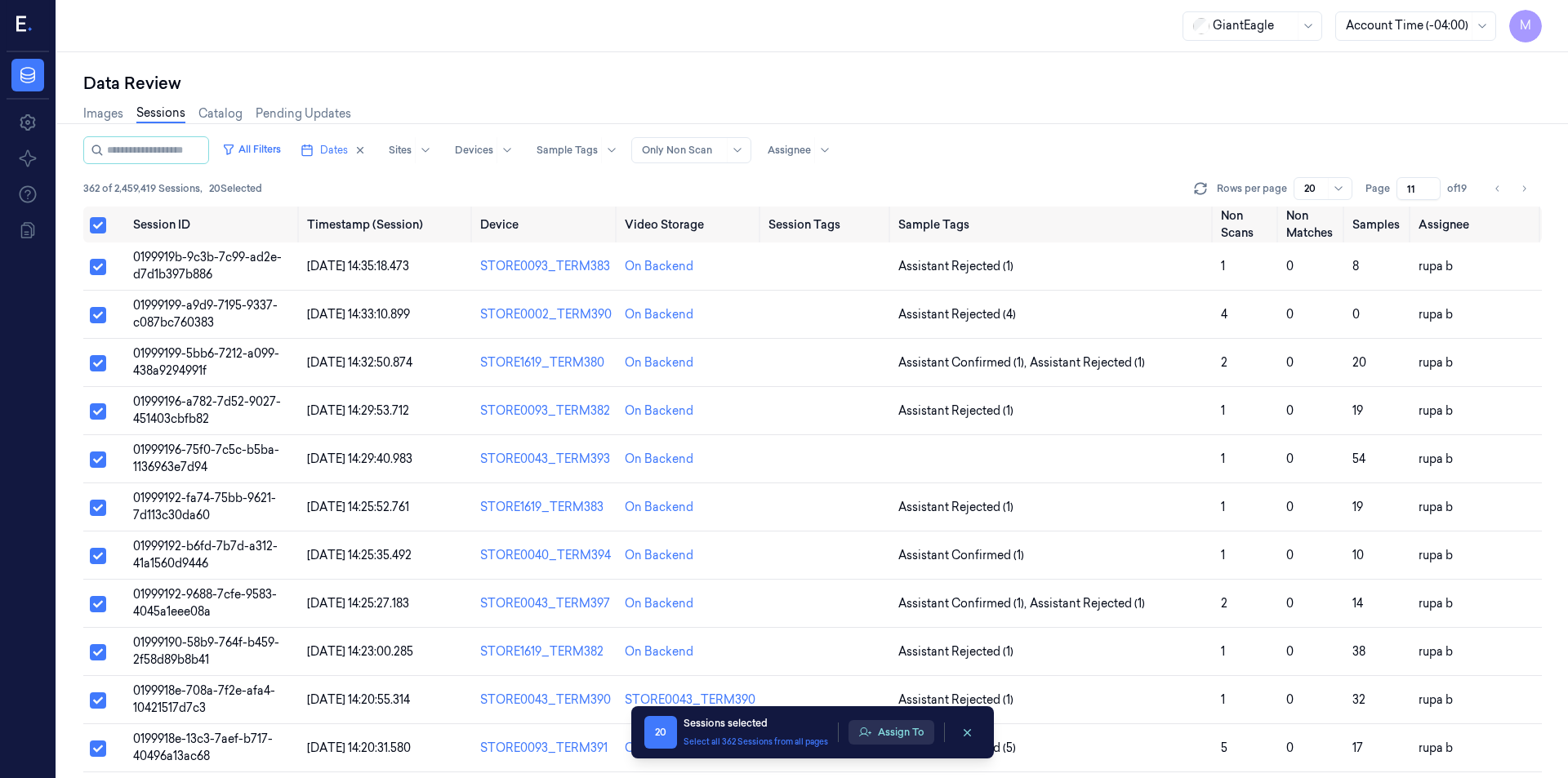
click at [894, 741] on button "Assign To" at bounding box center [891, 732] width 86 height 24
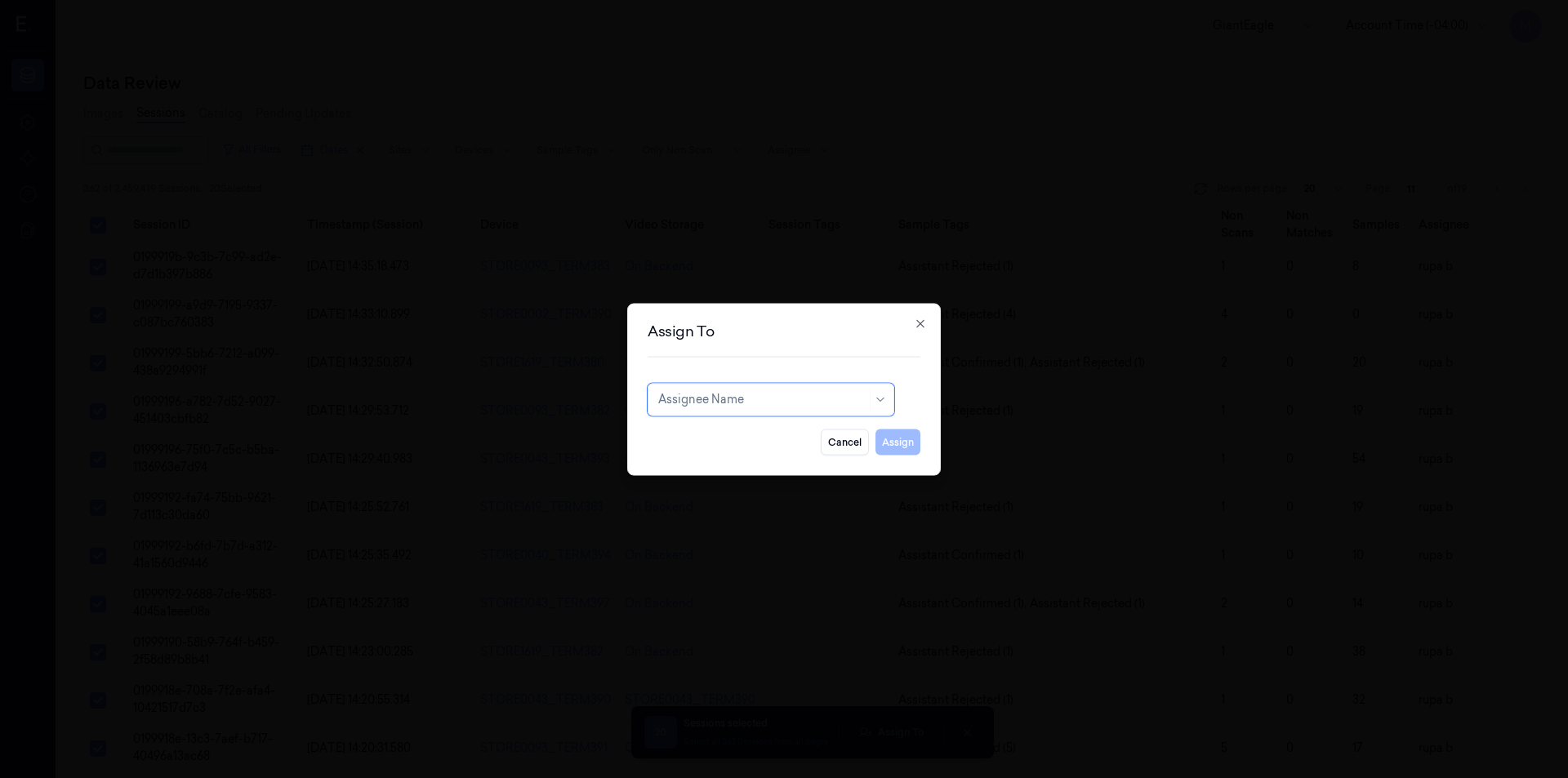
click at [834, 398] on div at bounding box center [762, 400] width 208 height 17
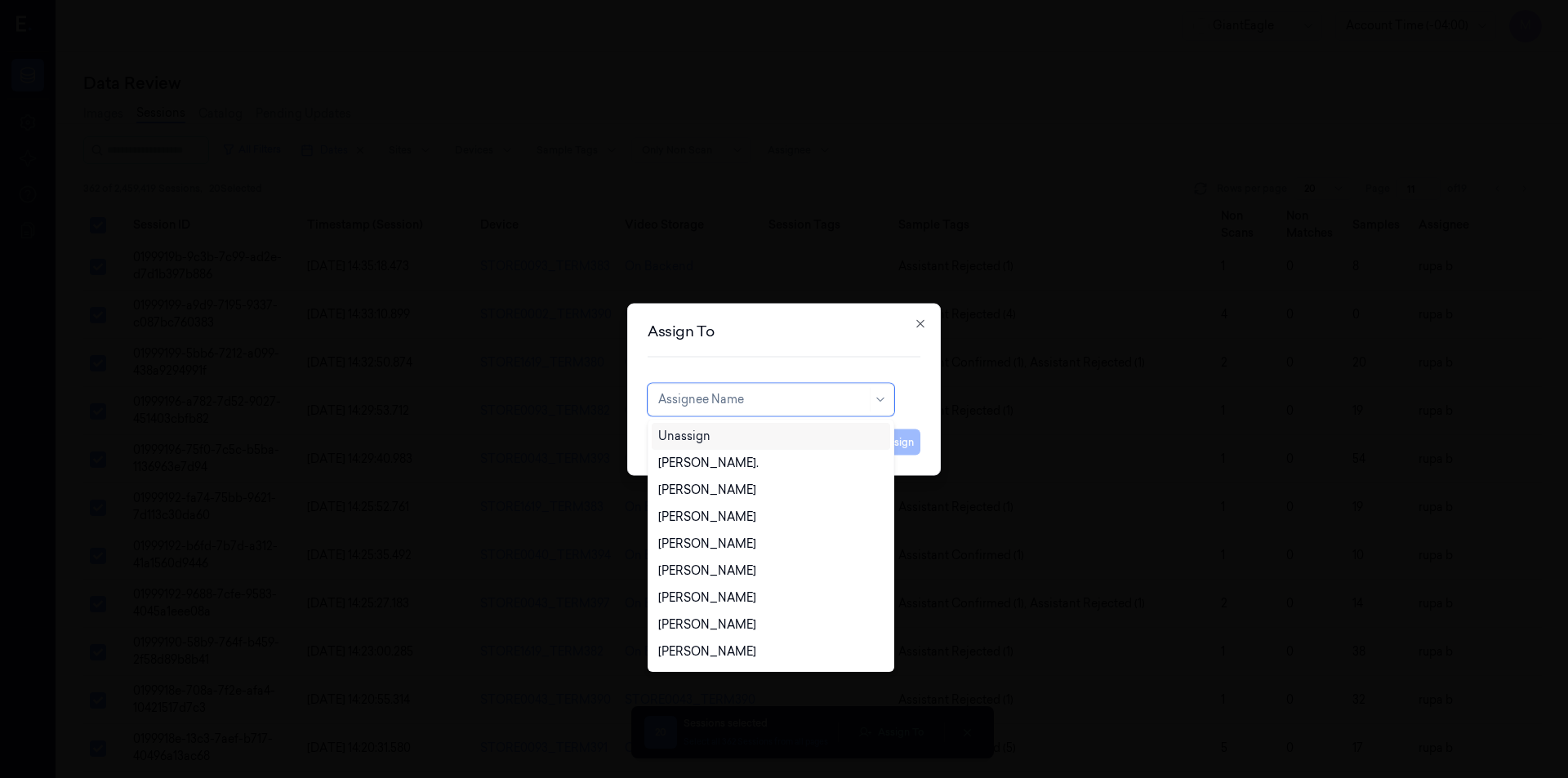
click at [742, 432] on div "Unassign" at bounding box center [771, 436] width 225 height 17
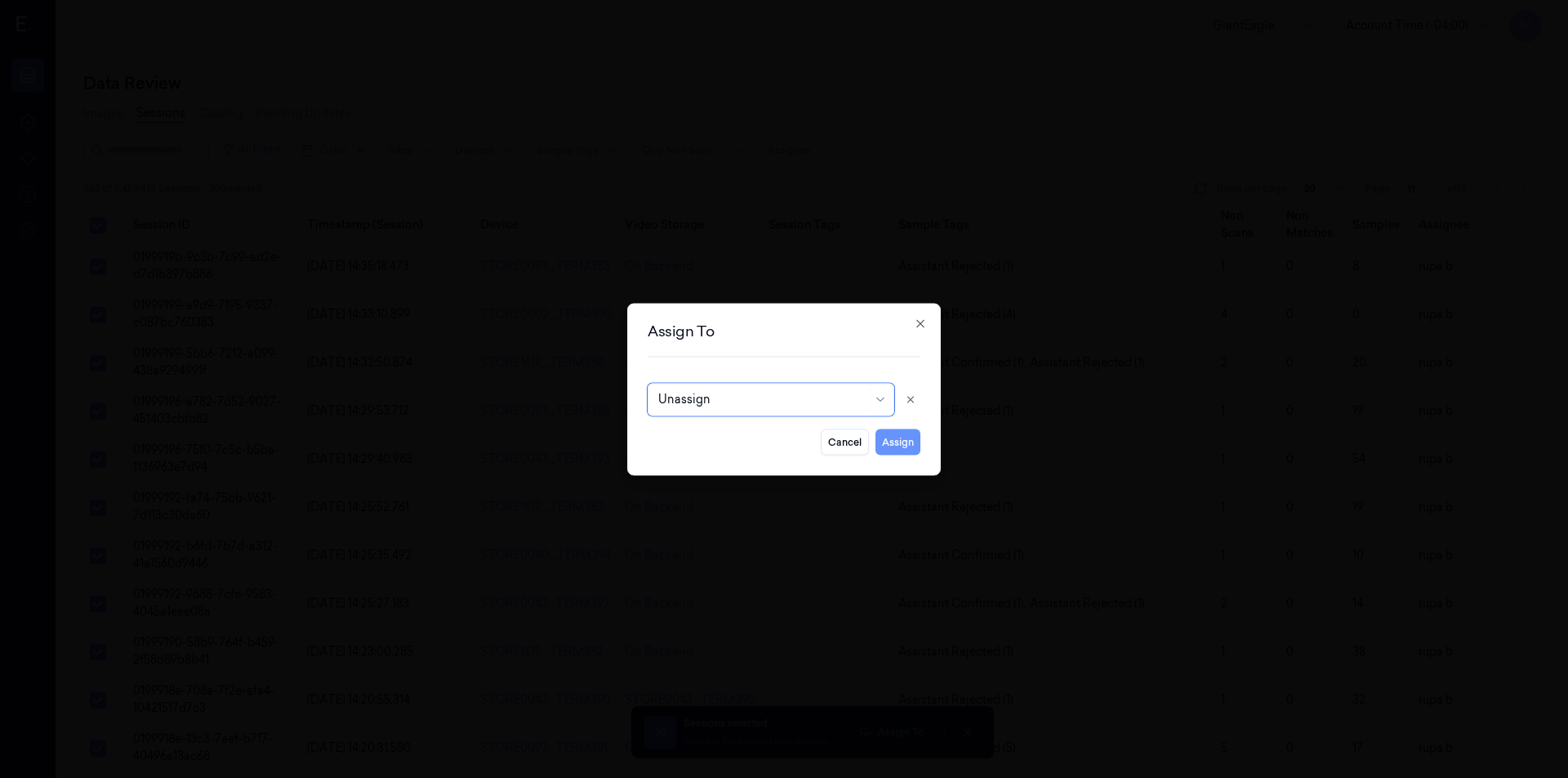
click at [893, 442] on button "Assign" at bounding box center [897, 442] width 45 height 26
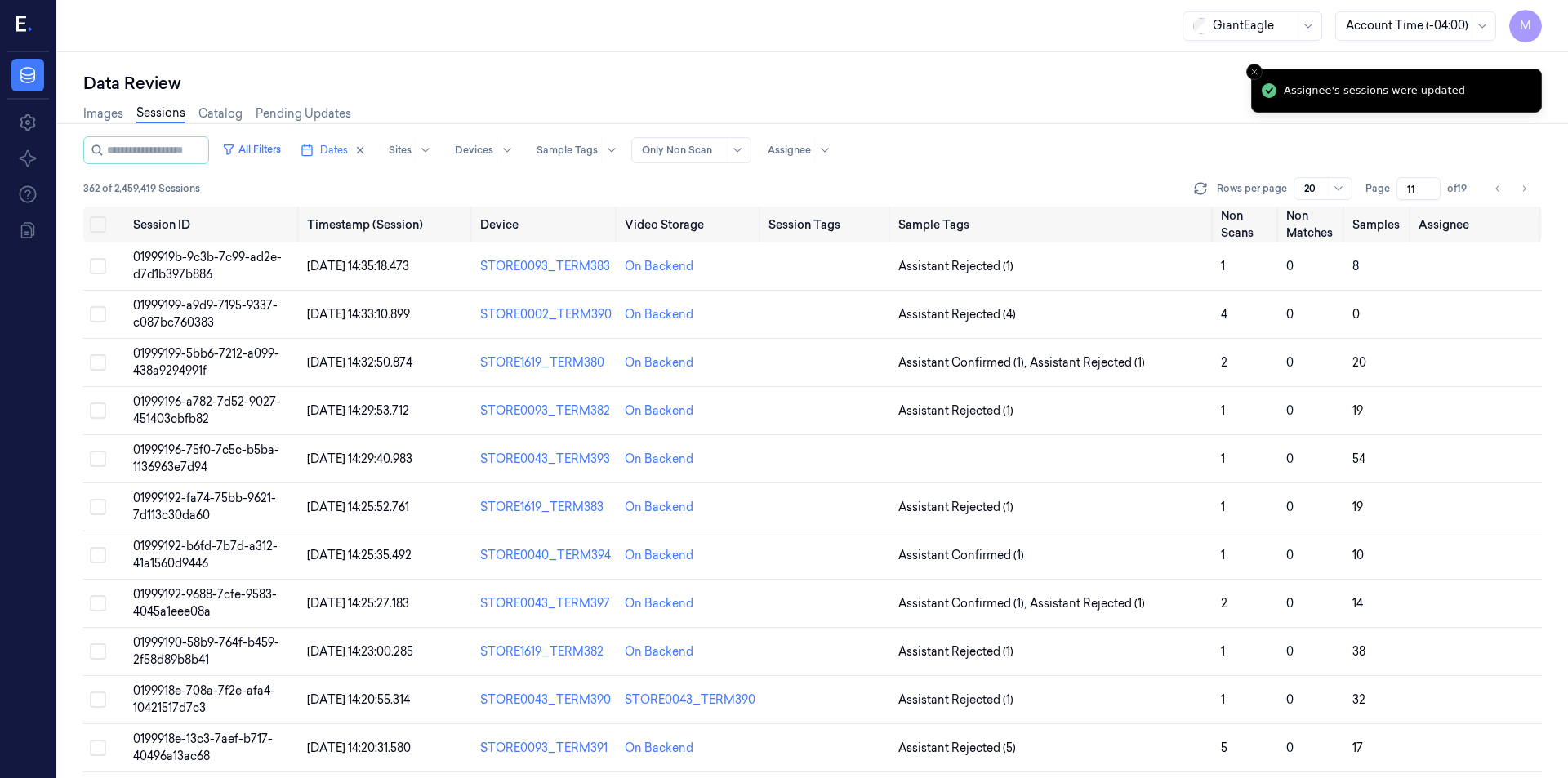
click at [1071, 132] on div "Images Sessions Catalog Pending Updates" at bounding box center [812, 116] width 1458 height 42
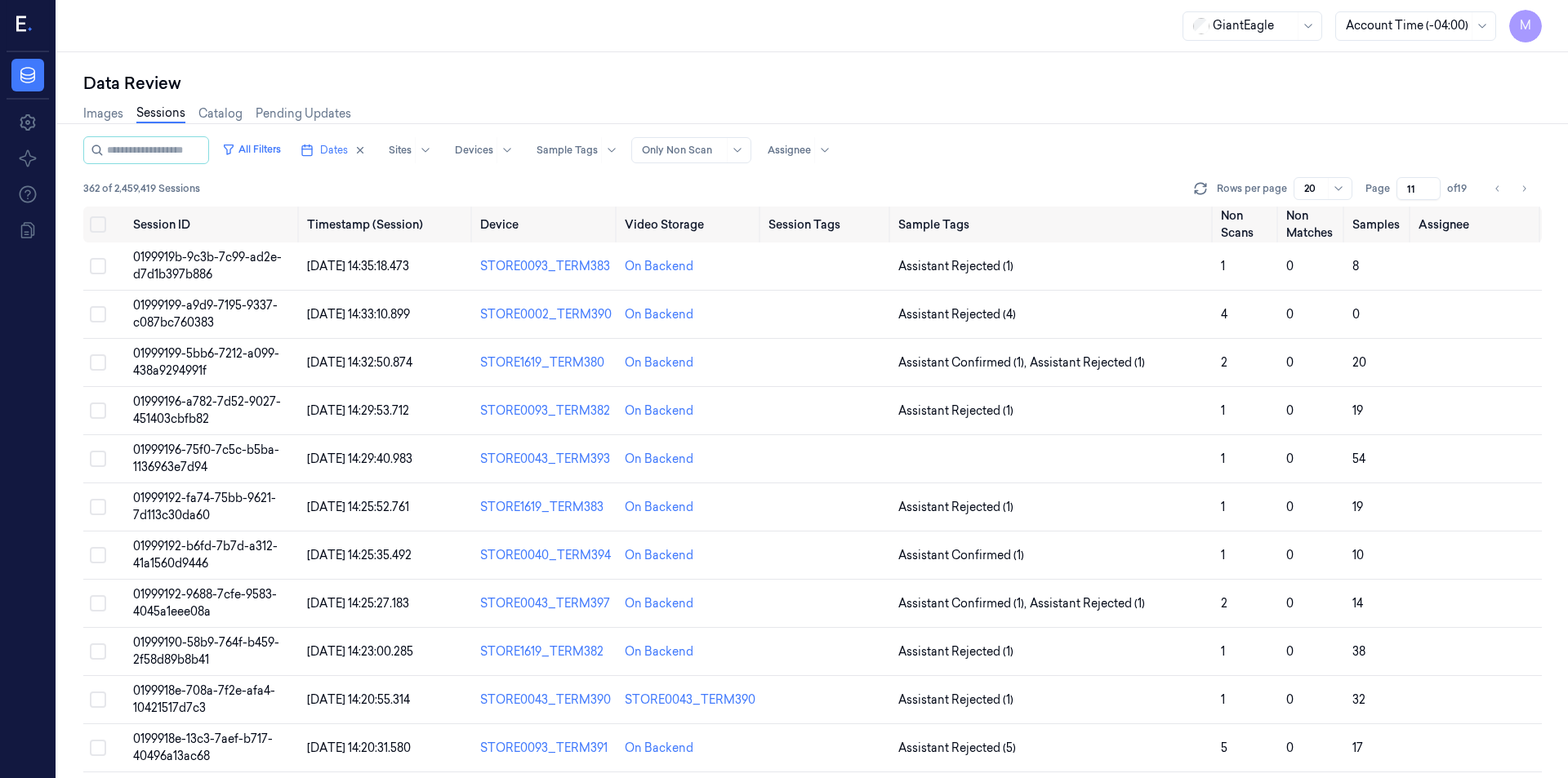
click at [1185, 143] on div "All Filters Dates Sites Devices Sample Tags Alert Type Only Non Scan Assignee" at bounding box center [812, 150] width 1458 height 28
click at [1518, 194] on icon "Go to next page" at bounding box center [1523, 188] width 10 height 13
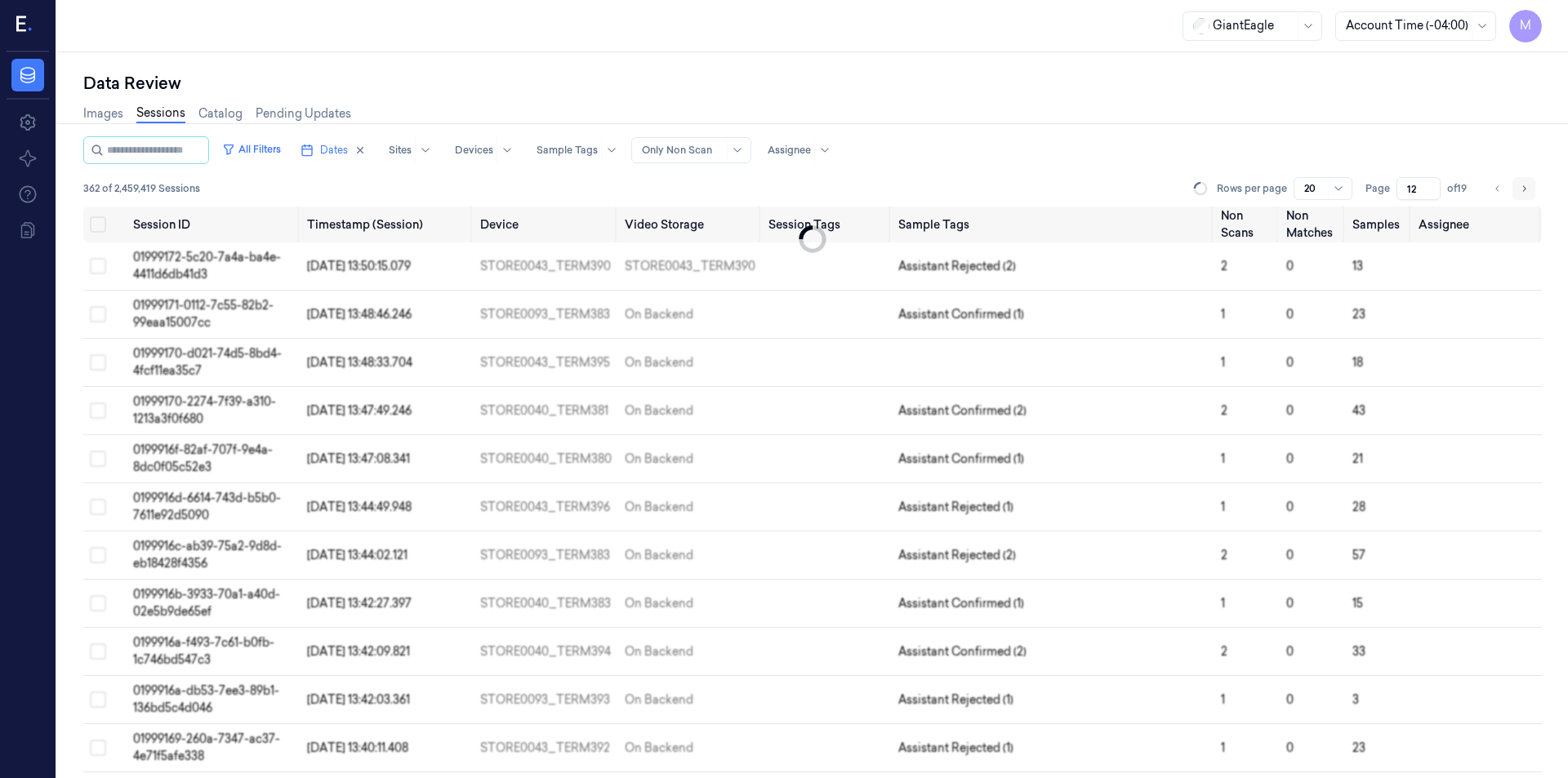
click at [1518, 194] on icon "Go to next page" at bounding box center [1523, 188] width 10 height 13
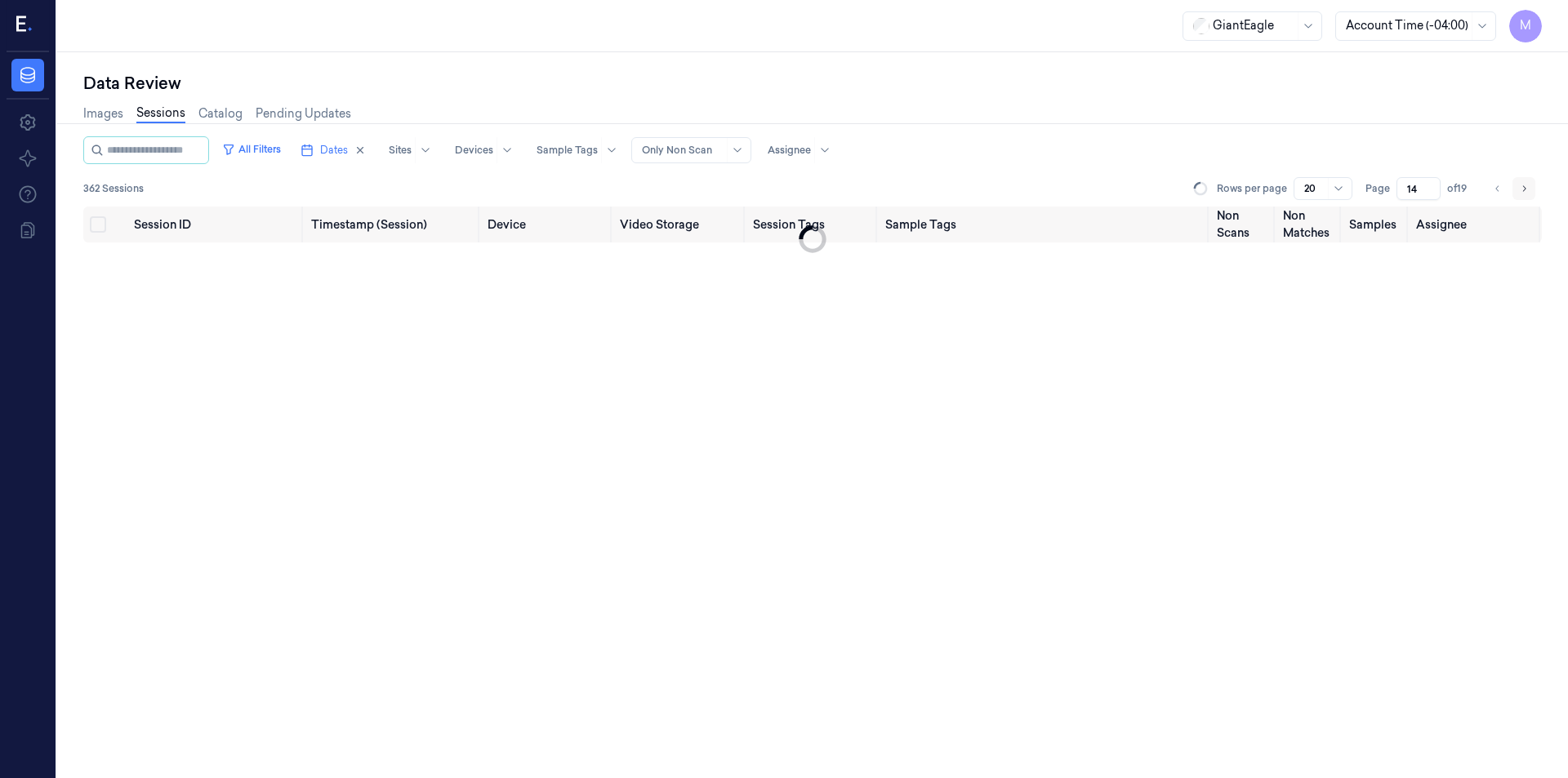
click at [1518, 194] on icon "Go to next page" at bounding box center [1523, 188] width 10 height 13
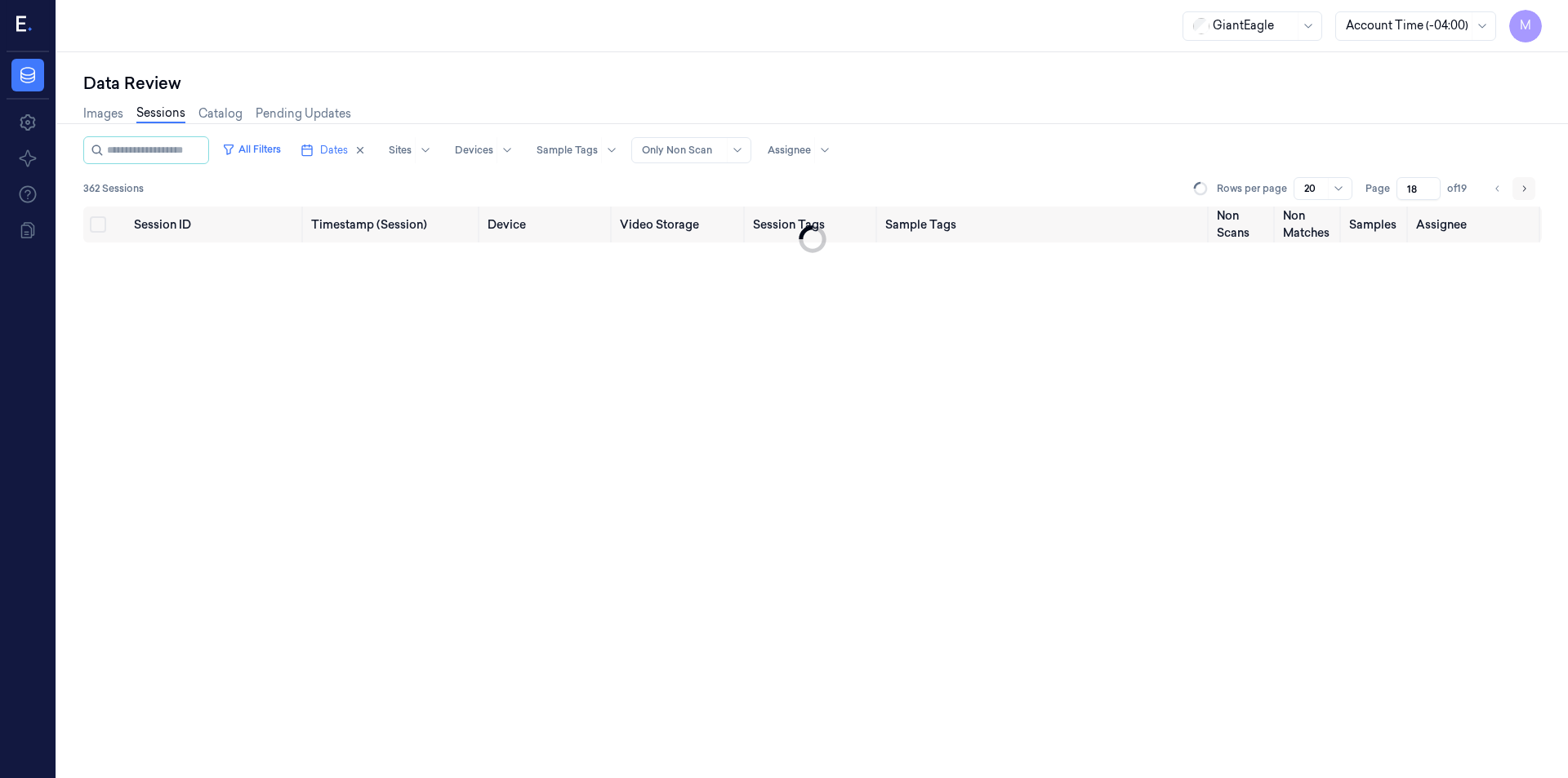
type input "19"
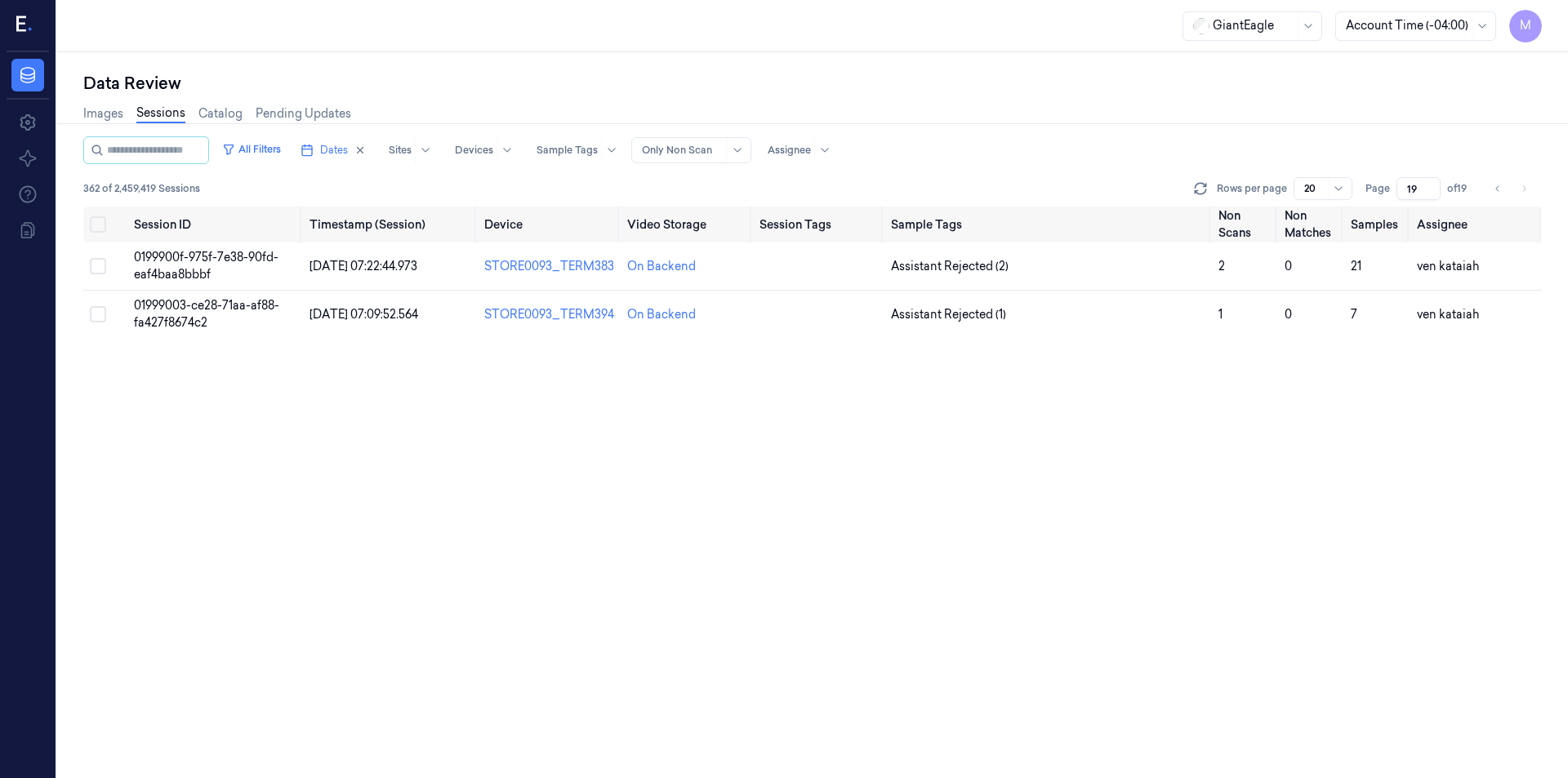
click at [676, 475] on div "Session ID Timestamp (Session) Device Video Storage Session Tags Sample Tags No…" at bounding box center [812, 492] width 1458 height 571
click at [104, 222] on button "Select all" at bounding box center [97, 224] width 17 height 17
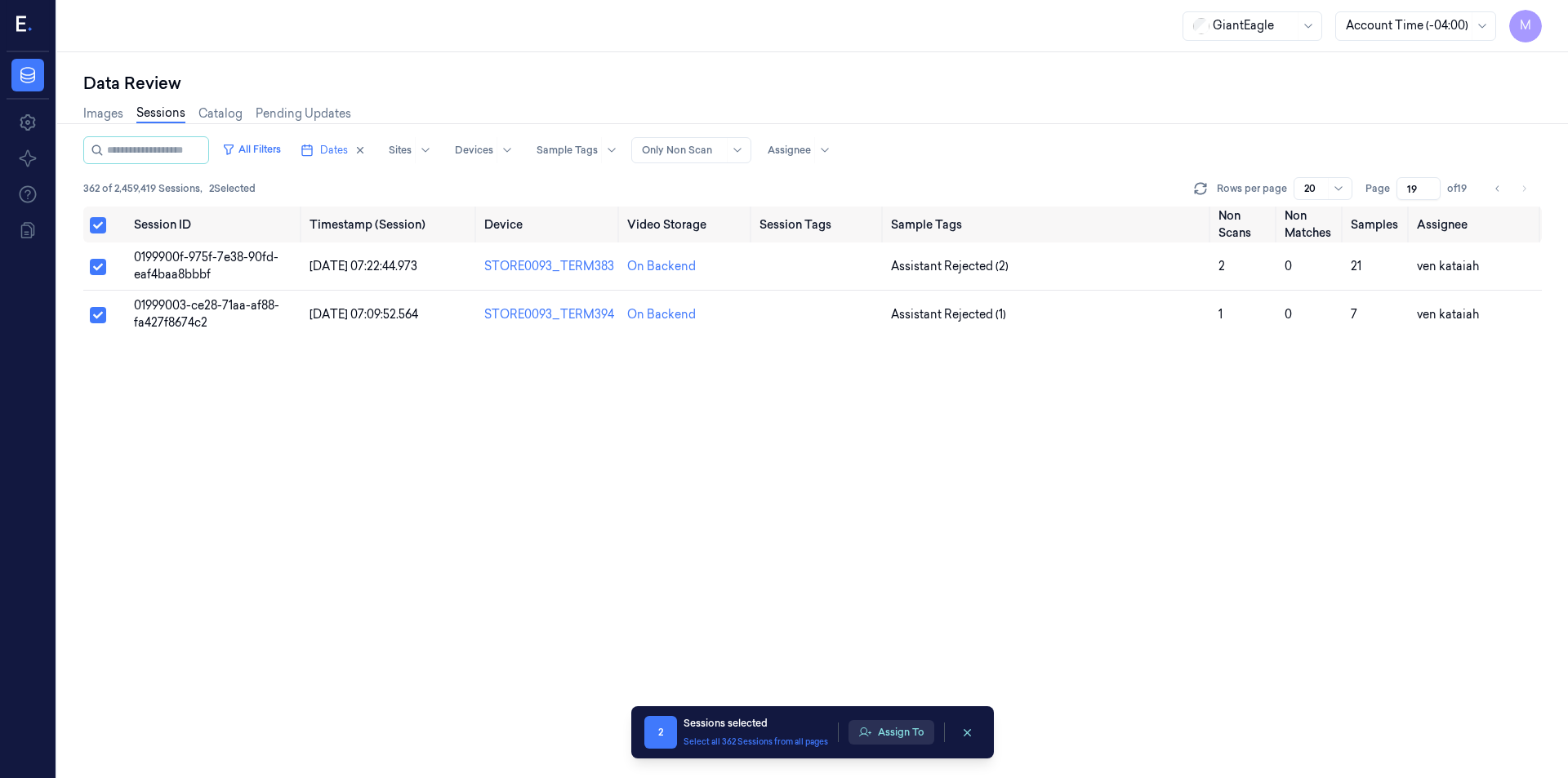
click at [918, 728] on button "Assign To" at bounding box center [891, 732] width 86 height 24
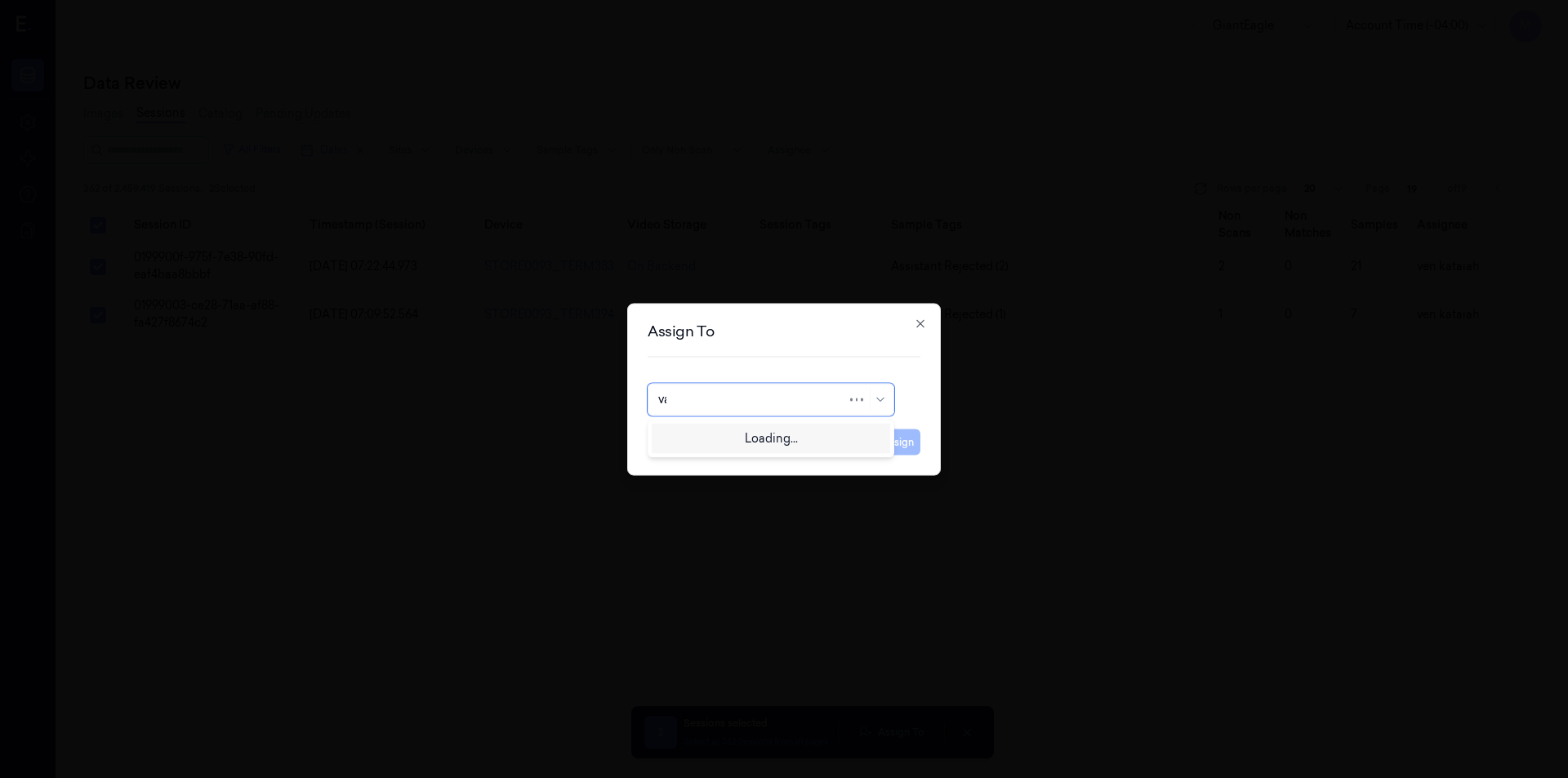
type input "var"
click at [714, 462] on div "varsha g" at bounding box center [771, 463] width 225 height 17
click at [890, 437] on button "Assign" at bounding box center [897, 442] width 45 height 26
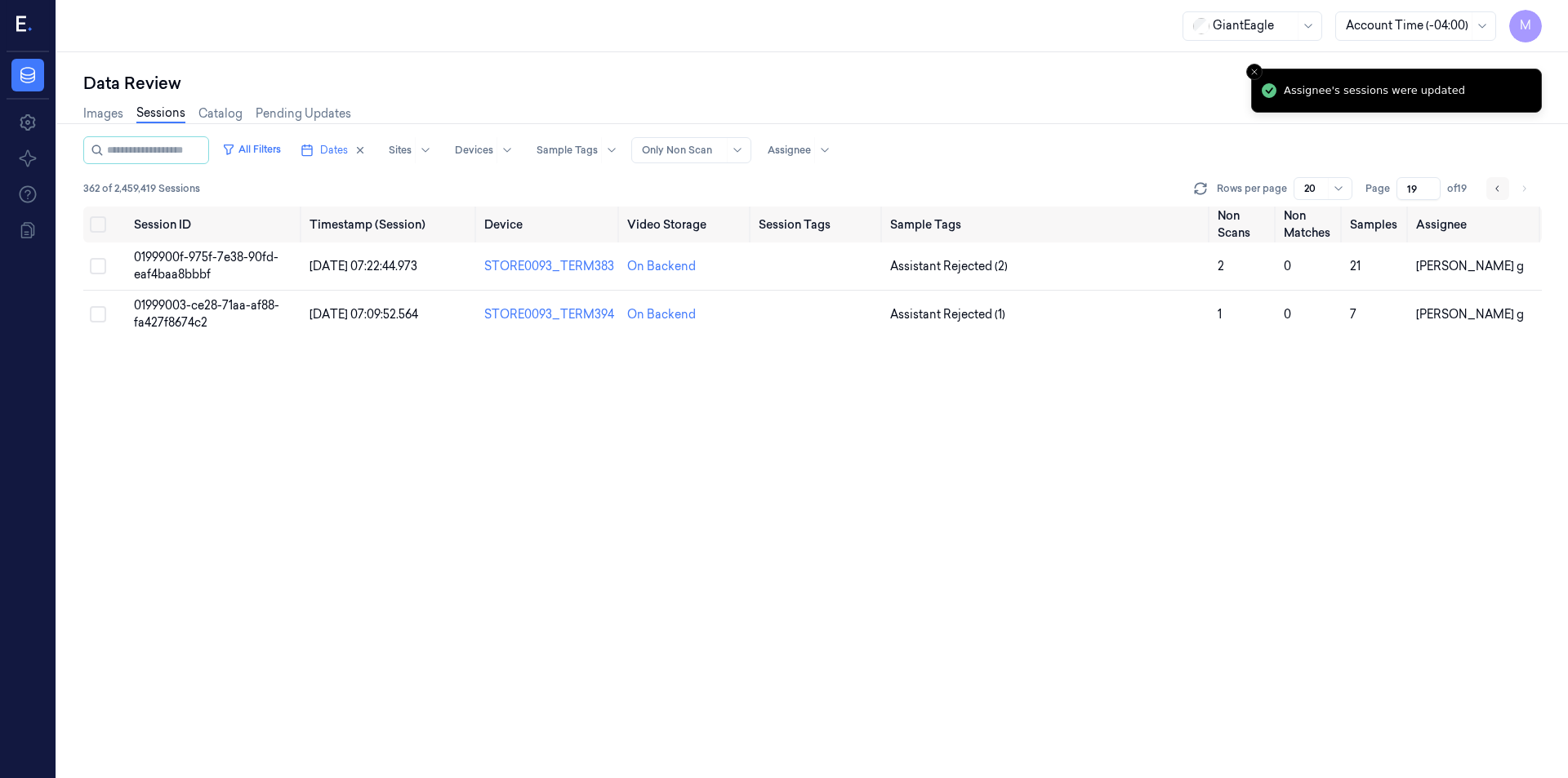
click at [1496, 192] on icon "Go to previous page" at bounding box center [1497, 188] width 10 height 13
type input "18"
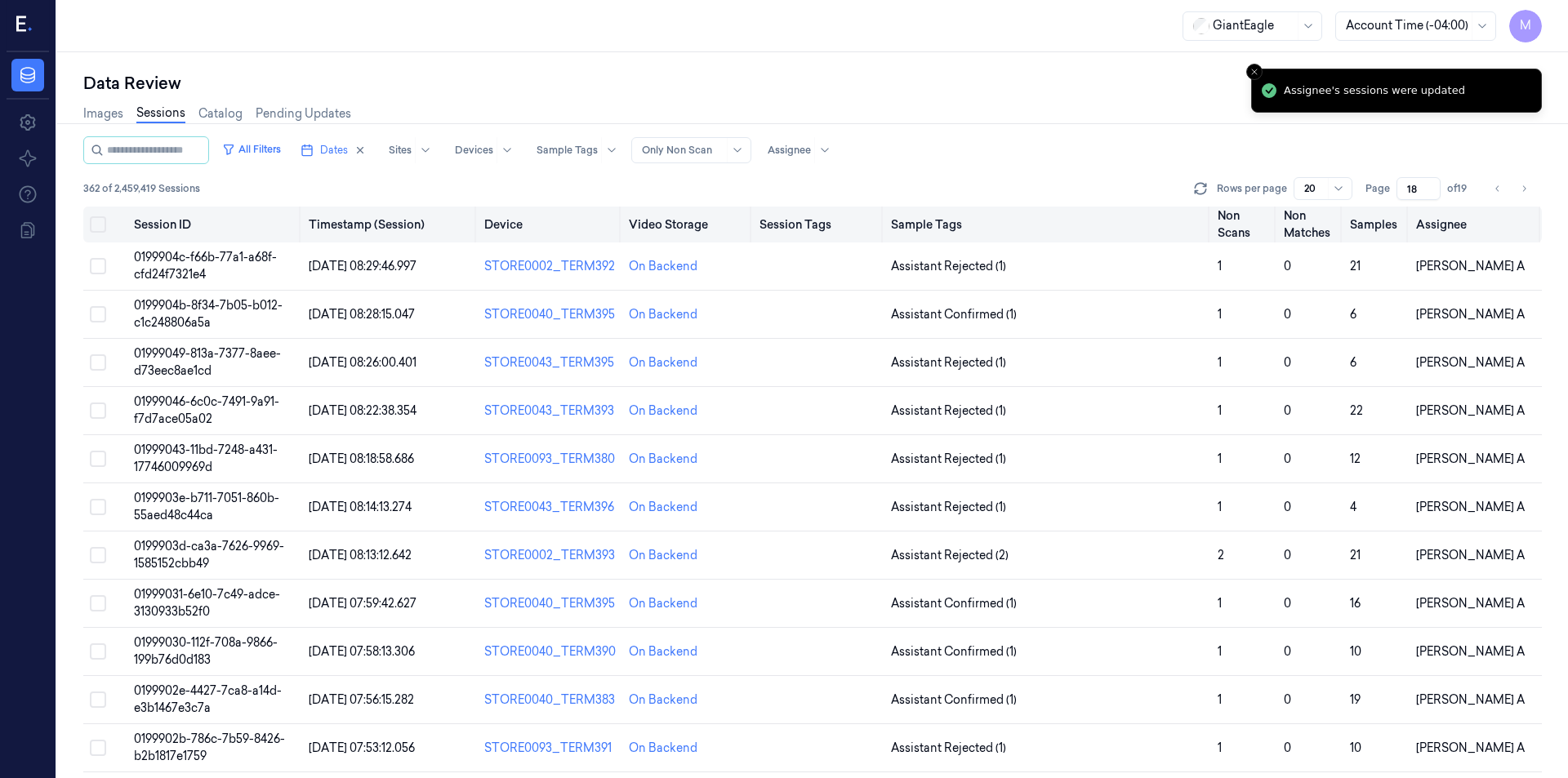
click at [103, 226] on button "Select all" at bounding box center [97, 224] width 17 height 17
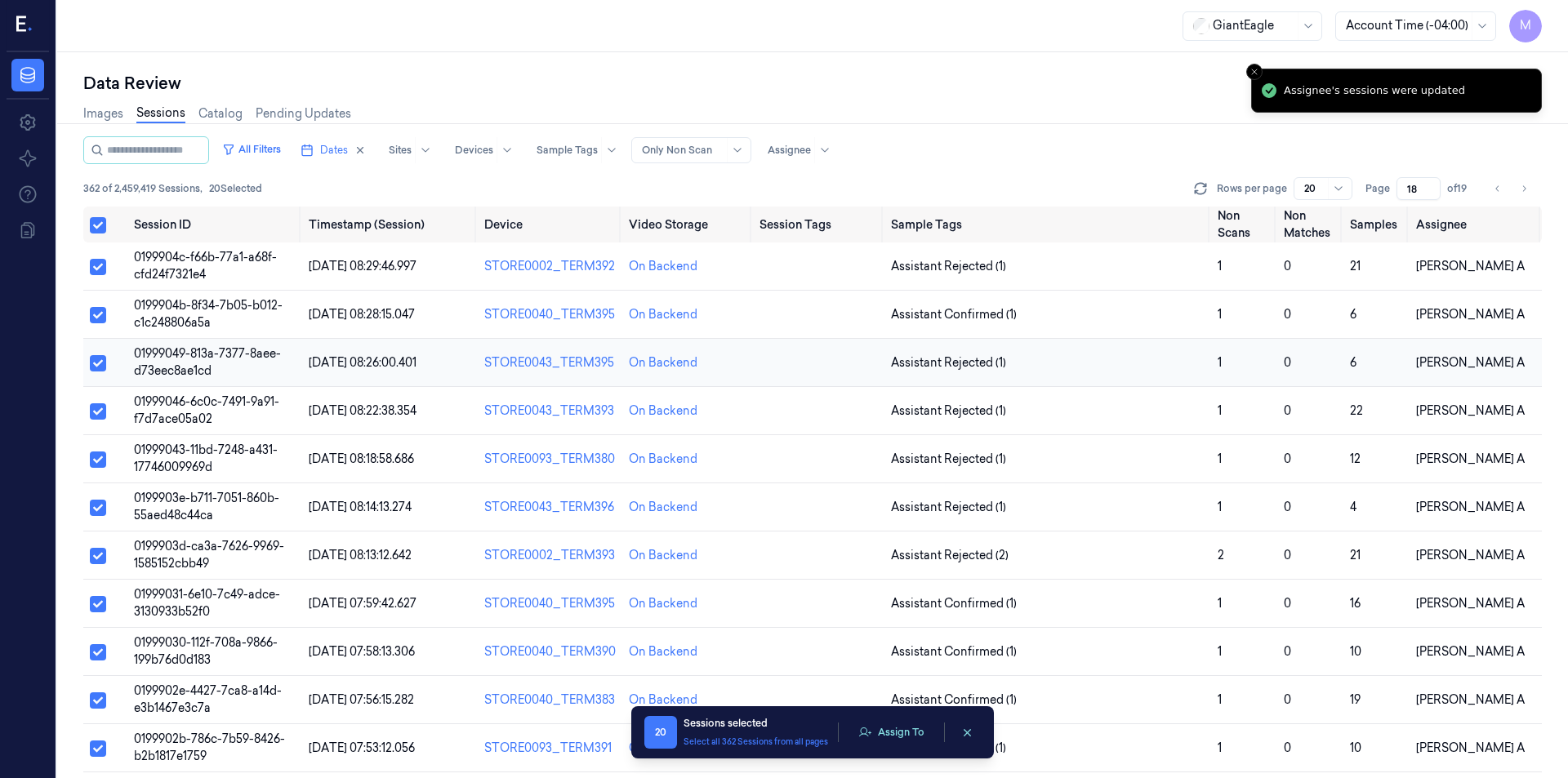
type button "on"
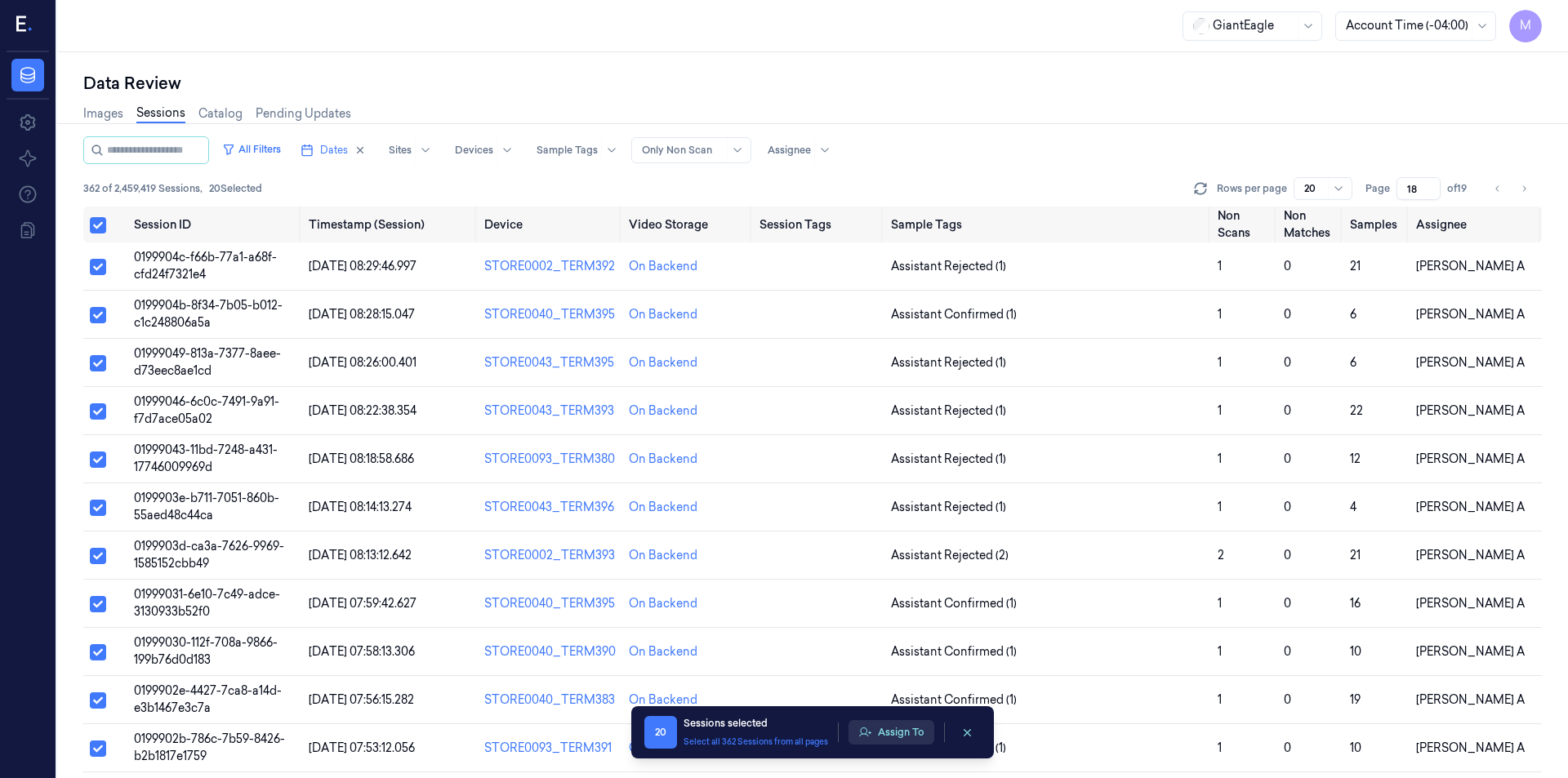
click at [912, 728] on button "Assign To" at bounding box center [891, 732] width 86 height 24
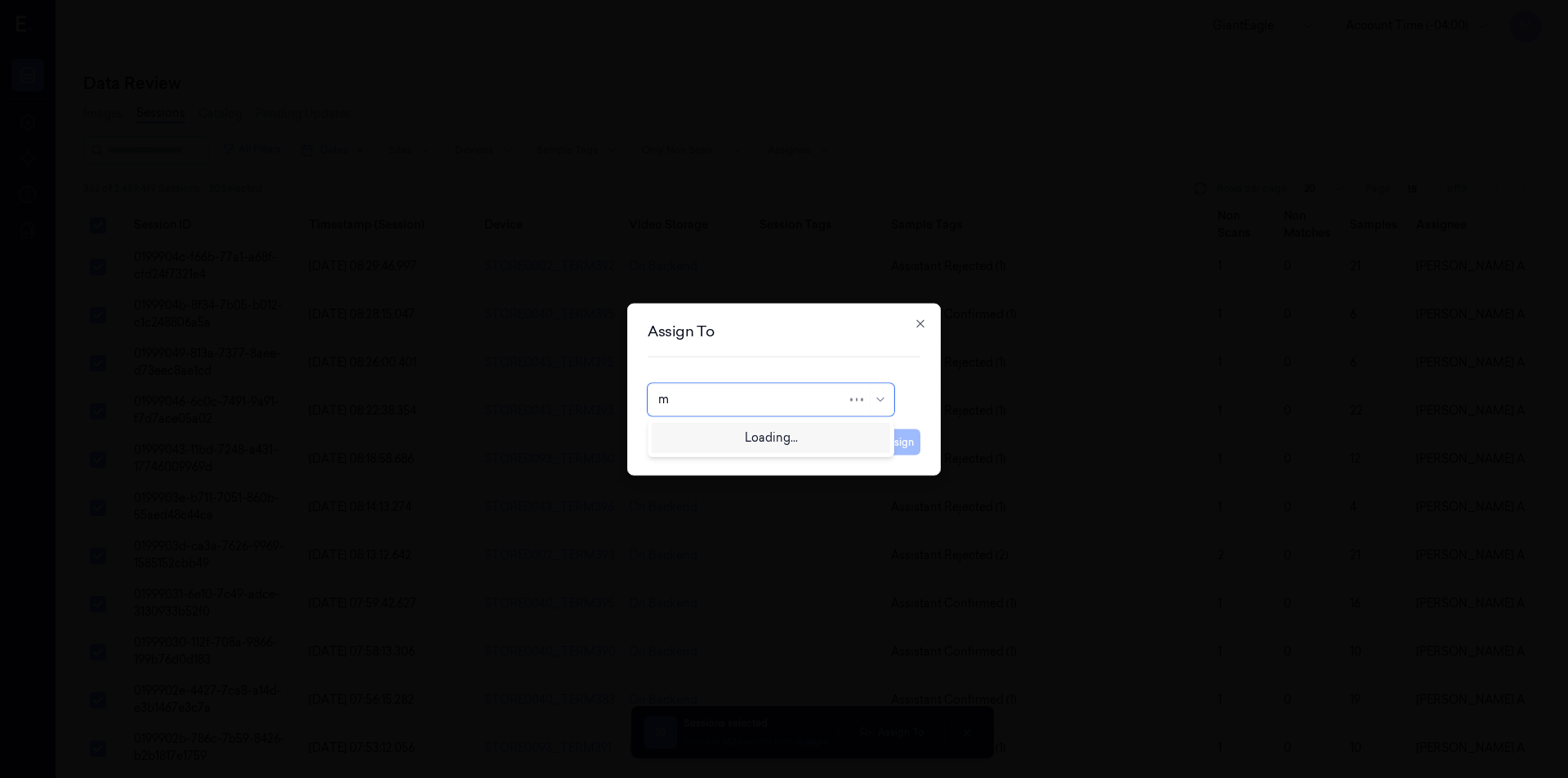
type input "mo"
click at [717, 447] on div "mohan kune" at bounding box center [771, 436] width 238 height 27
click at [900, 448] on button "Assign" at bounding box center [897, 442] width 45 height 26
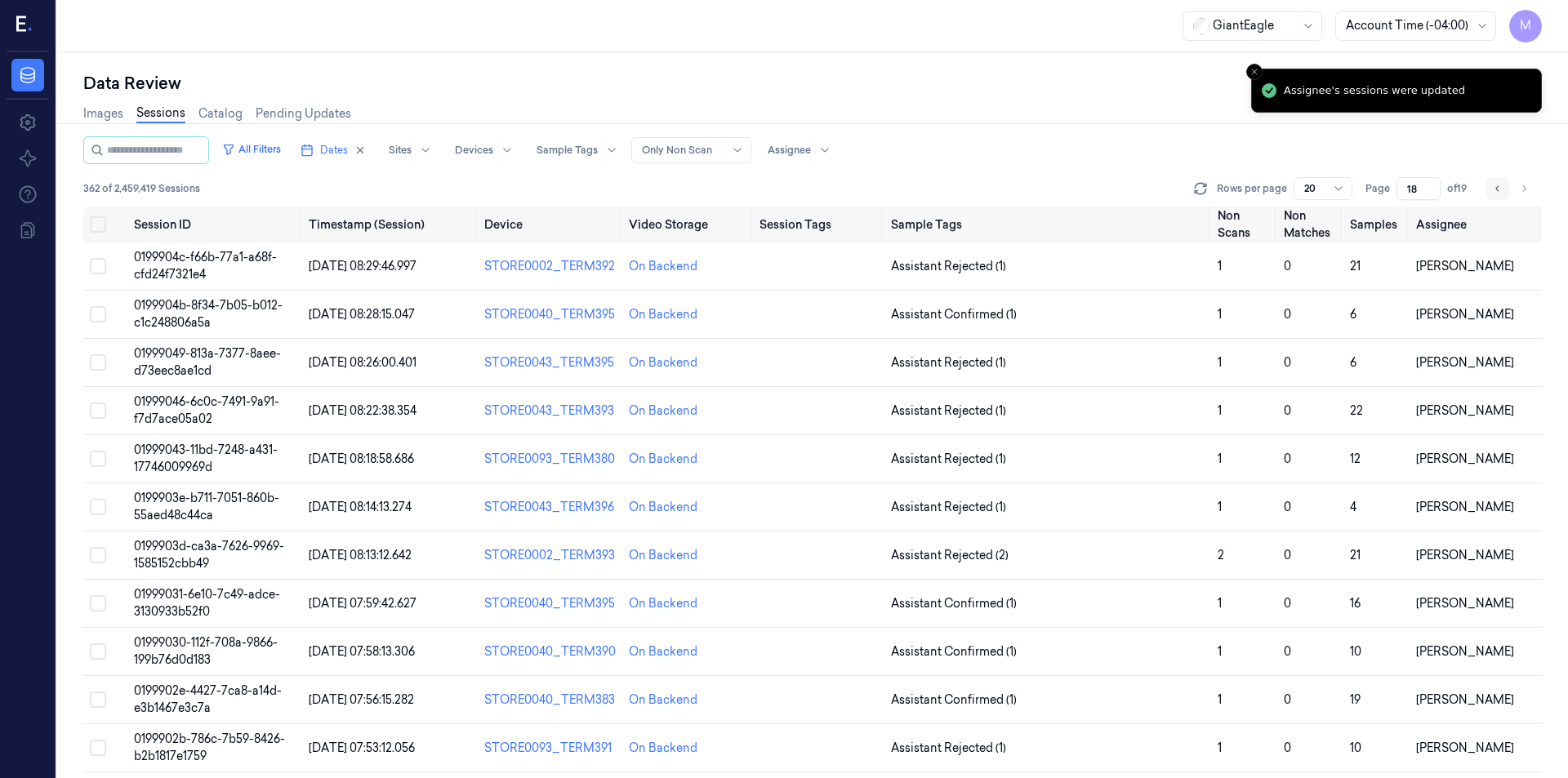
click at [1505, 194] on button "Go to previous page" at bounding box center [1498, 189] width 23 height 23
type input "17"
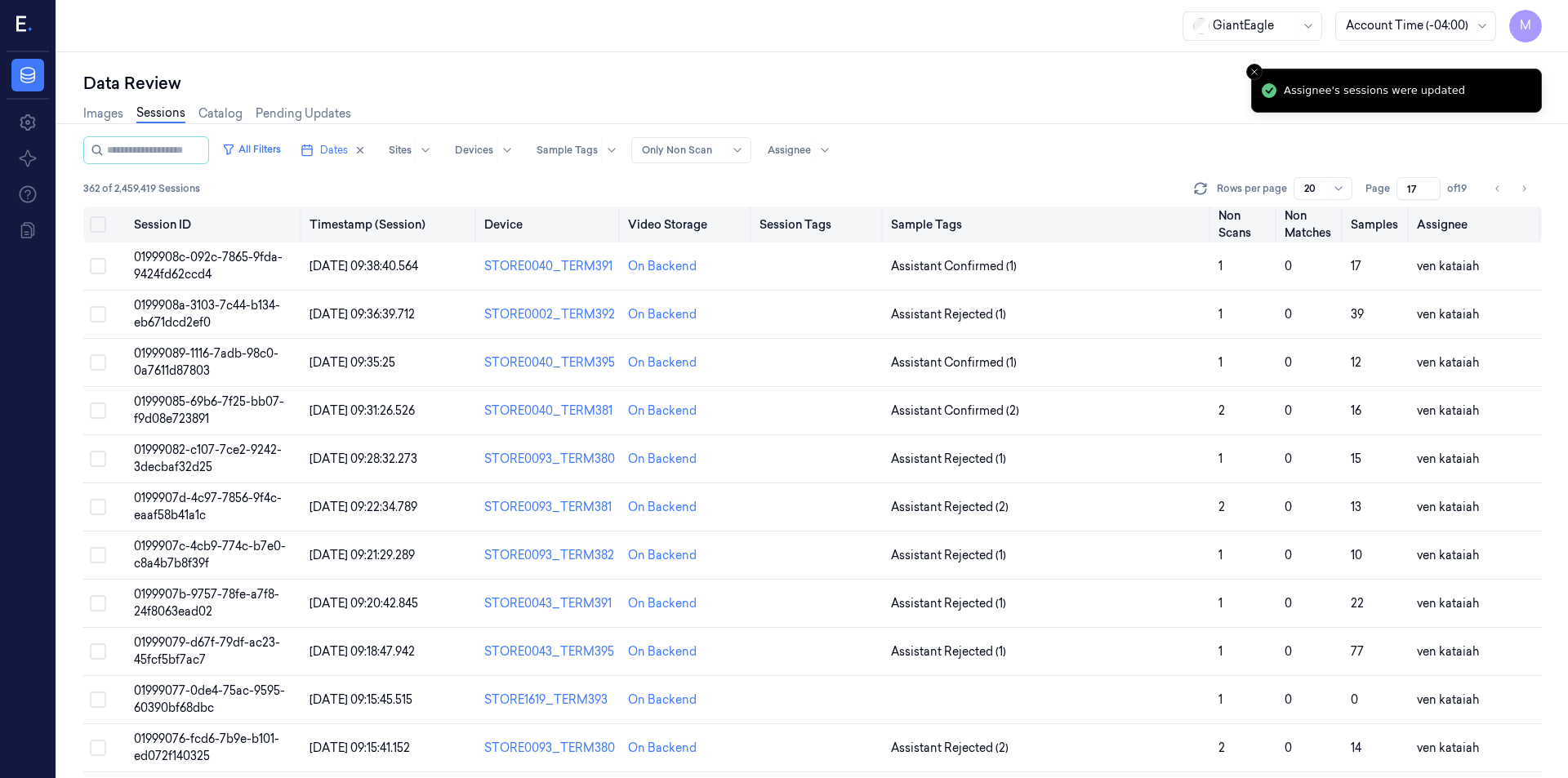
click at [100, 222] on button "on" at bounding box center [97, 224] width 17 height 17
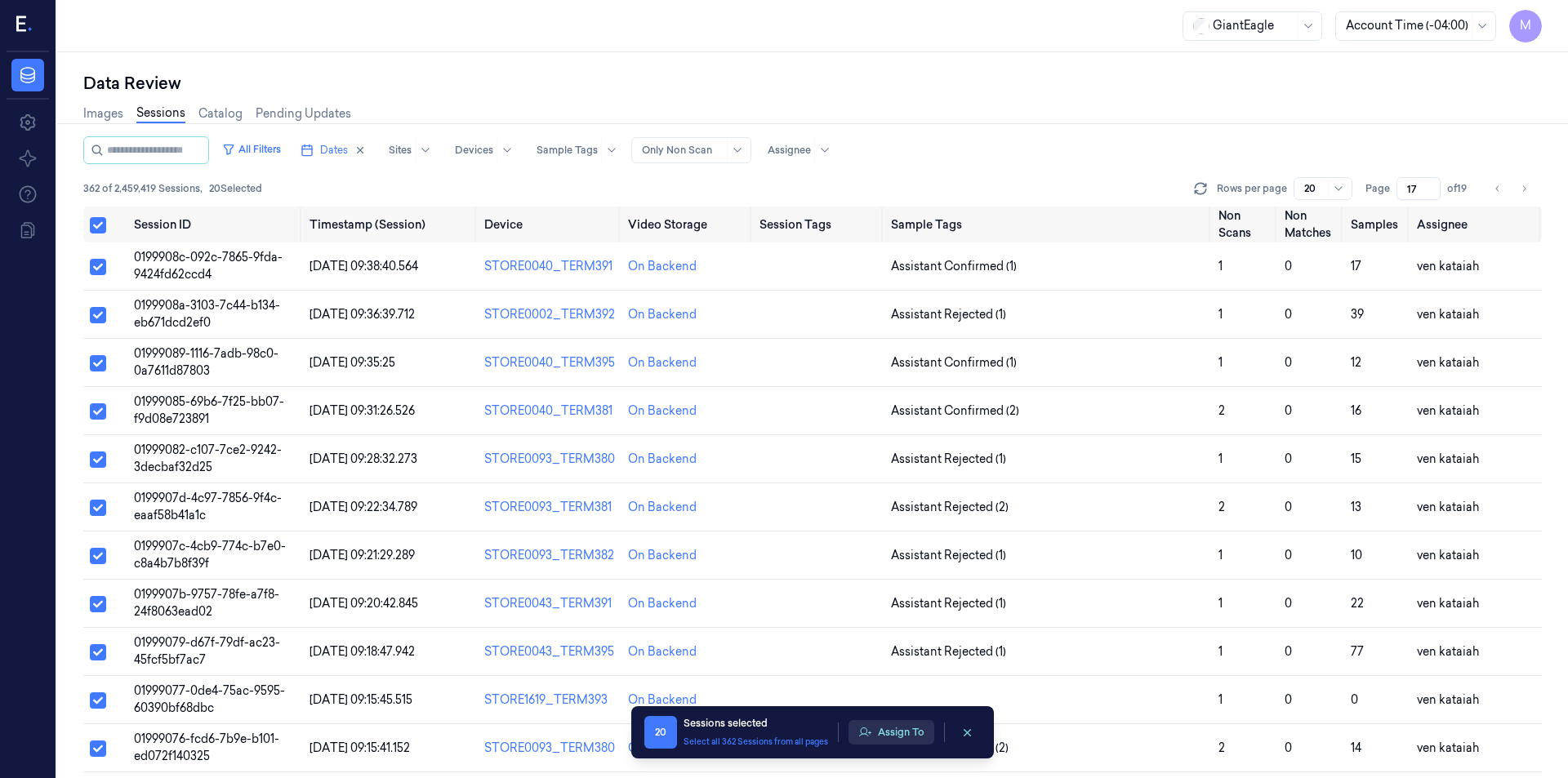
click at [918, 735] on button "Assign To" at bounding box center [891, 732] width 86 height 24
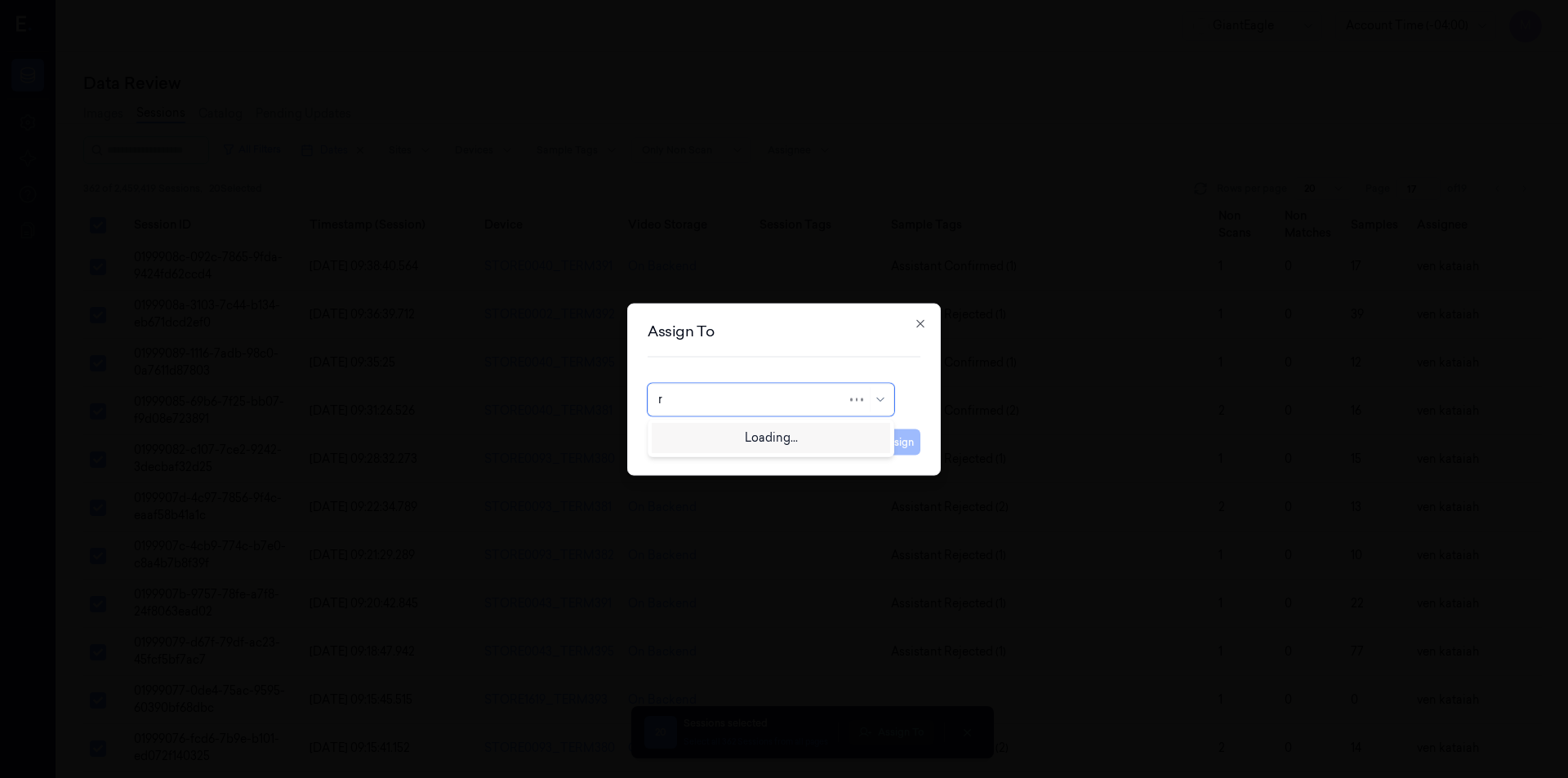
type input "ru"
click at [739, 438] on div "rupa b" at bounding box center [771, 436] width 225 height 17
click at [896, 451] on button "Assign" at bounding box center [897, 442] width 45 height 26
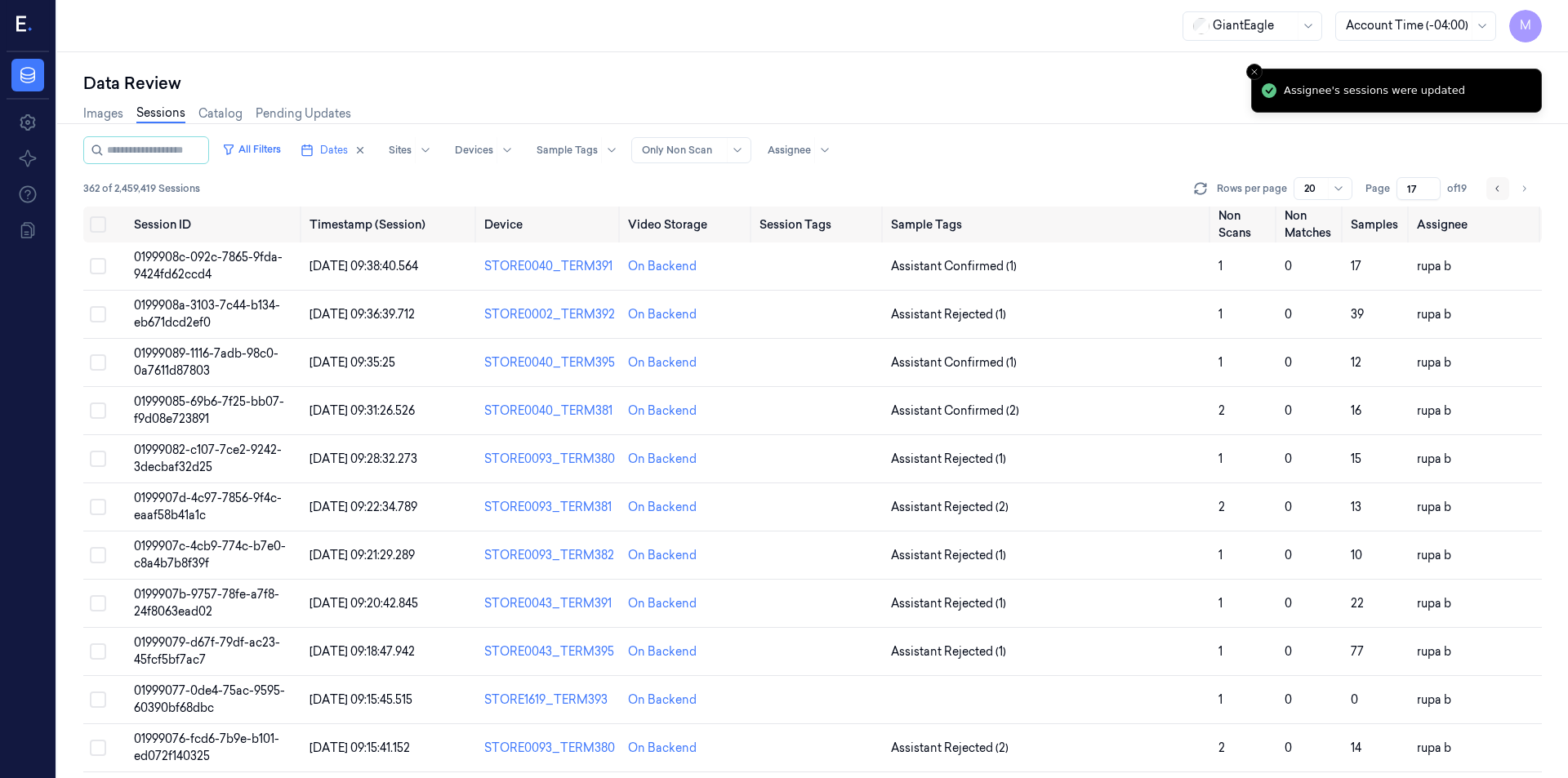
click at [1491, 196] on button "Go to previous page" at bounding box center [1498, 189] width 23 height 23
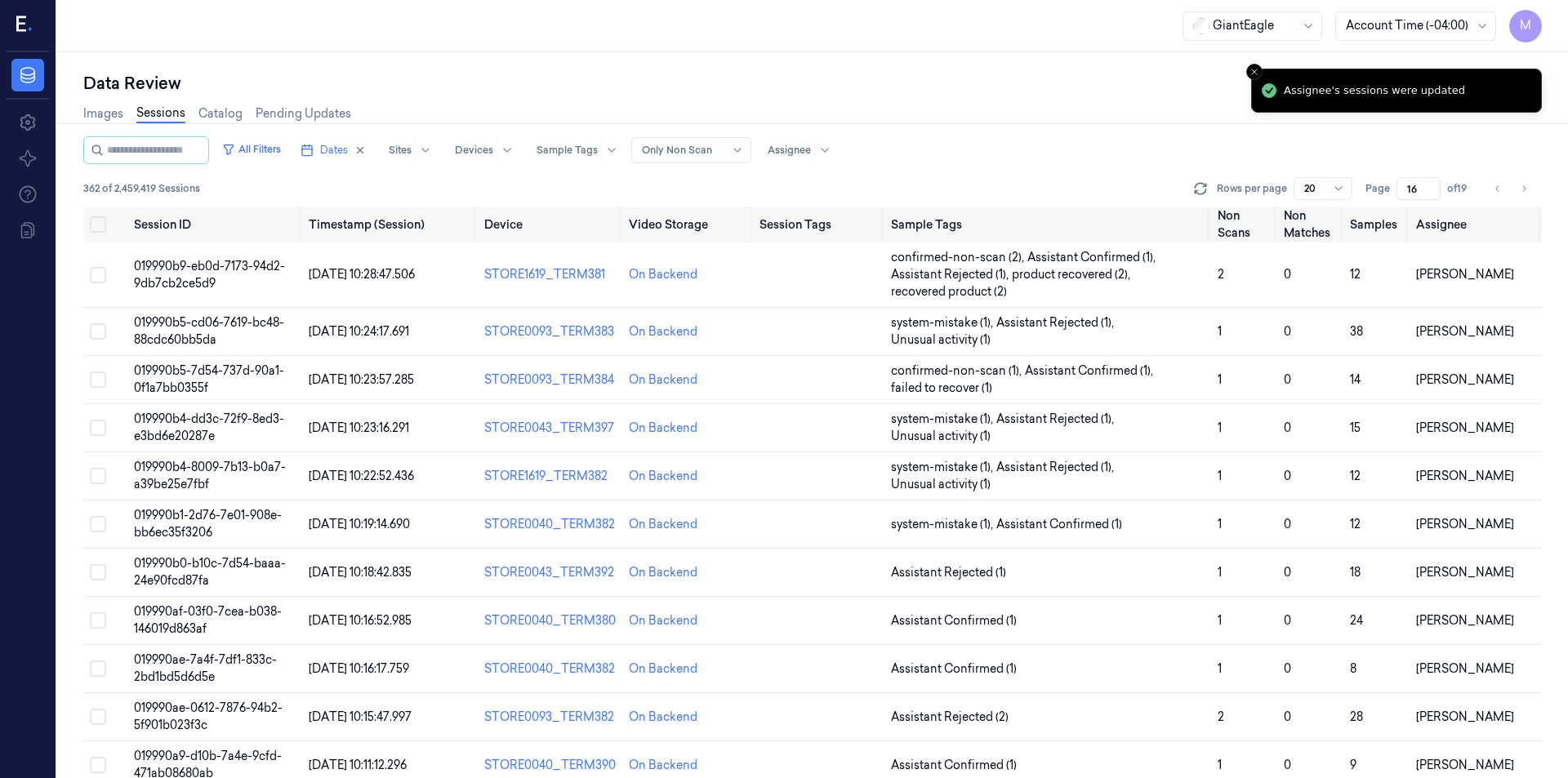
click at [1221, 153] on div "All Filters Dates Sites Devices Sample Tags Alert Type Only Non Scan Assignee" at bounding box center [812, 150] width 1458 height 28
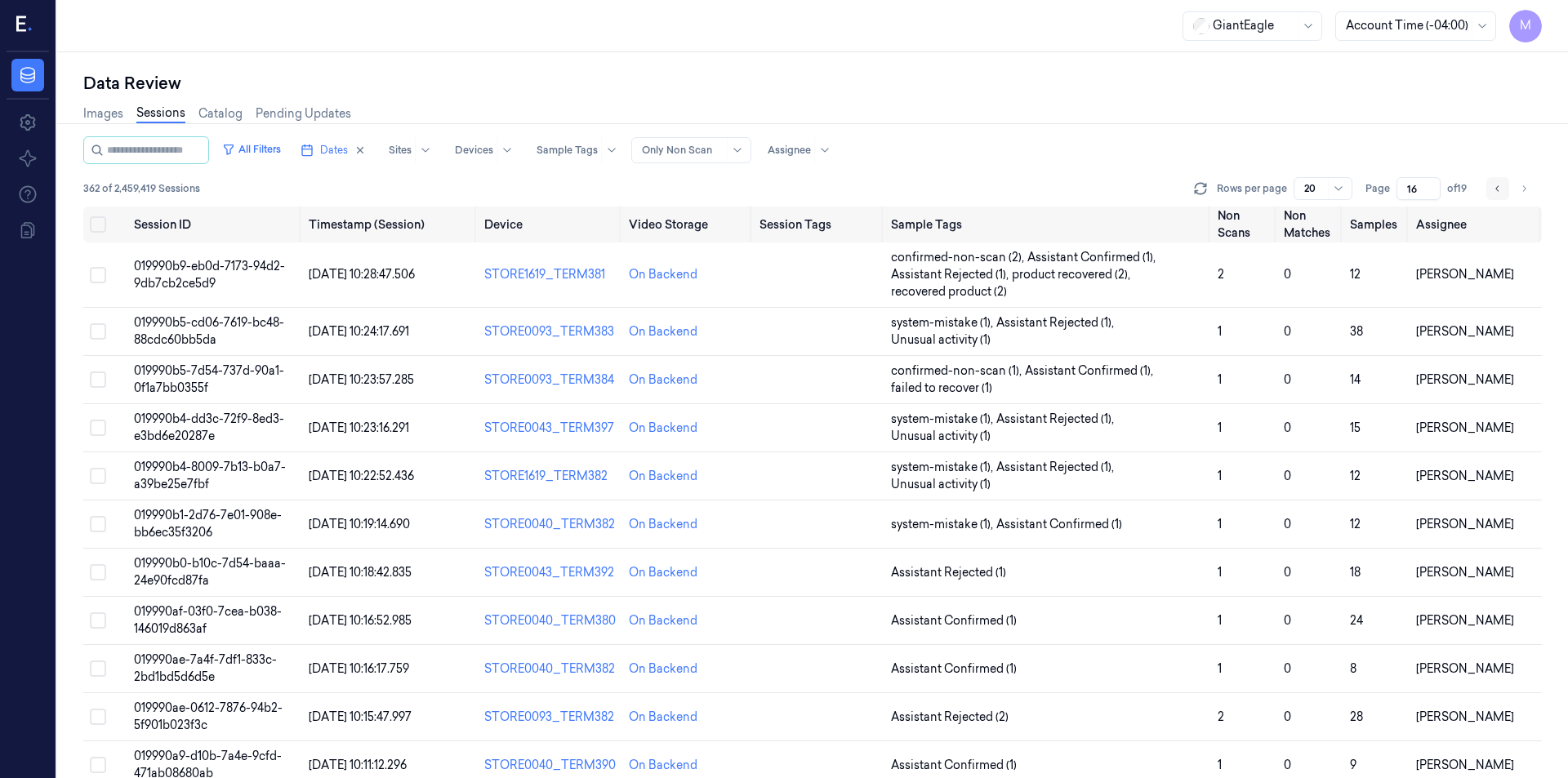
click at [1500, 190] on icon "Go to previous page" at bounding box center [1497, 188] width 10 height 13
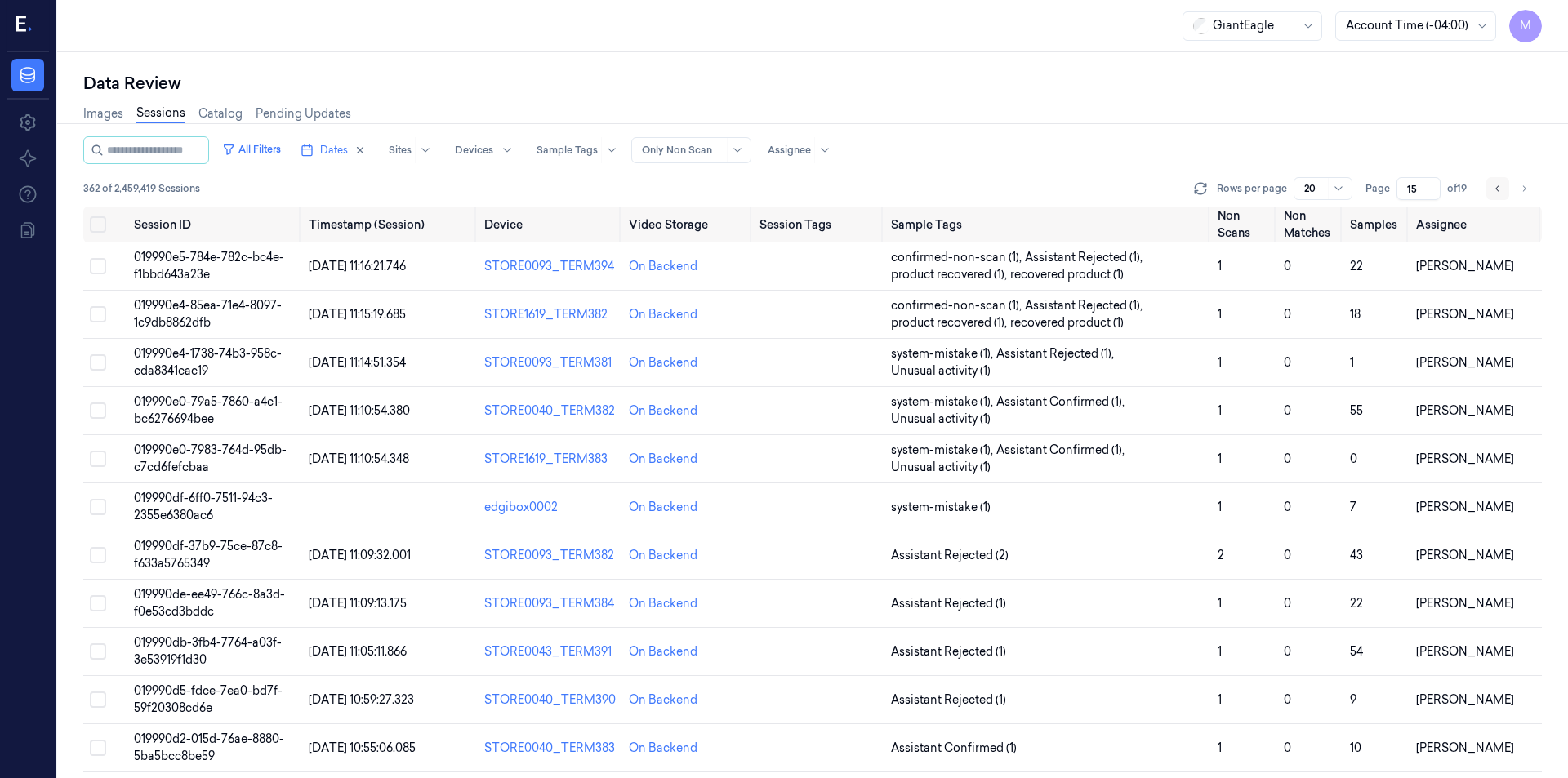
click at [1500, 190] on icon "Go to previous page" at bounding box center [1497, 188] width 10 height 13
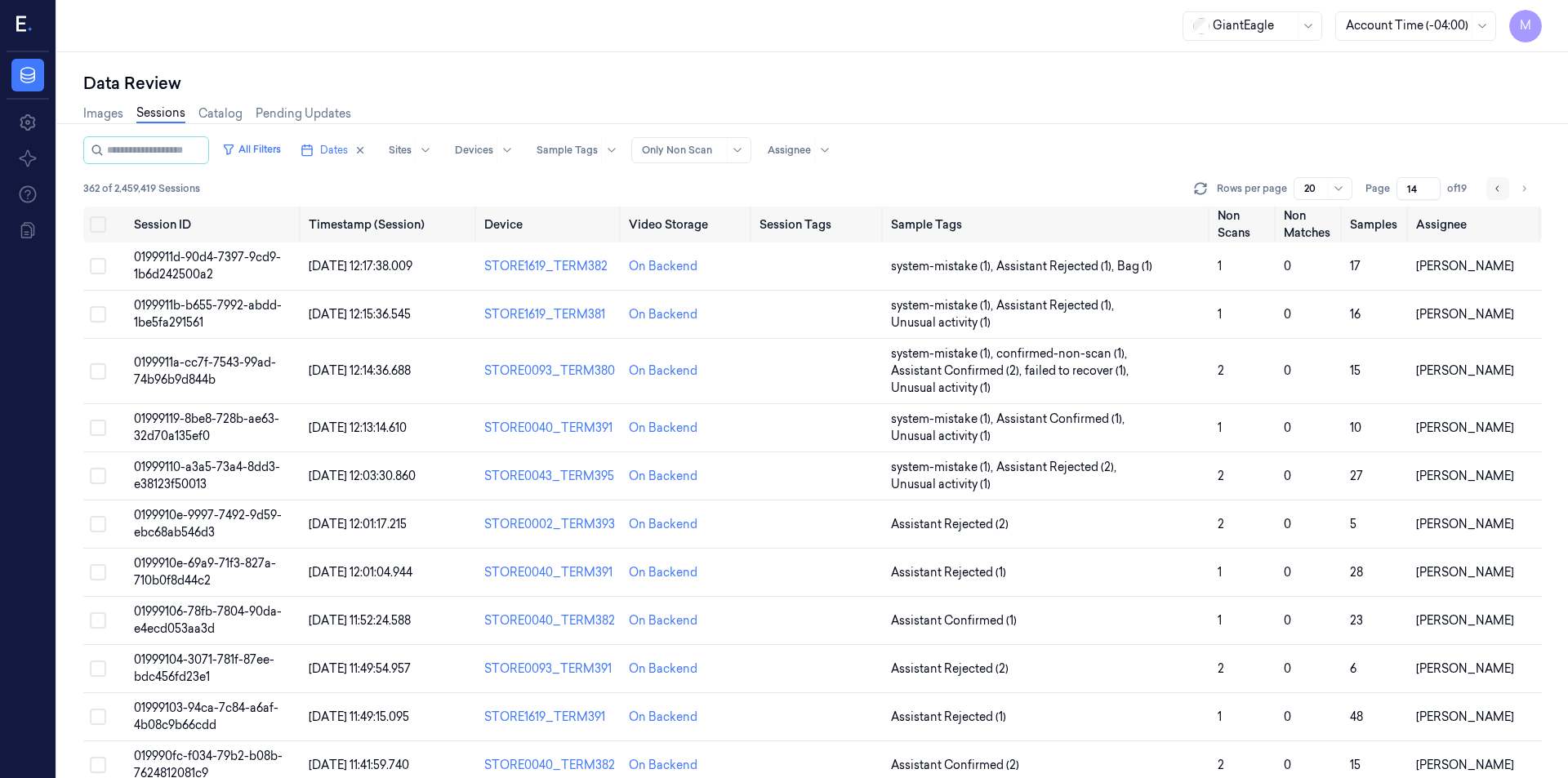
click at [1500, 190] on icon "Go to previous page" at bounding box center [1497, 188] width 10 height 13
type input "13"
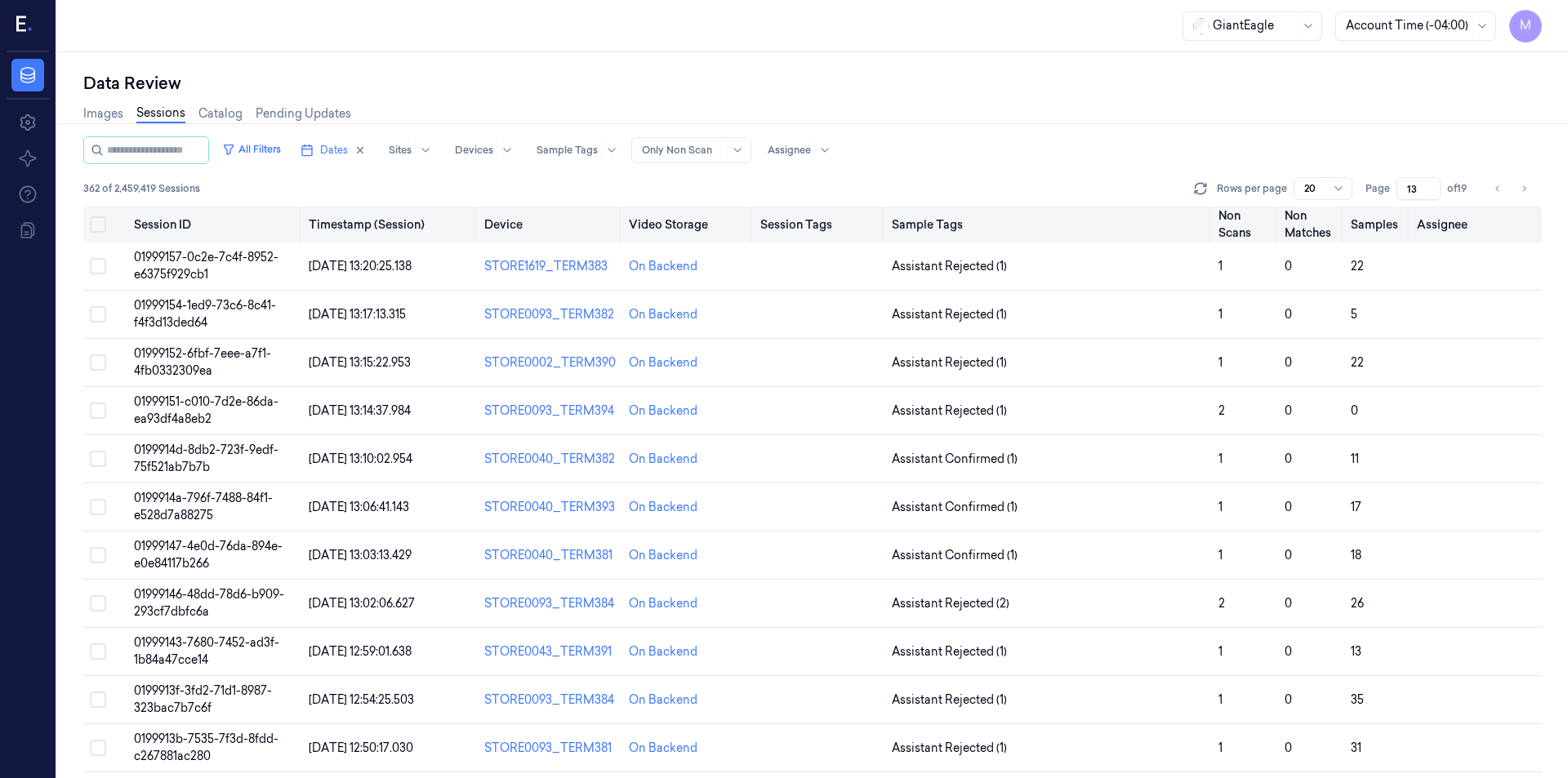
click at [99, 224] on button "on" at bounding box center [97, 224] width 17 height 17
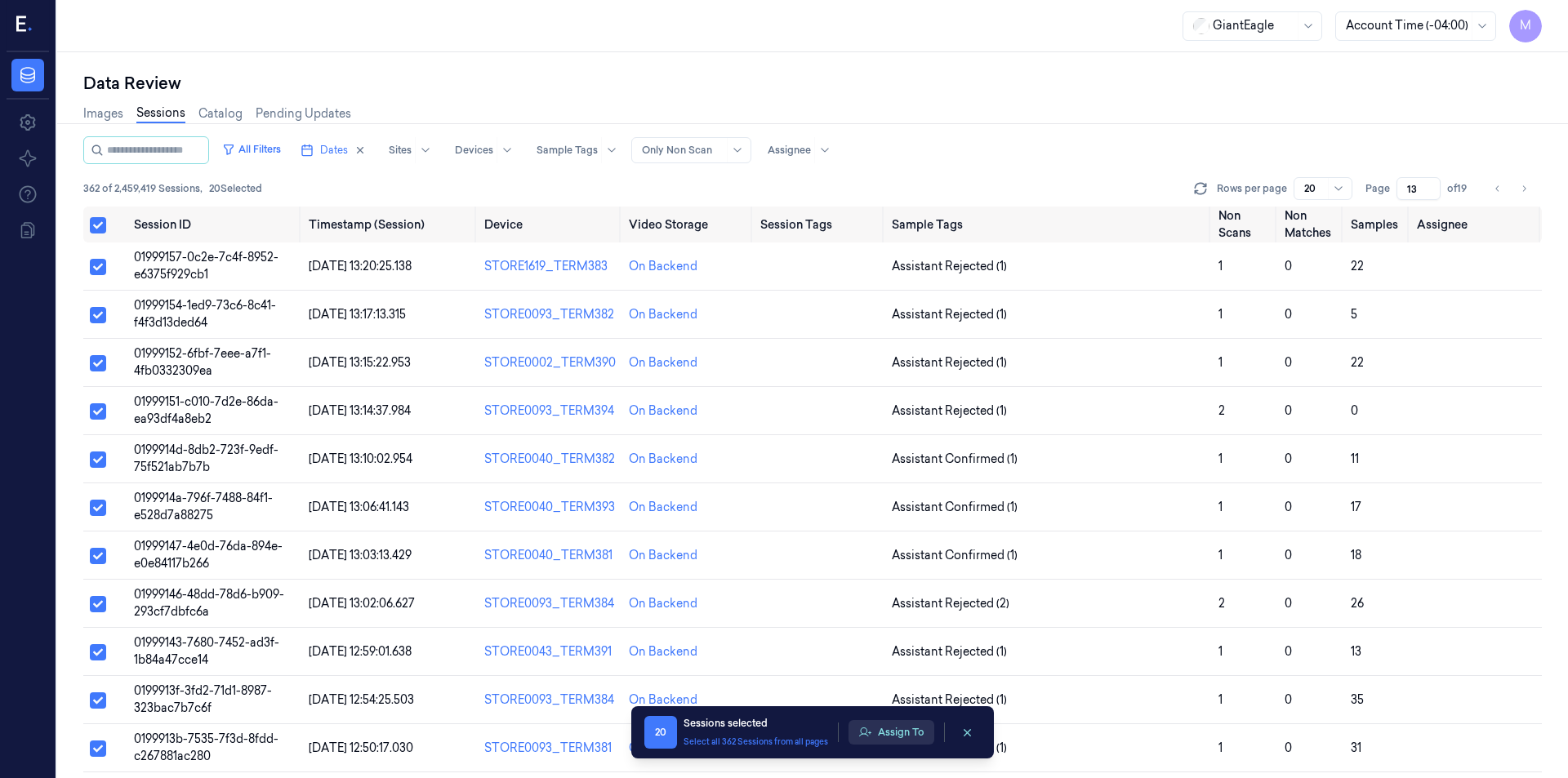
click at [917, 735] on button "Assign To" at bounding box center [891, 732] width 86 height 24
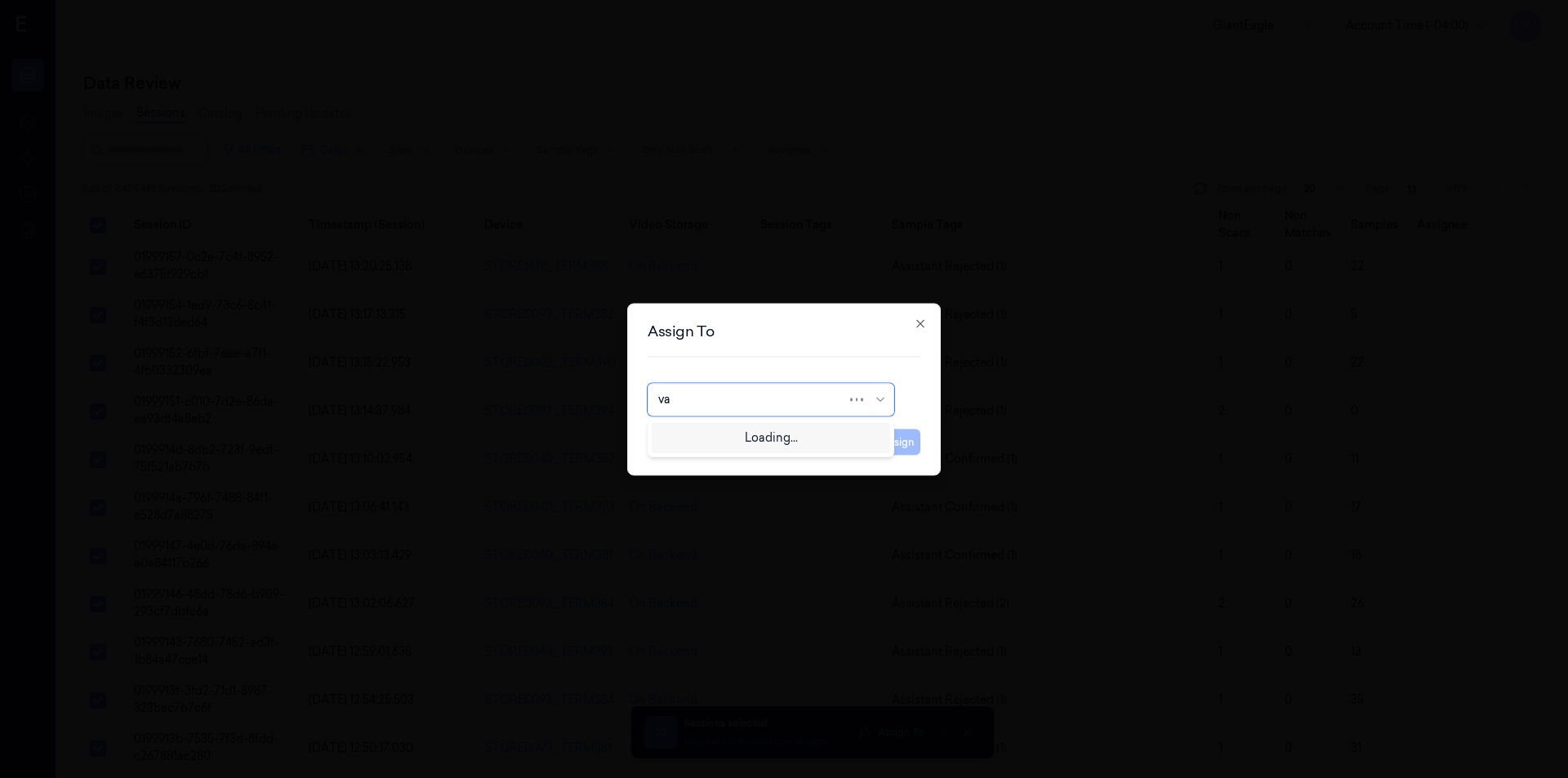
type input "var"
click at [741, 456] on div "varsha g" at bounding box center [771, 463] width 225 height 17
click at [882, 445] on button "Assign" at bounding box center [897, 442] width 45 height 26
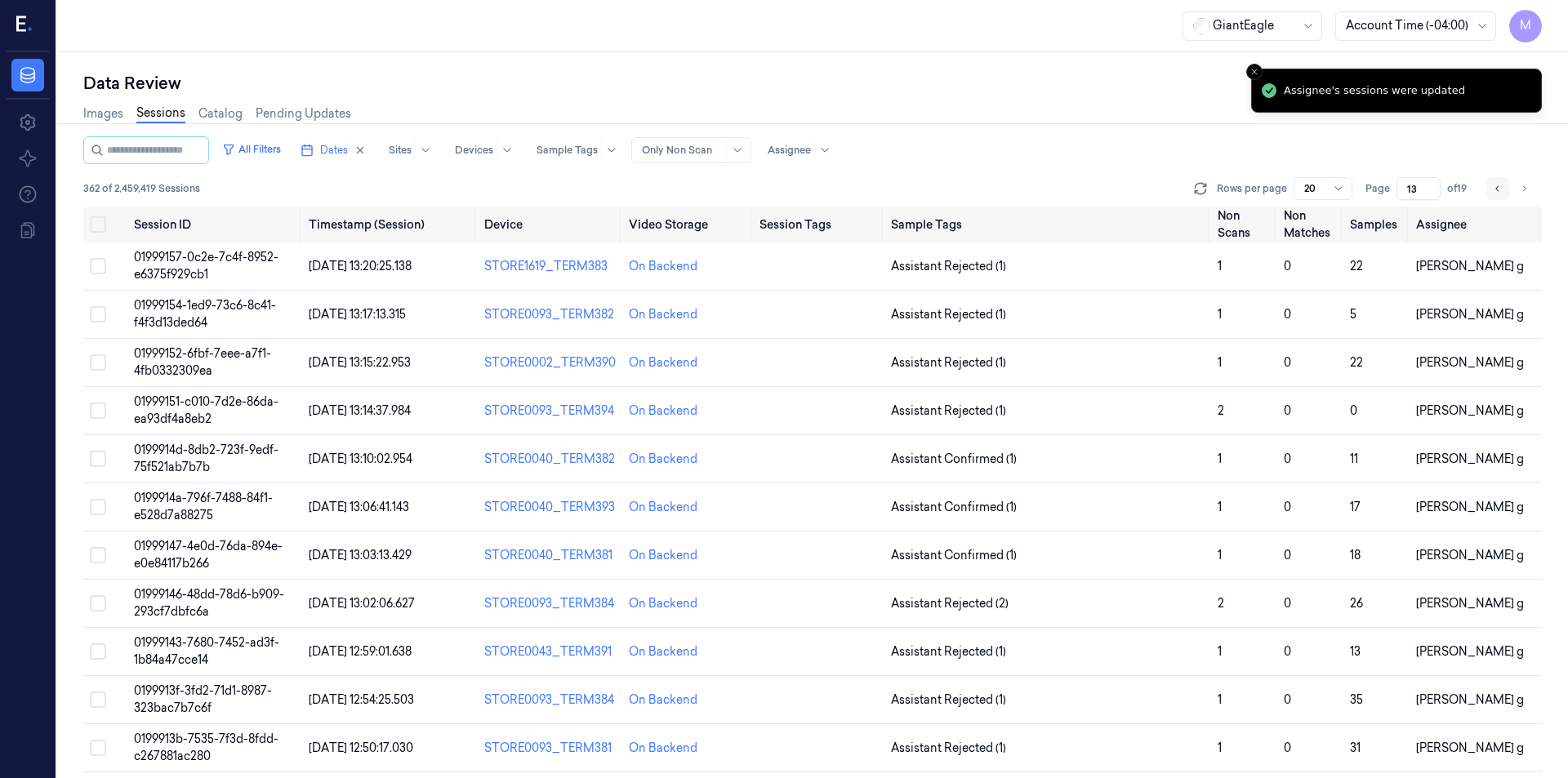
click at [1498, 193] on icon "Go to previous page" at bounding box center [1497, 188] width 10 height 13
type input "12"
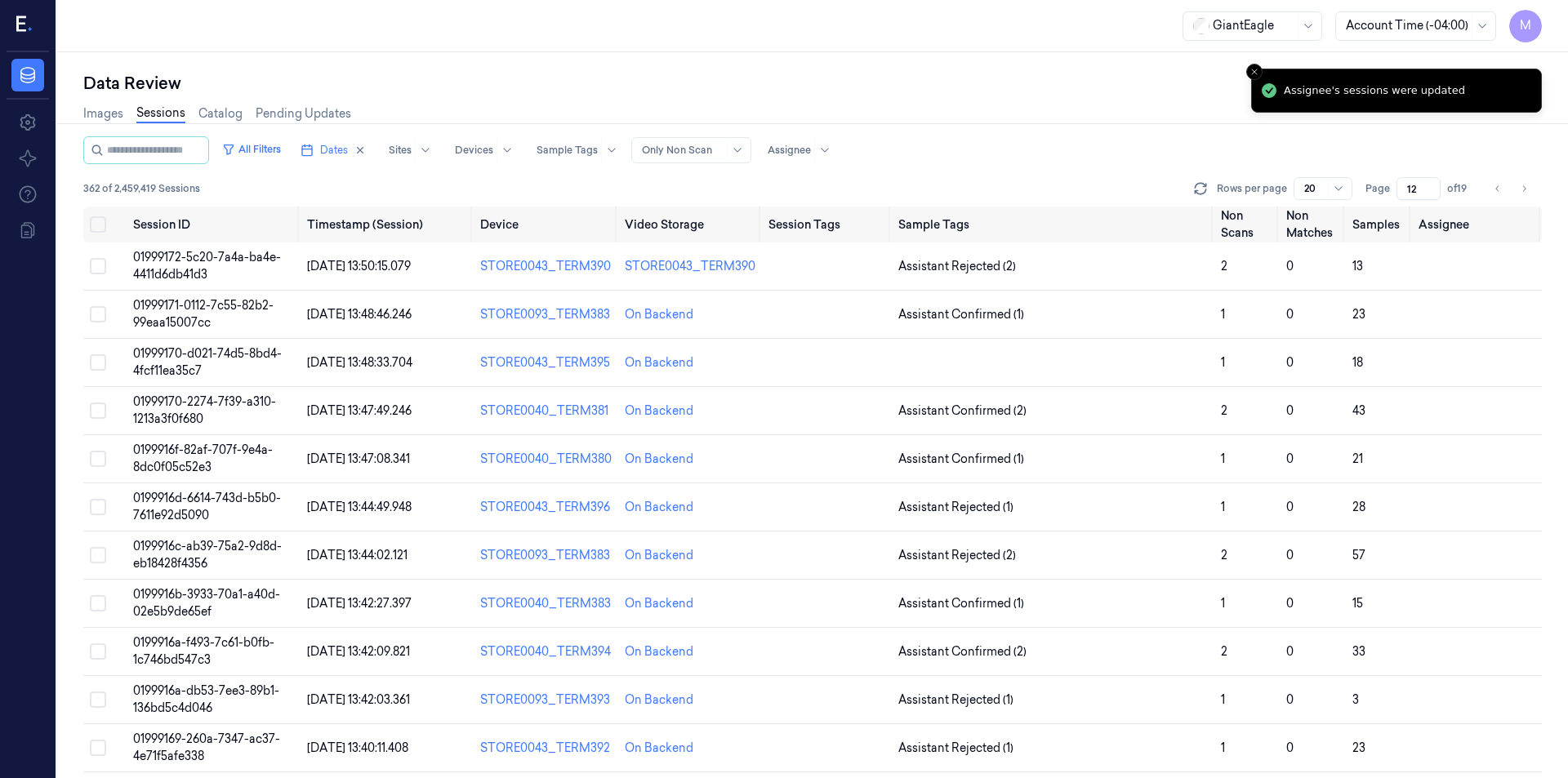
click at [1077, 148] on div "All Filters Dates Sites Devices Sample Tags Alert Type Only Non Scan Assignee" at bounding box center [812, 150] width 1458 height 28
